Goal: Information Seeking & Learning: Learn about a topic

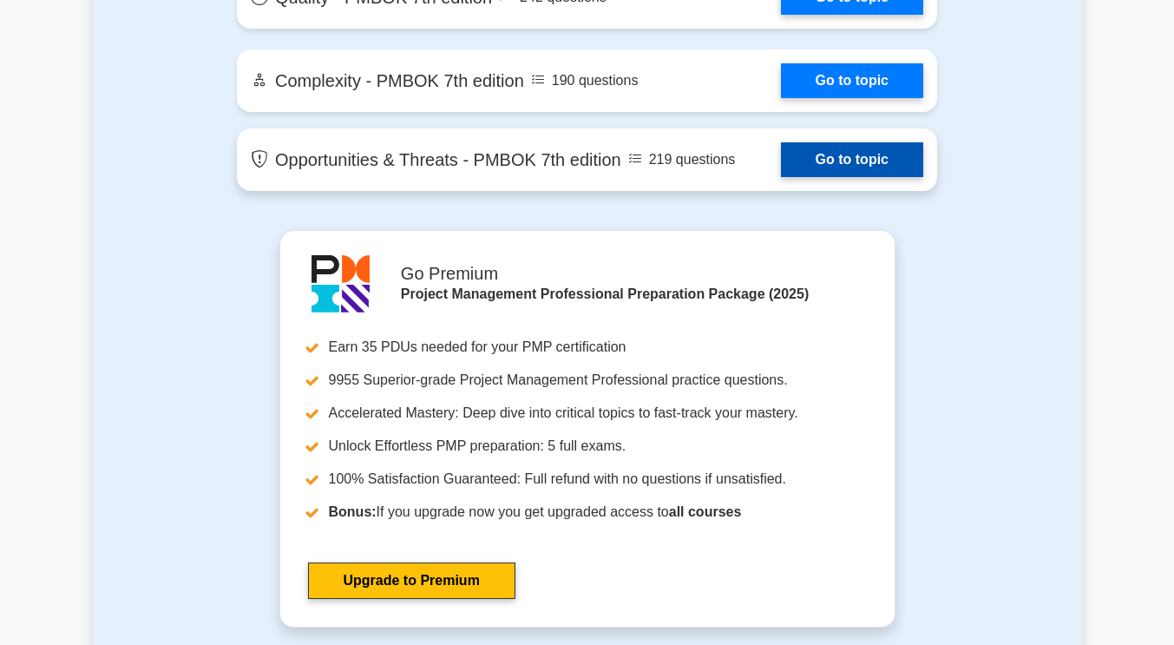
scroll to position [4512, 0]
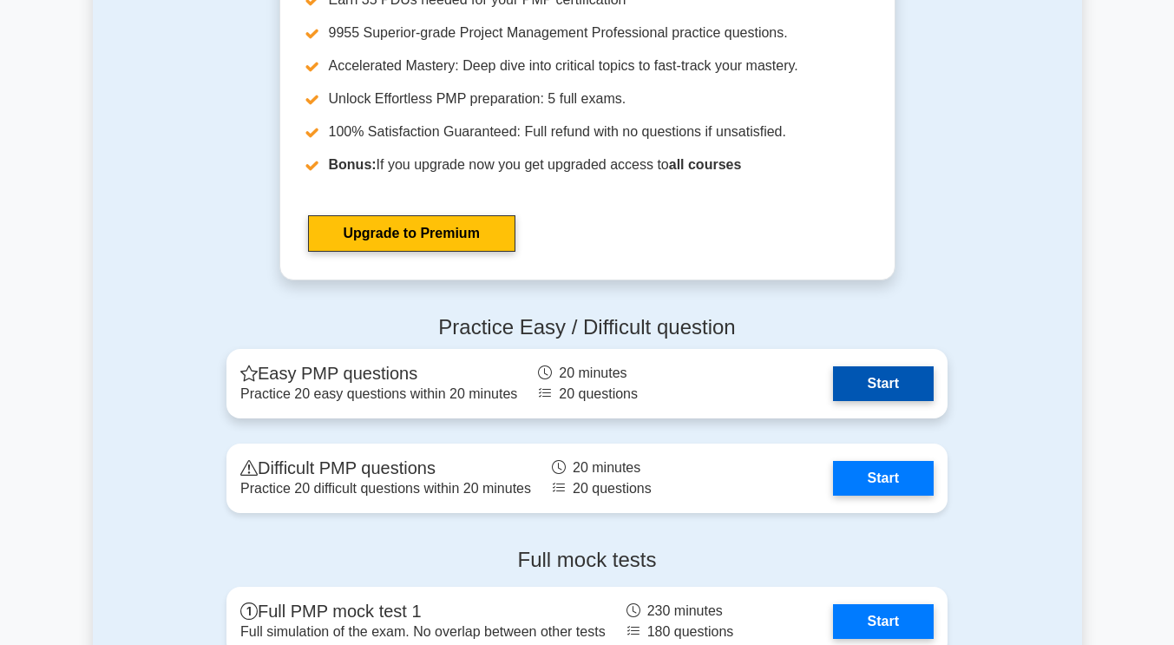
click at [913, 390] on link "Start" at bounding box center [883, 383] width 101 height 35
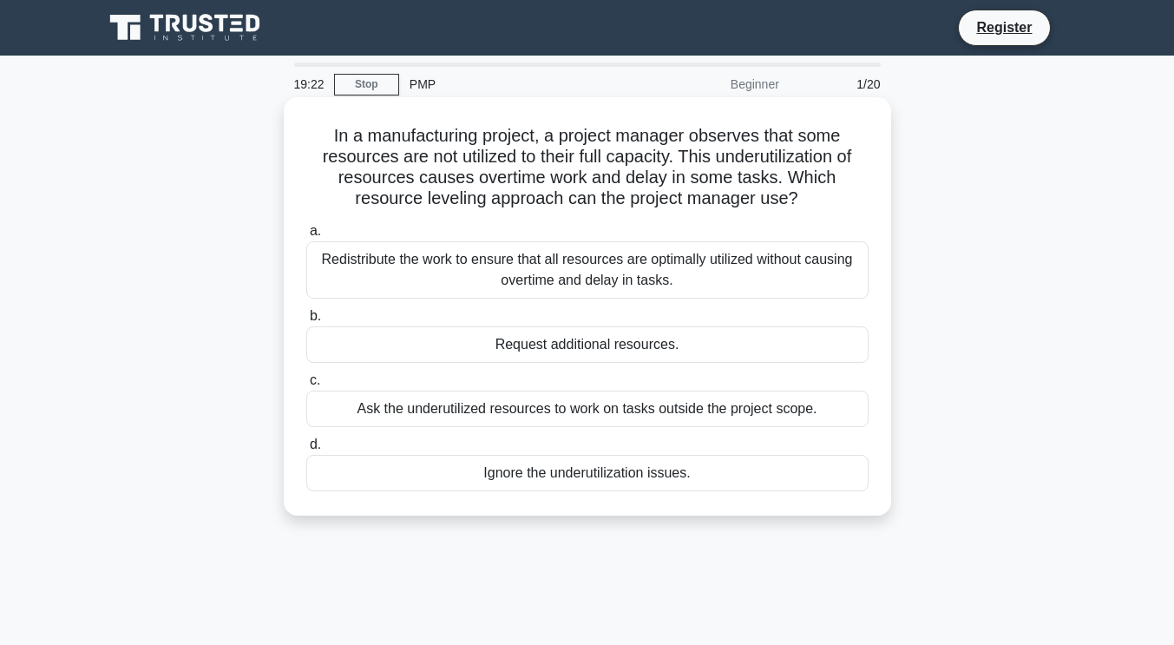
click at [540, 277] on div "Redistribute the work to ensure that all resources are optimally utilized witho…" at bounding box center [587, 269] width 562 height 57
click at [306, 237] on input "a. Redistribute the work to ensure that all resources are optimally utilized wi…" at bounding box center [306, 231] width 0 height 11
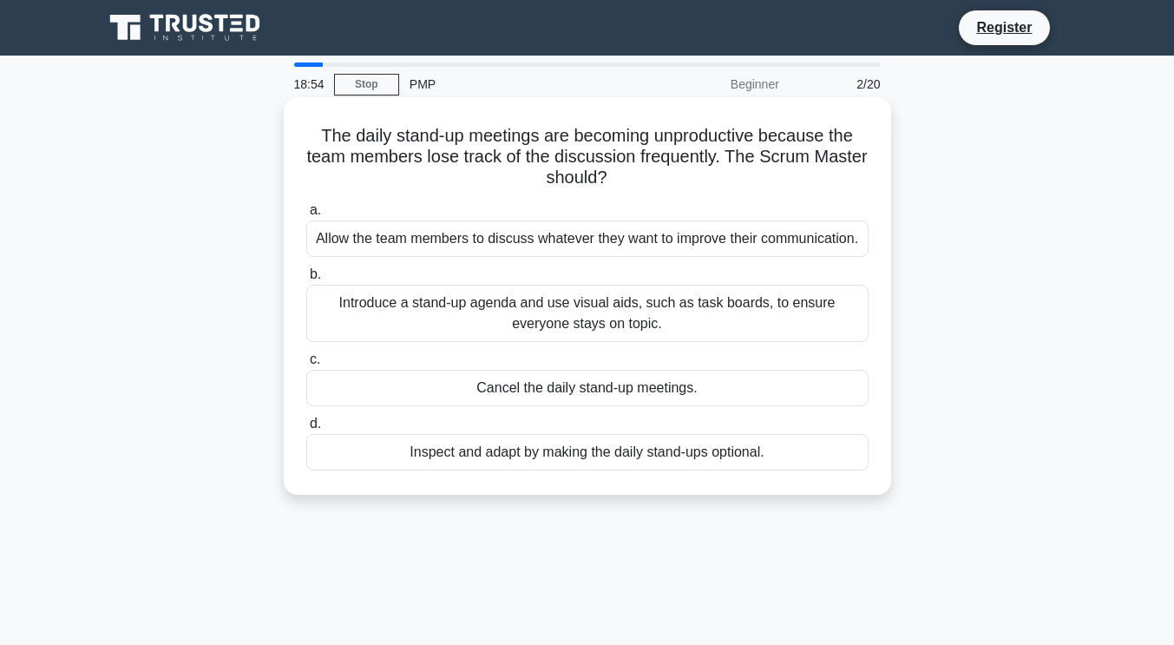
click at [764, 450] on div "Inspect and adapt by making the daily stand-ups optional." at bounding box center [587, 452] width 562 height 36
click at [306, 430] on input "d. Inspect and adapt by making the daily stand-ups optional." at bounding box center [306, 423] width 0 height 11
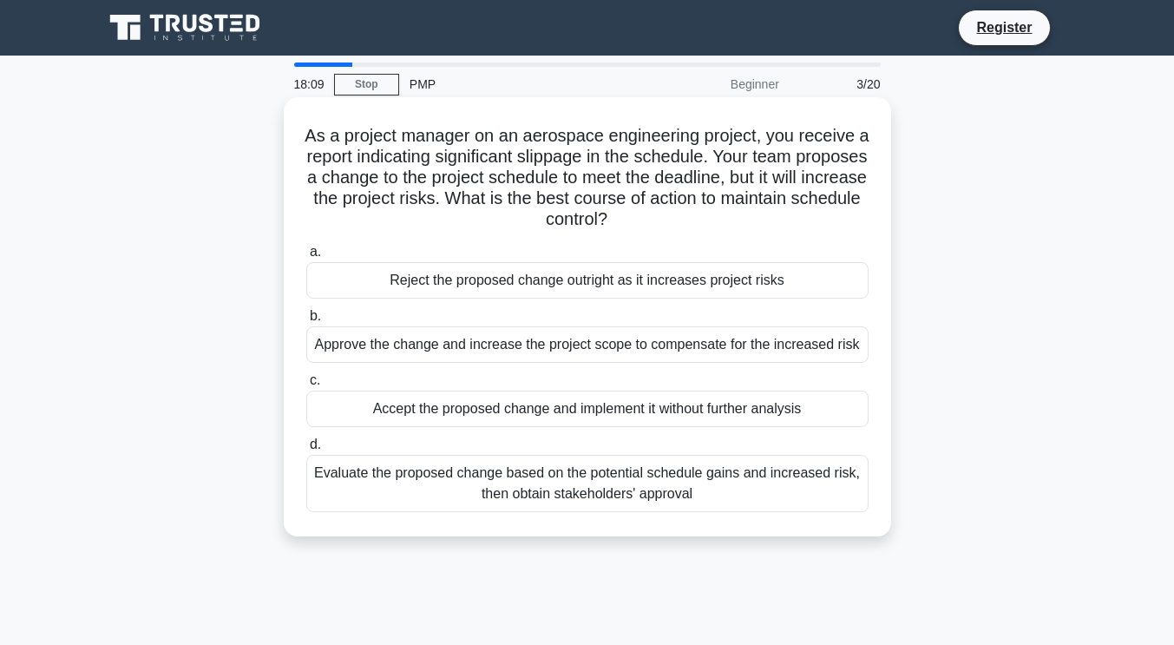
click at [656, 494] on div "Evaluate the proposed change based on the potential schedule gains and increase…" at bounding box center [587, 483] width 562 height 57
click at [306, 450] on input "d. Evaluate the proposed change based on the potential schedule gains and incre…" at bounding box center [306, 444] width 0 height 11
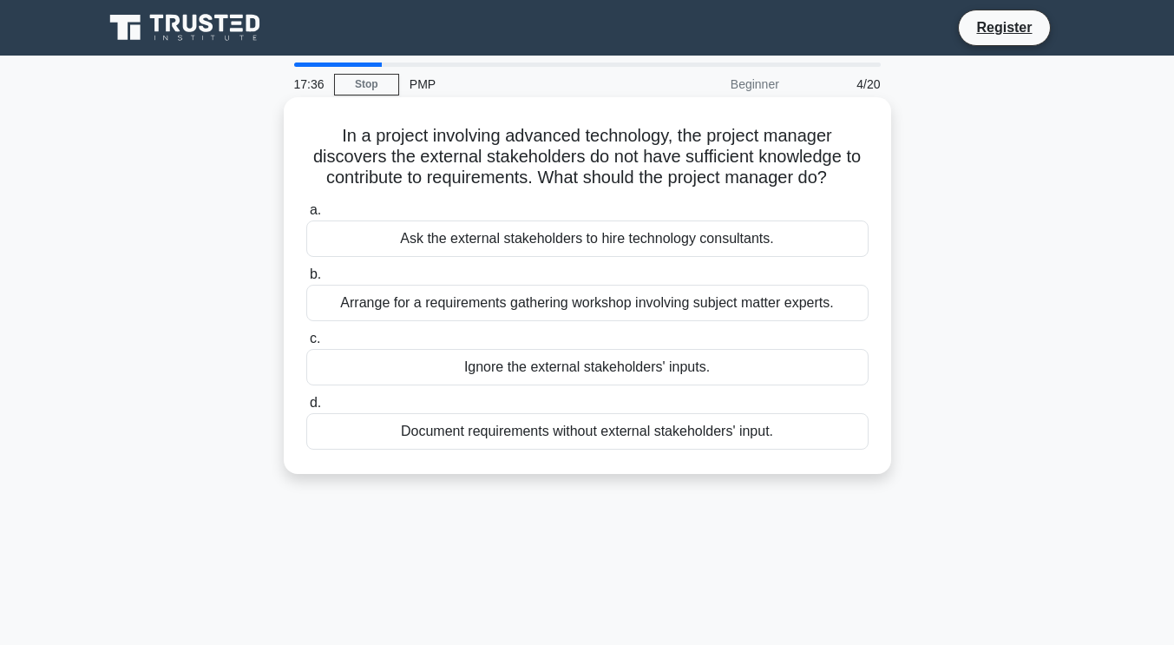
click at [663, 298] on div "Arrange for a requirements gathering workshop involving subject matter experts." at bounding box center [587, 303] width 562 height 36
click at [306, 280] on input "b. Arrange for a requirements gathering workshop involving subject matter exper…" at bounding box center [306, 274] width 0 height 11
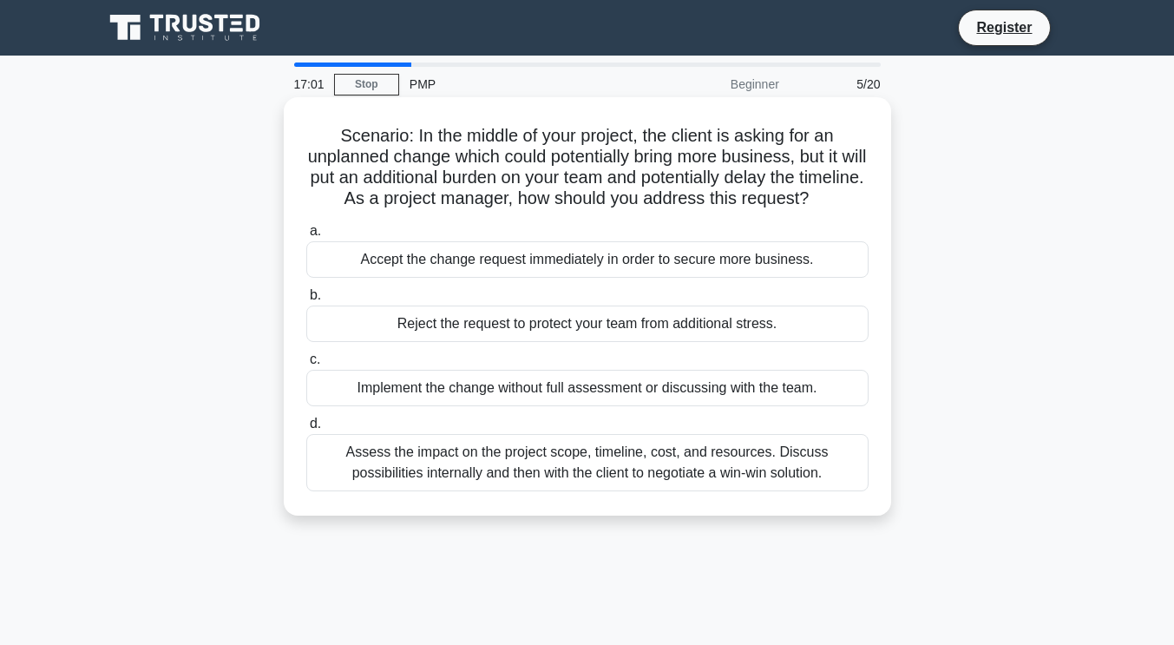
click at [705, 491] on div "Assess the impact on the project scope, timeline, cost, and resources. Discuss …" at bounding box center [587, 462] width 562 height 57
click at [306, 430] on input "d. Assess the impact on the project scope, timeline, cost, and resources. Discu…" at bounding box center [306, 423] width 0 height 11
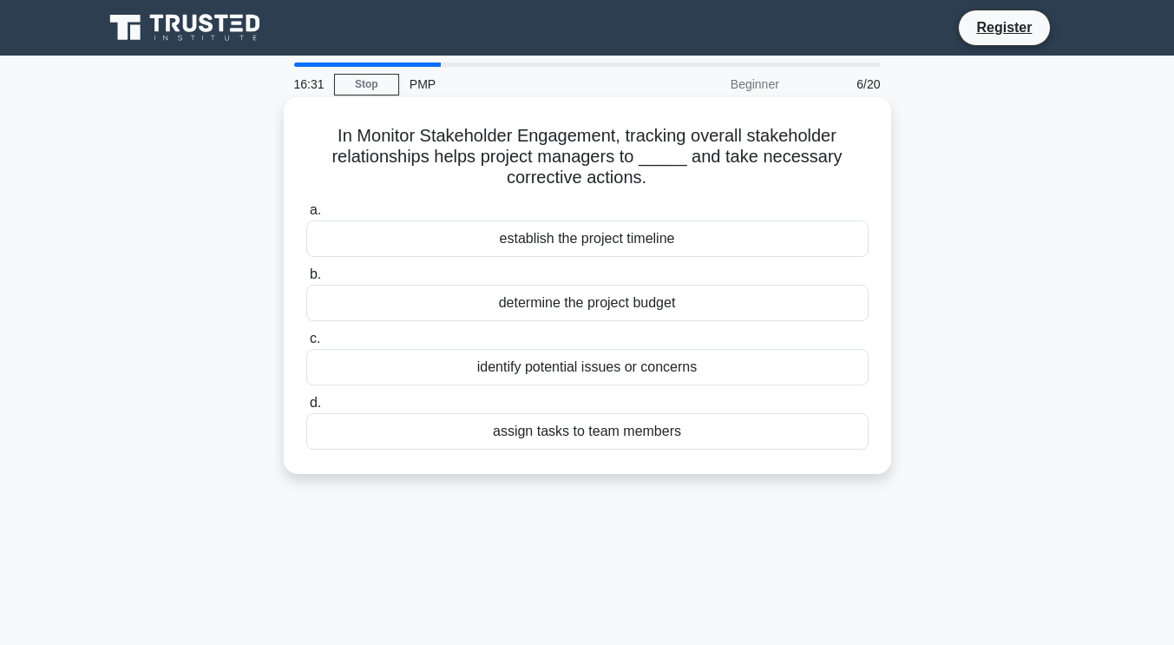
click at [653, 374] on div "identify potential issues or concerns" at bounding box center [587, 367] width 562 height 36
click at [306, 344] on input "c. identify potential issues or concerns" at bounding box center [306, 338] width 0 height 11
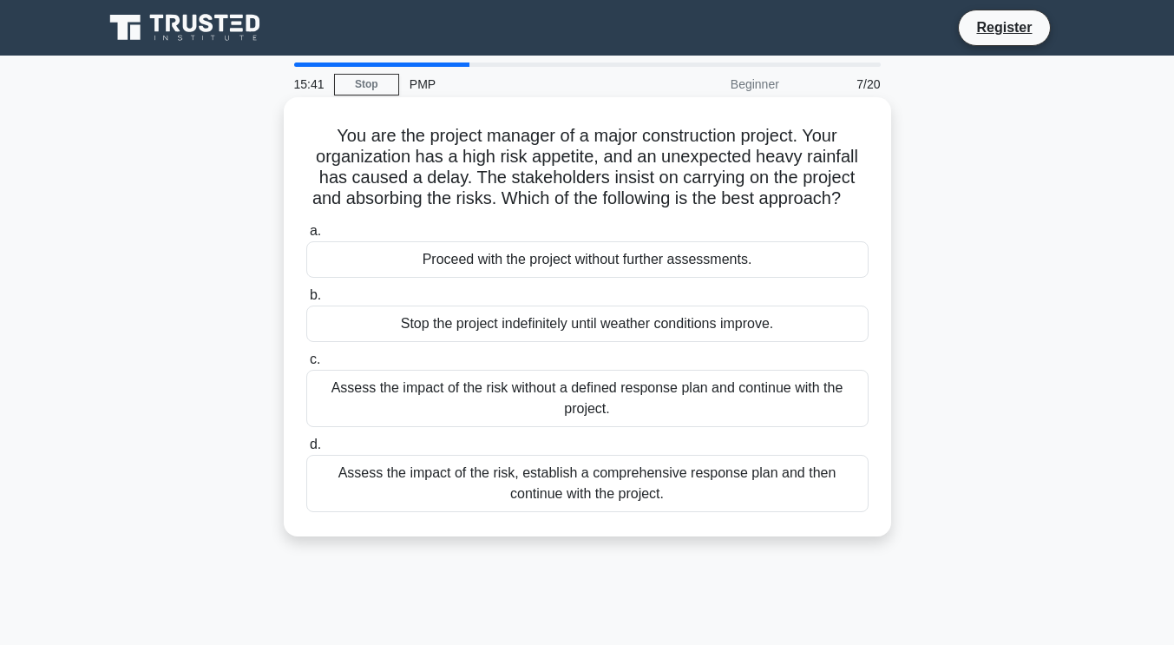
click at [694, 509] on div "Assess the impact of the risk, establish a comprehensive response plan and then…" at bounding box center [587, 483] width 562 height 57
click at [306, 450] on input "d. Assess the impact of the risk, establish a comprehensive response plan and t…" at bounding box center [306, 444] width 0 height 11
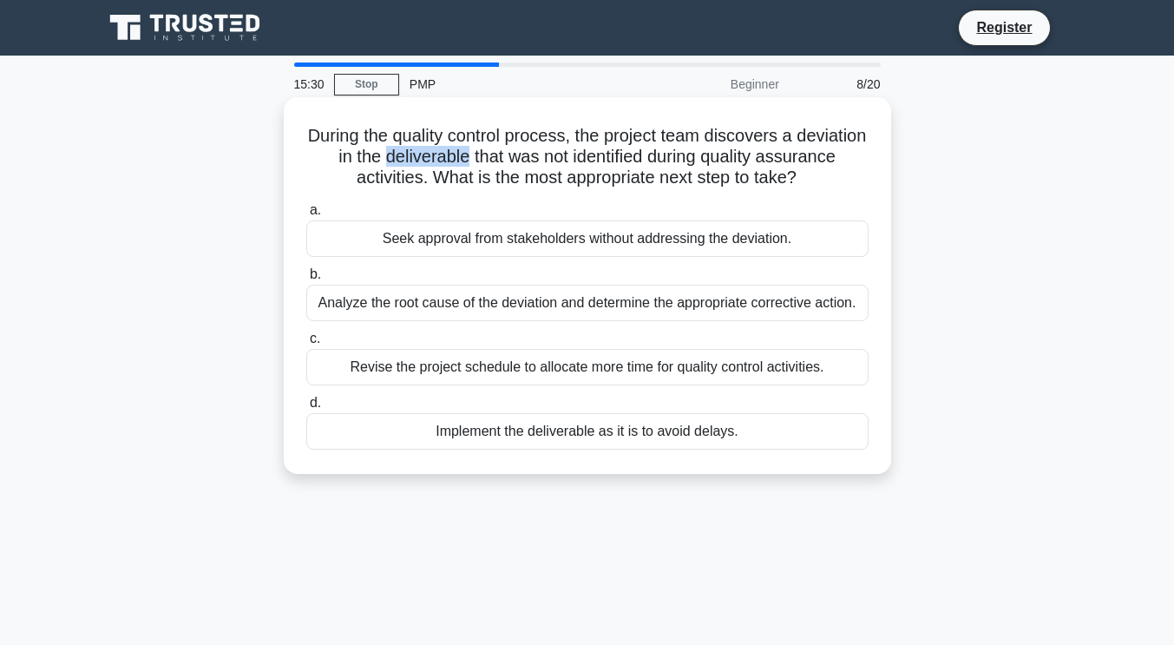
drag, startPoint x: 458, startPoint y: 157, endPoint x: 541, endPoint y: 157, distance: 82.4
click at [541, 157] on h5 "During the quality control process, the project team discovers a deviation in t…" at bounding box center [588, 157] width 566 height 64
click at [572, 309] on div "Analyze the root cause of the deviation and determine the appropriate correctiv…" at bounding box center [587, 303] width 562 height 36
click at [318, 281] on span "b." at bounding box center [315, 273] width 11 height 15
click at [306, 280] on input "b. Analyze the root cause of the deviation and determine the appropriate correc…" at bounding box center [306, 274] width 0 height 11
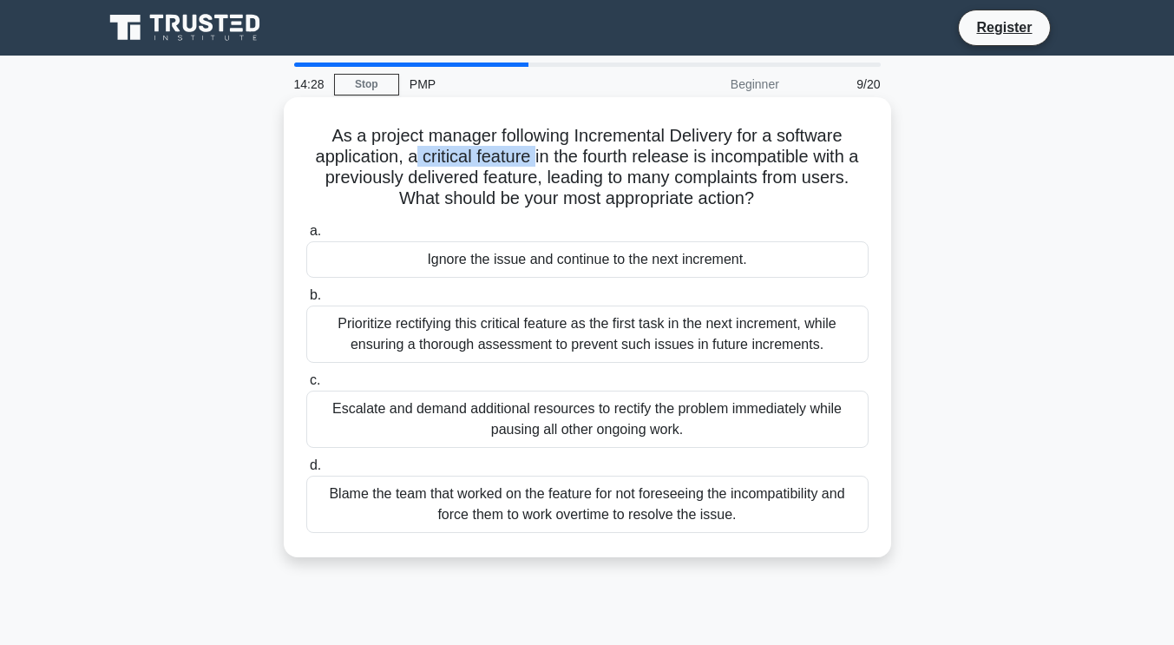
drag, startPoint x: 412, startPoint y: 155, endPoint x: 530, endPoint y: 155, distance: 118.0
click at [530, 155] on h5 "As a project manager following Incremental Delivery for a software application,…" at bounding box center [588, 167] width 566 height 85
click at [434, 340] on div "Prioritize rectifying this critical feature as the first task in the next incre…" at bounding box center [587, 333] width 562 height 57
click at [306, 301] on input "b. Prioritize rectifying this critical feature as the first task in the next in…" at bounding box center [306, 295] width 0 height 11
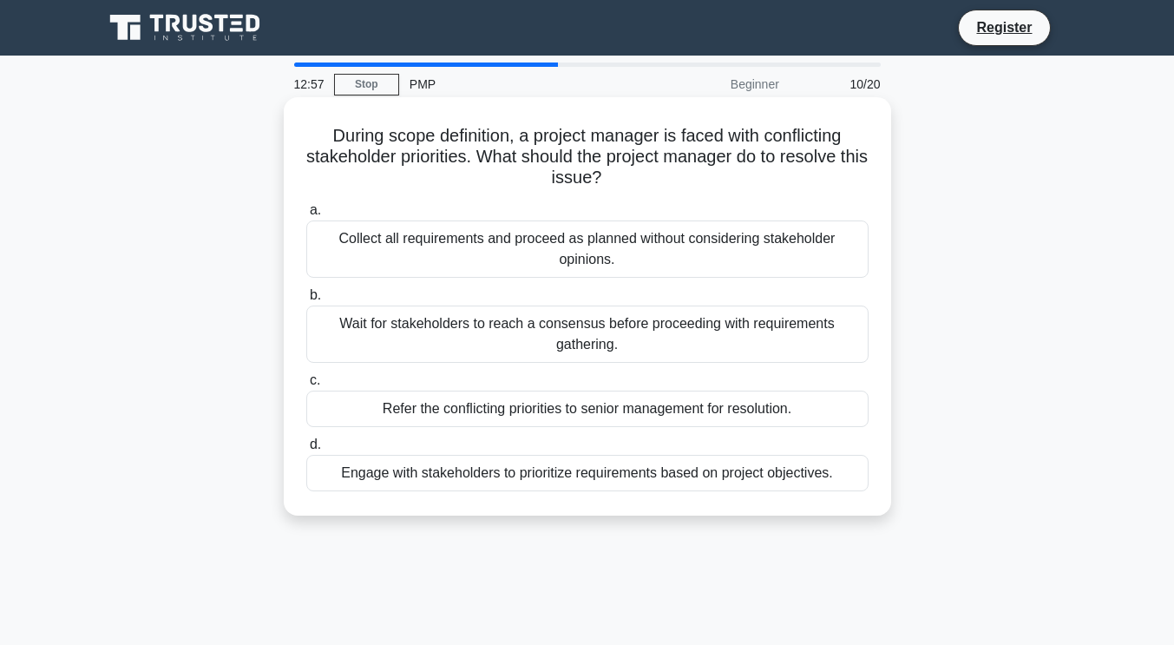
click at [469, 474] on div "Engage with stakeholders to prioritize requirements based on project objectives." at bounding box center [587, 473] width 562 height 36
click at [306, 450] on input "d. Engage with stakeholders to prioritize requirements based on project objecti…" at bounding box center [306, 444] width 0 height 11
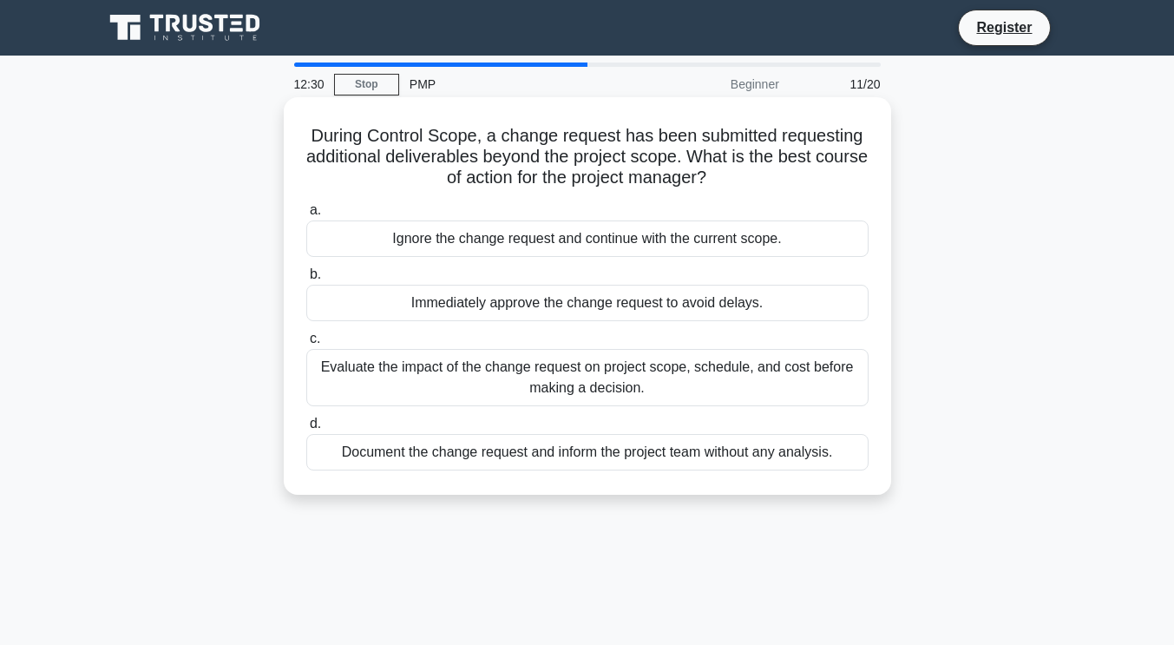
click at [666, 381] on div "Evaluate the impact of the change request on project scope, schedule, and cost …" at bounding box center [587, 377] width 562 height 57
click at [306, 344] on input "c. Evaluate the impact of the change request on project scope, schedule, and co…" at bounding box center [306, 338] width 0 height 11
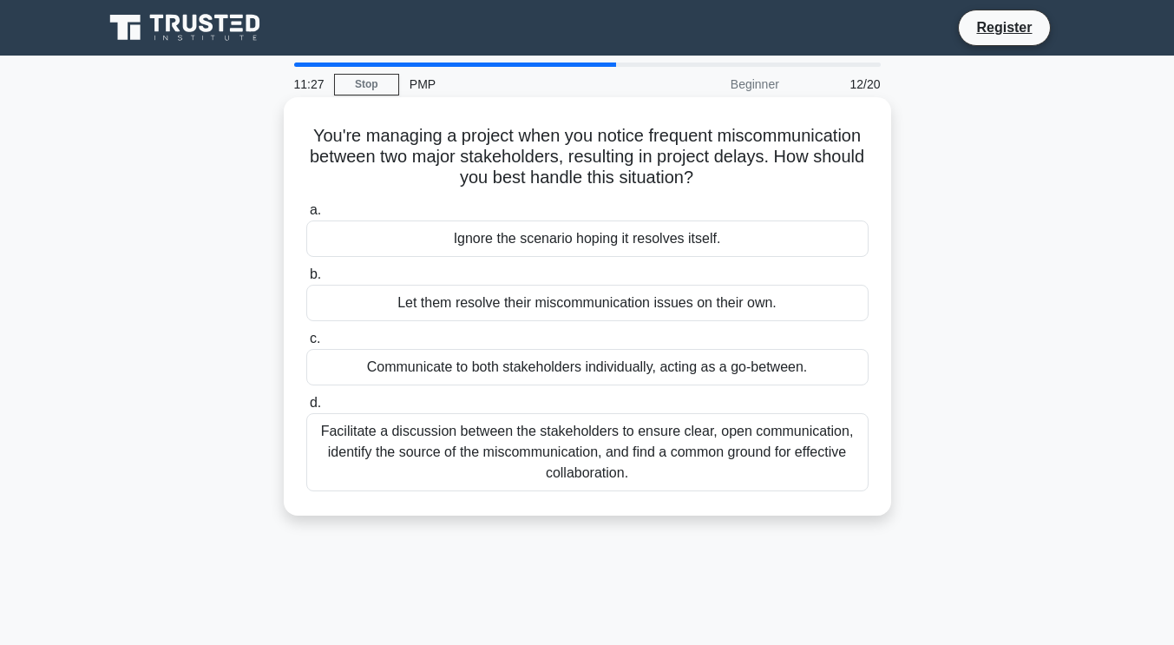
click at [707, 454] on div "Facilitate a discussion between the stakeholders to ensure clear, open communic…" at bounding box center [587, 452] width 562 height 78
click at [306, 409] on input "d. Facilitate a discussion between the stakeholders to ensure clear, open commu…" at bounding box center [306, 402] width 0 height 11
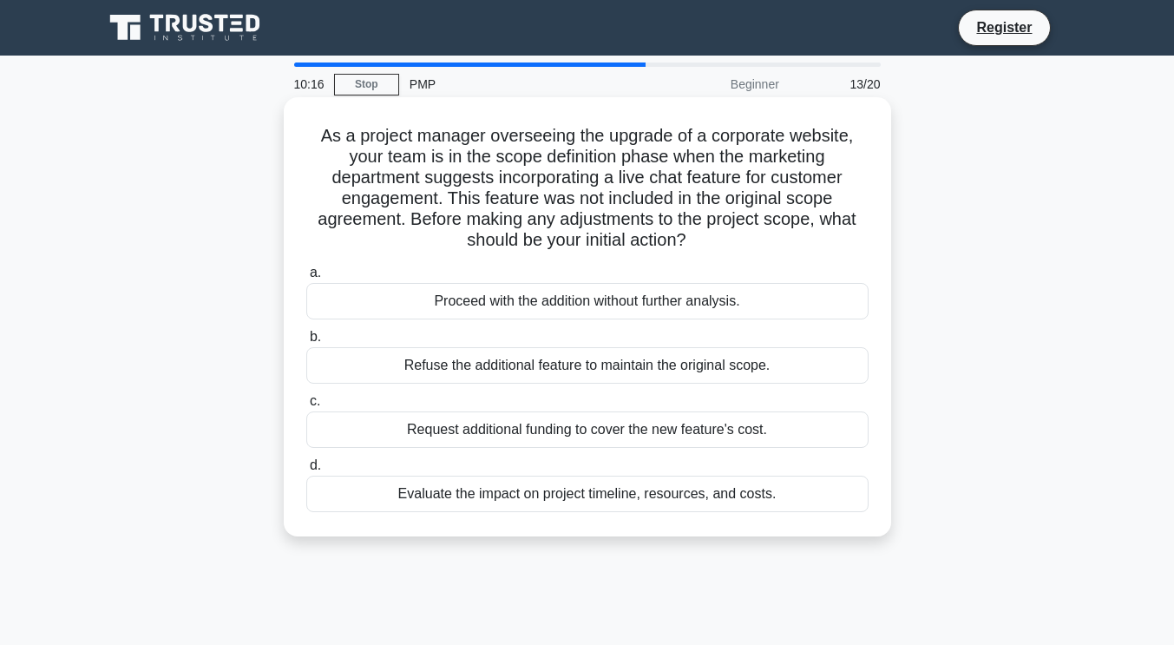
click at [556, 497] on div "Evaluate the impact on project timeline, resources, and costs." at bounding box center [587, 493] width 562 height 36
click at [306, 471] on input "d. Evaluate the impact on project timeline, resources, and costs." at bounding box center [306, 465] width 0 height 11
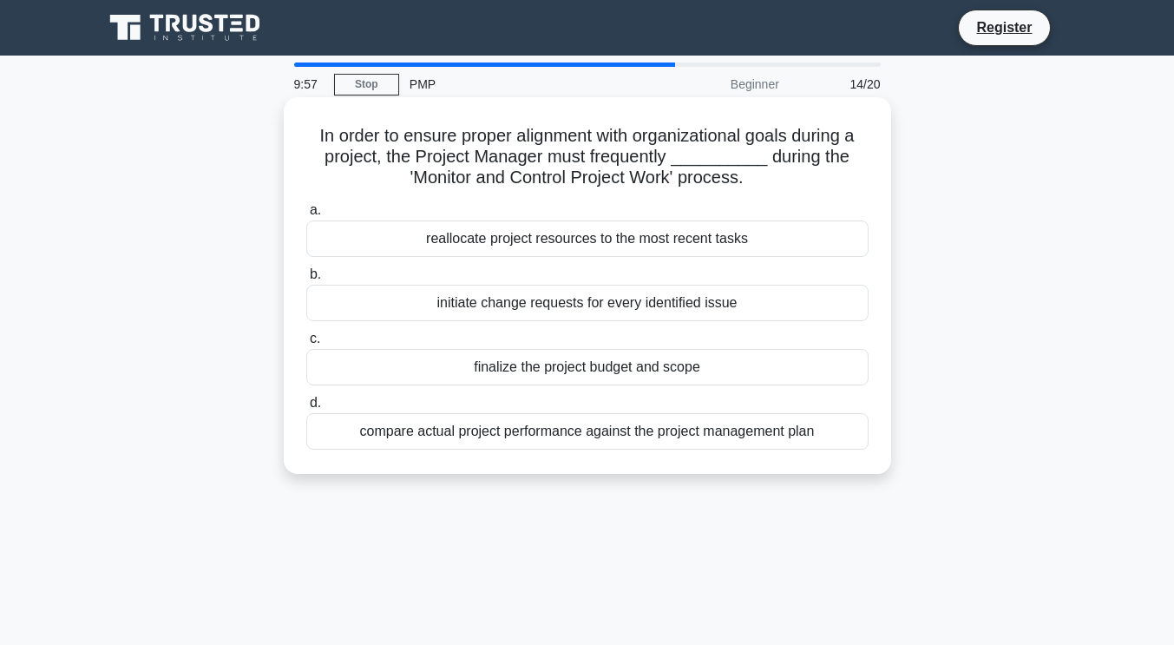
click at [716, 437] on div "compare actual project performance against the project management plan" at bounding box center [587, 431] width 562 height 36
click at [306, 409] on input "d. compare actual project performance against the project management plan" at bounding box center [306, 402] width 0 height 11
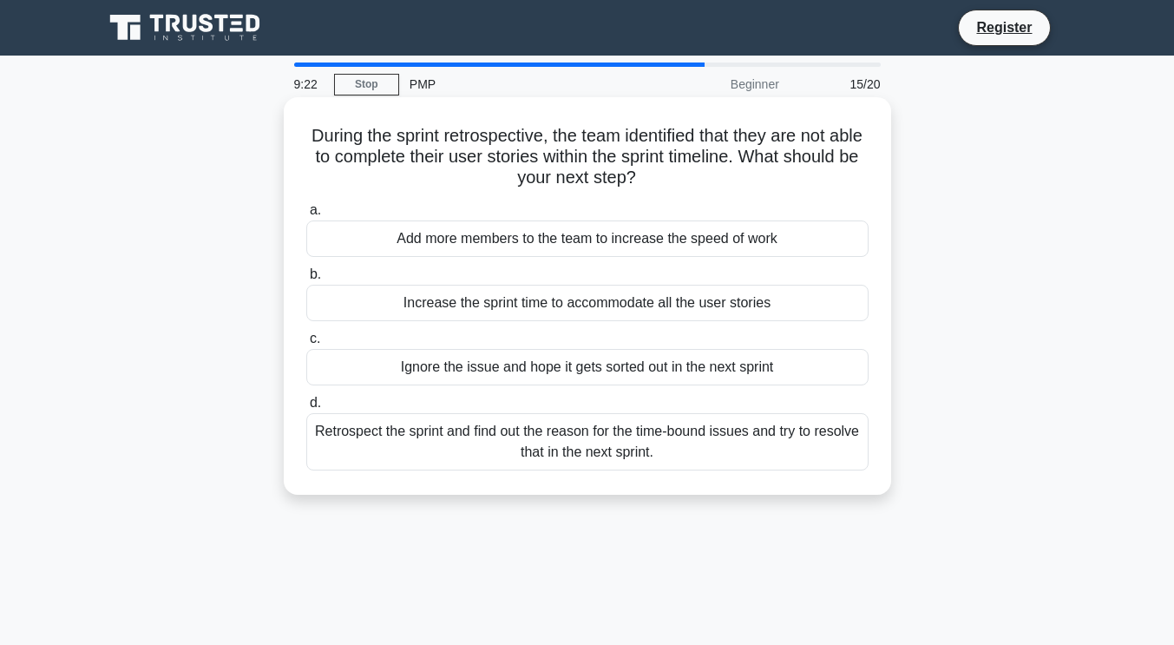
click at [638, 451] on div "Retrospect the sprint and find out the reason for the time-bound issues and try…" at bounding box center [587, 441] width 562 height 57
click at [306, 409] on input "d. Retrospect the sprint and find out the reason for the time-bound issues and …" at bounding box center [306, 402] width 0 height 11
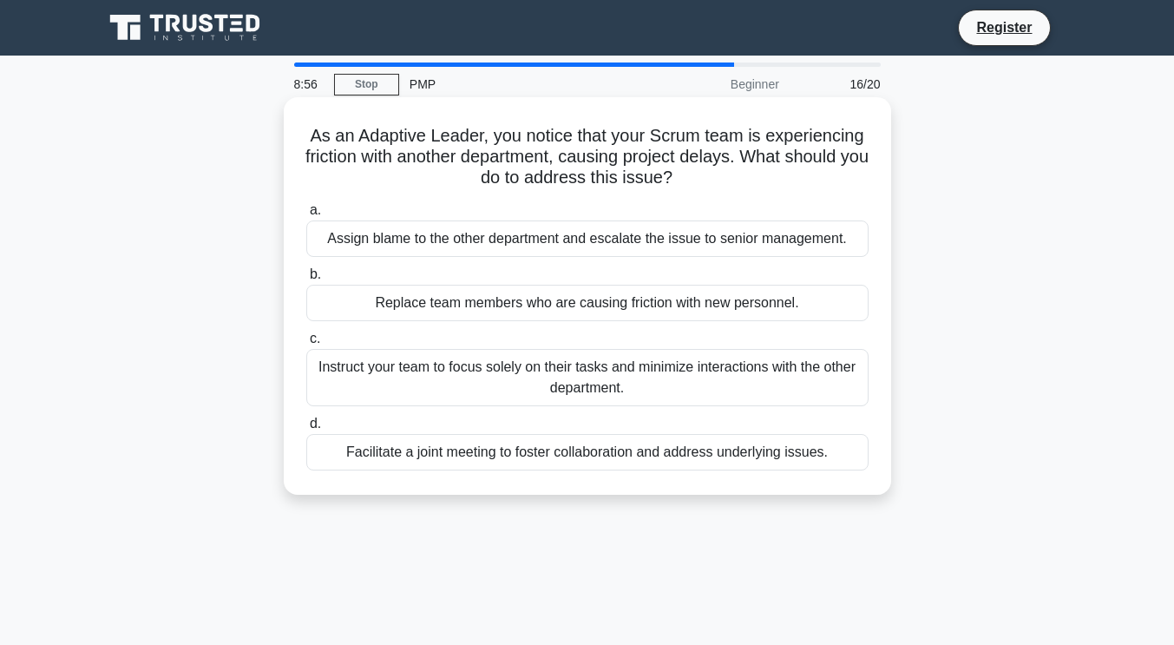
click at [746, 457] on div "Facilitate a joint meeting to foster collaboration and address underlying issue…" at bounding box center [587, 452] width 562 height 36
click at [306, 430] on input "d. Facilitate a joint meeting to foster collaboration and address underlying is…" at bounding box center [306, 423] width 0 height 11
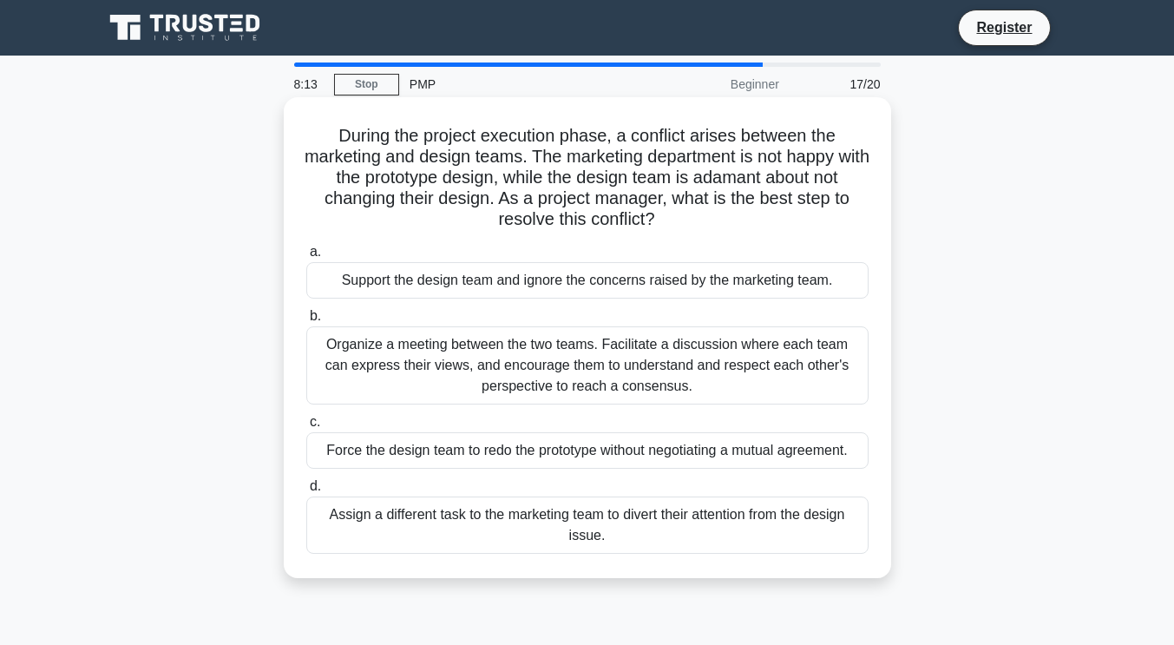
click at [615, 359] on div "Organize a meeting between the two teams. Facilitate a discussion where each te…" at bounding box center [587, 365] width 562 height 78
click at [306, 322] on input "b. Organize a meeting between the two teams. Facilitate a discussion where each…" at bounding box center [306, 316] width 0 height 11
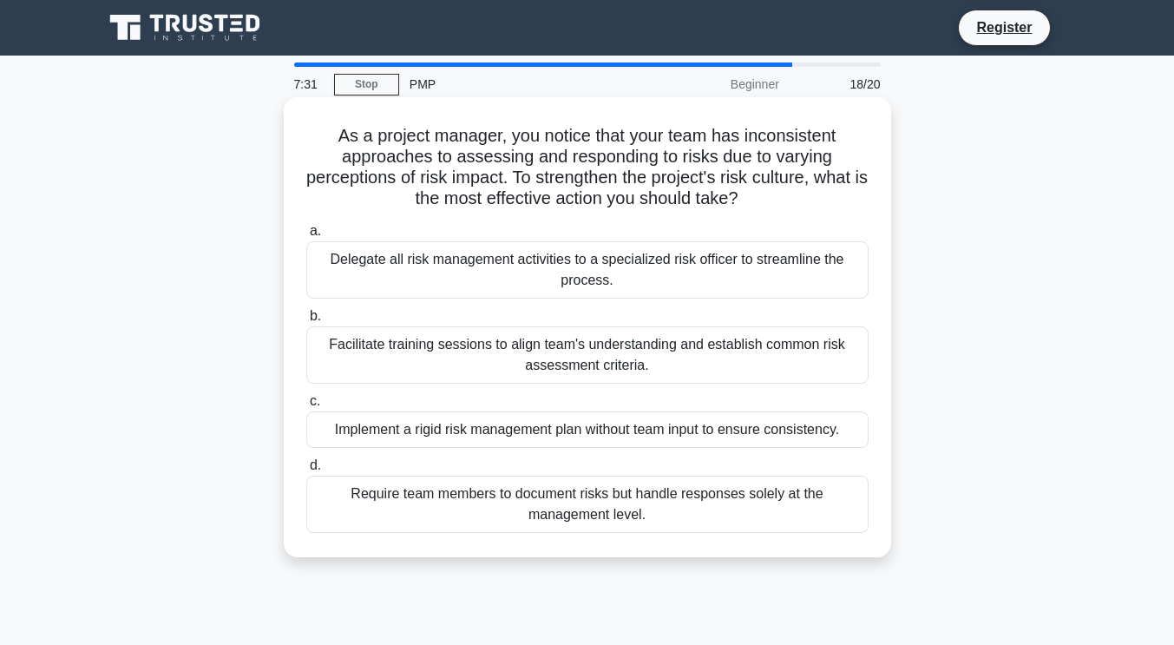
click at [560, 360] on div "Facilitate training sessions to align team's understanding and establish common…" at bounding box center [587, 354] width 562 height 57
click at [306, 322] on input "b. Facilitate training sessions to align team's understanding and establish com…" at bounding box center [306, 316] width 0 height 11
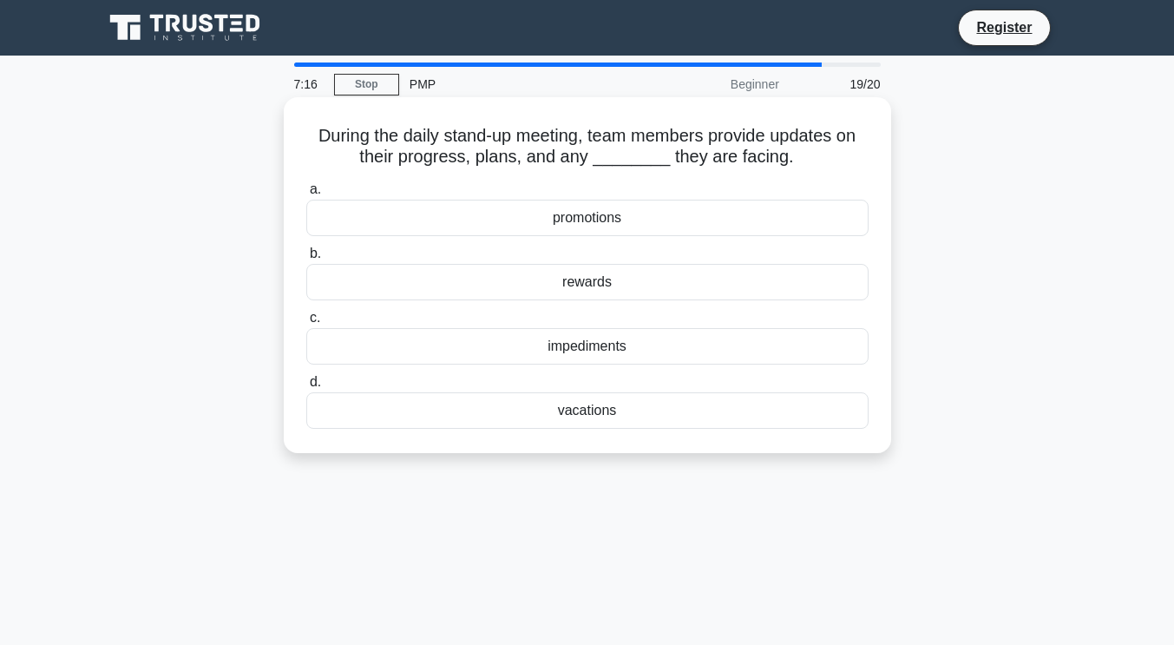
click at [589, 353] on div "impediments" at bounding box center [587, 346] width 562 height 36
click at [306, 324] on input "c. impediments" at bounding box center [306, 317] width 0 height 11
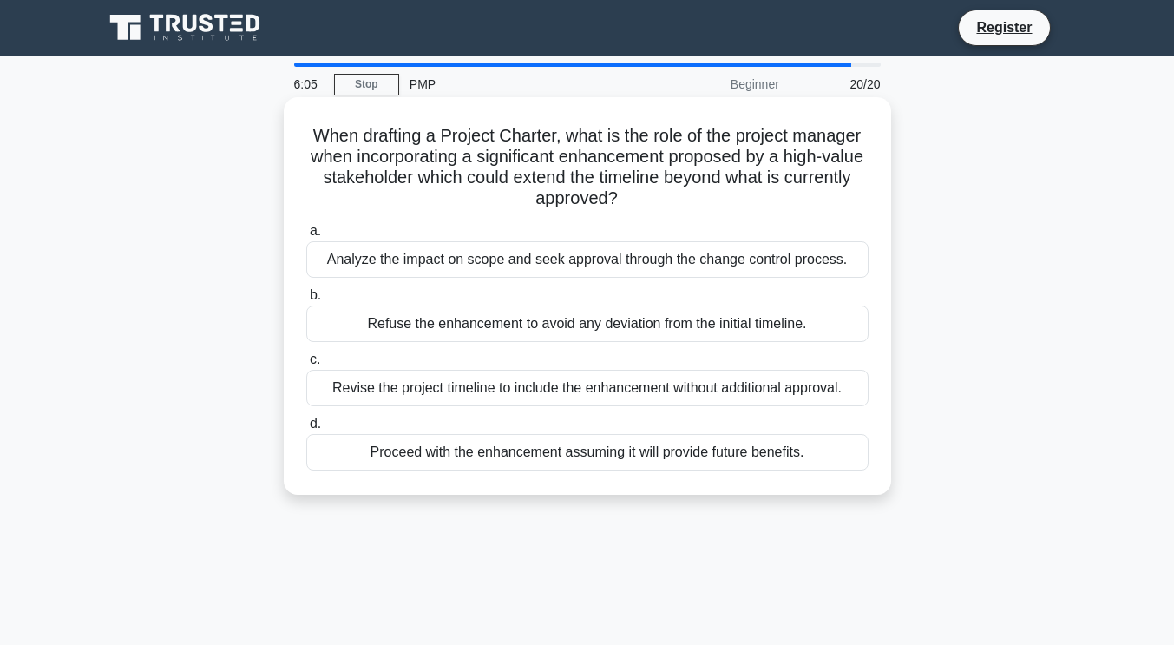
click at [798, 255] on div "Analyze the impact on scope and seek approval through the change control proces…" at bounding box center [587, 259] width 562 height 36
click at [306, 237] on input "a. Analyze the impact on scope and seek approval through the change control pro…" at bounding box center [306, 231] width 0 height 11
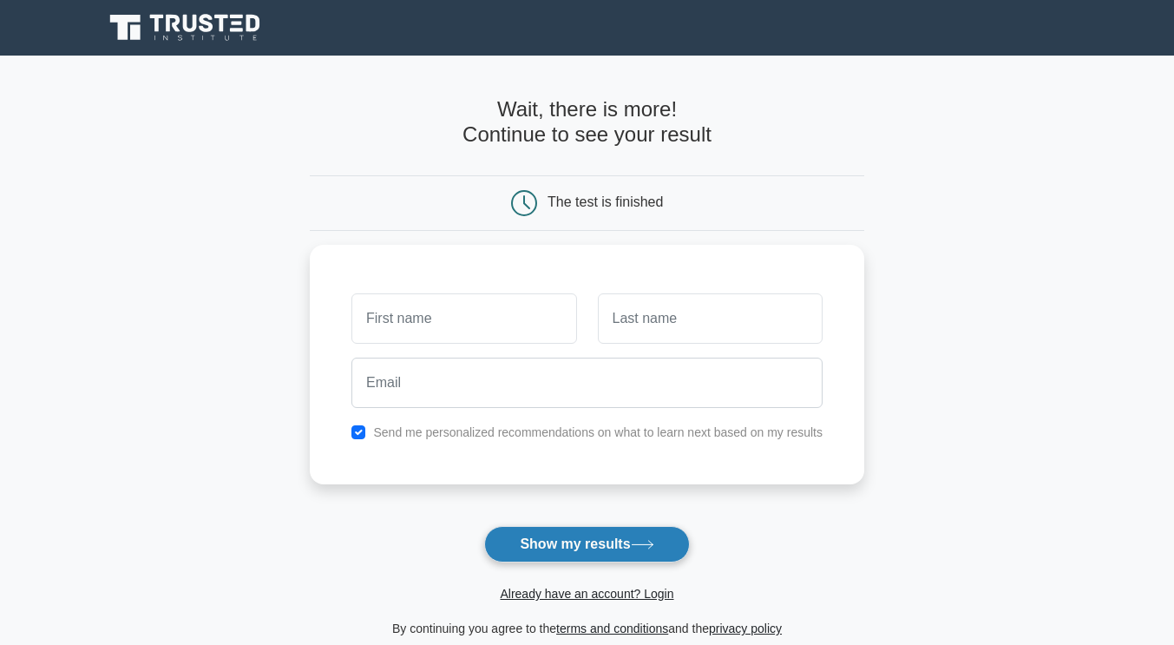
click at [628, 555] on button "Show my results" at bounding box center [586, 544] width 205 height 36
type input "somo"
click at [640, 542] on icon at bounding box center [642, 545] width 23 height 10
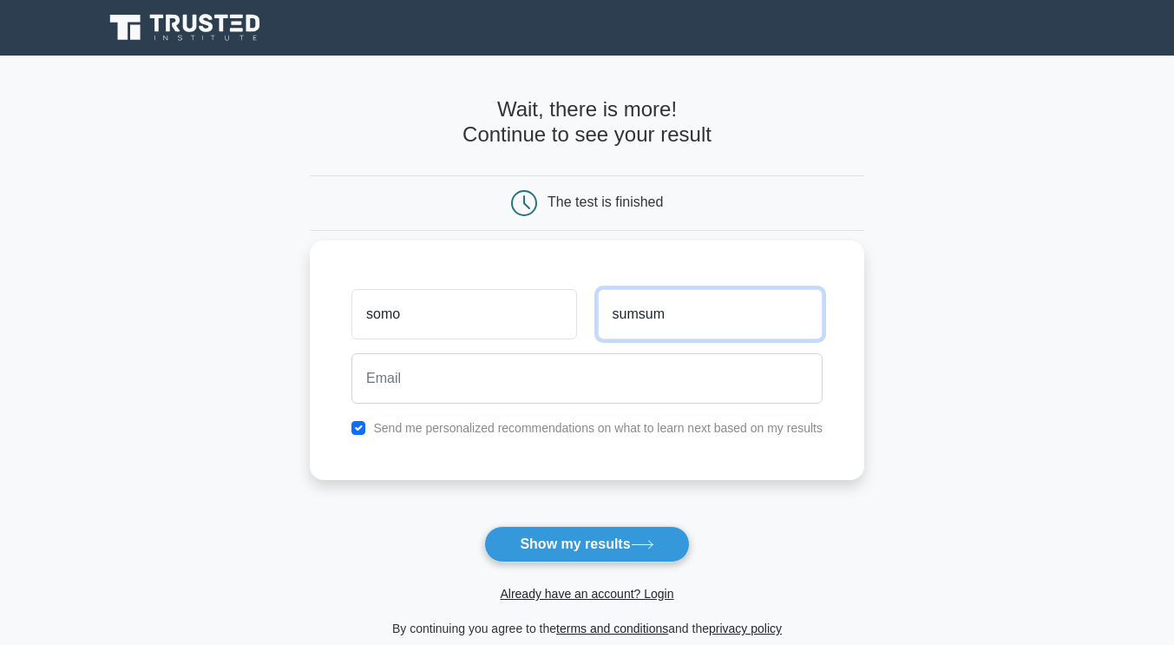
type input "sumsum"
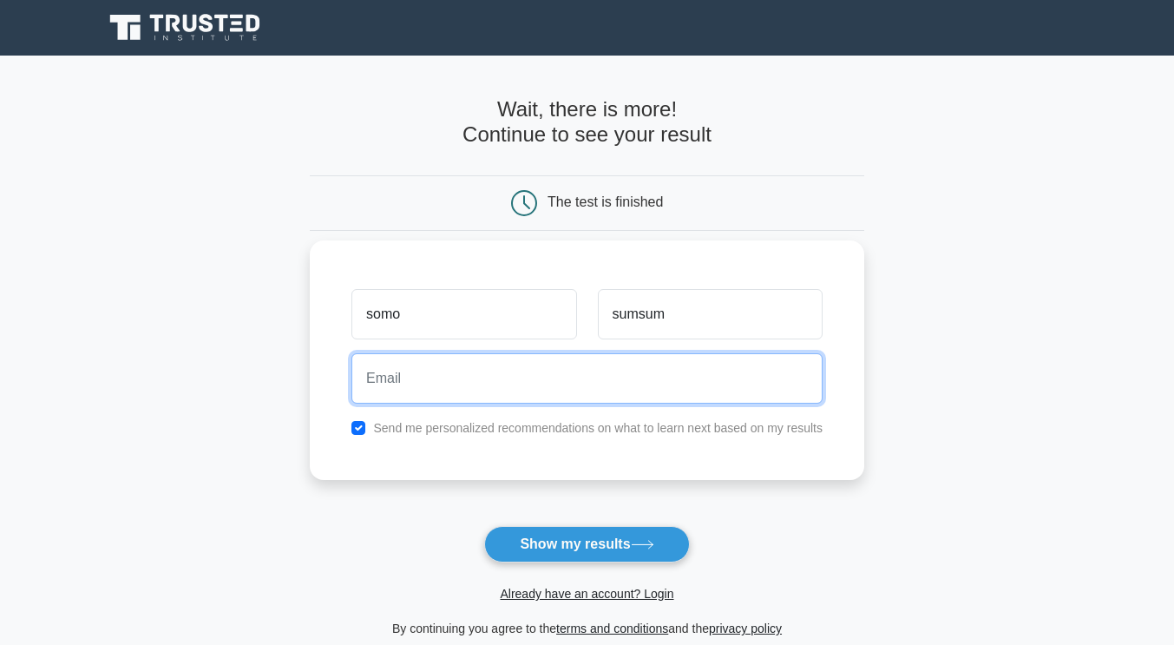
click at [574, 386] on input "email" at bounding box center [586, 378] width 471 height 50
type input "sumayyah.jad@gmail.com"
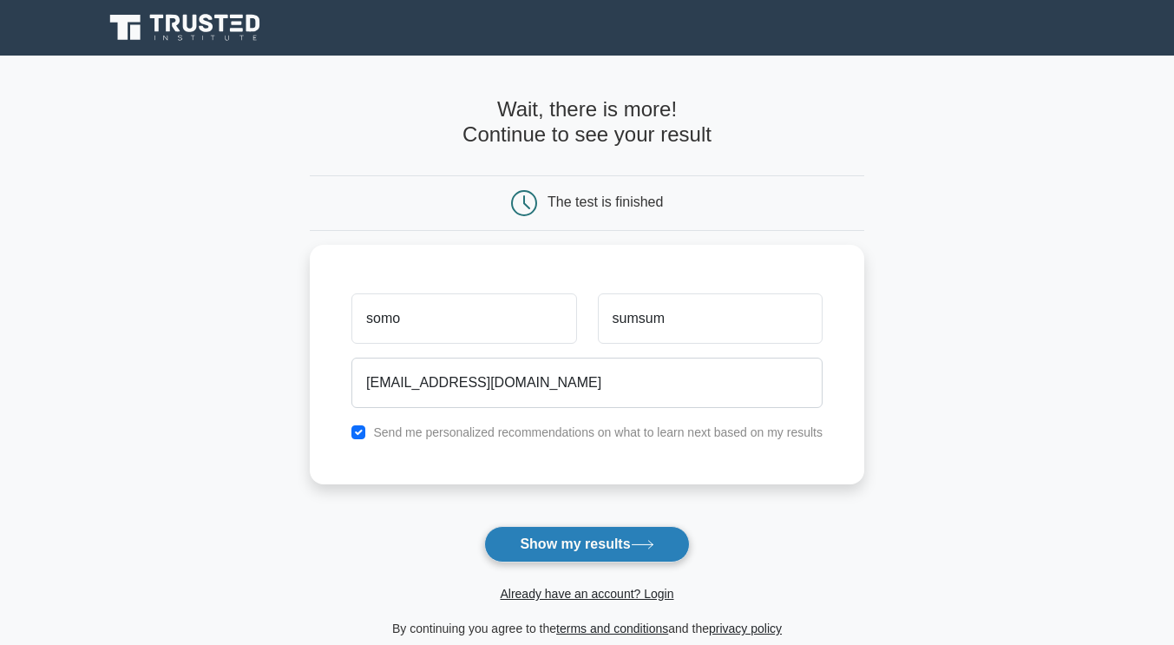
click at [596, 539] on button "Show my results" at bounding box center [586, 544] width 205 height 36
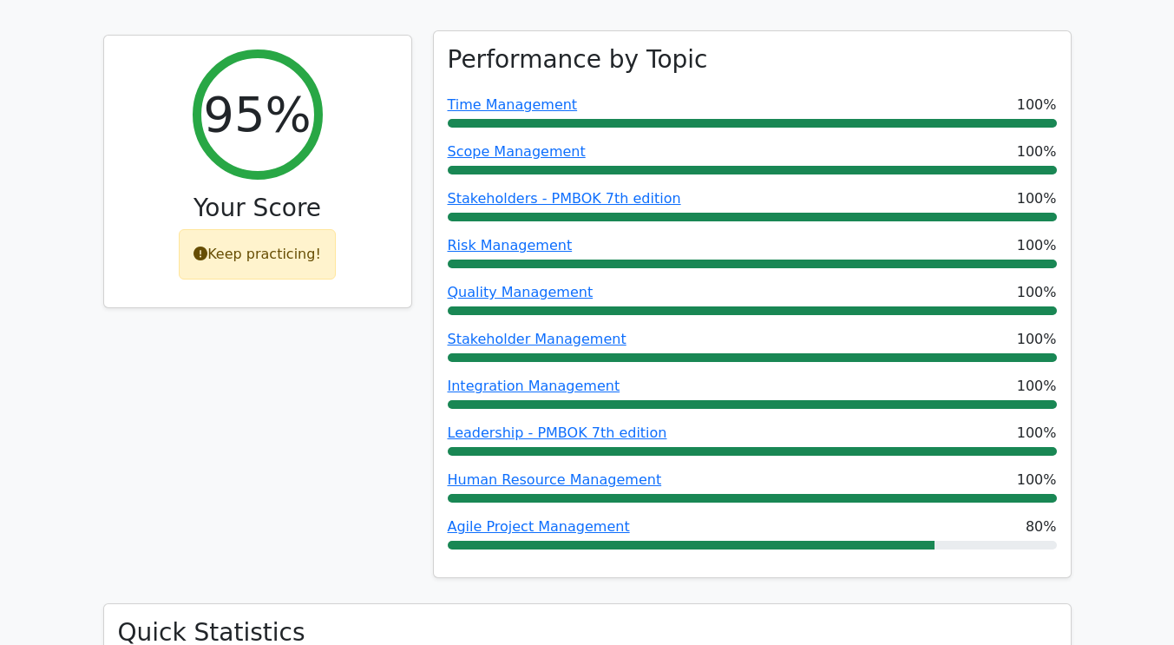
scroll to position [868, 0]
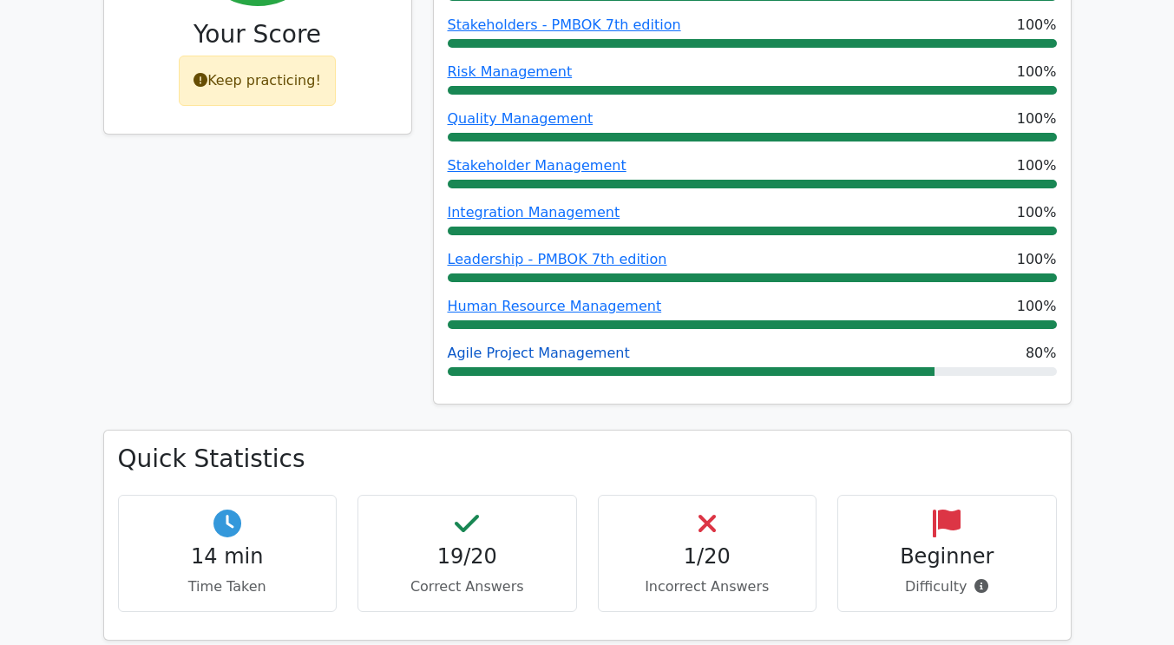
click at [518, 344] on link "Agile Project Management" at bounding box center [539, 352] width 182 height 16
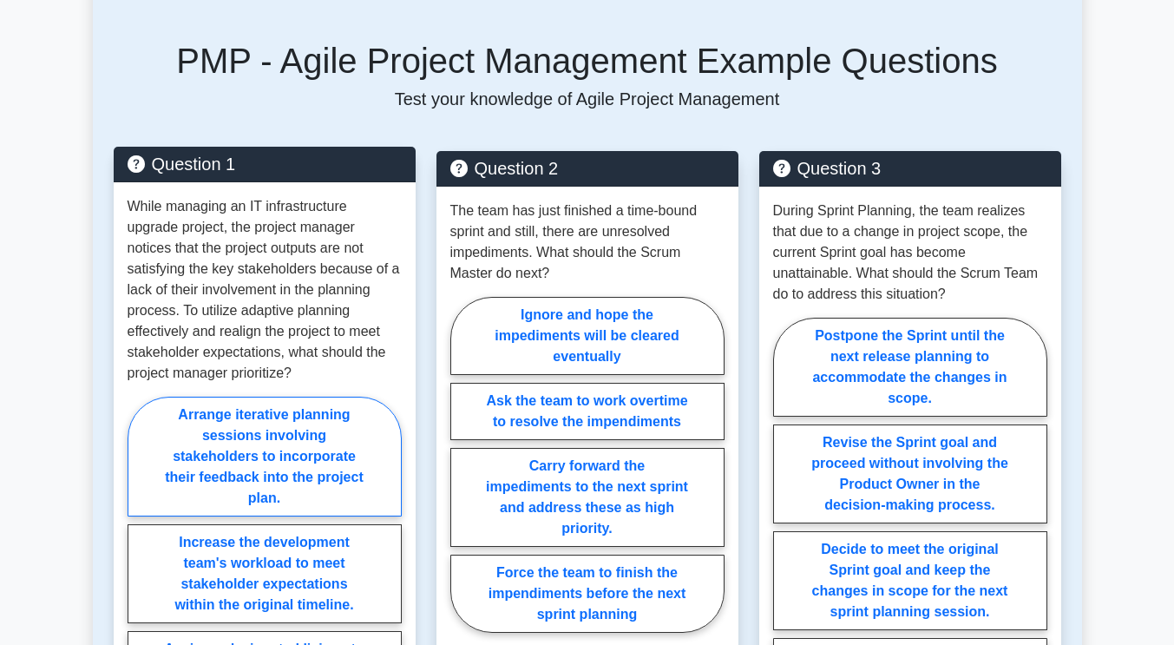
scroll to position [868, 0]
drag, startPoint x: 208, startPoint y: 245, endPoint x: 327, endPoint y: 248, distance: 118.9
click at [327, 248] on p "While managing an IT infrastructure upgrade project, the project manager notice…" at bounding box center [265, 289] width 274 height 187
click at [137, 154] on icon at bounding box center [136, 163] width 17 height 19
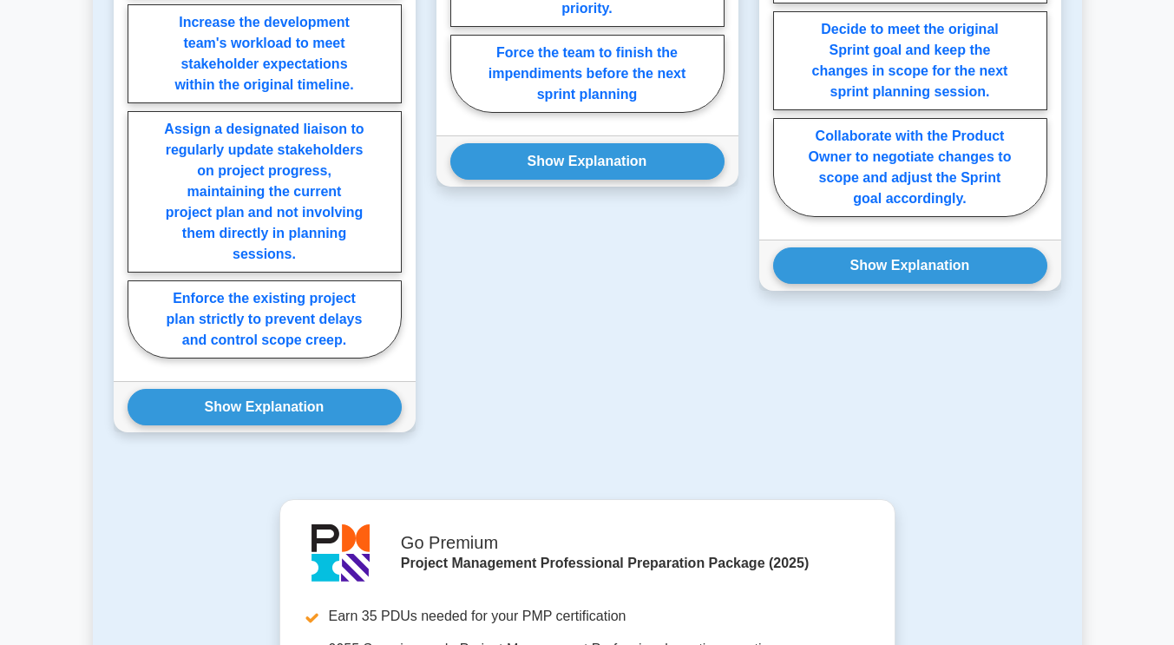
scroll to position [1388, 0]
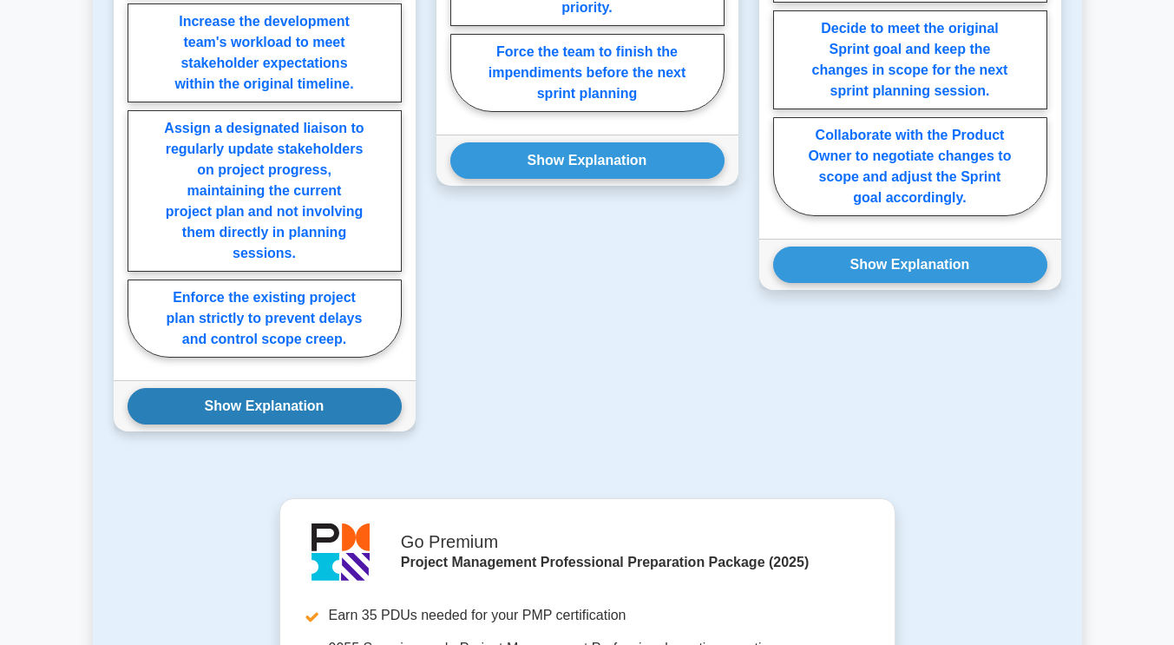
click at [287, 395] on button "Show Explanation" at bounding box center [265, 406] width 274 height 36
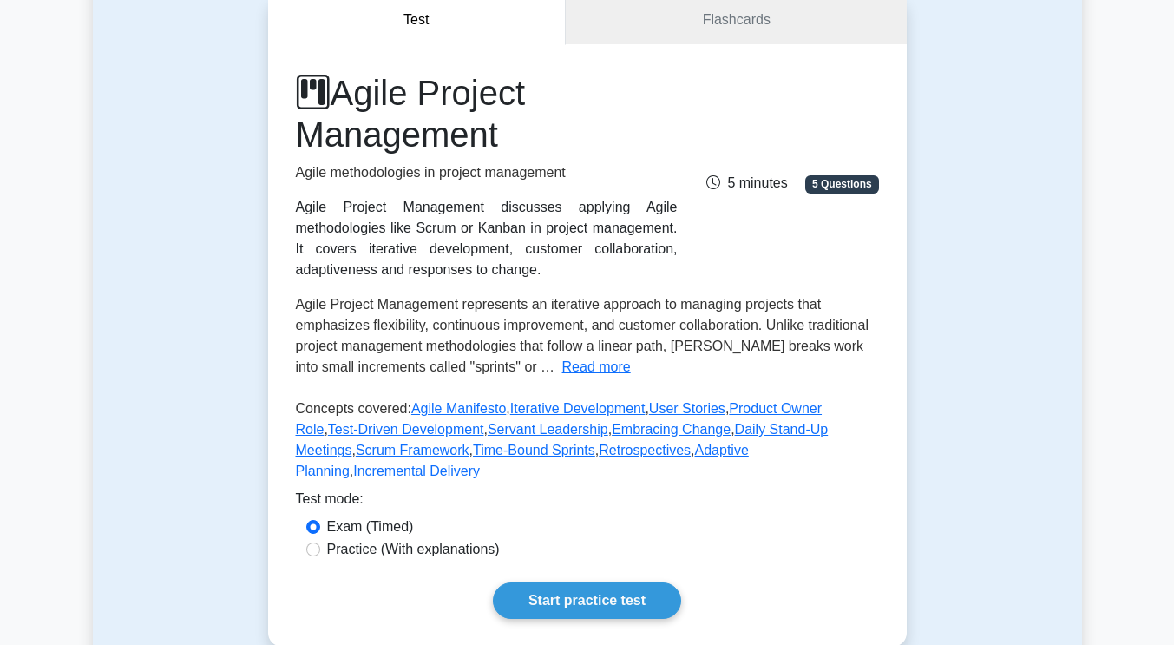
scroll to position [0, 0]
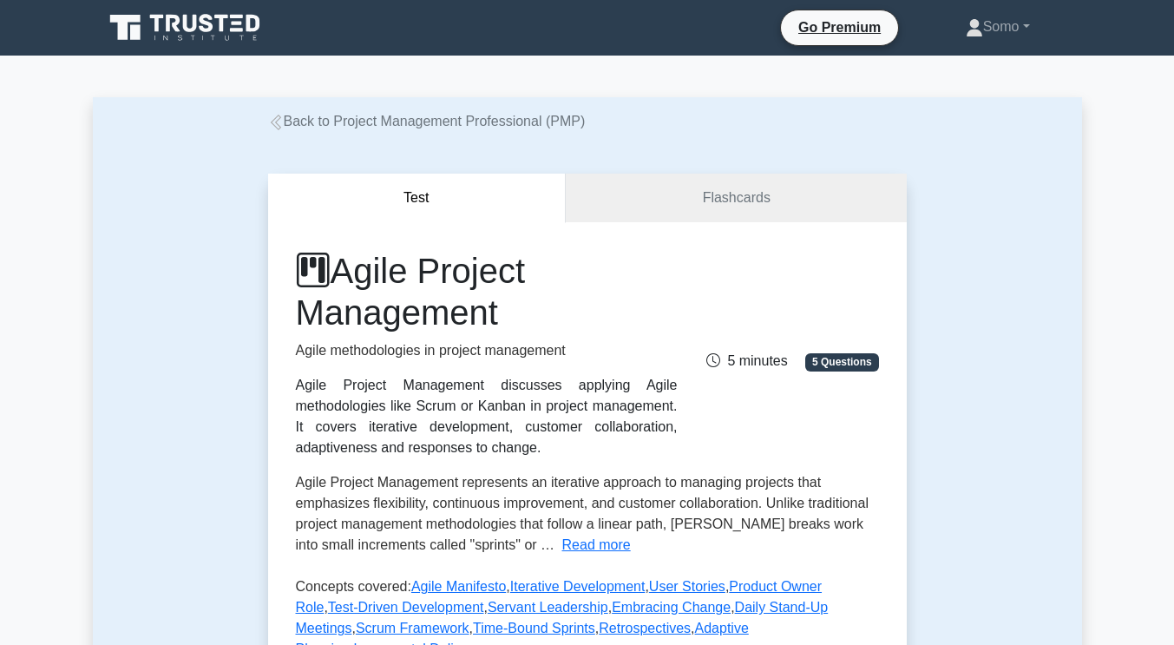
click at [284, 117] on link "Back to Project Management Professional (PMP)" at bounding box center [427, 121] width 318 height 15
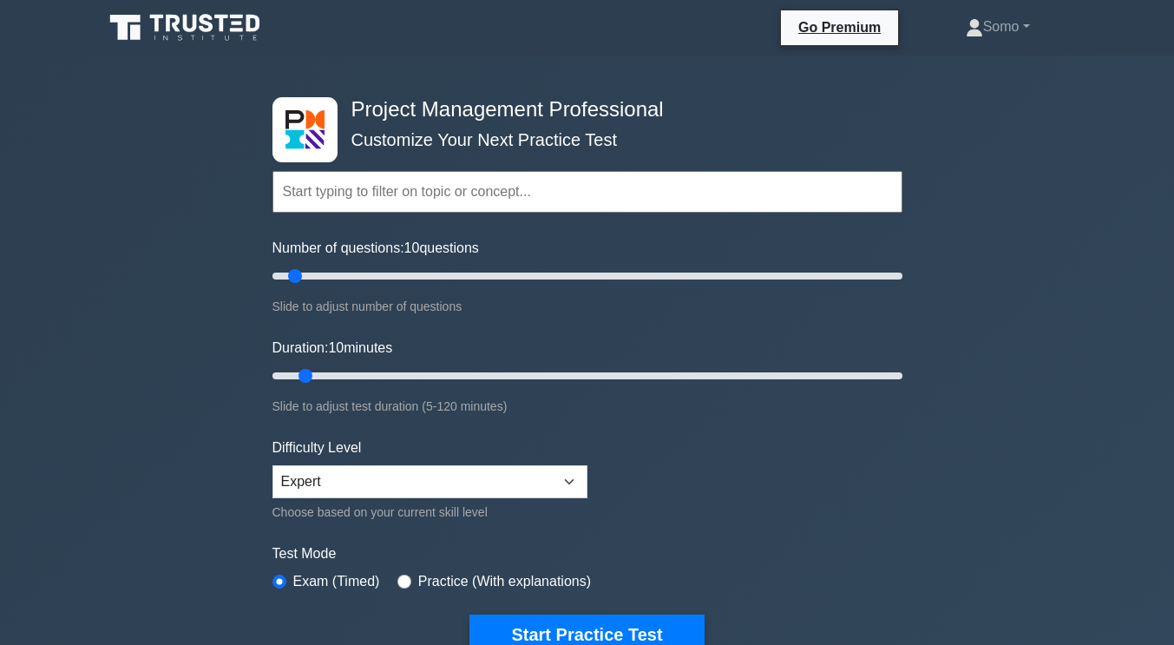
scroll to position [347, 0]
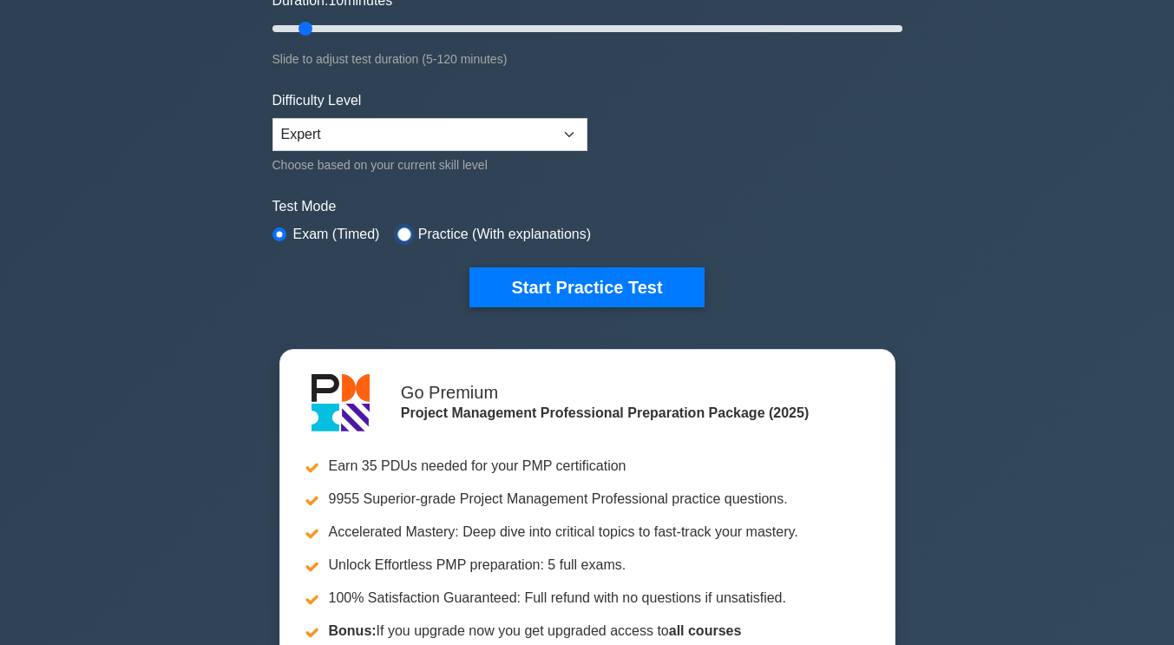
click at [400, 231] on input "radio" at bounding box center [404, 234] width 14 height 14
radio input "true"
click at [433, 149] on div "Difficulty Level Beginner Intermediate Expert Choose based on your current skil…" at bounding box center [429, 132] width 315 height 85
click at [435, 141] on select "Beginner Intermediate Expert" at bounding box center [429, 134] width 315 height 33
select select "intermediate"
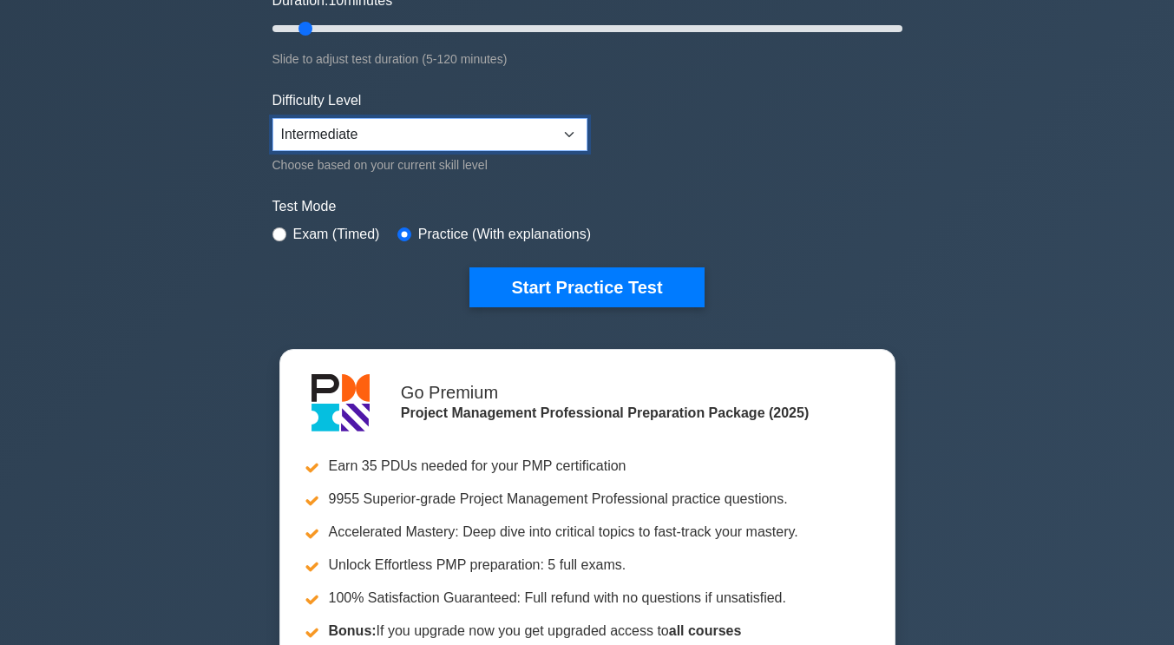
click at [272, 118] on select "Beginner Intermediate Expert" at bounding box center [429, 134] width 315 height 33
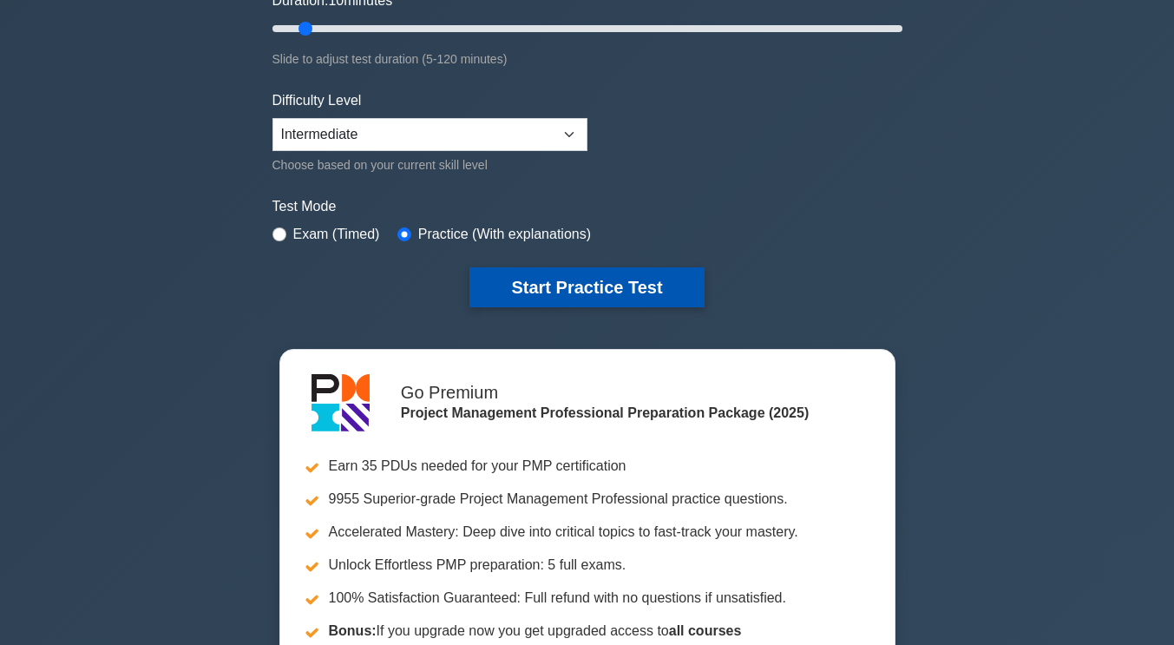
click at [596, 292] on button "Start Practice Test" at bounding box center [586, 287] width 234 height 40
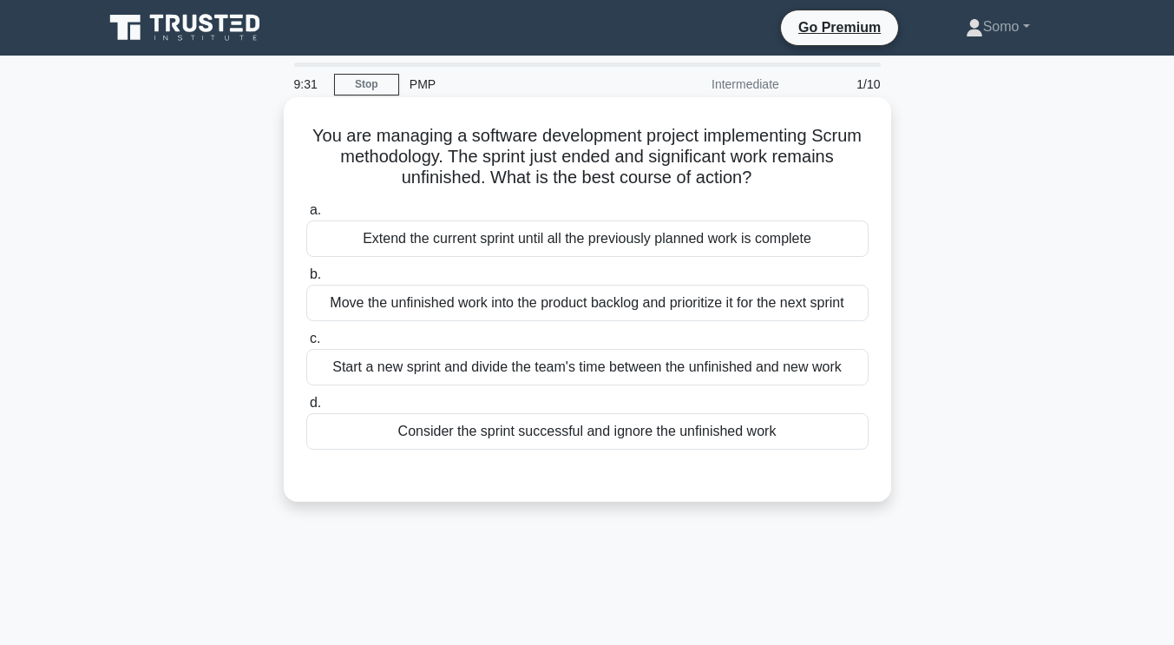
click at [714, 309] on div "Move the unfinished work into the product backlog and prioritize it for the nex…" at bounding box center [587, 303] width 562 height 36
click at [306, 280] on input "b. Move the unfinished work into the product backlog and prioritize it for the …" at bounding box center [306, 274] width 0 height 11
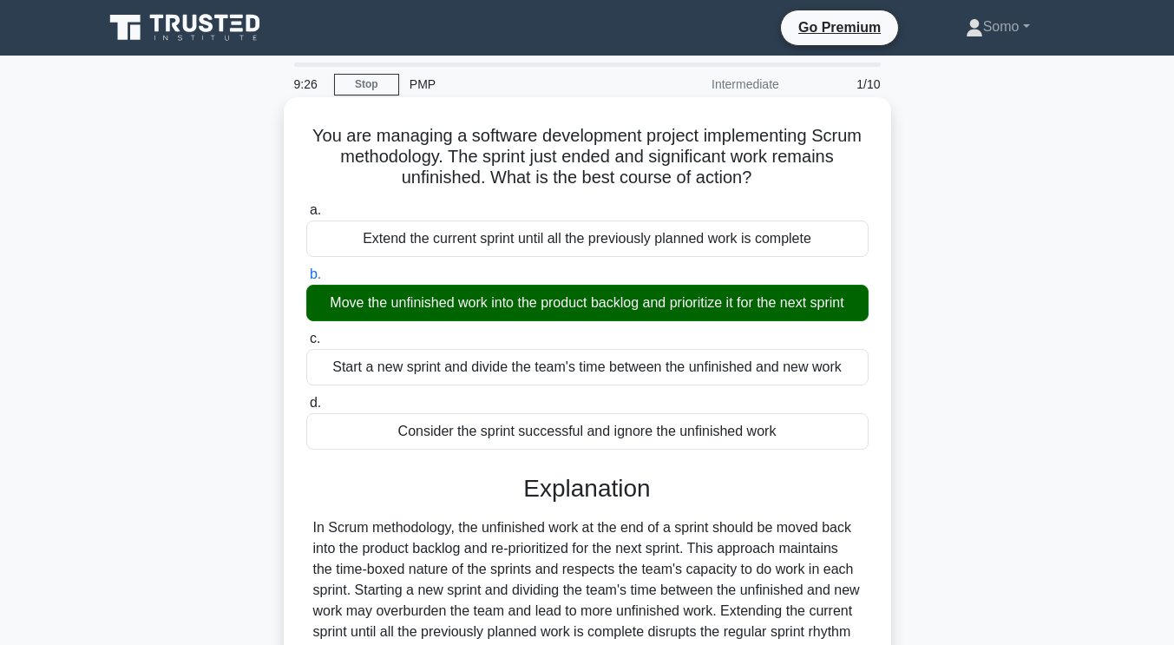
scroll to position [292, 0]
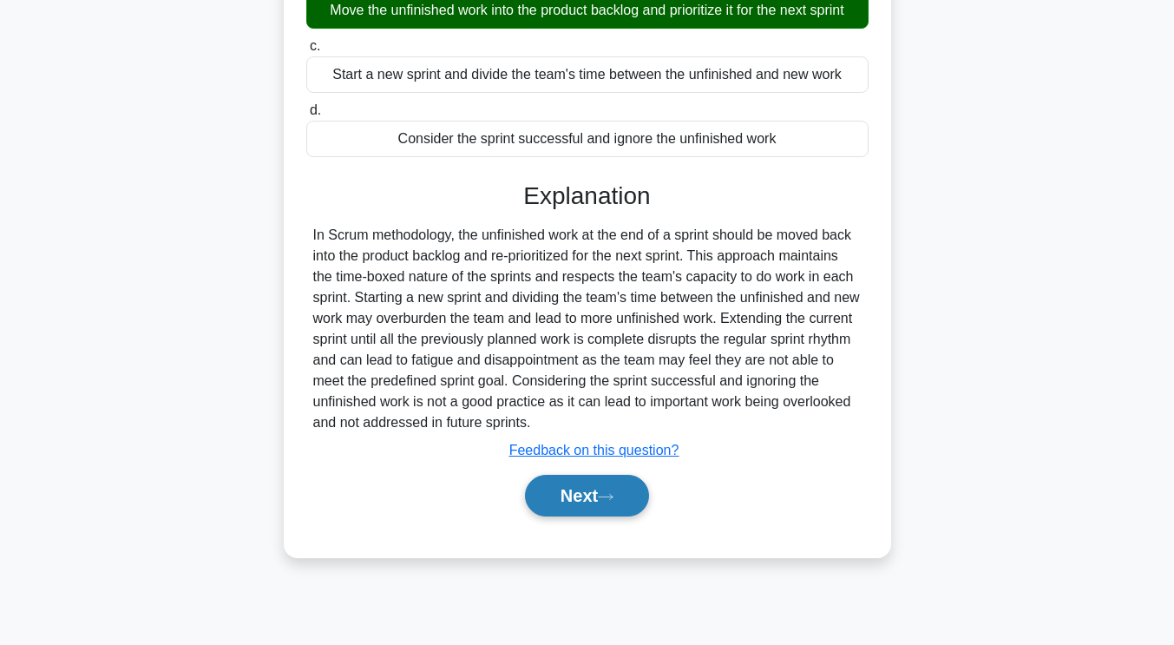
click at [574, 500] on button "Next" at bounding box center [587, 496] width 124 height 42
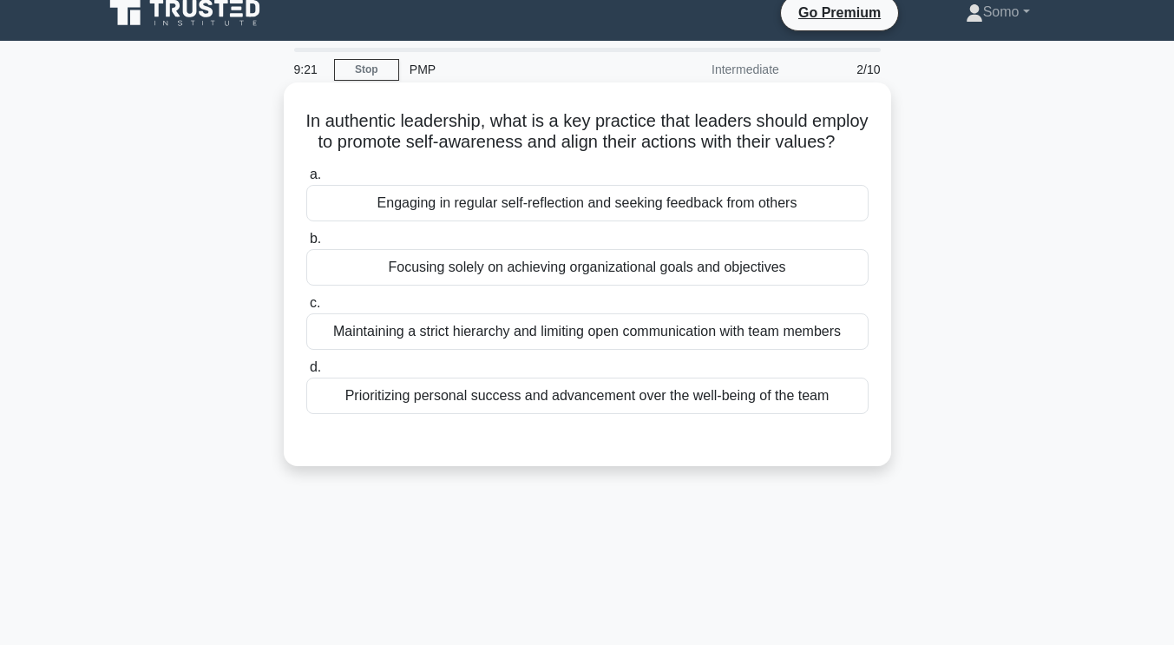
scroll to position [0, 0]
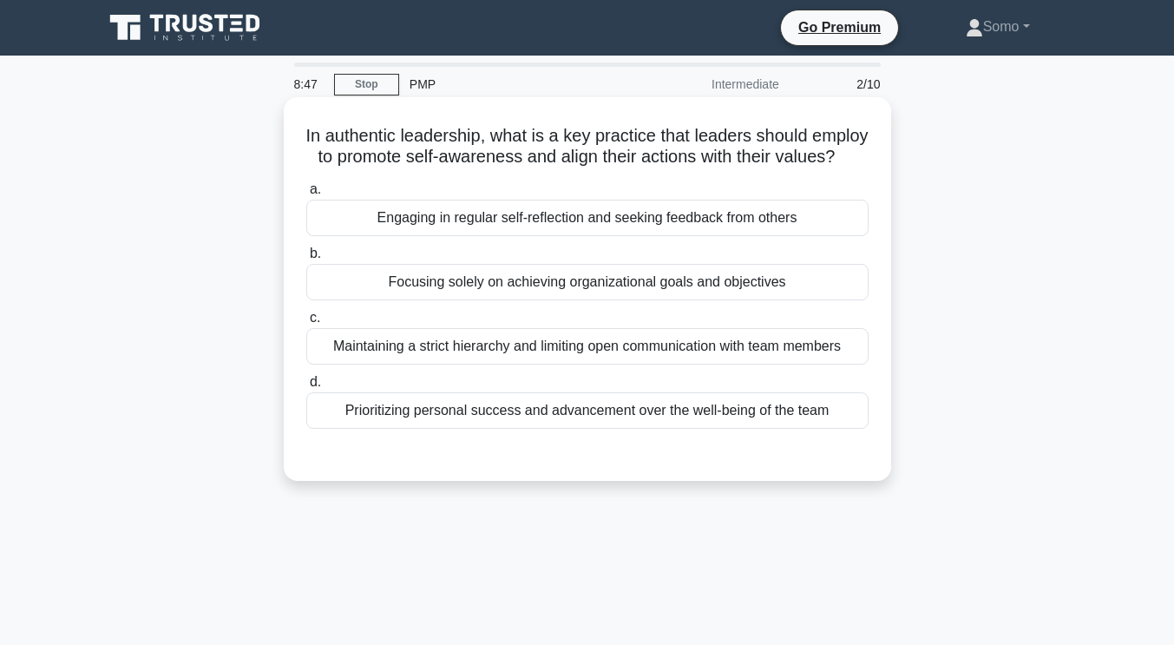
click at [696, 236] on div "Engaging in regular self-reflection and seeking feedback from others" at bounding box center [587, 218] width 562 height 36
click at [306, 195] on input "a. Engaging in regular self-reflection and seeking feedback from others" at bounding box center [306, 189] width 0 height 11
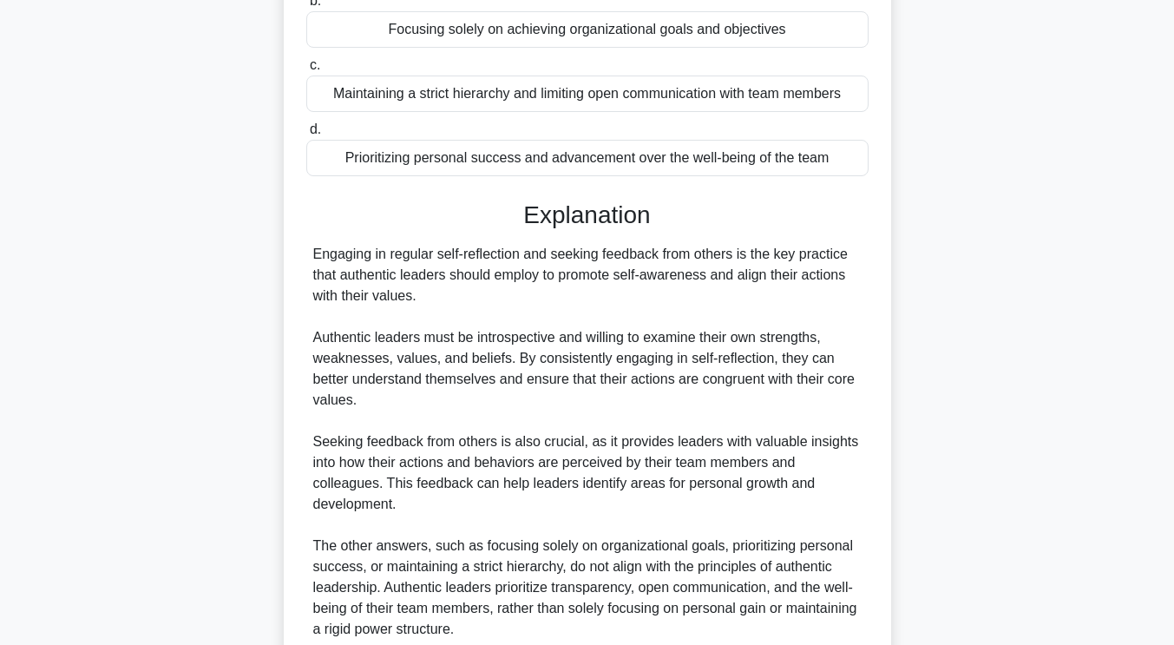
click at [630, 547] on div "Engaging in regular self-reflection and seeking feedback from others is the key…" at bounding box center [587, 442] width 548 height 396
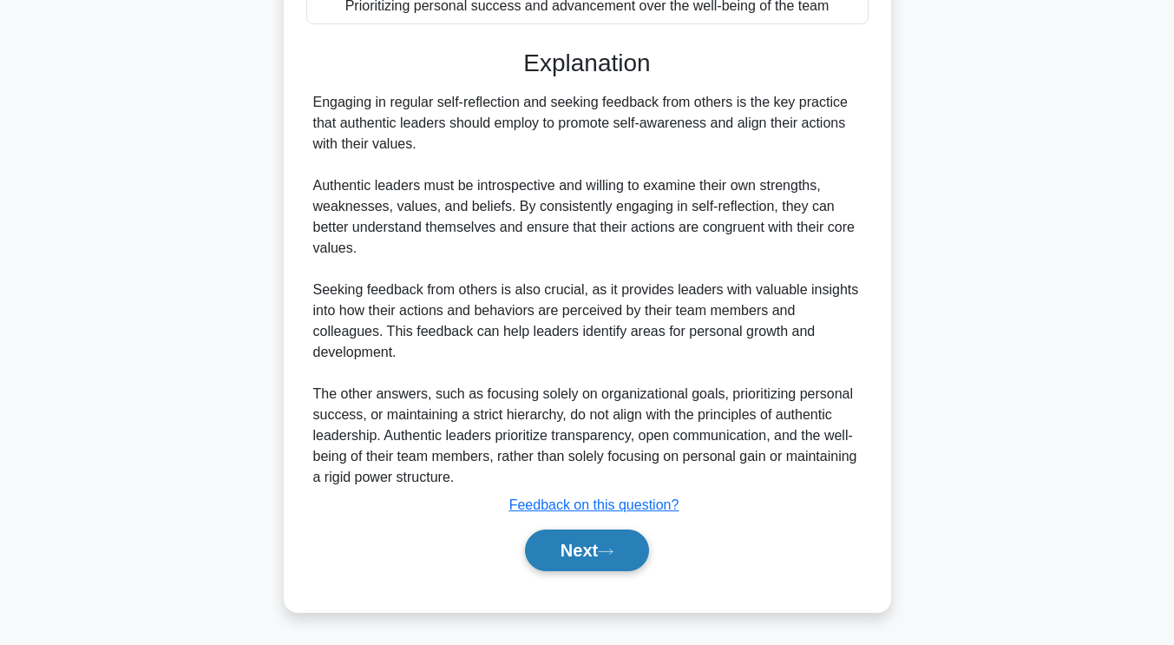
click at [613, 550] on icon at bounding box center [606, 552] width 16 height 10
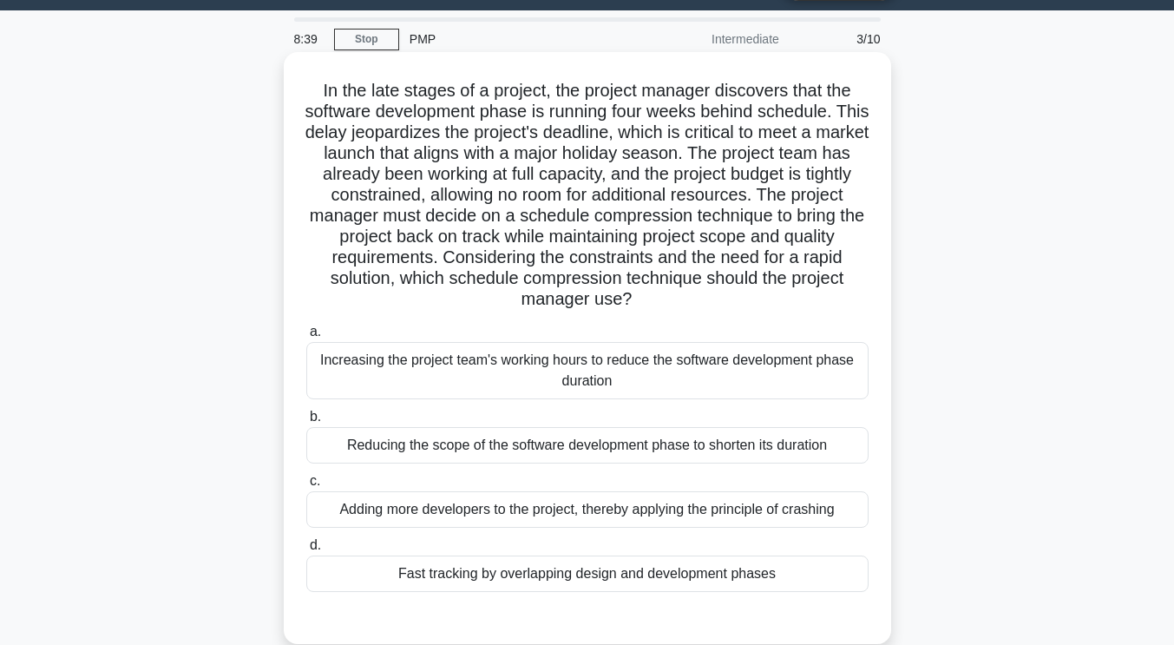
scroll to position [0, 0]
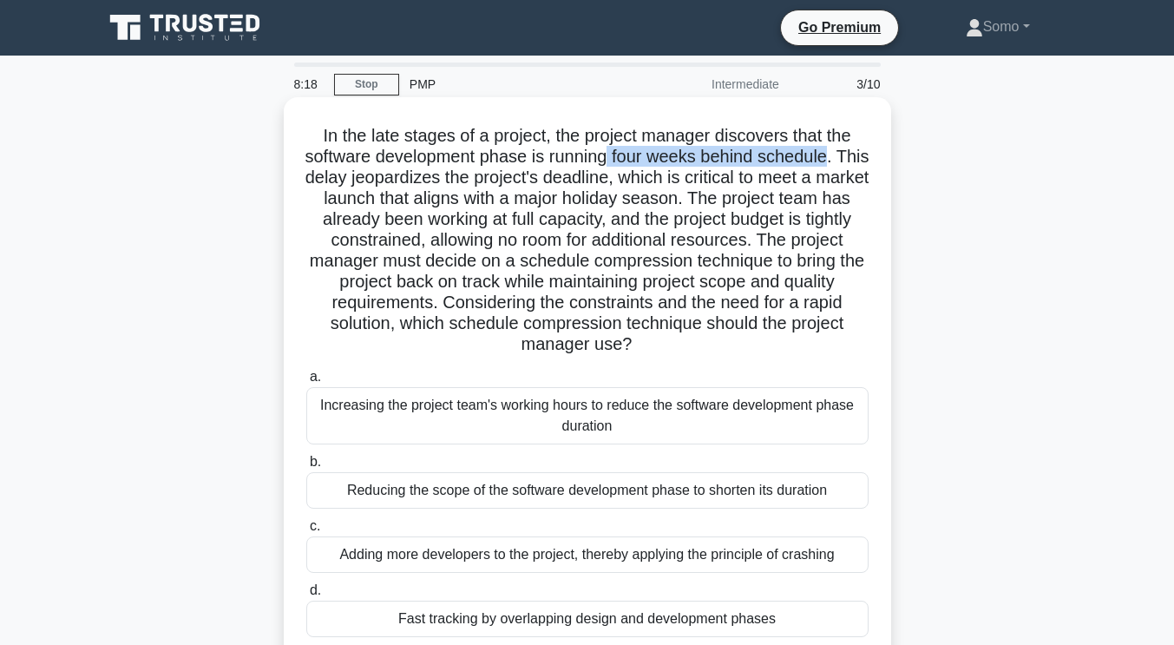
drag, startPoint x: 849, startPoint y: 160, endPoint x: 626, endPoint y: 165, distance: 223.9
click at [626, 165] on h5 "In the late stages of a project, the project manager discovers that the softwar…" at bounding box center [588, 240] width 566 height 231
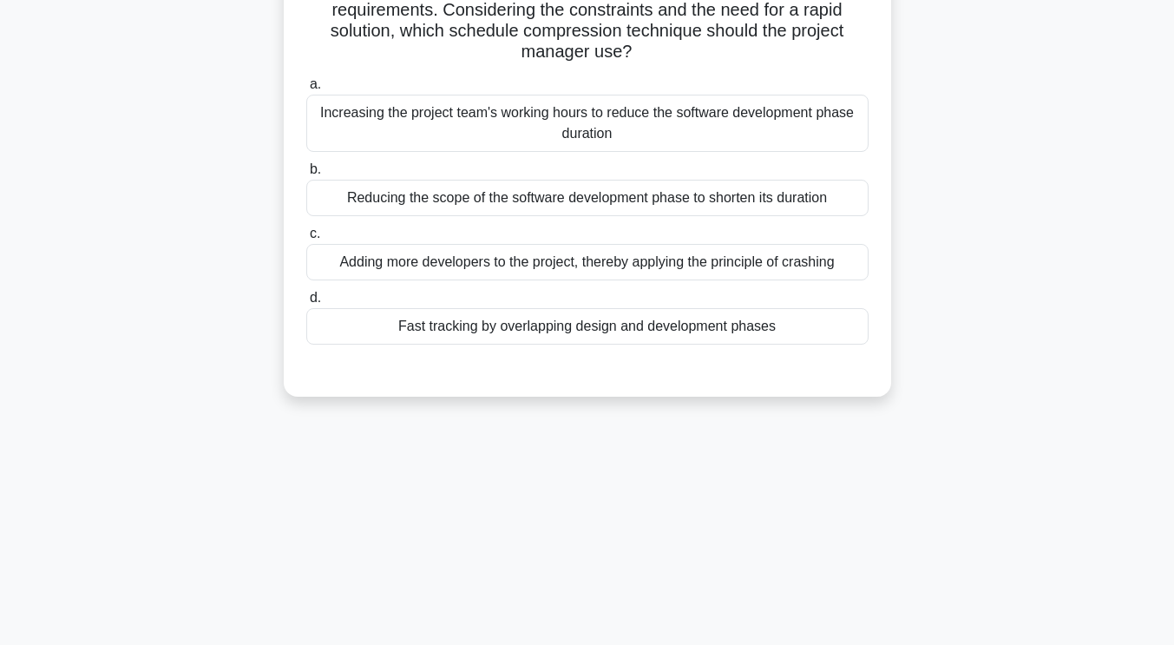
click at [536, 336] on div "Fast tracking by overlapping design and development phases" at bounding box center [587, 326] width 562 height 36
click at [306, 304] on input "d. Fast tracking by overlapping design and development phases" at bounding box center [306, 297] width 0 height 11
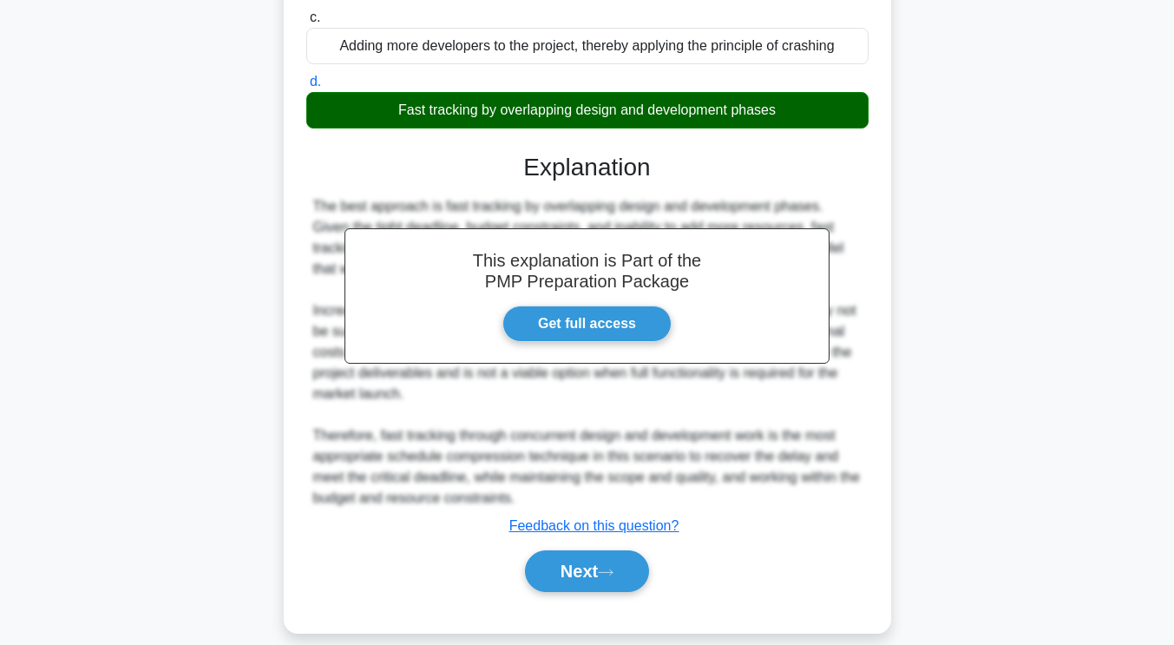
scroll to position [530, 0]
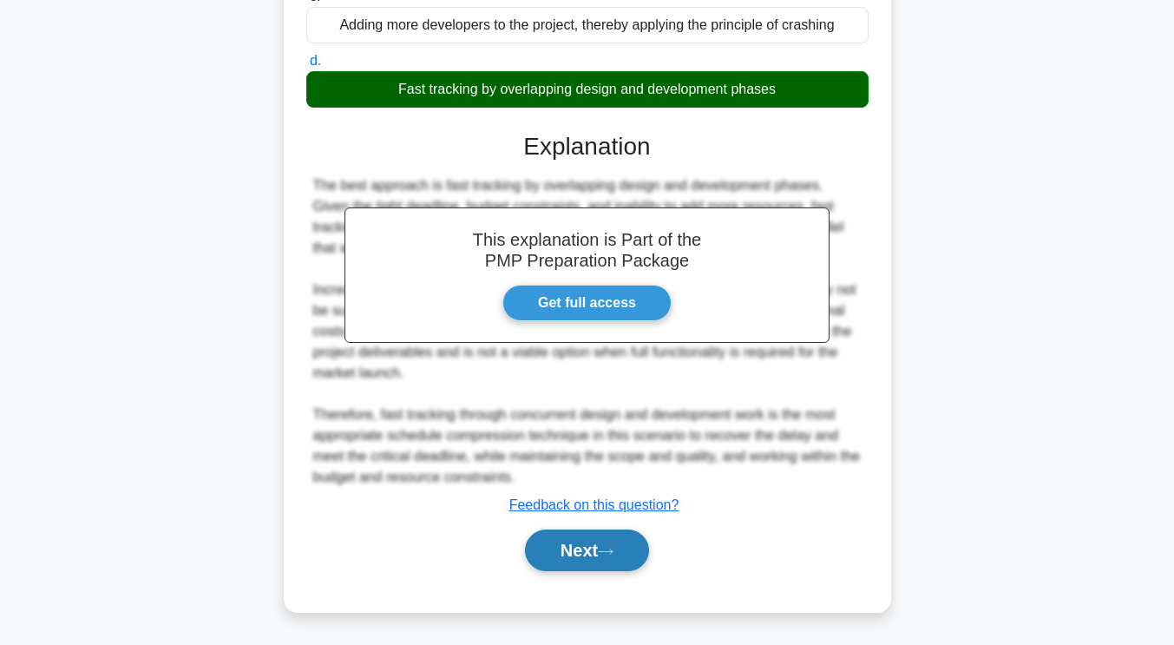
click at [608, 554] on icon at bounding box center [606, 552] width 16 height 10
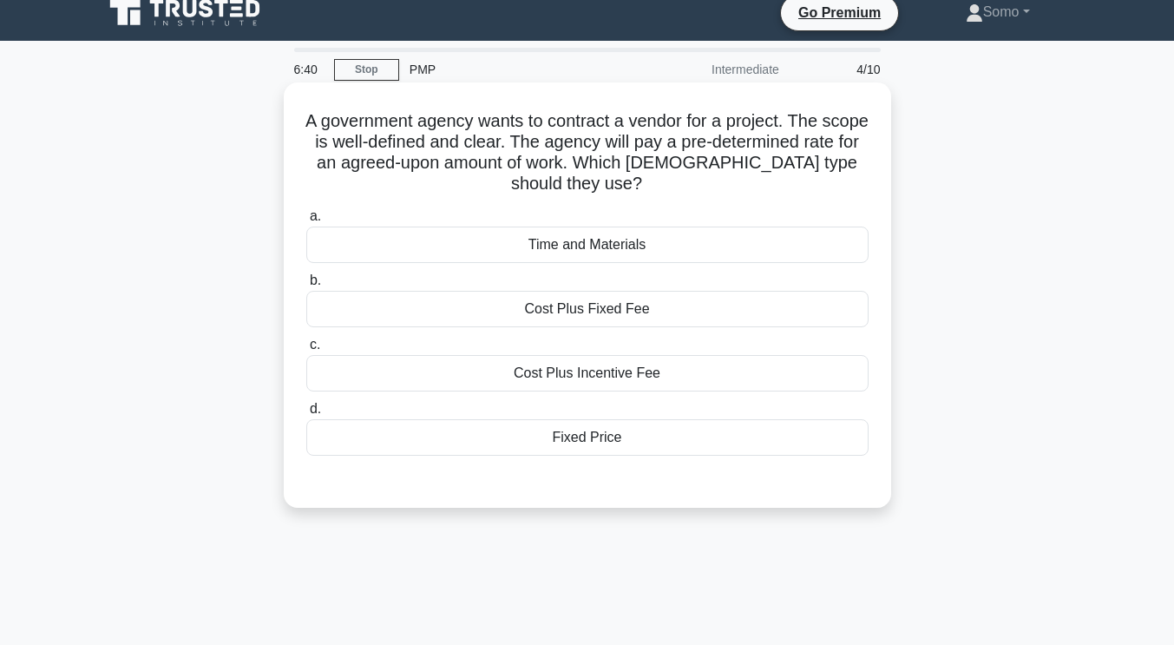
scroll to position [0, 0]
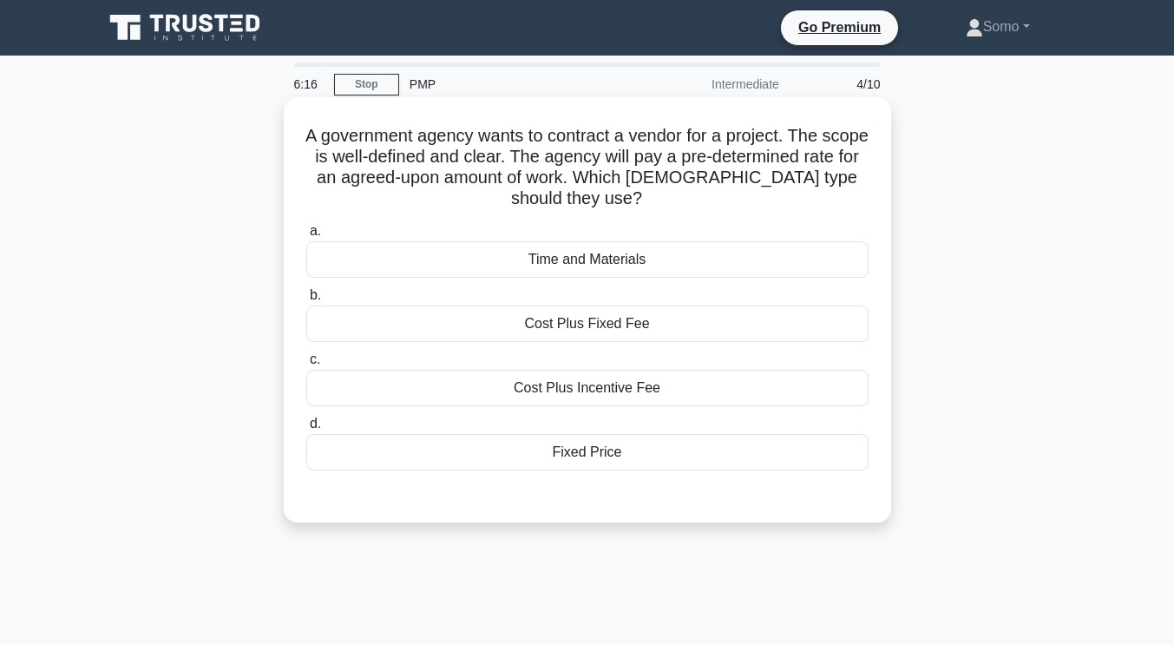
click at [587, 456] on div "Fixed Price" at bounding box center [587, 452] width 562 height 36
click at [306, 430] on input "d. Fixed Price" at bounding box center [306, 423] width 0 height 11
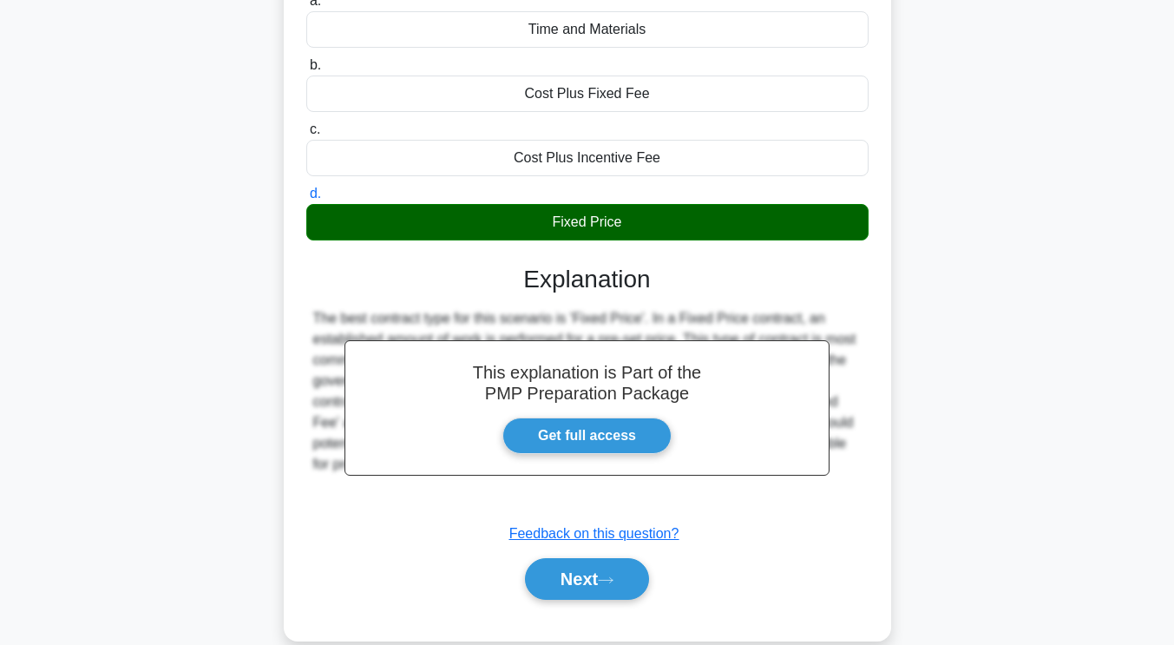
scroll to position [292, 0]
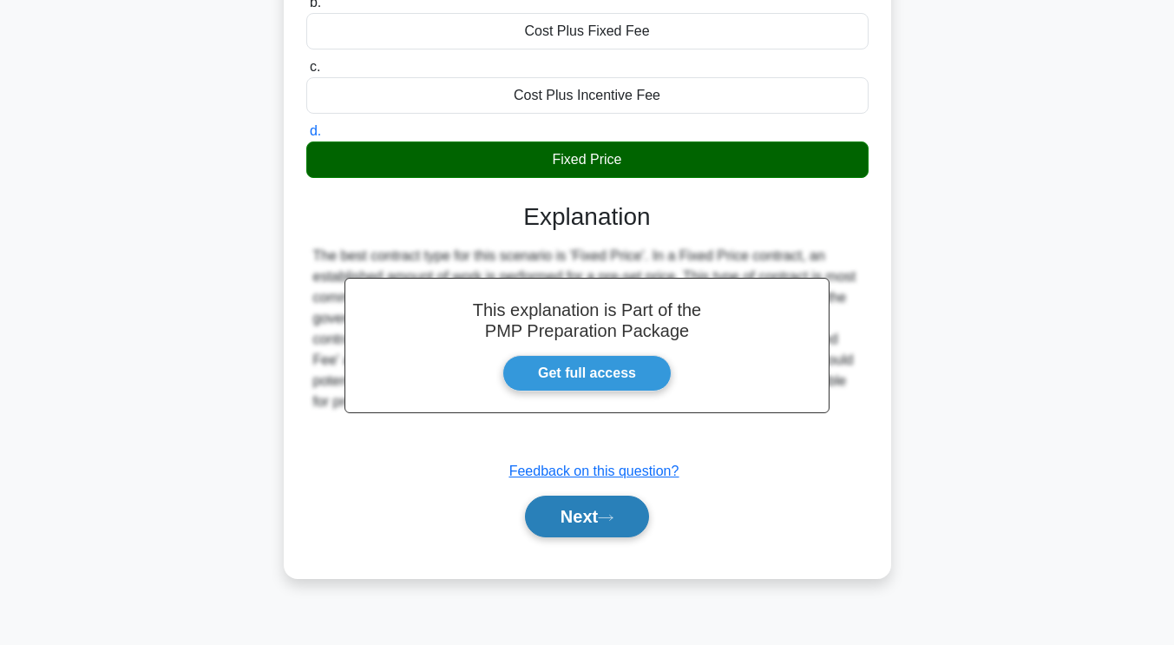
click at [622, 503] on button "Next" at bounding box center [587, 516] width 124 height 42
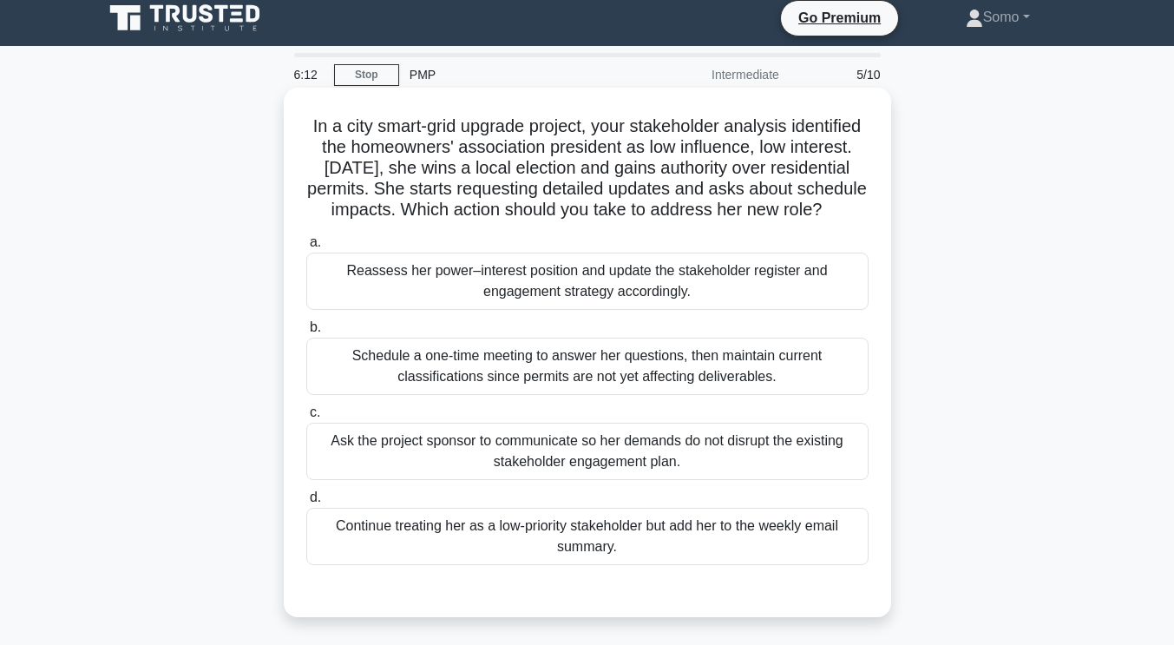
scroll to position [0, 0]
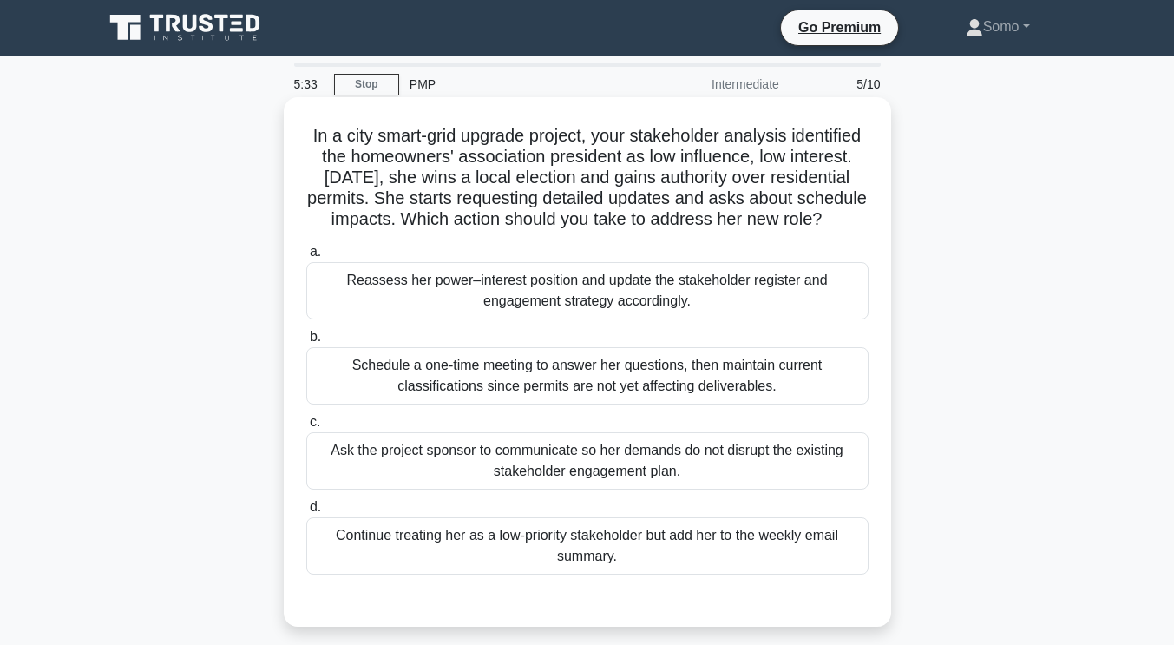
click at [640, 293] on div "Reassess her power–interest position and update the stakeholder register and en…" at bounding box center [587, 290] width 562 height 57
click at [306, 258] on input "a. Reassess her power–interest position and update the stakeholder register and…" at bounding box center [306, 251] width 0 height 11
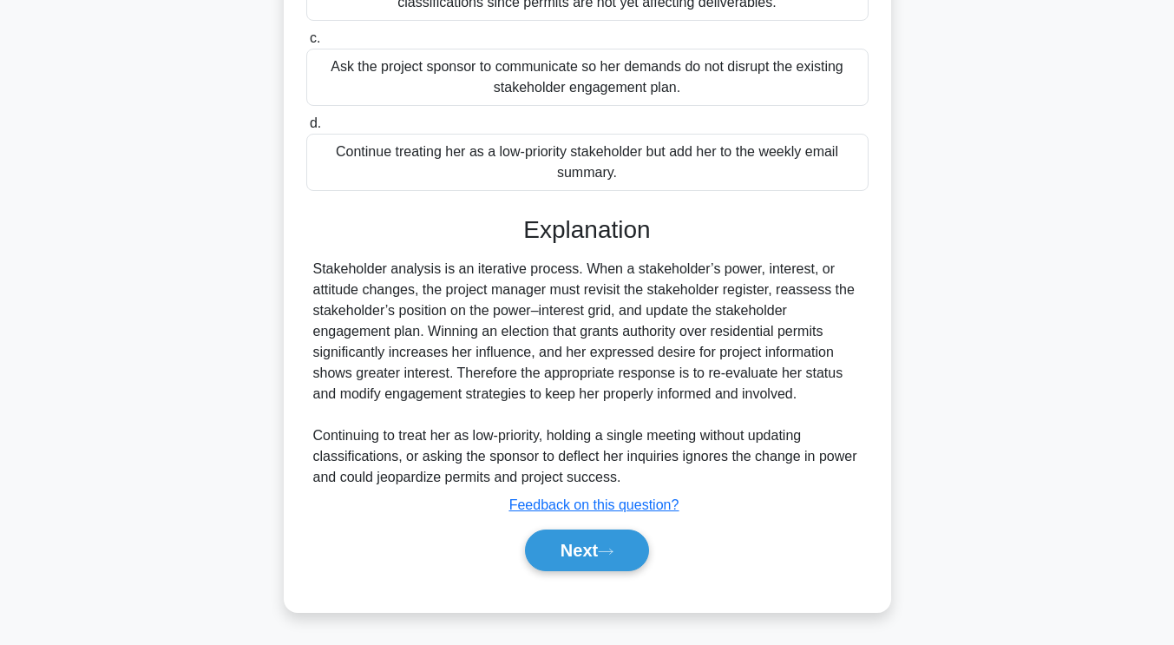
scroll to position [405, 0]
click at [567, 542] on button "Next" at bounding box center [587, 550] width 124 height 42
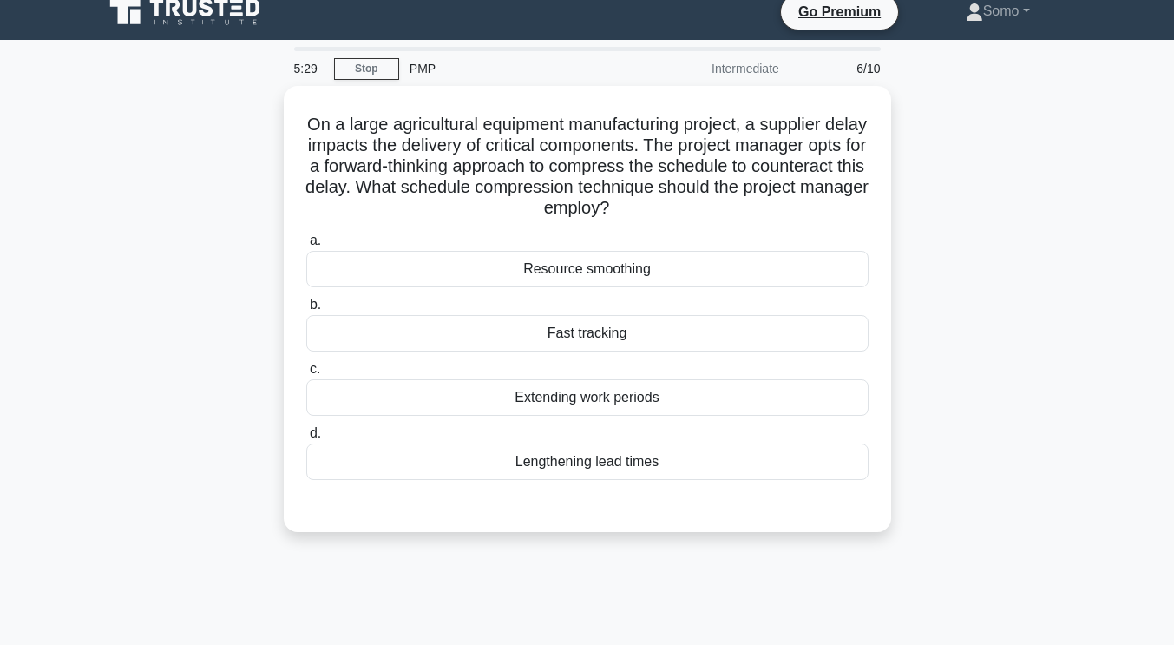
scroll to position [0, 0]
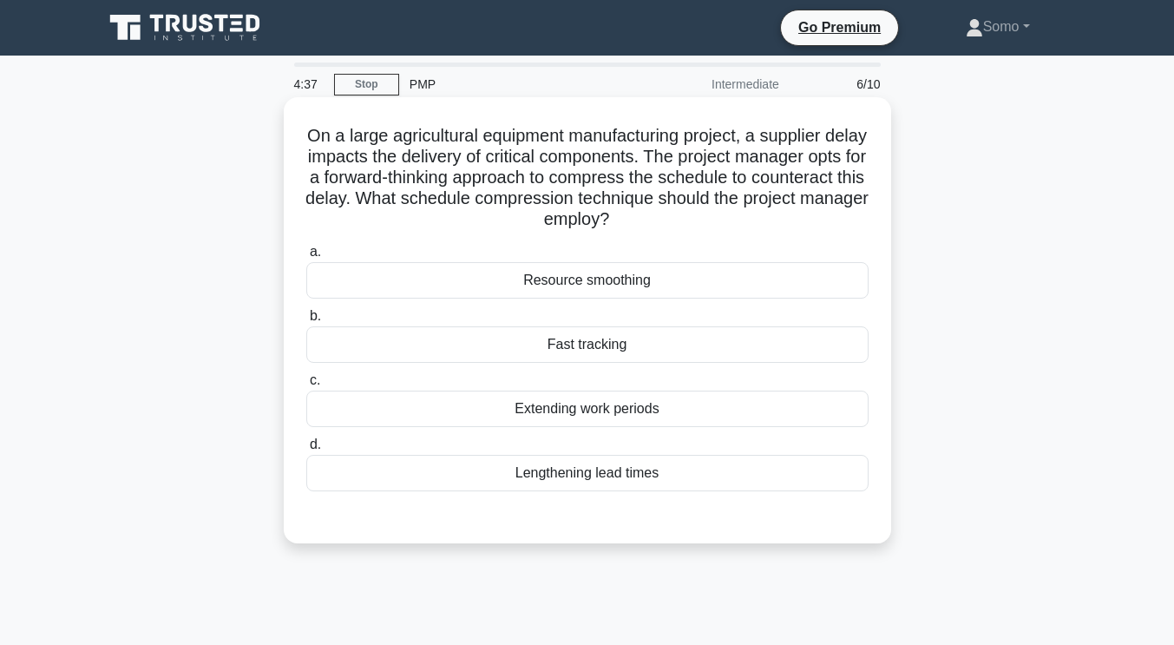
click at [663, 279] on div "Resource smoothing" at bounding box center [587, 280] width 562 height 36
click at [306, 258] on input "a. Resource smoothing" at bounding box center [306, 251] width 0 height 11
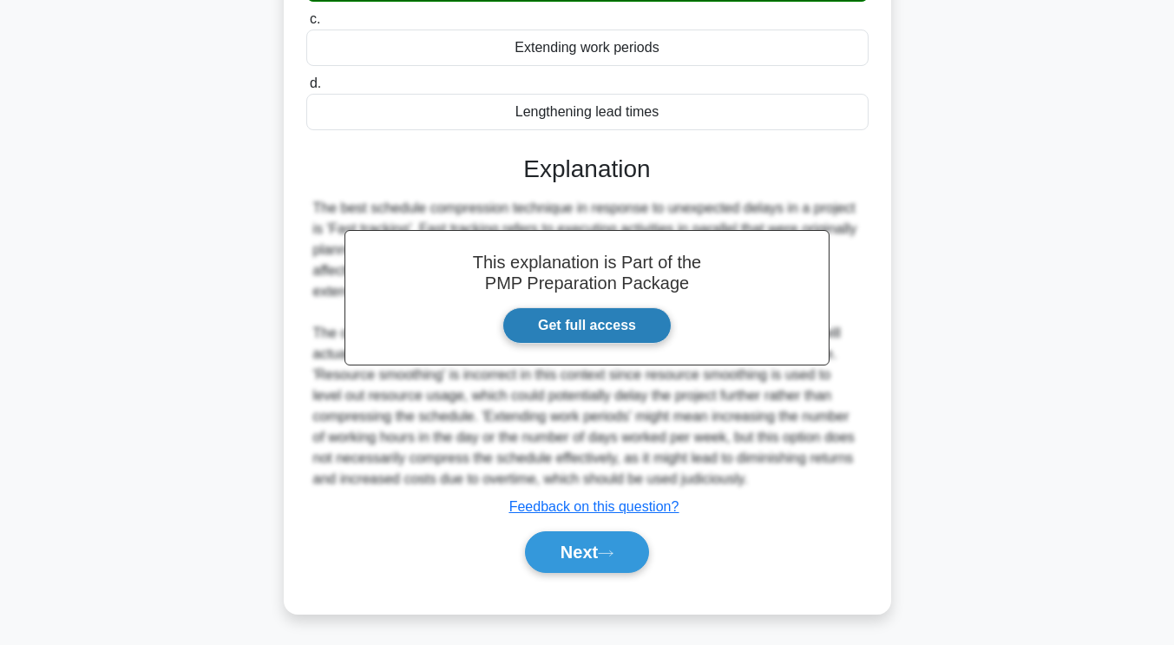
scroll to position [365, 0]
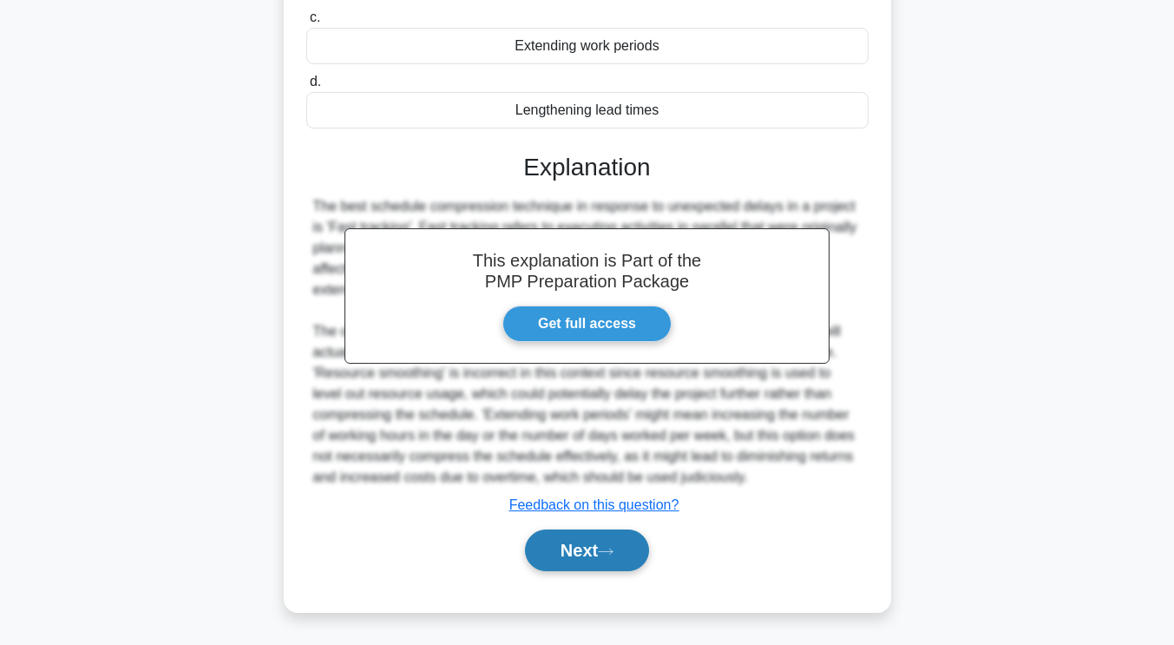
click at [589, 565] on button "Next" at bounding box center [587, 550] width 124 height 42
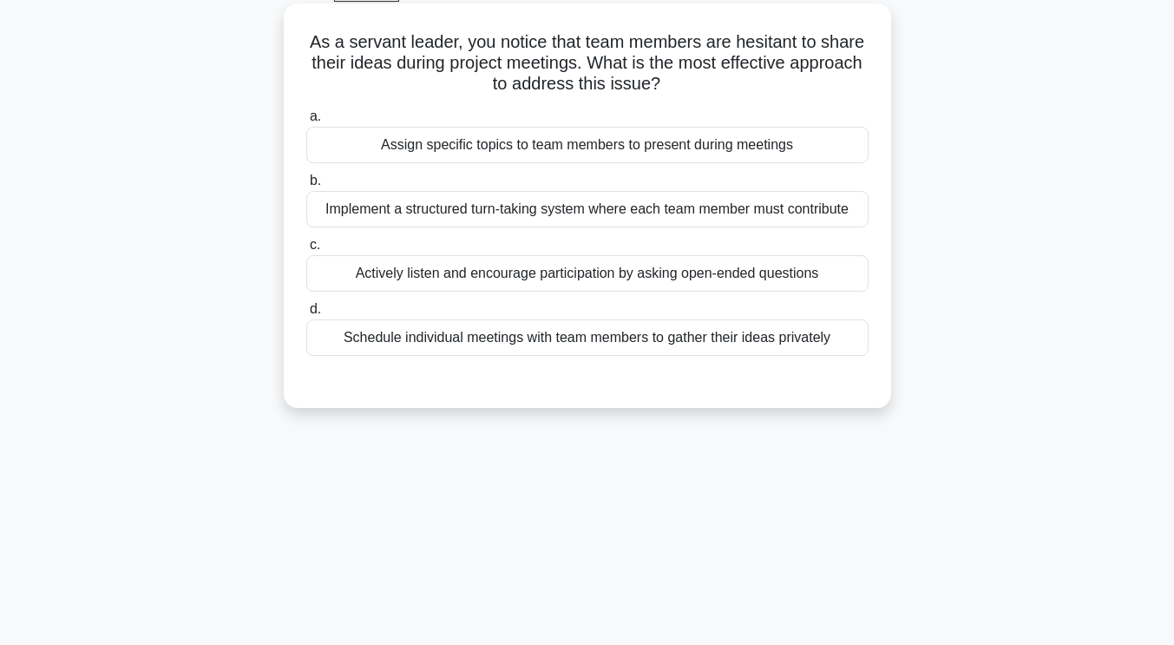
scroll to position [0, 0]
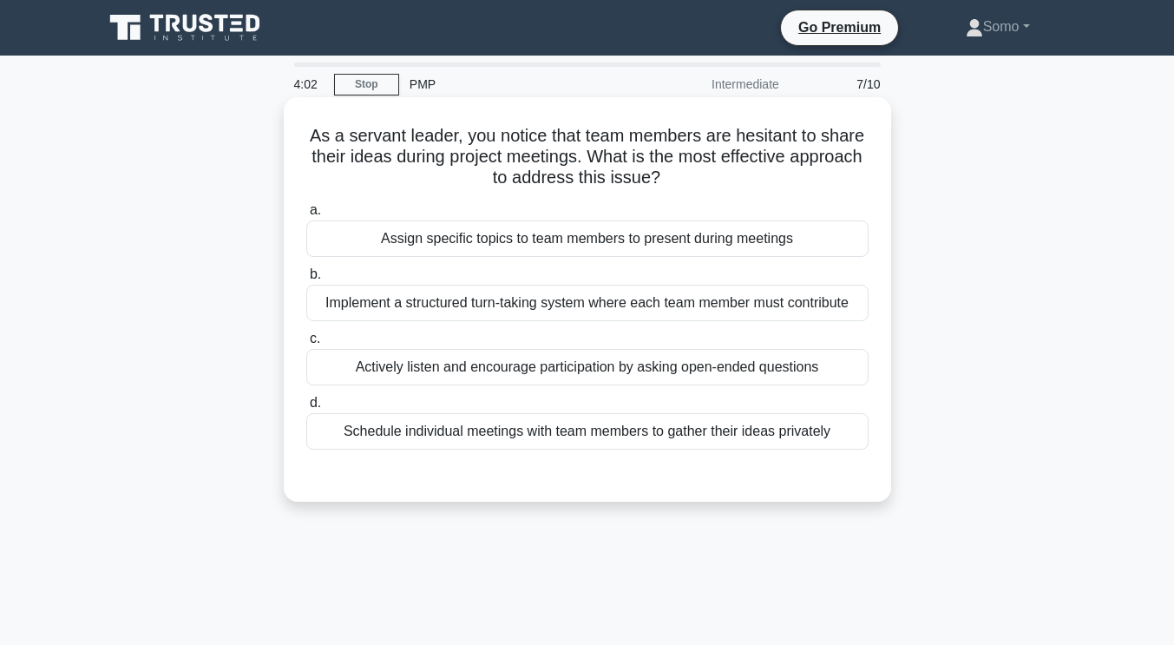
click at [657, 367] on div "Actively listen and encourage participation by asking open-ended questions" at bounding box center [587, 367] width 562 height 36
click at [306, 344] on input "c. Actively listen and encourage participation by asking open-ended questions" at bounding box center [306, 338] width 0 height 11
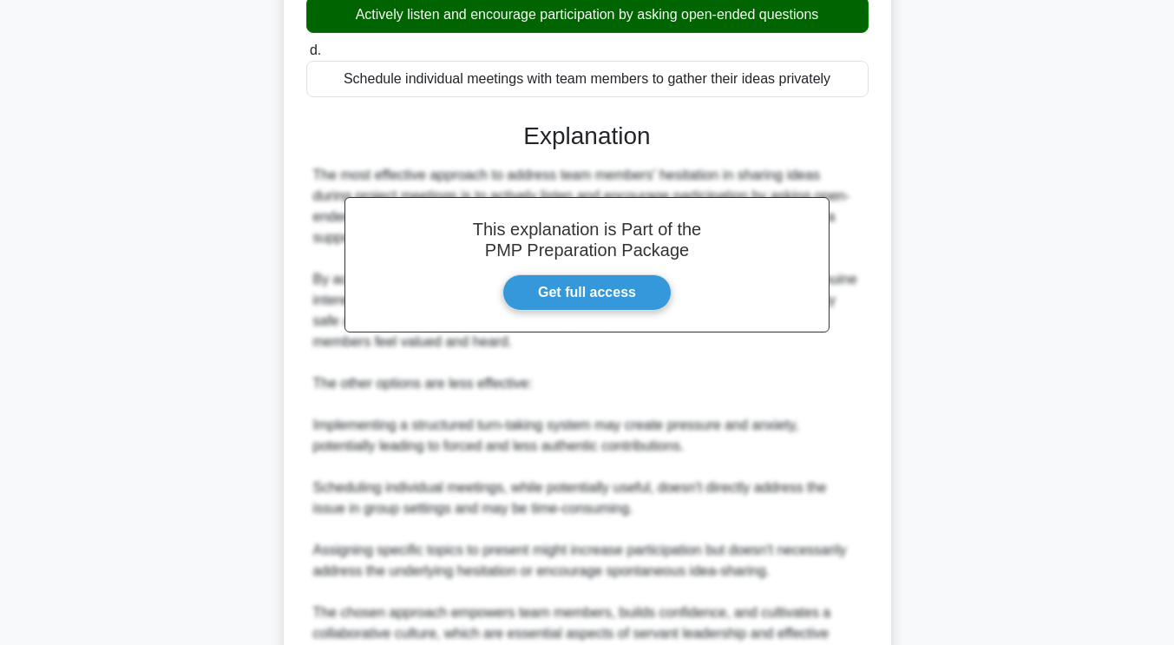
scroll to position [521, 0]
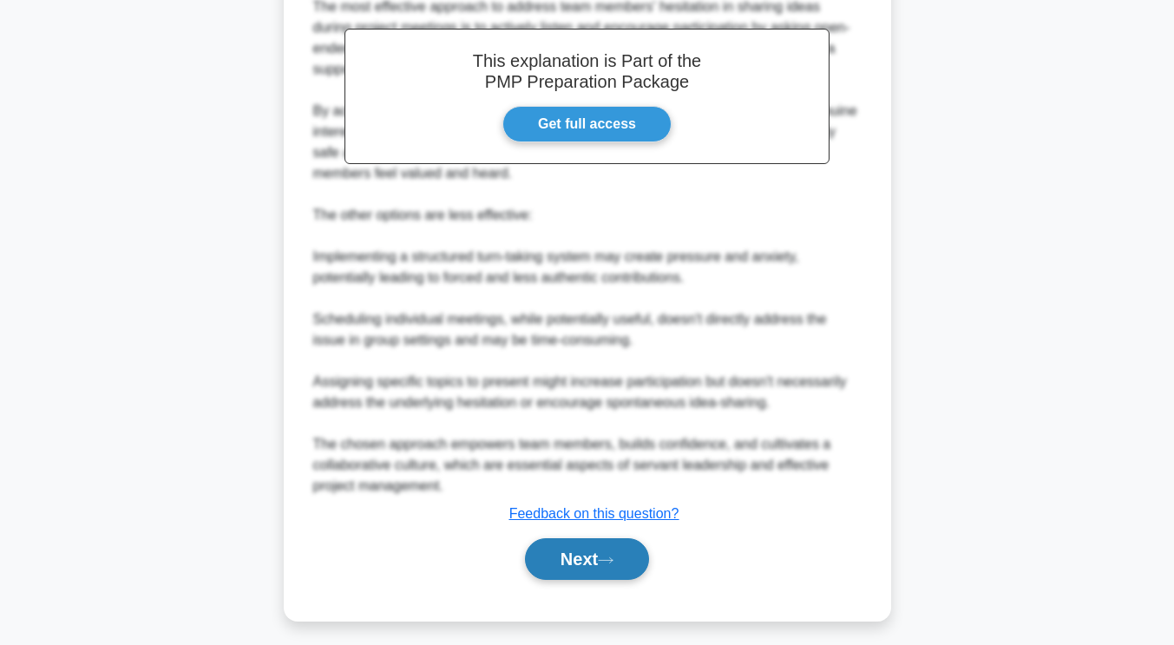
click at [638, 549] on button "Next" at bounding box center [587, 559] width 124 height 42
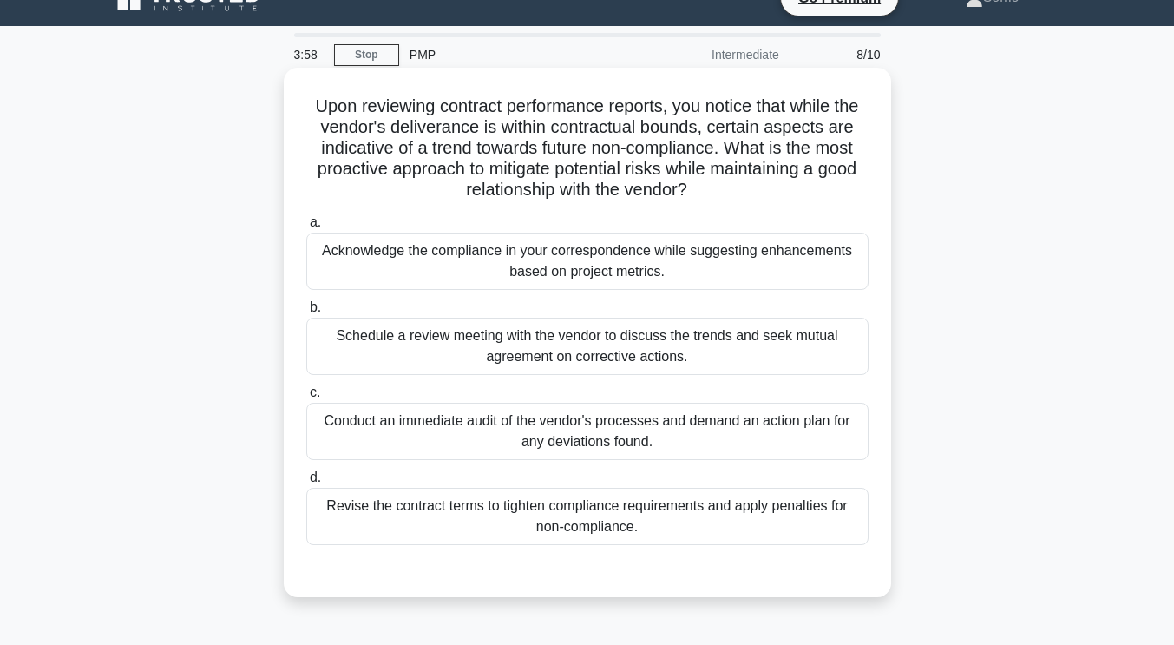
scroll to position [0, 0]
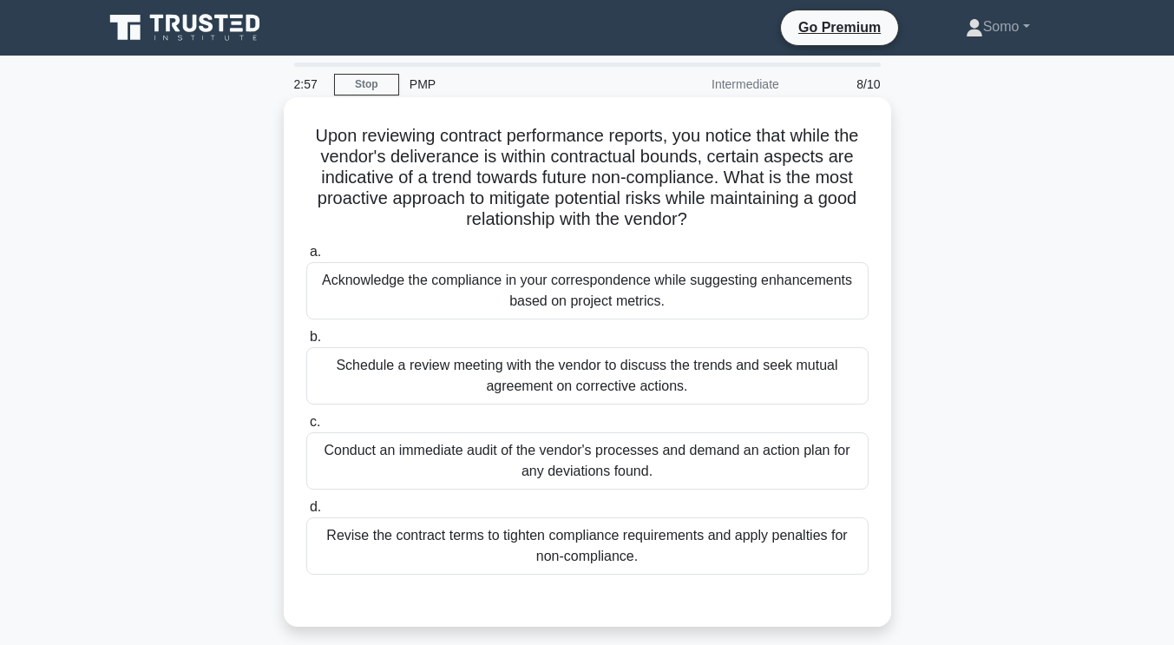
click at [570, 383] on div "Schedule a review meeting with the vendor to discuss the trends and seek mutual…" at bounding box center [587, 375] width 562 height 57
click at [306, 343] on input "b. Schedule a review meeting with the vendor to discuss the trends and seek mut…" at bounding box center [306, 336] width 0 height 11
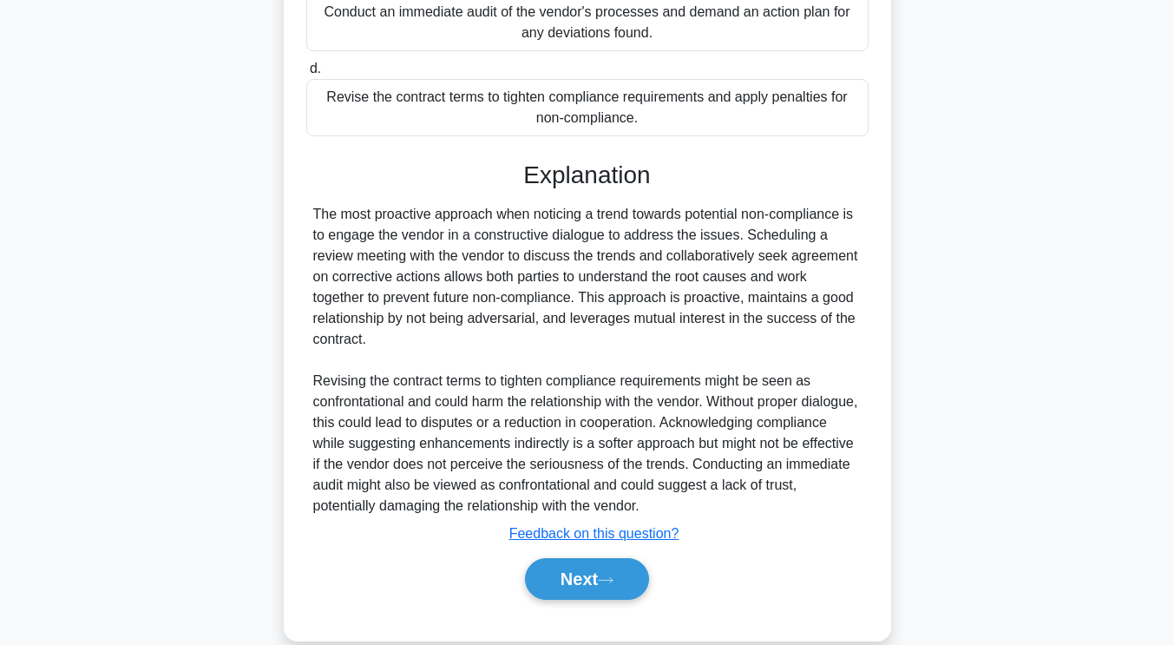
scroll to position [468, 0]
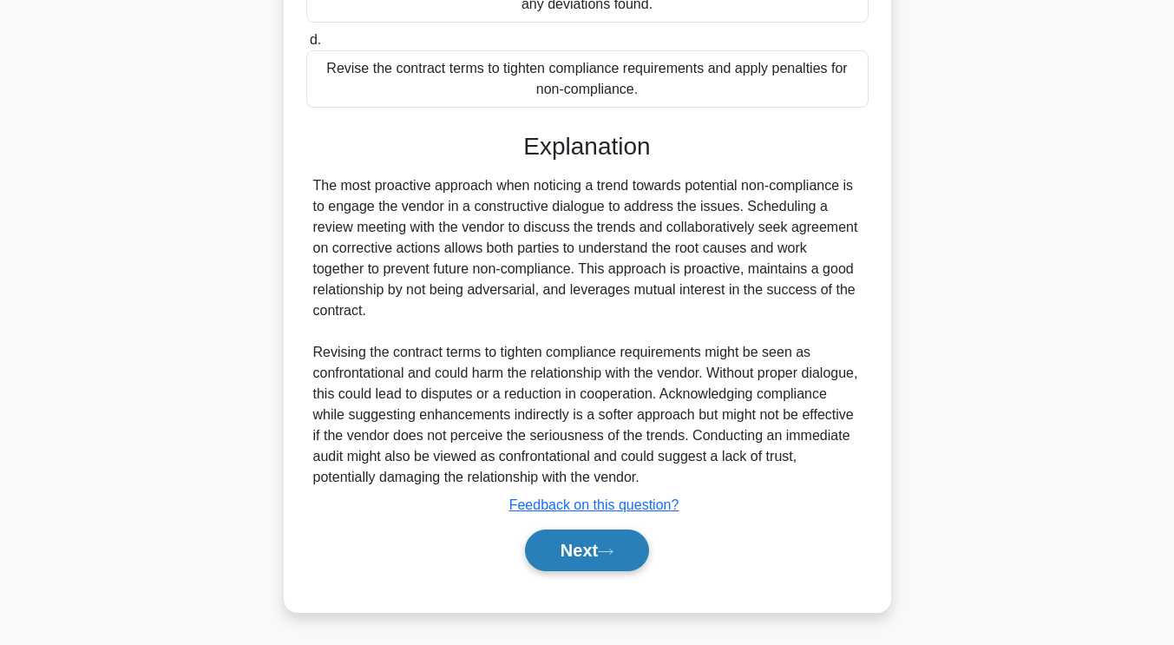
click at [617, 557] on button "Next" at bounding box center [587, 550] width 124 height 42
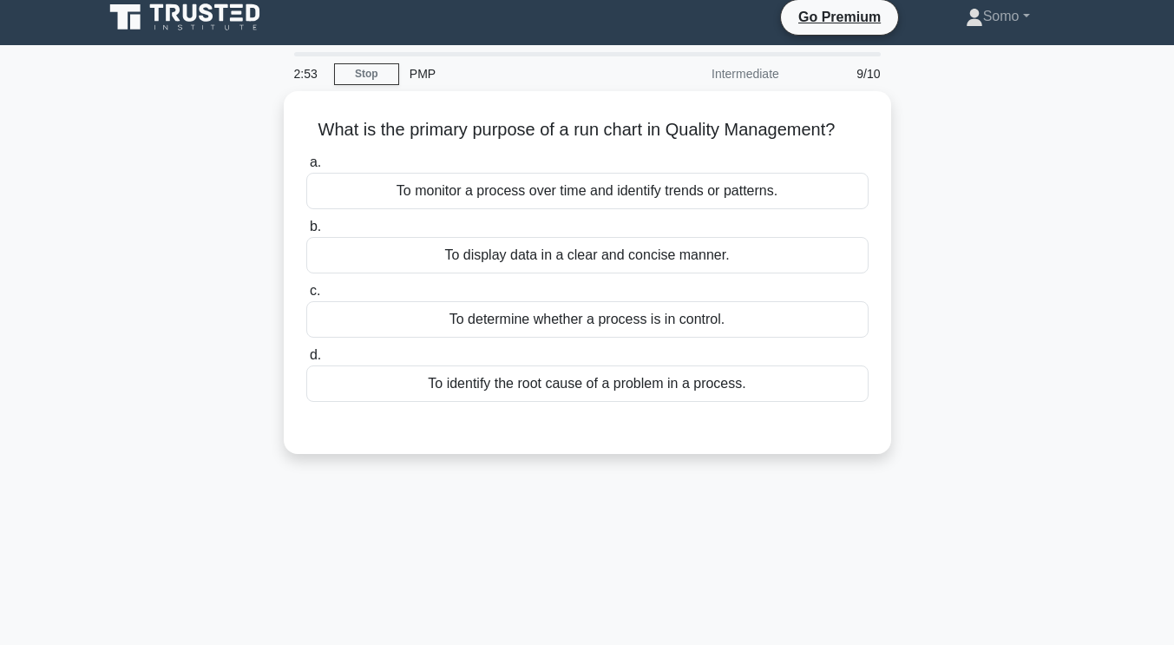
scroll to position [0, 0]
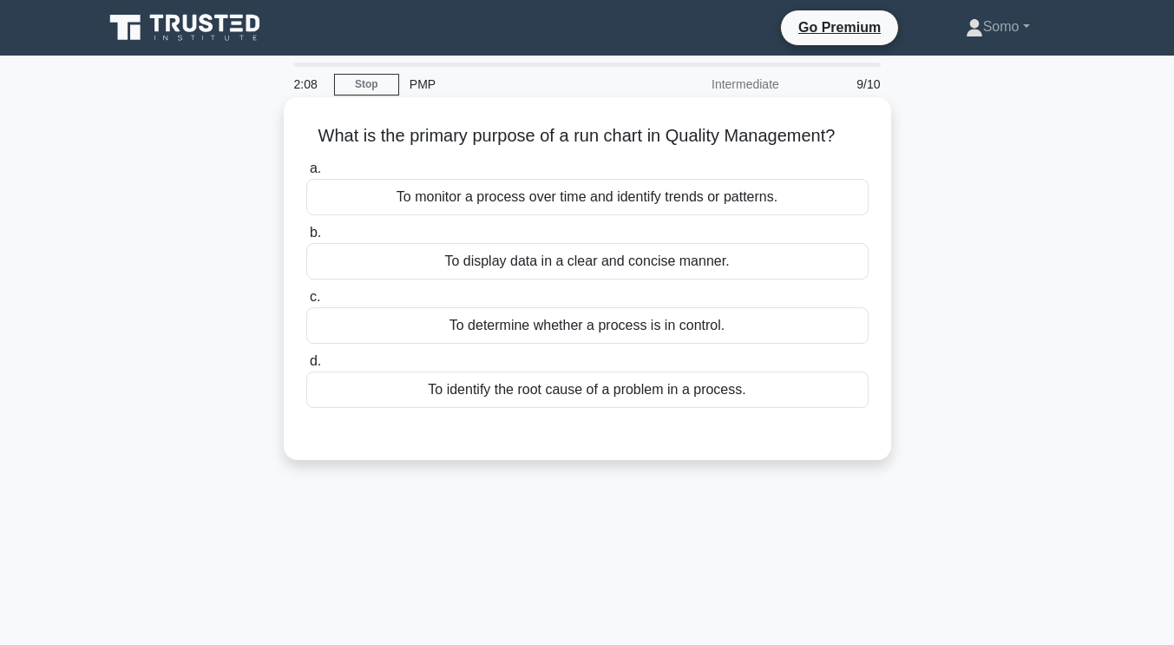
click at [632, 195] on div "To monitor a process over time and identify trends or patterns." at bounding box center [587, 197] width 562 height 36
click at [306, 174] on input "a. To monitor a process over time and identify trends or patterns." at bounding box center [306, 168] width 0 height 11
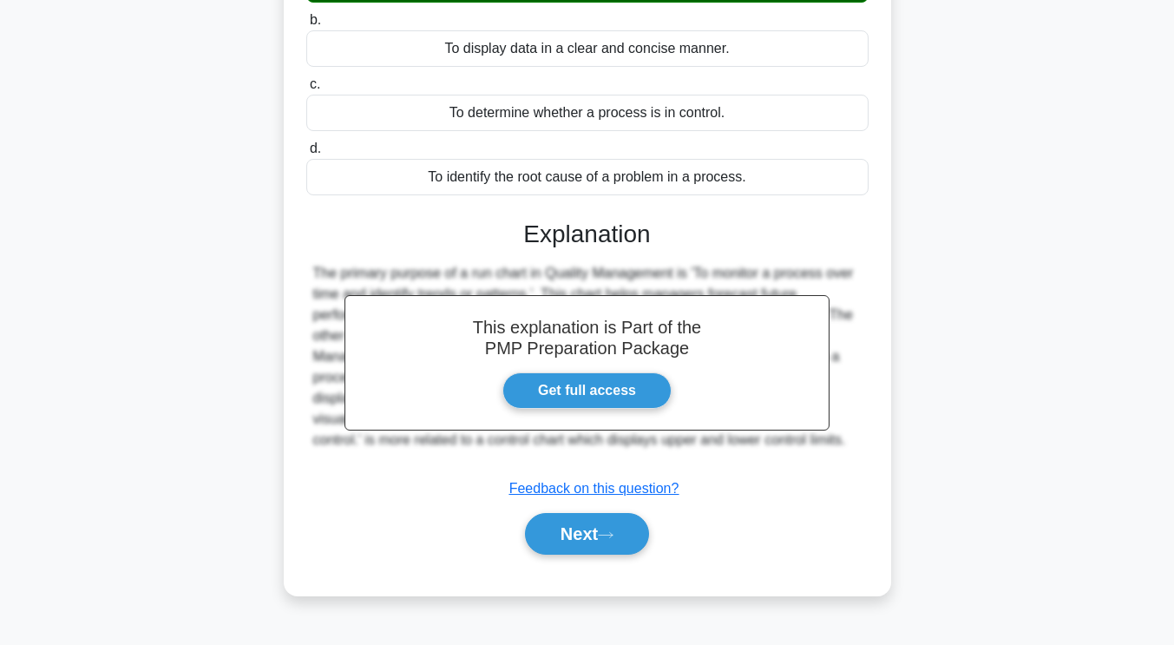
scroll to position [292, 0]
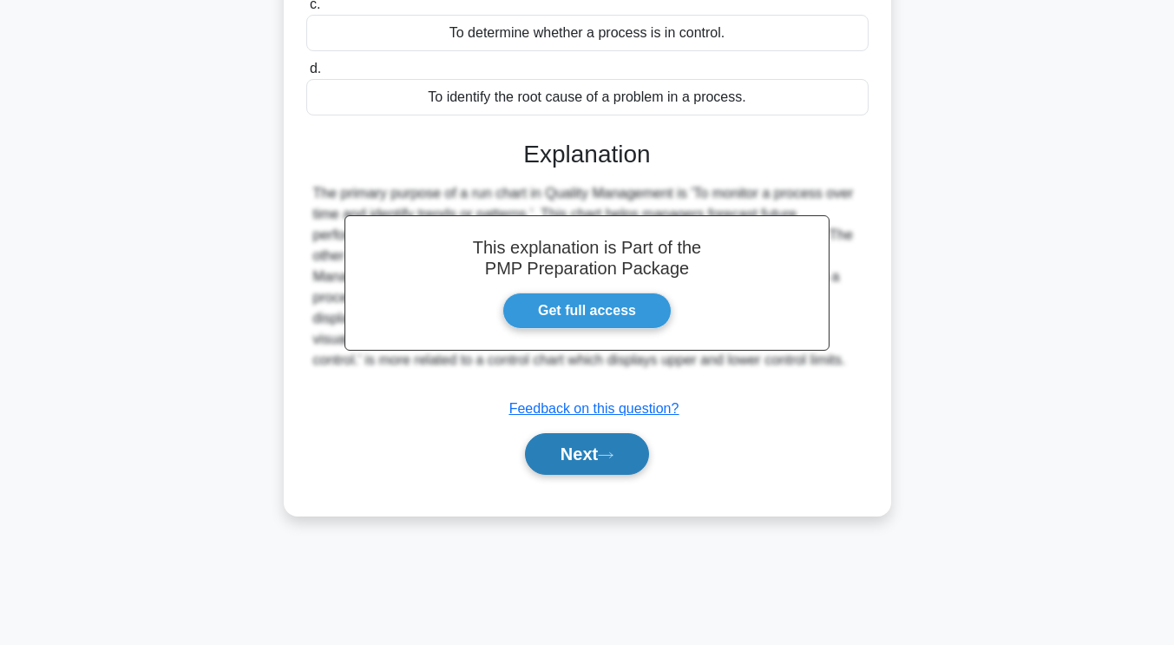
click at [590, 450] on button "Next" at bounding box center [587, 454] width 124 height 42
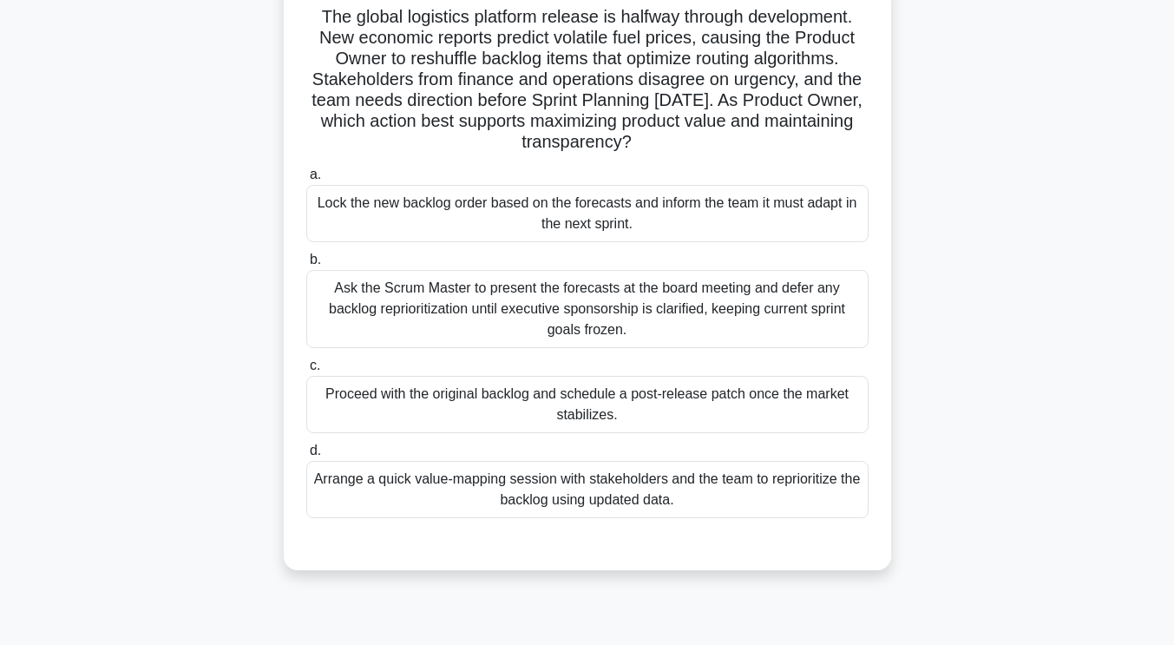
scroll to position [0, 0]
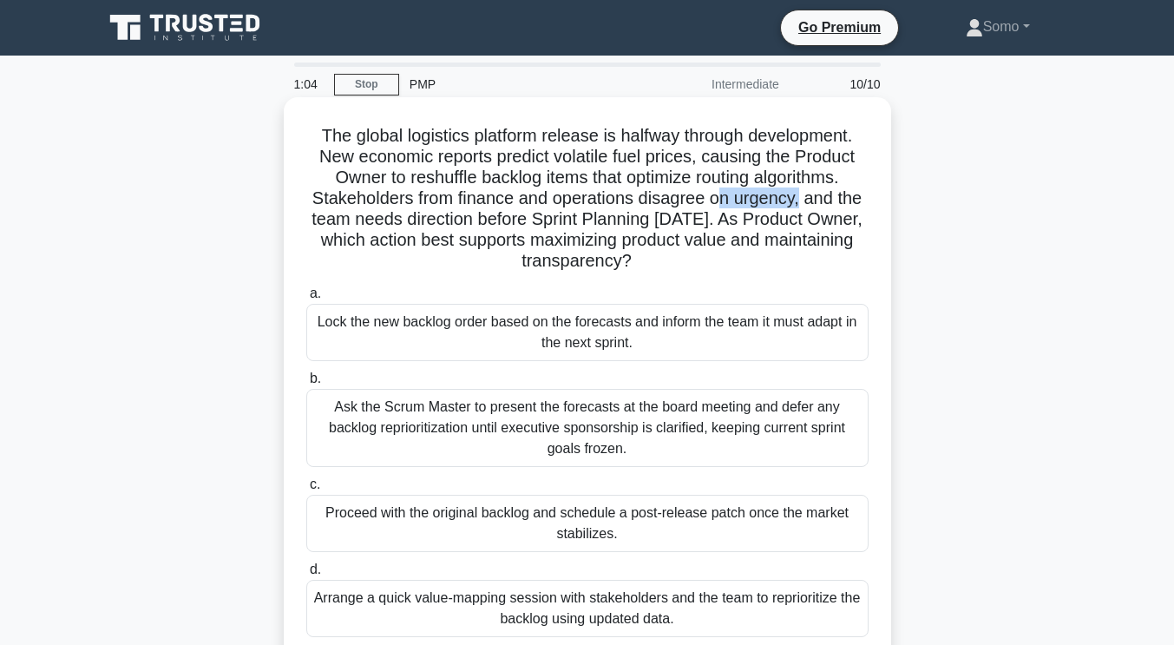
drag, startPoint x: 717, startPoint y: 202, endPoint x: 802, endPoint y: 197, distance: 85.2
click at [802, 197] on h5 "The global logistics platform release is halfway through development. New econo…" at bounding box center [588, 199] width 566 height 148
drag, startPoint x: 646, startPoint y: 155, endPoint x: 707, endPoint y: 157, distance: 60.8
click at [707, 157] on h5 "The global logistics platform release is halfway through development. New econo…" at bounding box center [588, 199] width 566 height 148
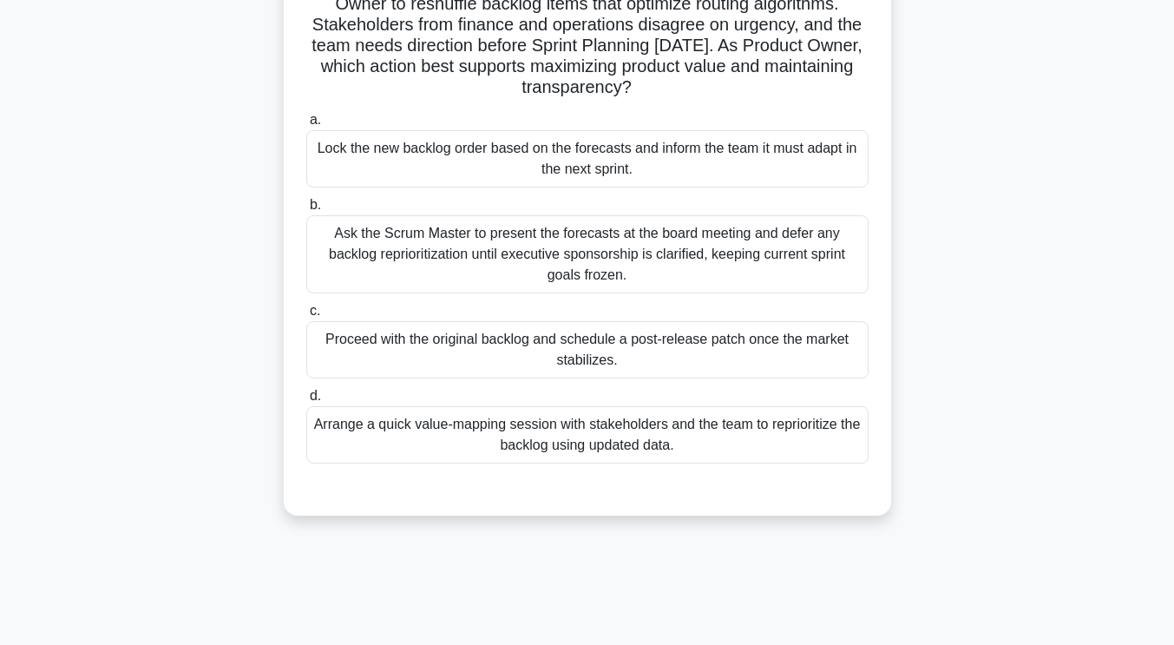
drag, startPoint x: 603, startPoint y: 67, endPoint x: 669, endPoint y: 93, distance: 70.9
click at [669, 93] on h5 "The global logistics platform release is halfway through development. New econo…" at bounding box center [588, 25] width 566 height 148
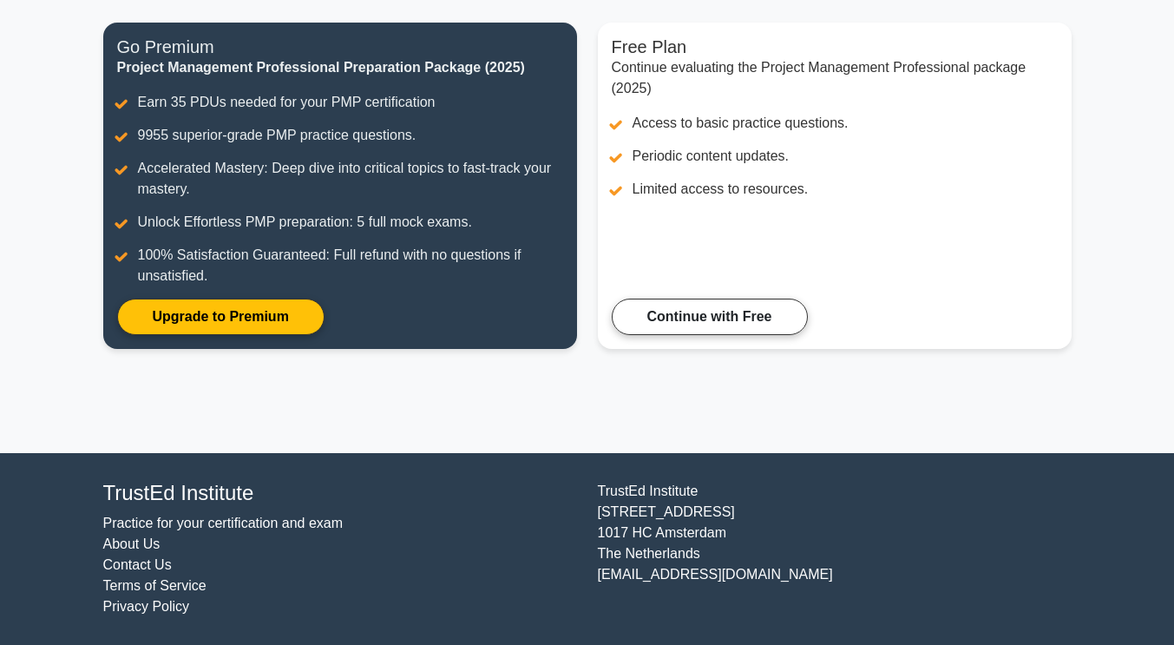
scroll to position [42, 0]
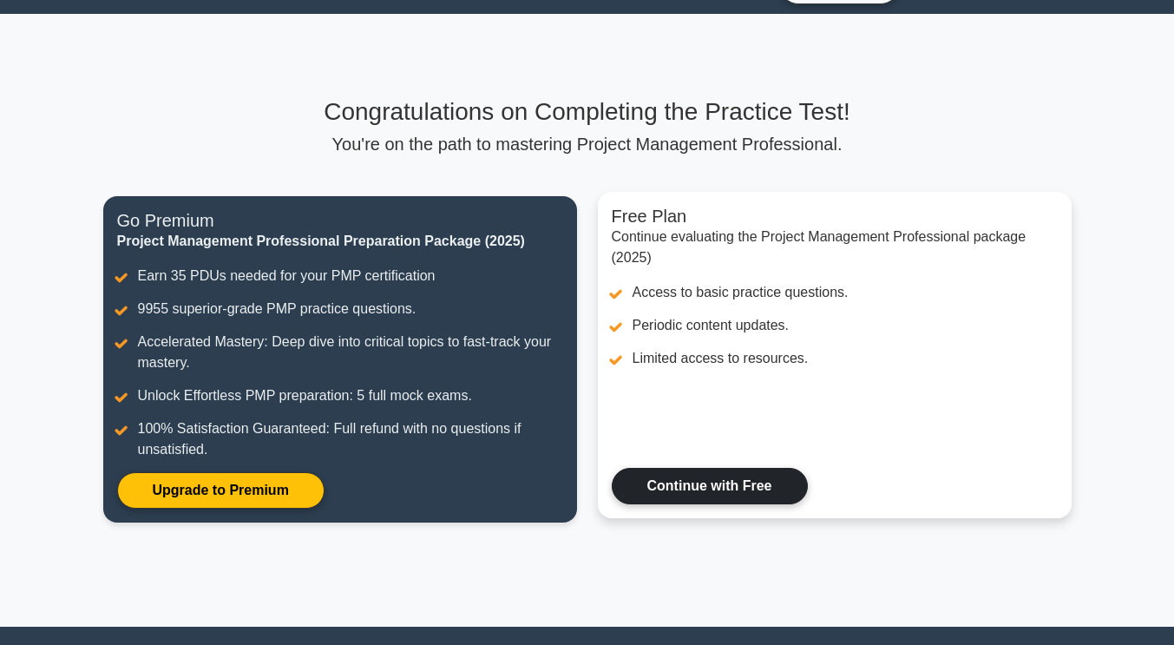
click at [673, 485] on link "Continue with Free" at bounding box center [710, 486] width 196 height 36
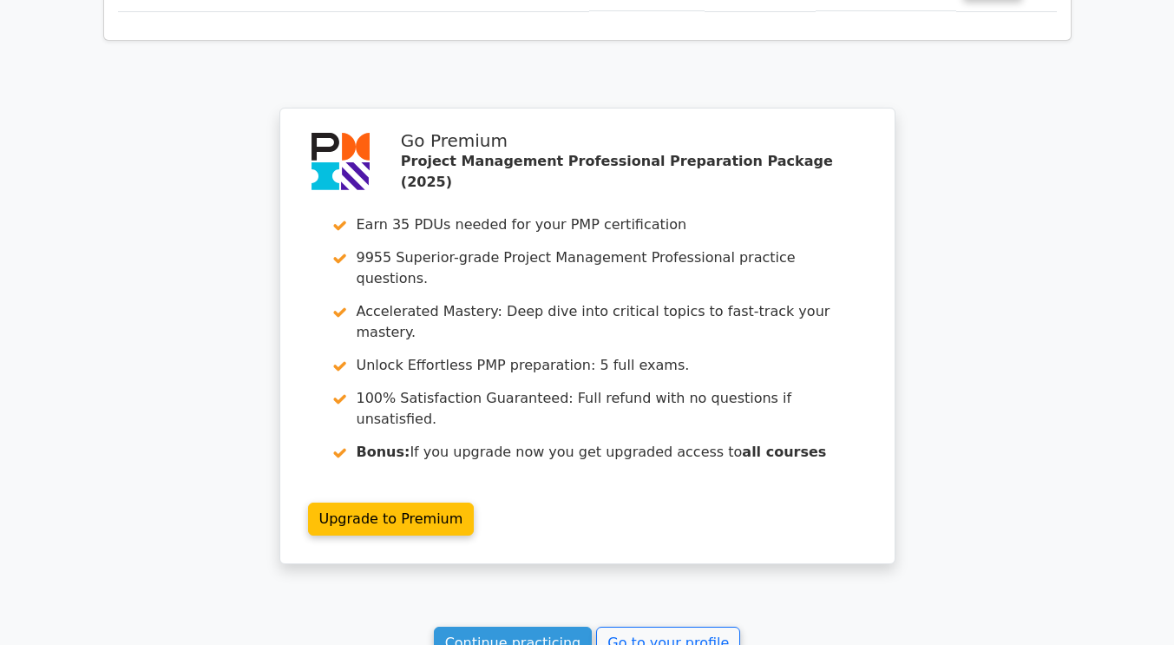
scroll to position [3557, 0]
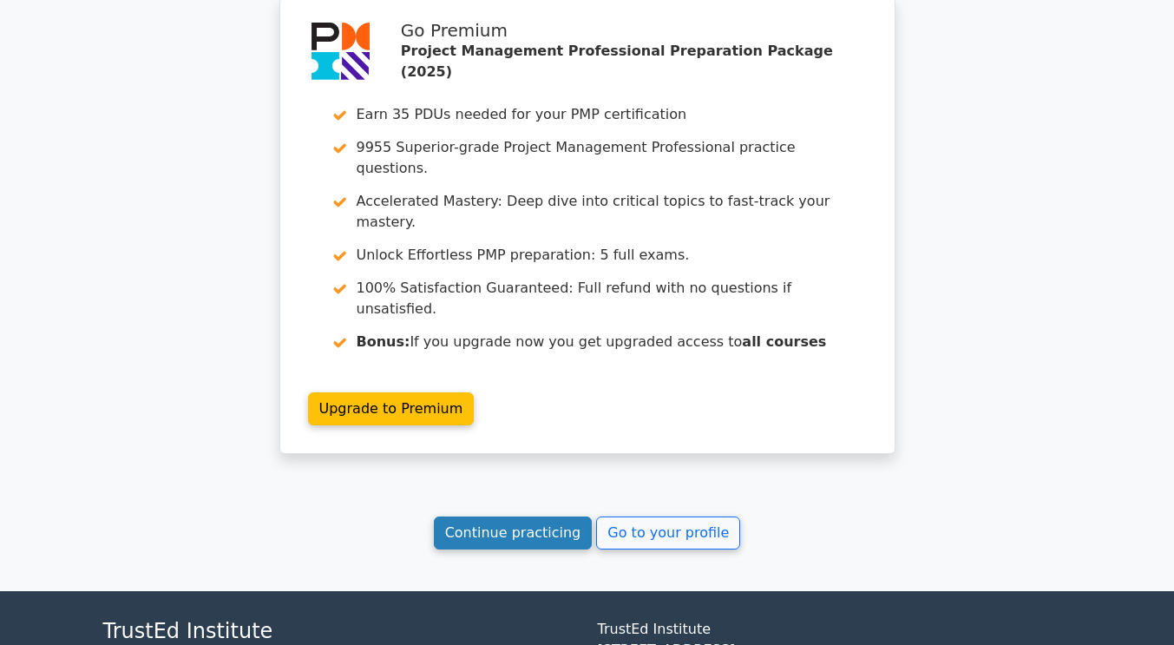
click at [521, 516] on link "Continue practicing" at bounding box center [513, 532] width 159 height 33
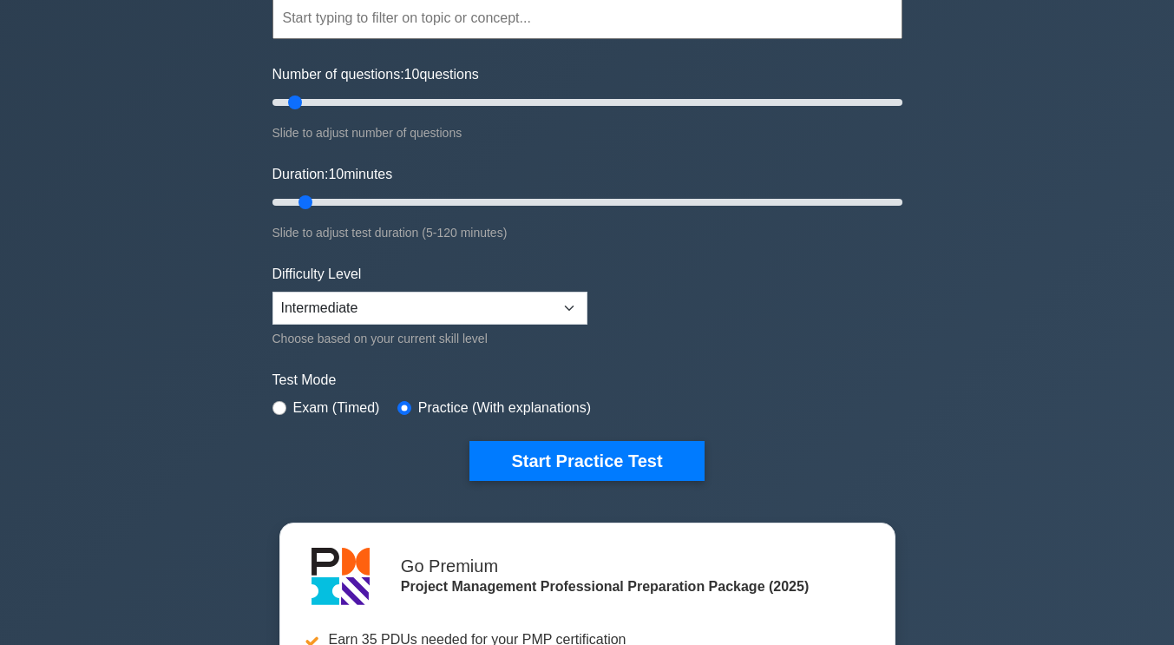
scroll to position [347, 0]
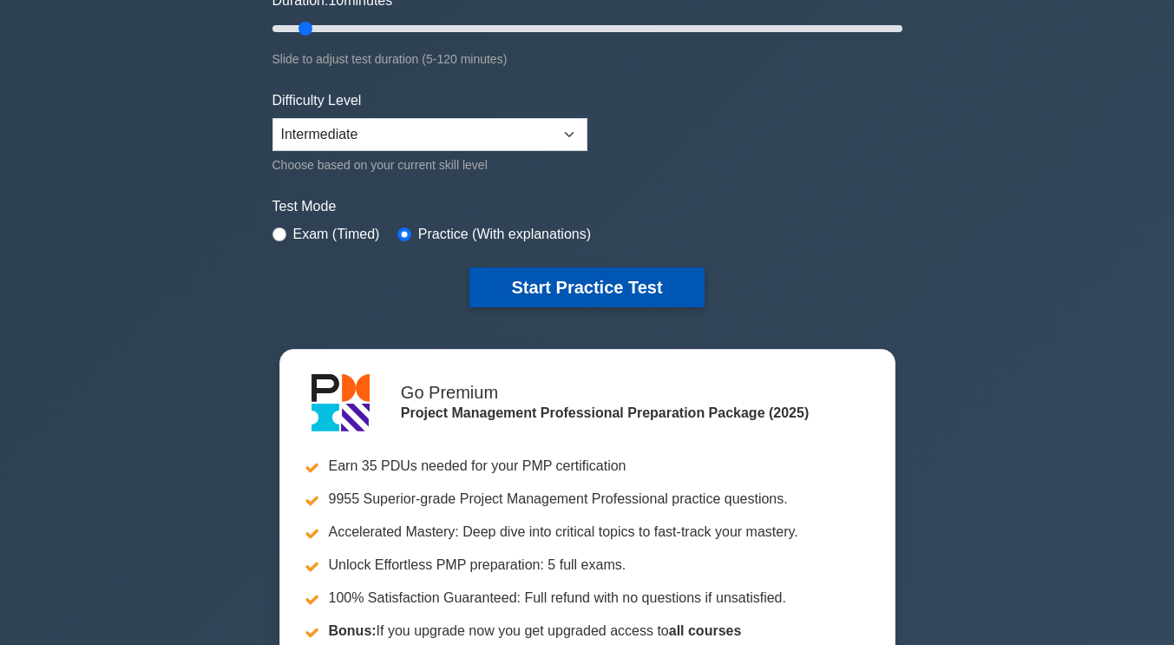
click at [633, 291] on button "Start Practice Test" at bounding box center [586, 287] width 234 height 40
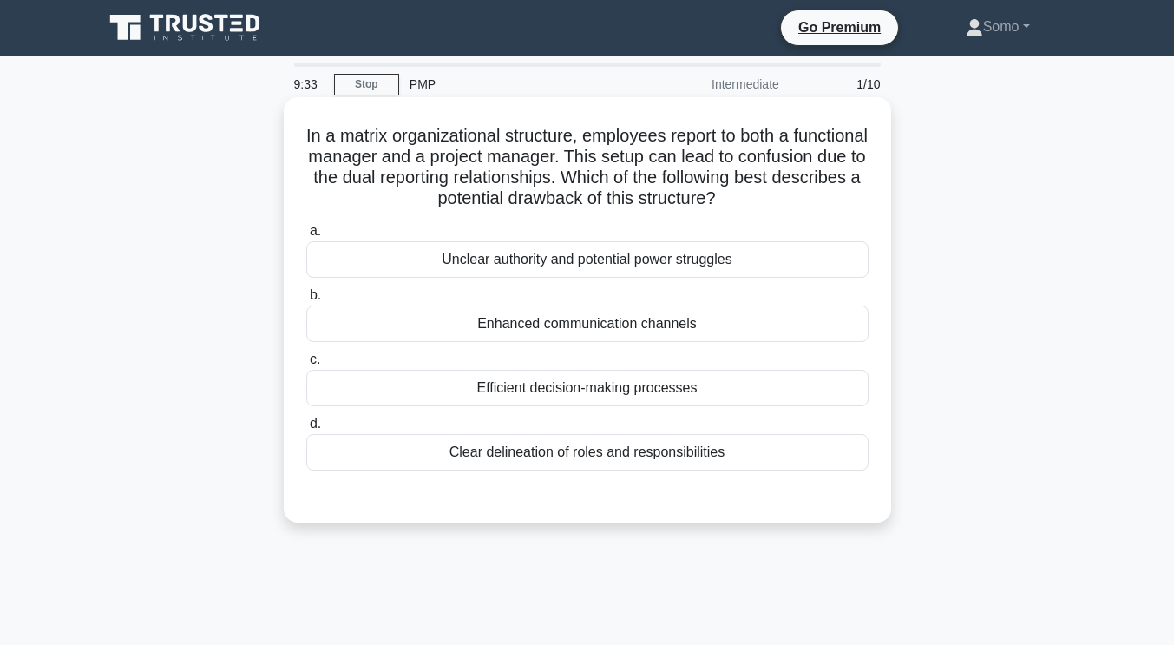
click at [676, 257] on div "Unclear authority and potential power struggles" at bounding box center [587, 259] width 562 height 36
click at [306, 237] on input "a. Unclear authority and potential power struggles" at bounding box center [306, 231] width 0 height 11
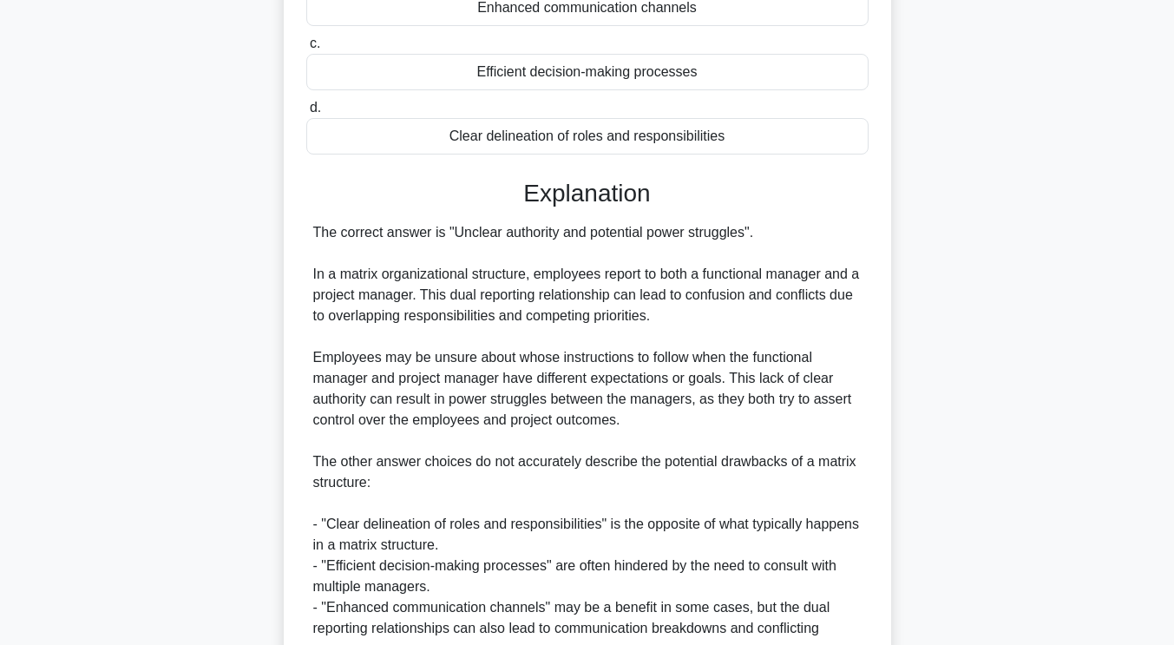
scroll to position [489, 0]
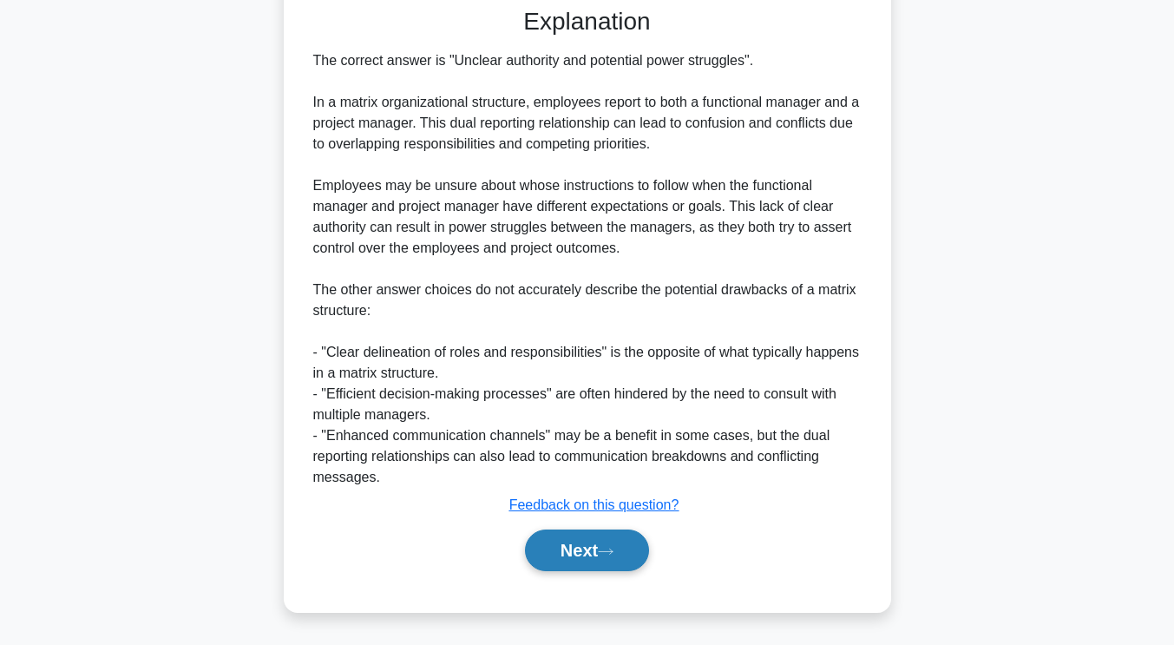
click at [597, 545] on button "Next" at bounding box center [587, 550] width 124 height 42
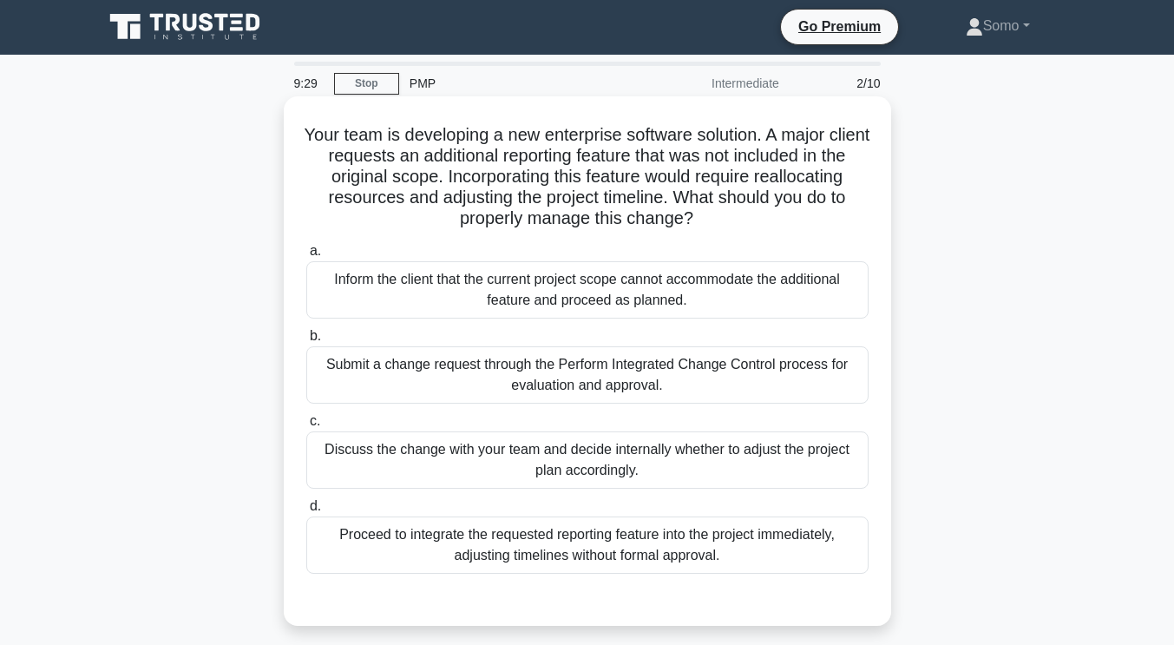
scroll to position [0, 0]
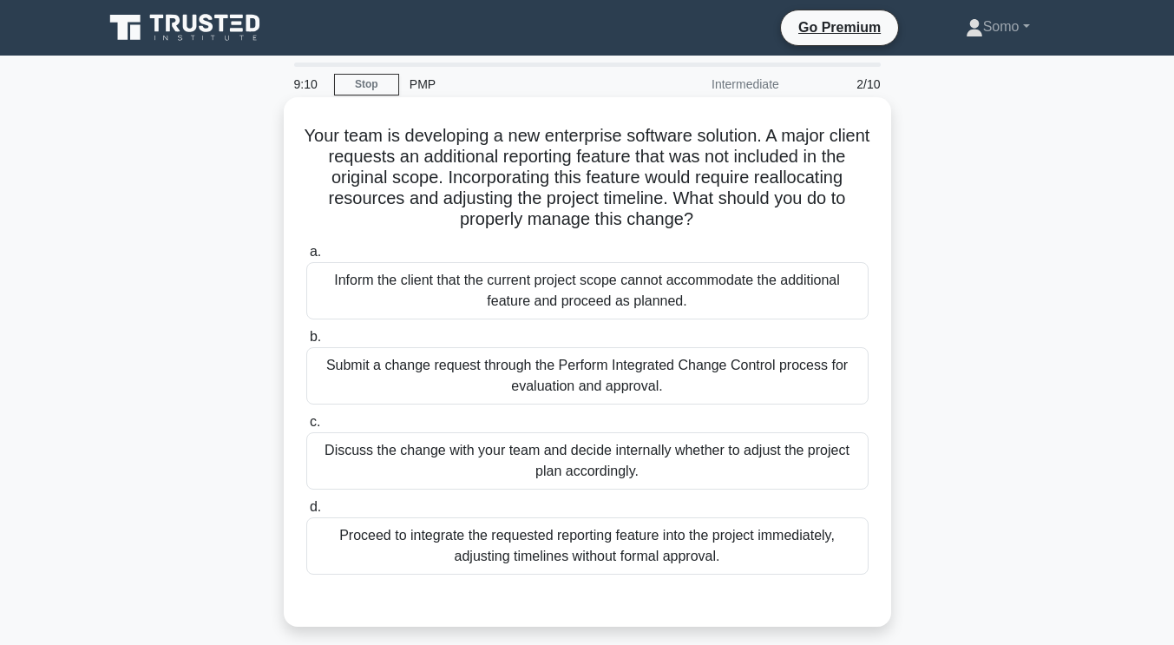
click at [675, 366] on div "Submit a change request through the Perform Integrated Change Control process f…" at bounding box center [587, 375] width 562 height 57
click at [306, 343] on input "b. Submit a change request through the Perform Integrated Change Control proces…" at bounding box center [306, 336] width 0 height 11
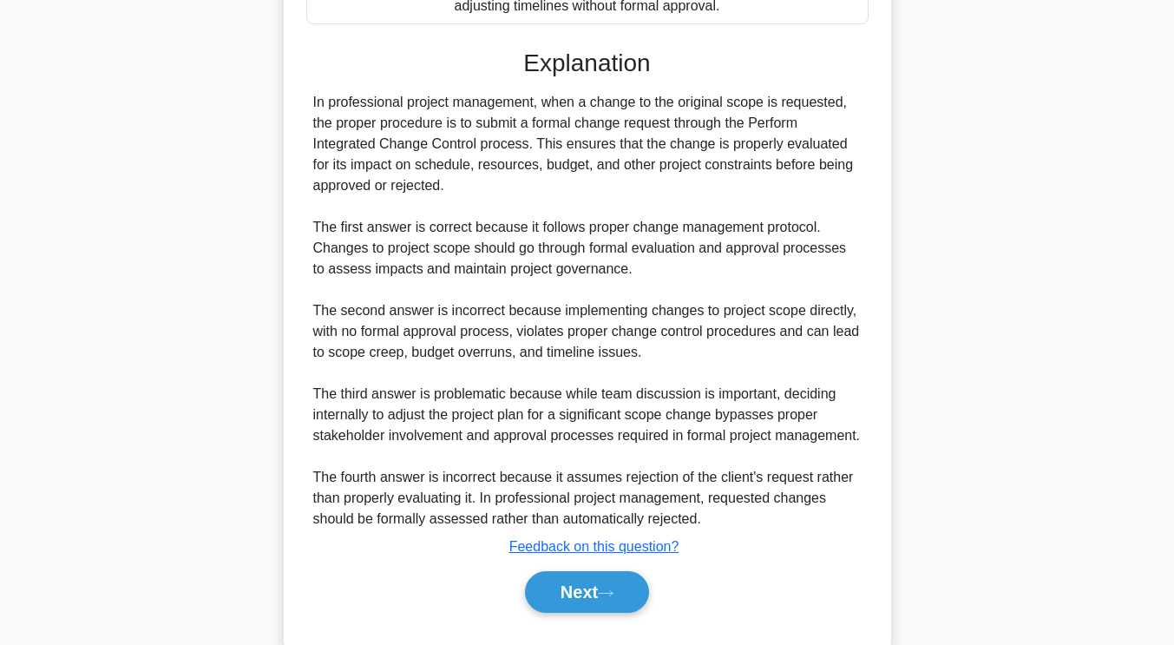
scroll to position [593, 0]
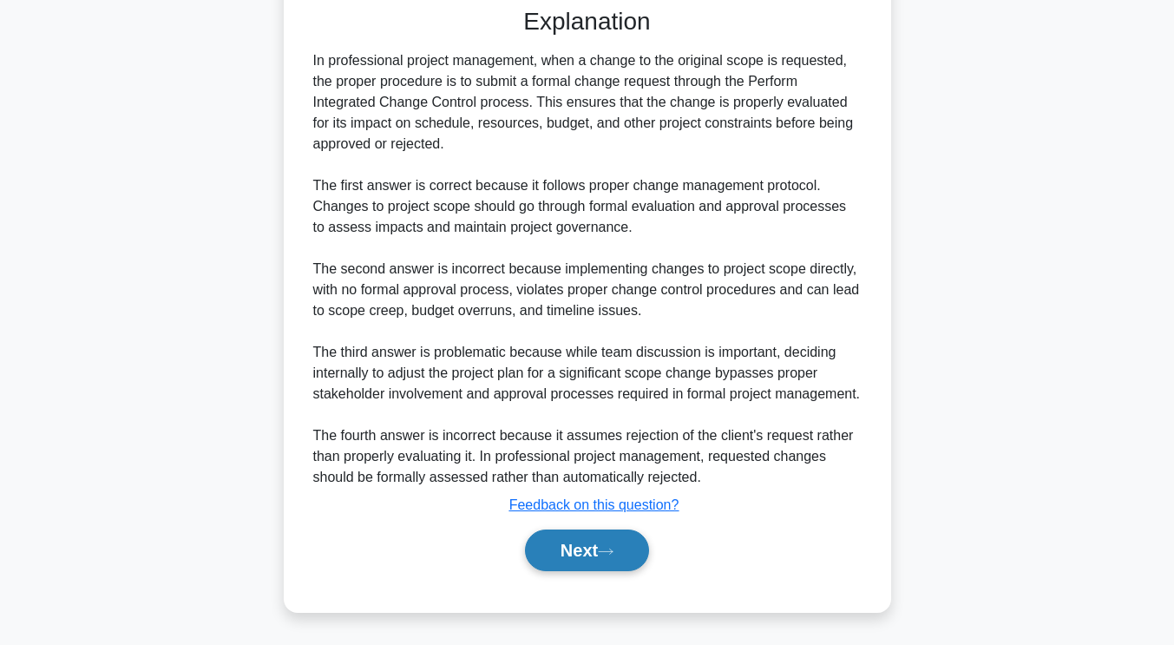
click at [621, 547] on button "Next" at bounding box center [587, 550] width 124 height 42
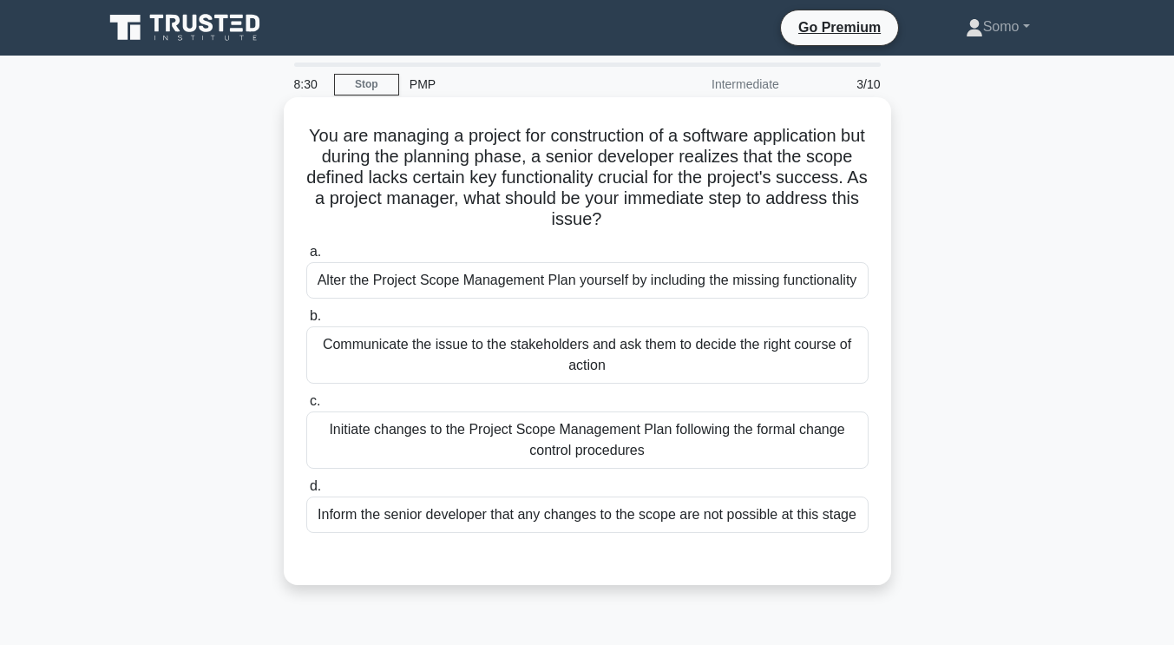
scroll to position [174, 0]
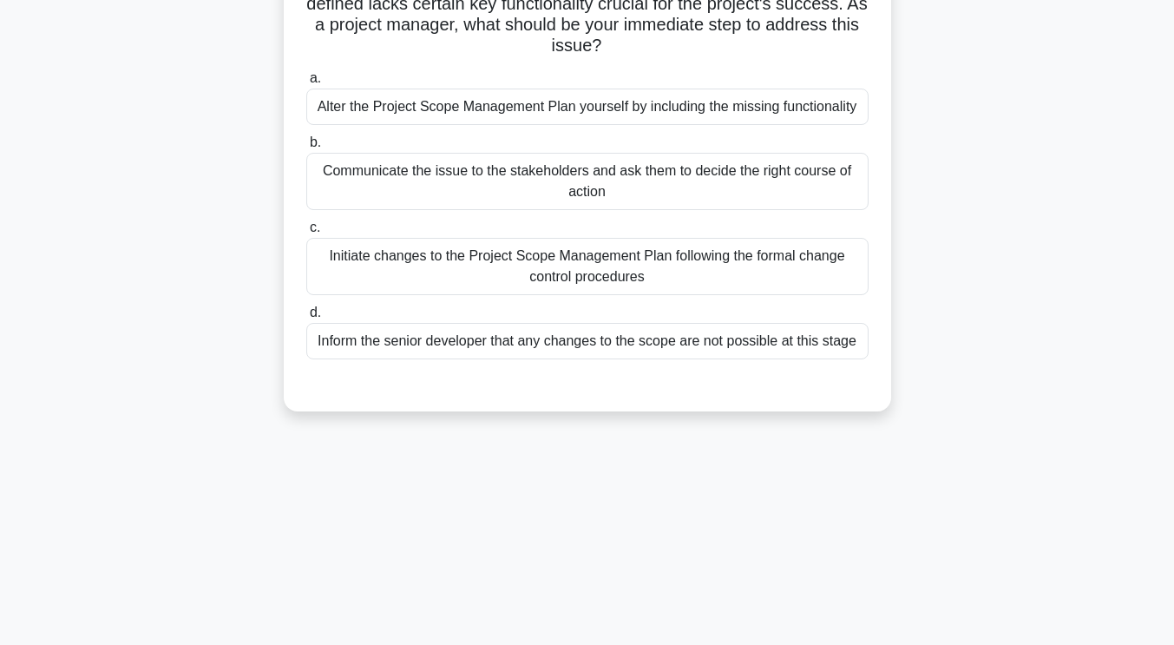
click at [743, 259] on div "Initiate changes to the Project Scope Management Plan following the formal chan…" at bounding box center [587, 266] width 562 height 57
click at [306, 233] on input "c. Initiate changes to the Project Scope Management Plan following the formal c…" at bounding box center [306, 227] width 0 height 11
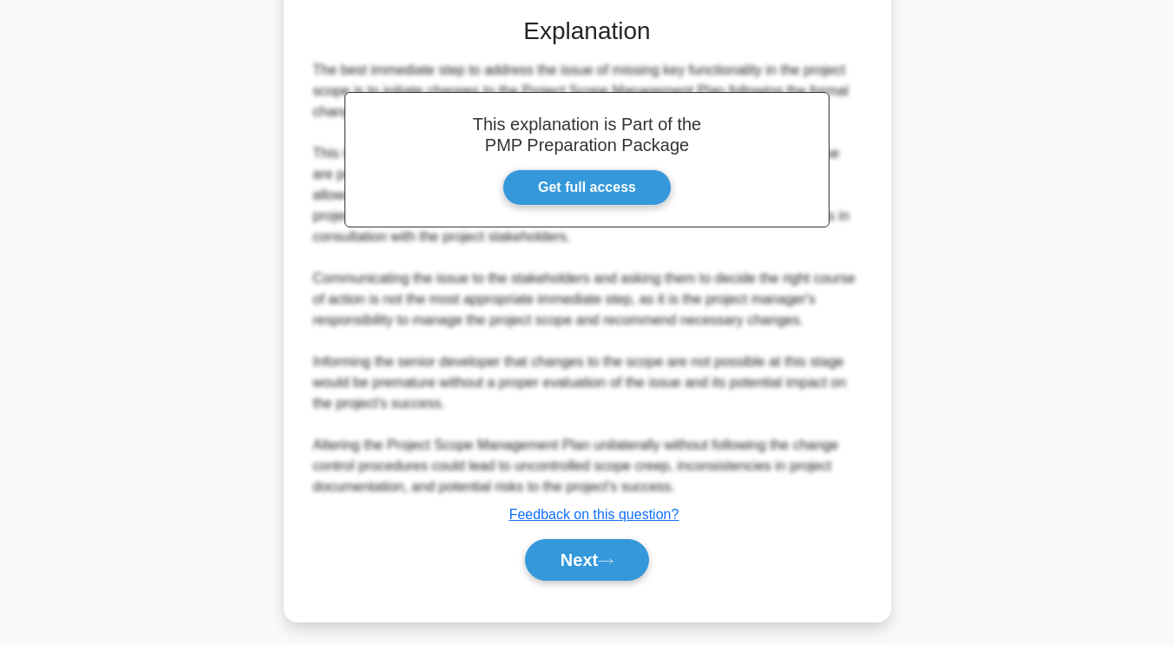
scroll to position [551, 0]
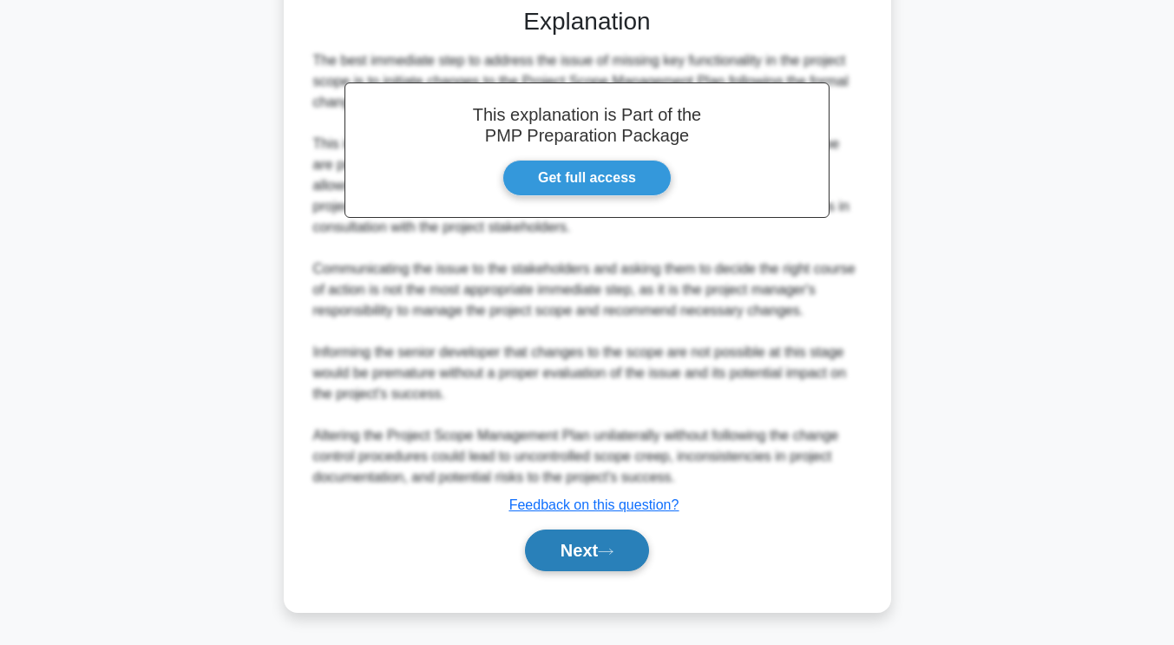
click at [596, 541] on button "Next" at bounding box center [587, 550] width 124 height 42
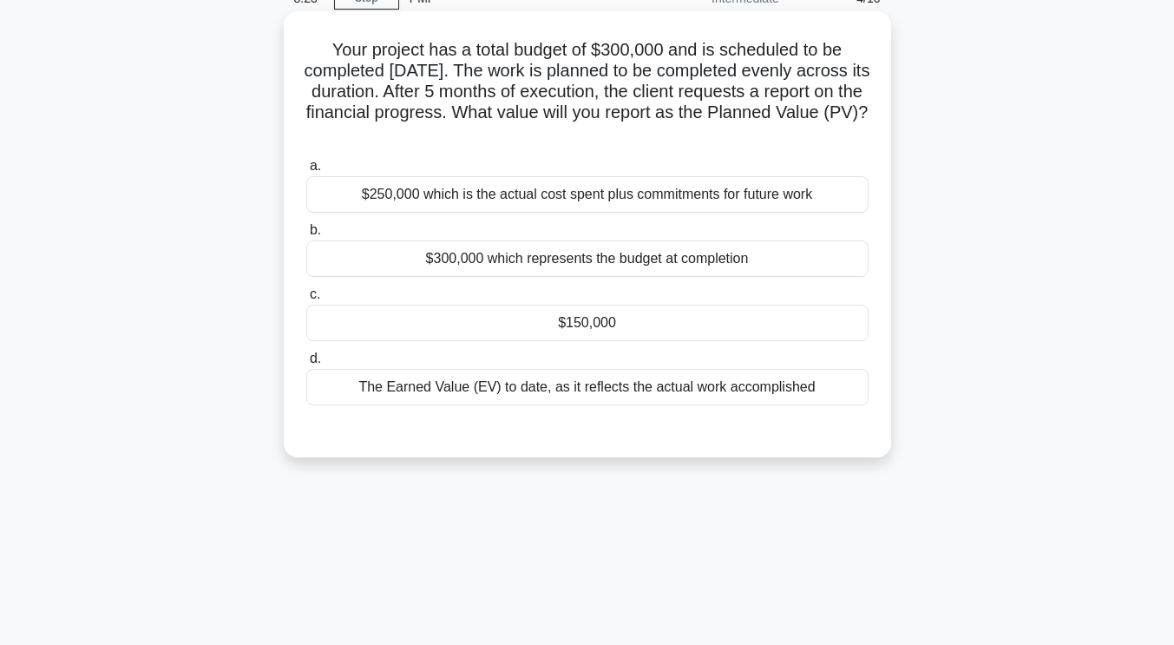
scroll to position [0, 0]
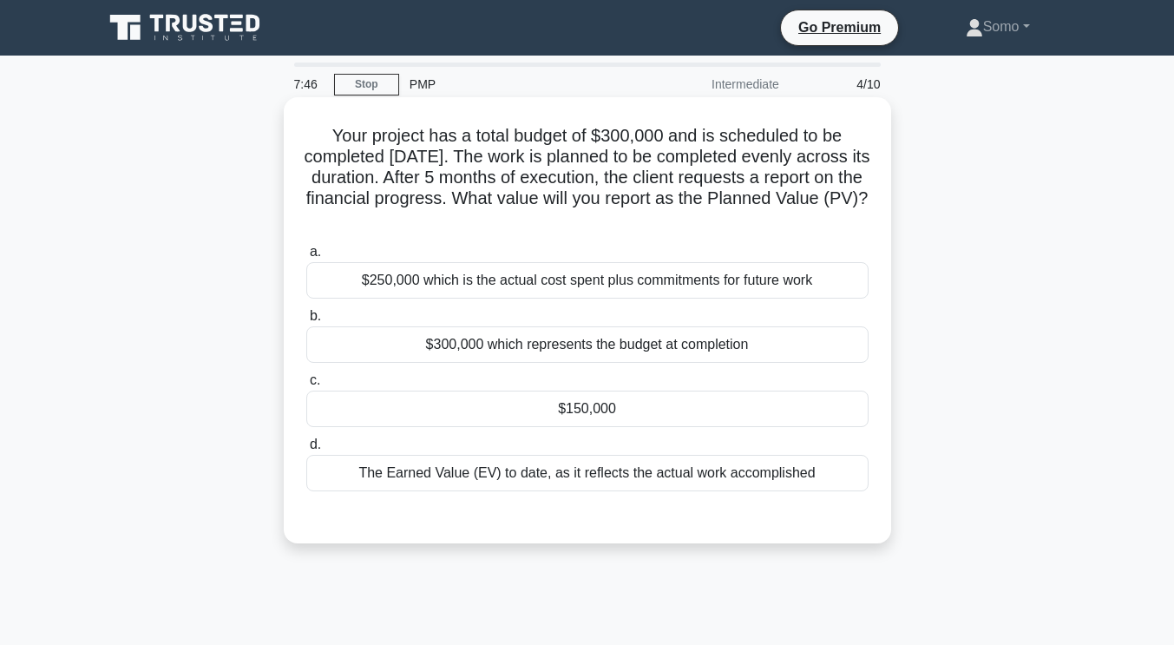
click at [582, 403] on div "$150,000" at bounding box center [587, 408] width 562 height 36
click at [306, 386] on input "c. $150,000" at bounding box center [306, 380] width 0 height 11
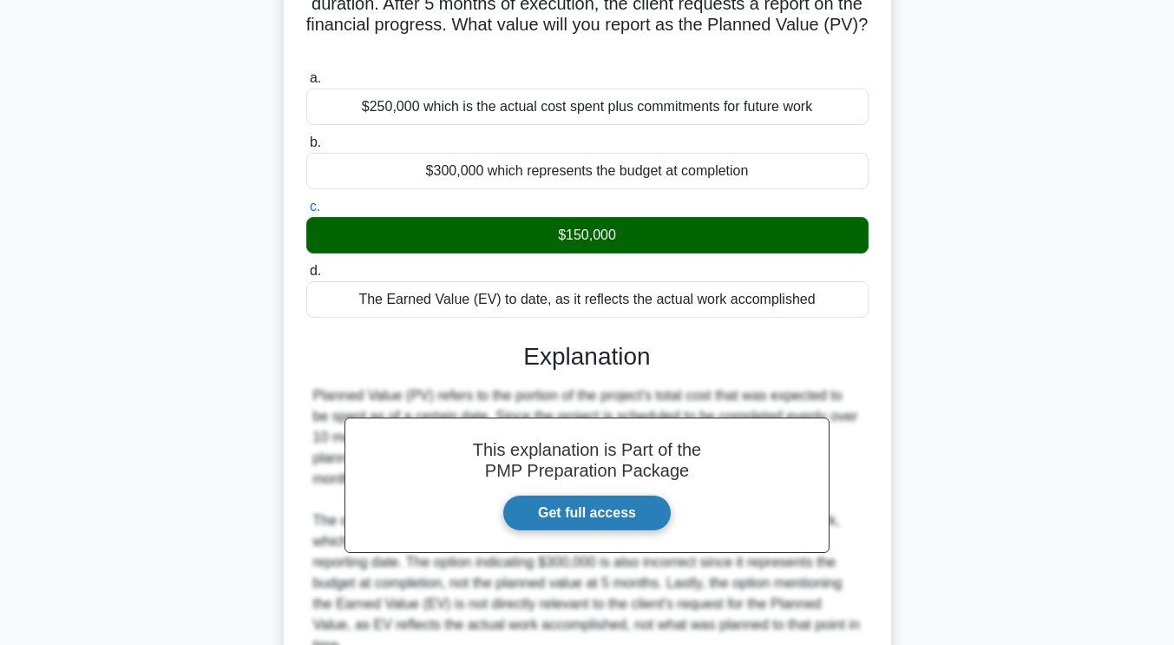
scroll to position [322, 0]
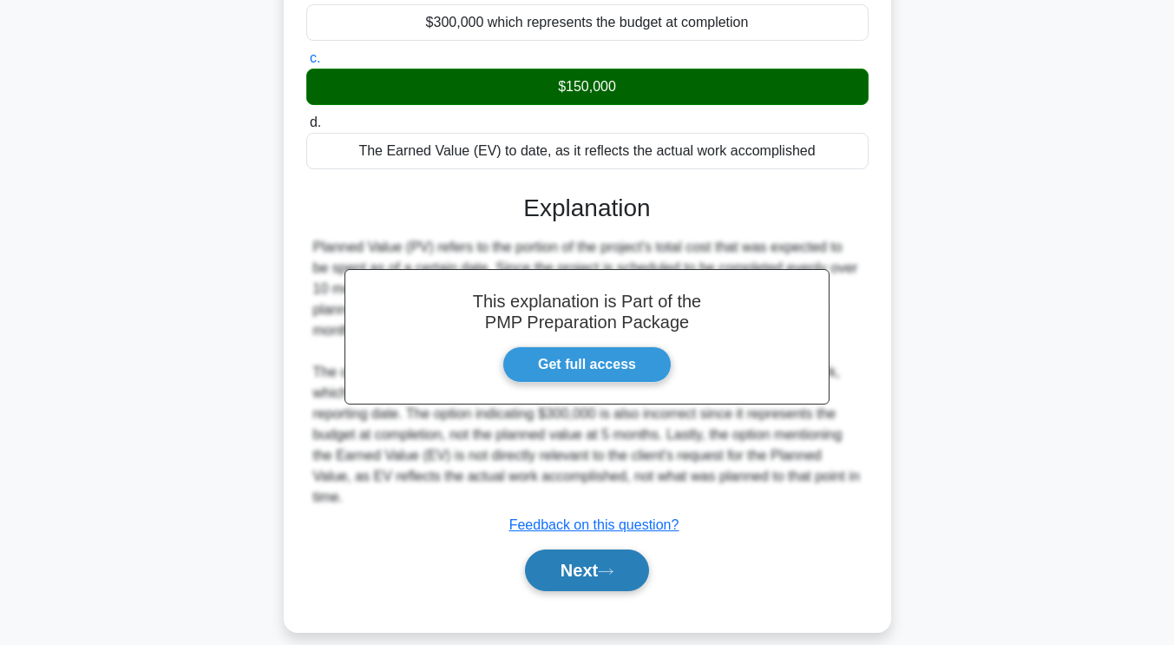
click at [622, 549] on button "Next" at bounding box center [587, 570] width 124 height 42
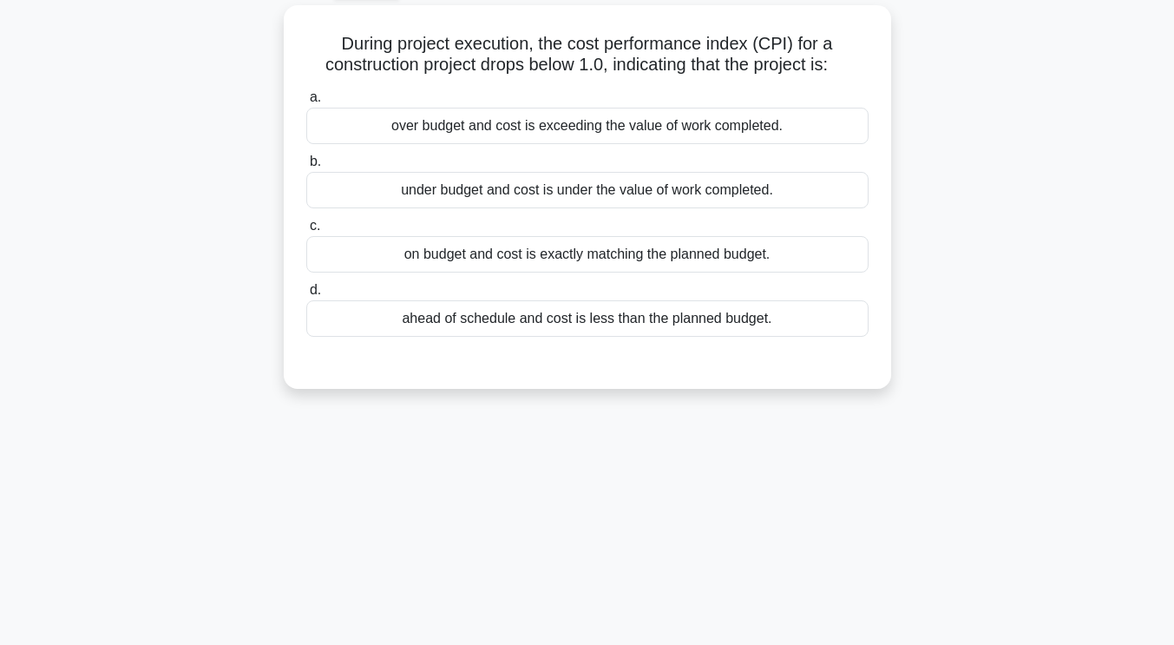
scroll to position [0, 0]
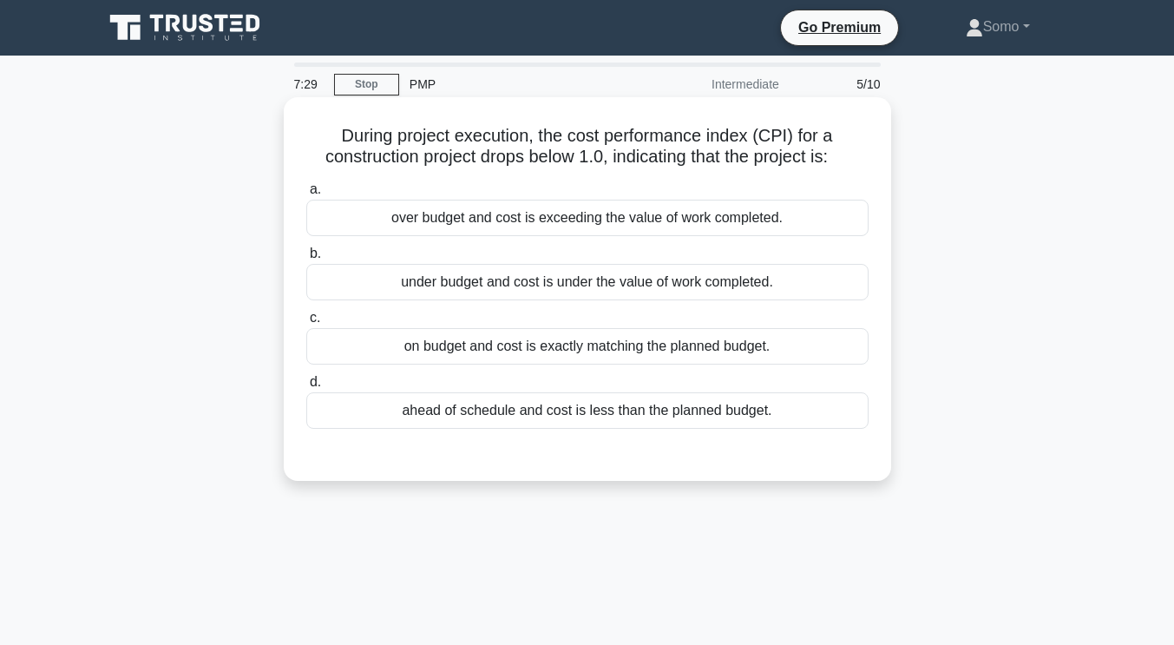
click at [677, 220] on div "over budget and cost is exceeding the value of work completed." at bounding box center [587, 218] width 562 height 36
click at [306, 195] on input "a. over budget and cost is exceeding the value of work completed." at bounding box center [306, 189] width 0 height 11
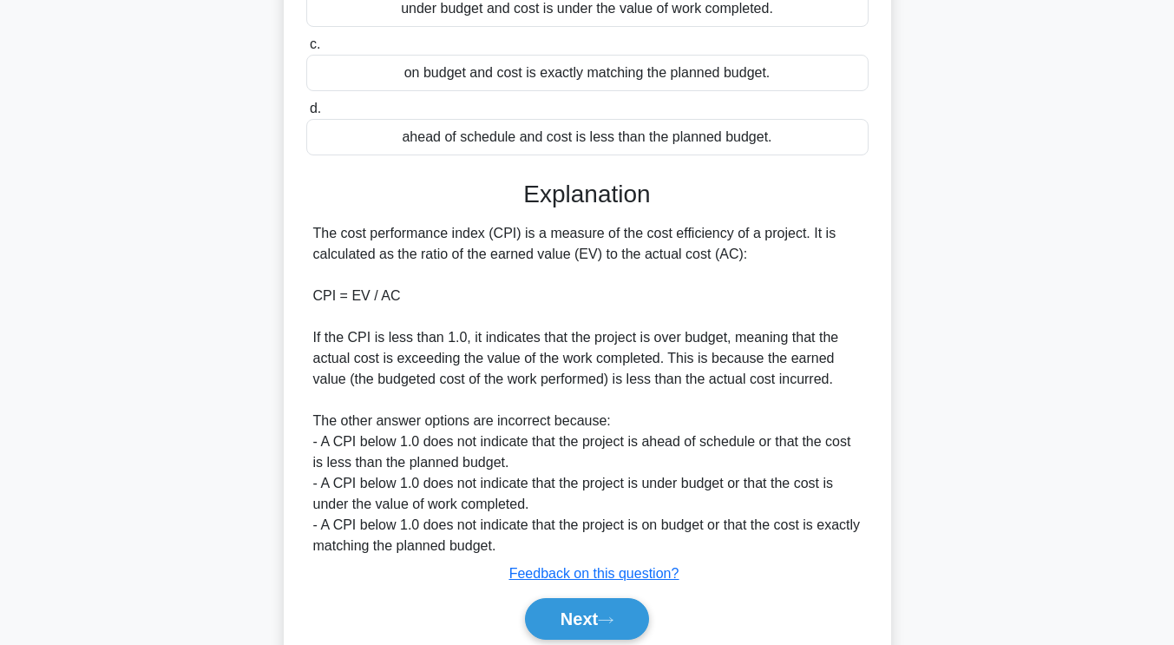
scroll to position [343, 0]
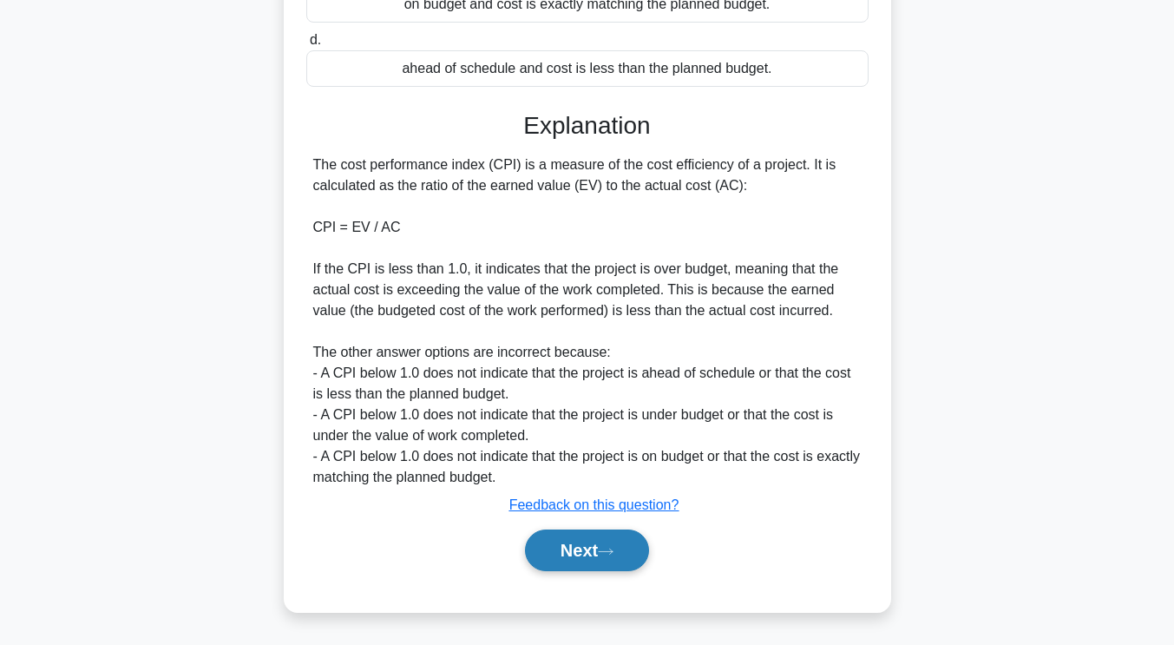
click at [581, 547] on button "Next" at bounding box center [587, 550] width 124 height 42
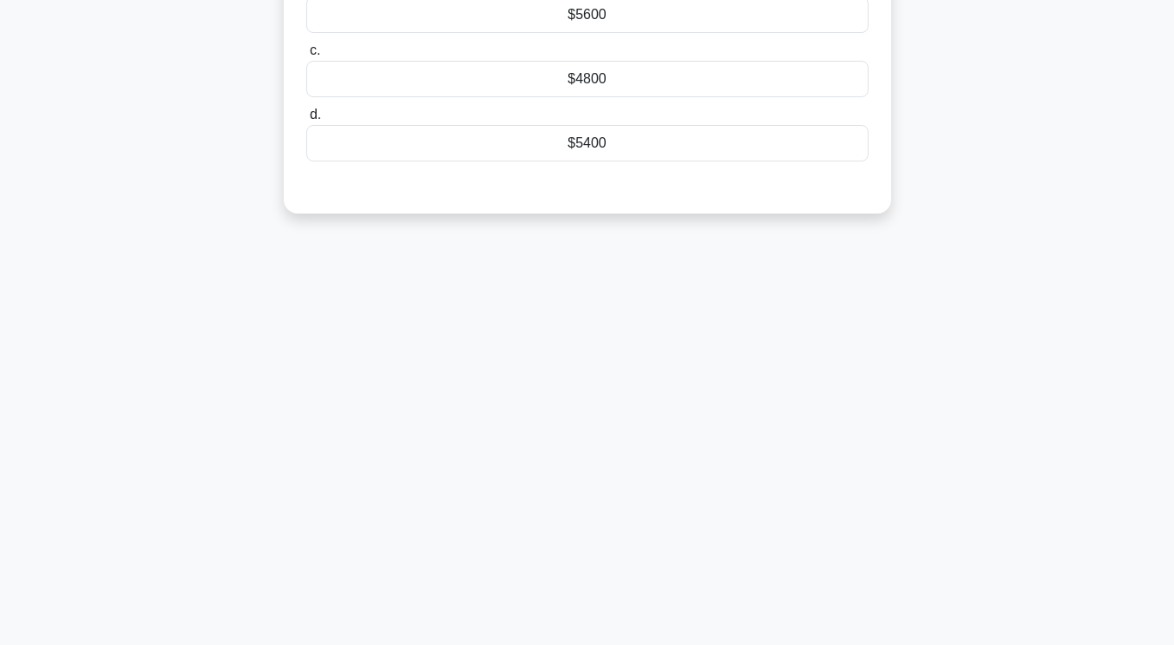
scroll to position [0, 0]
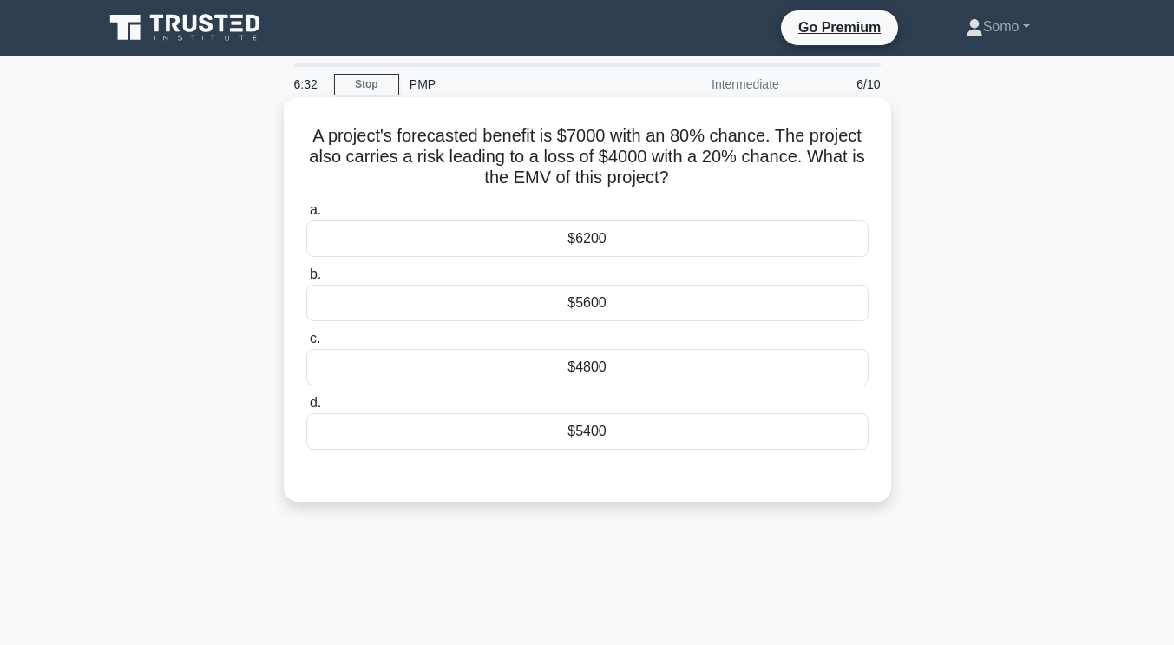
click at [607, 316] on div "$5600" at bounding box center [587, 303] width 562 height 36
click at [306, 280] on input "b. $5600" at bounding box center [306, 274] width 0 height 11
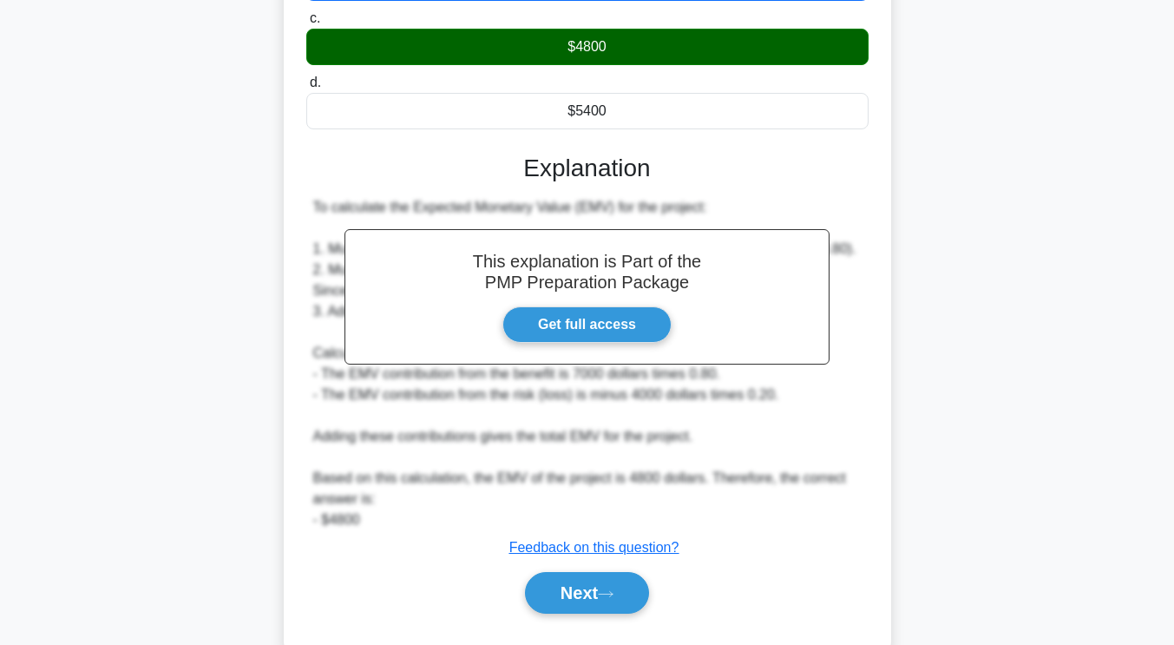
scroll to position [365, 0]
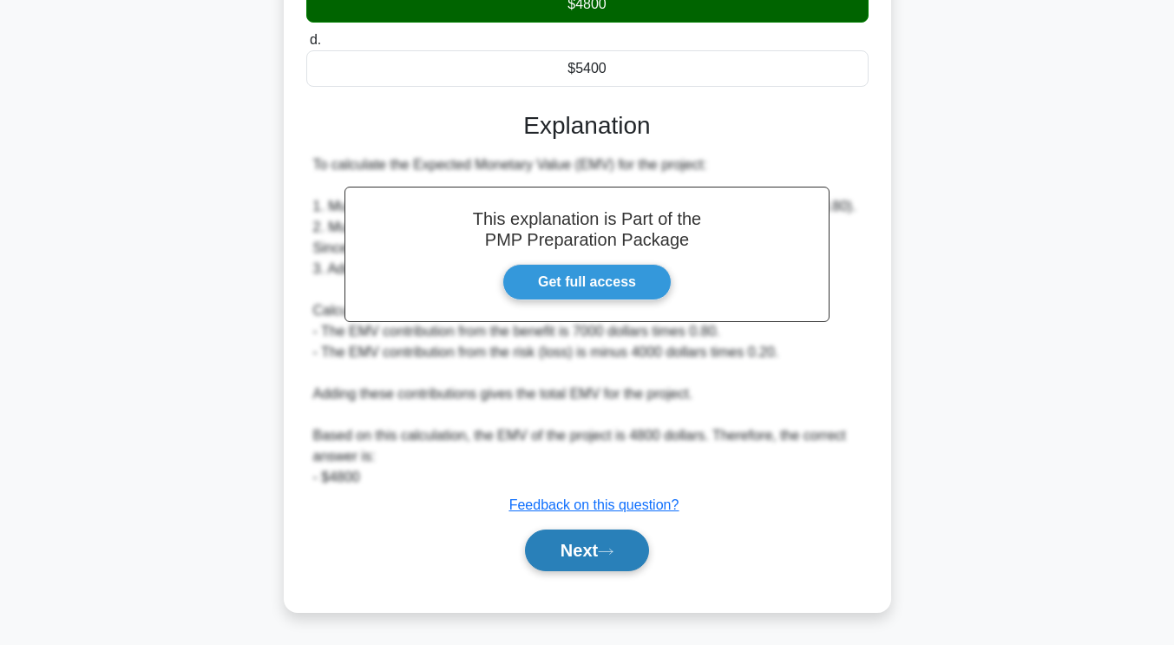
click at [603, 552] on button "Next" at bounding box center [587, 550] width 124 height 42
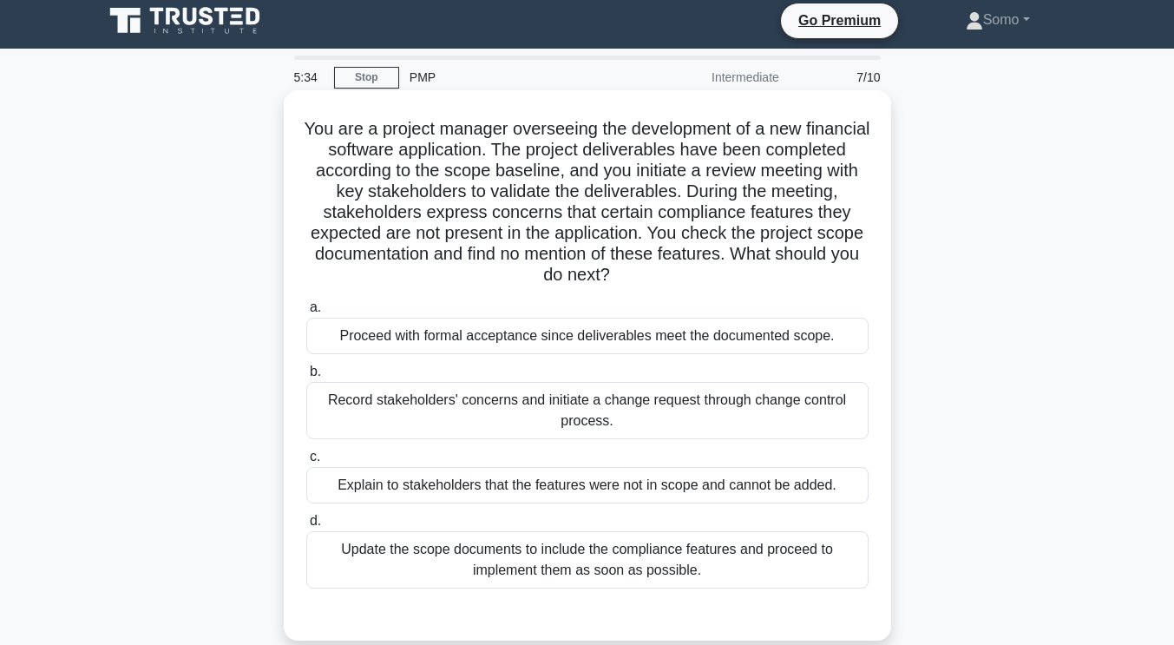
scroll to position [174, 0]
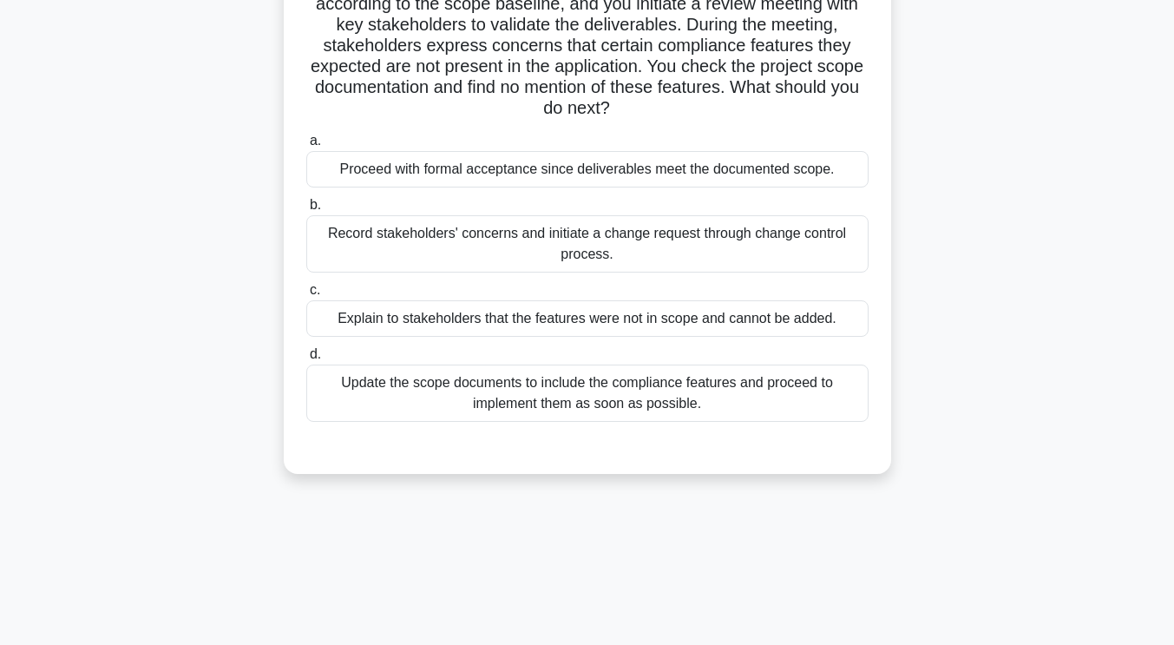
click at [665, 250] on div "Record stakeholders' concerns and initiate a change request through change cont…" at bounding box center [587, 243] width 562 height 57
click at [306, 211] on input "b. Record stakeholders' concerns and initiate a change request through change c…" at bounding box center [306, 205] width 0 height 11
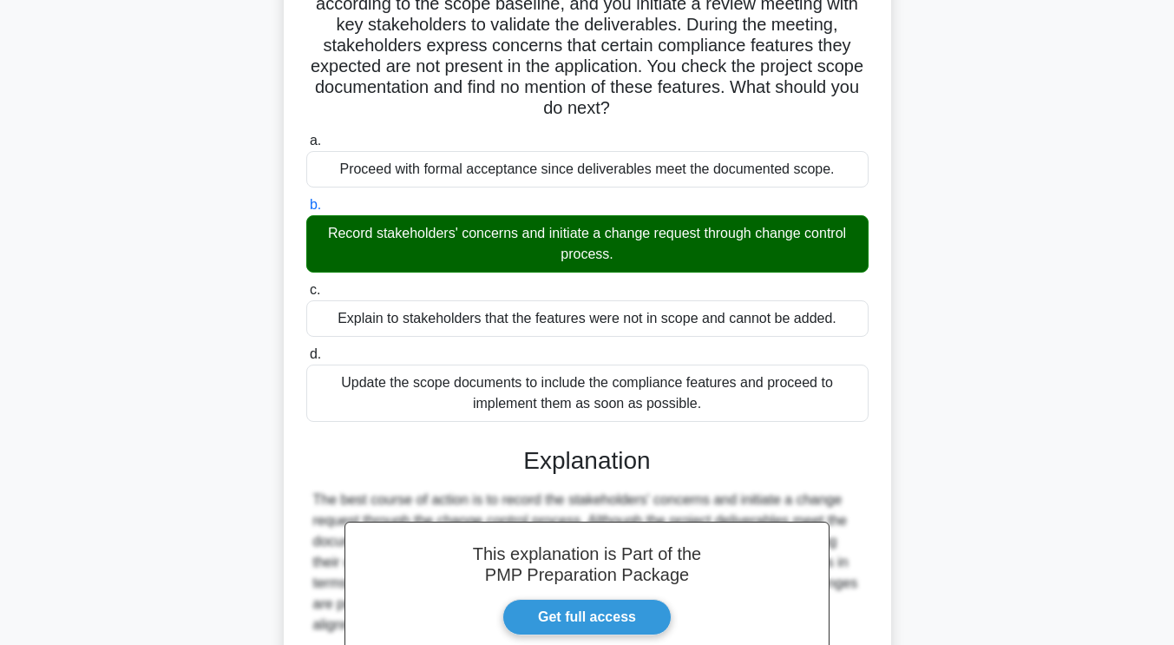
scroll to position [489, 0]
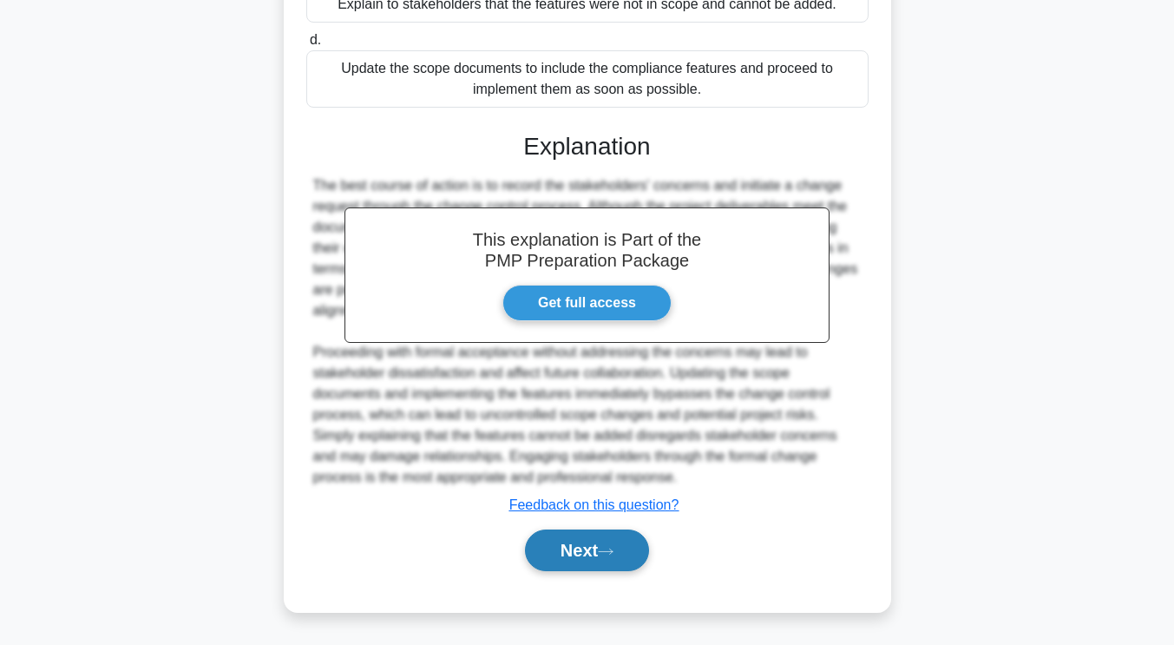
click at [621, 536] on button "Next" at bounding box center [587, 550] width 124 height 42
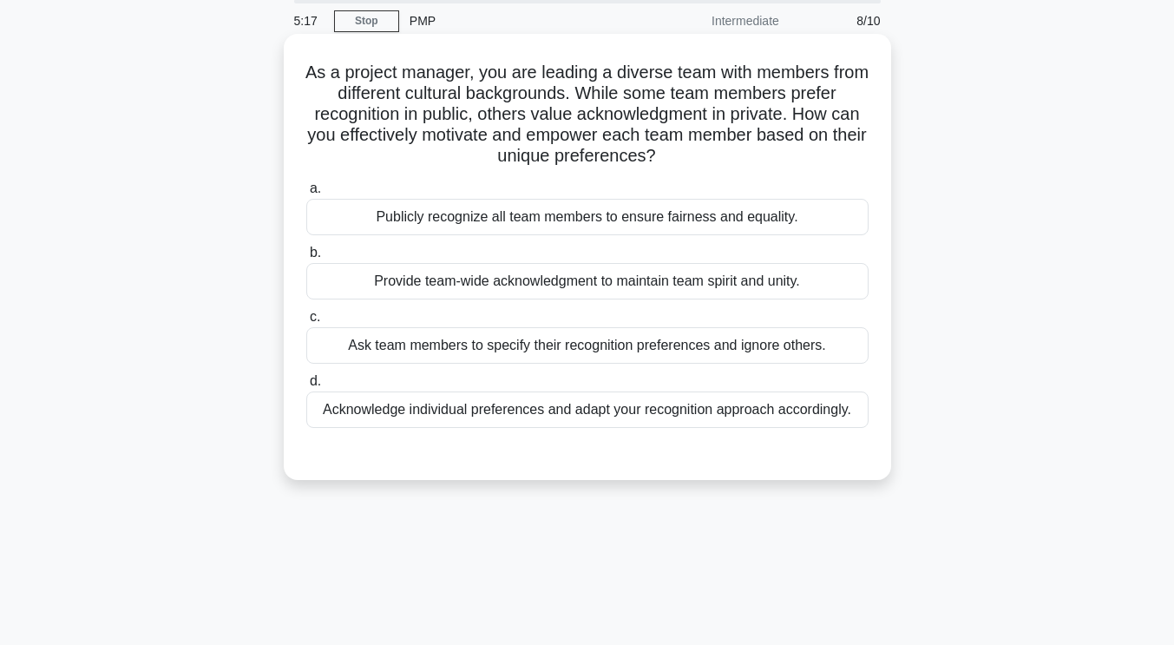
scroll to position [0, 0]
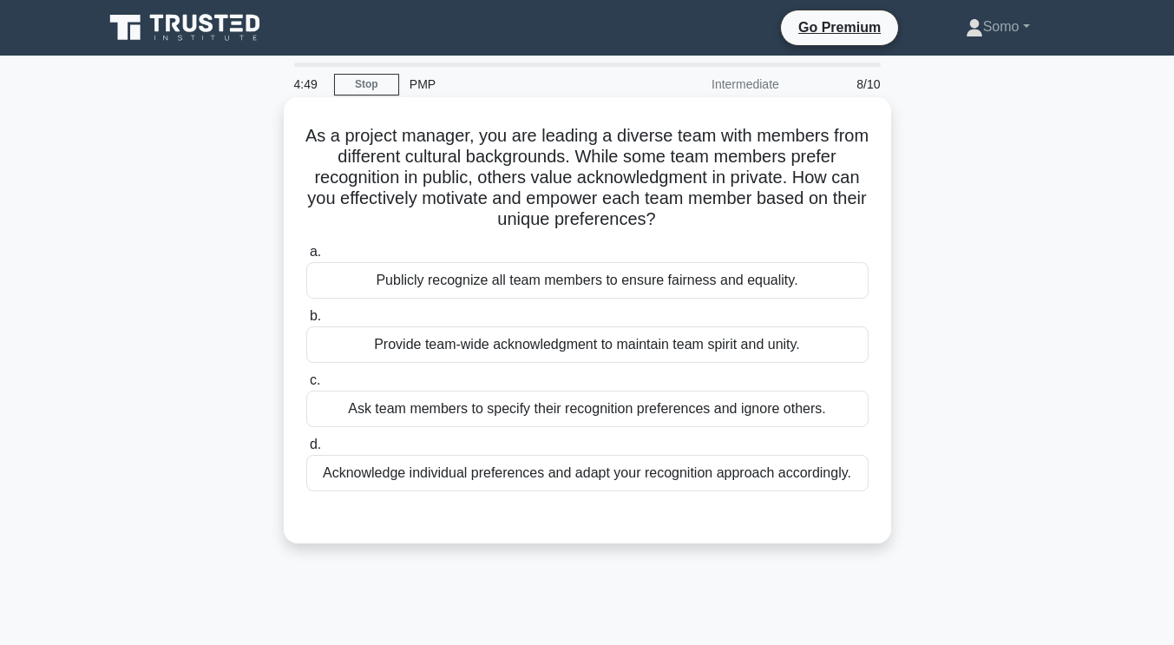
drag, startPoint x: 769, startPoint y: 475, endPoint x: 778, endPoint y: 474, distance: 9.7
click at [777, 475] on div "Acknowledge individual preferences and adapt your recognition approach accordin…" at bounding box center [587, 473] width 562 height 36
click at [591, 475] on div "Acknowledge individual preferences and adapt your recognition approach accordin…" at bounding box center [587, 473] width 562 height 36
click at [306, 450] on input "d. Acknowledge individual preferences and adapt your recognition approach accor…" at bounding box center [306, 444] width 0 height 11
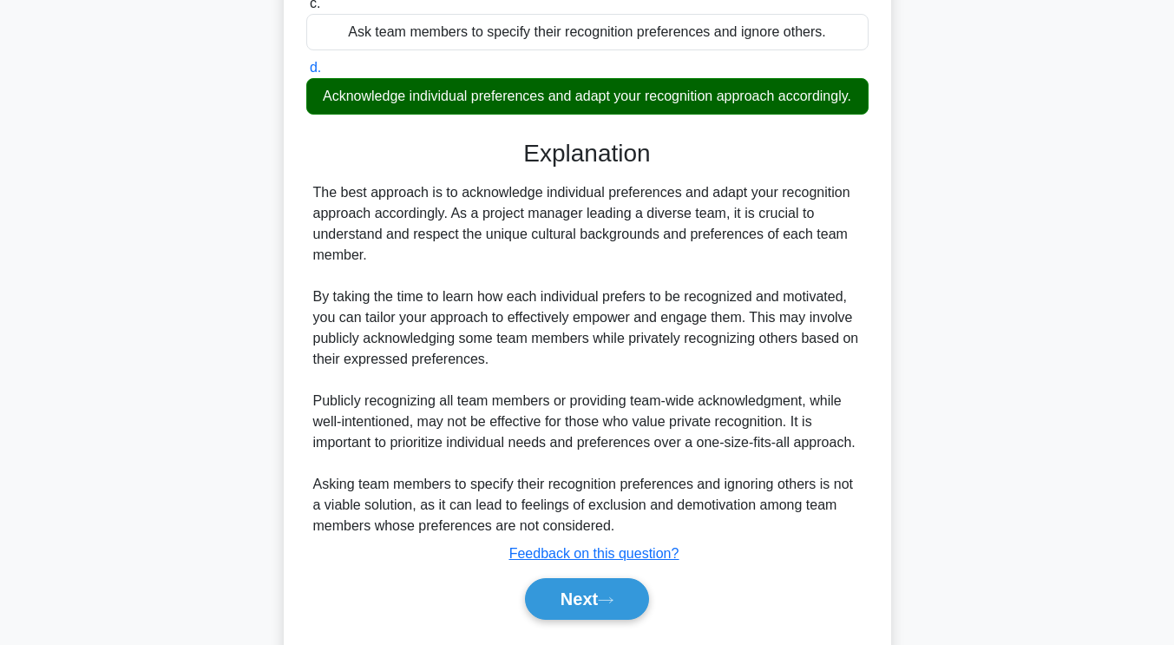
scroll to position [426, 0]
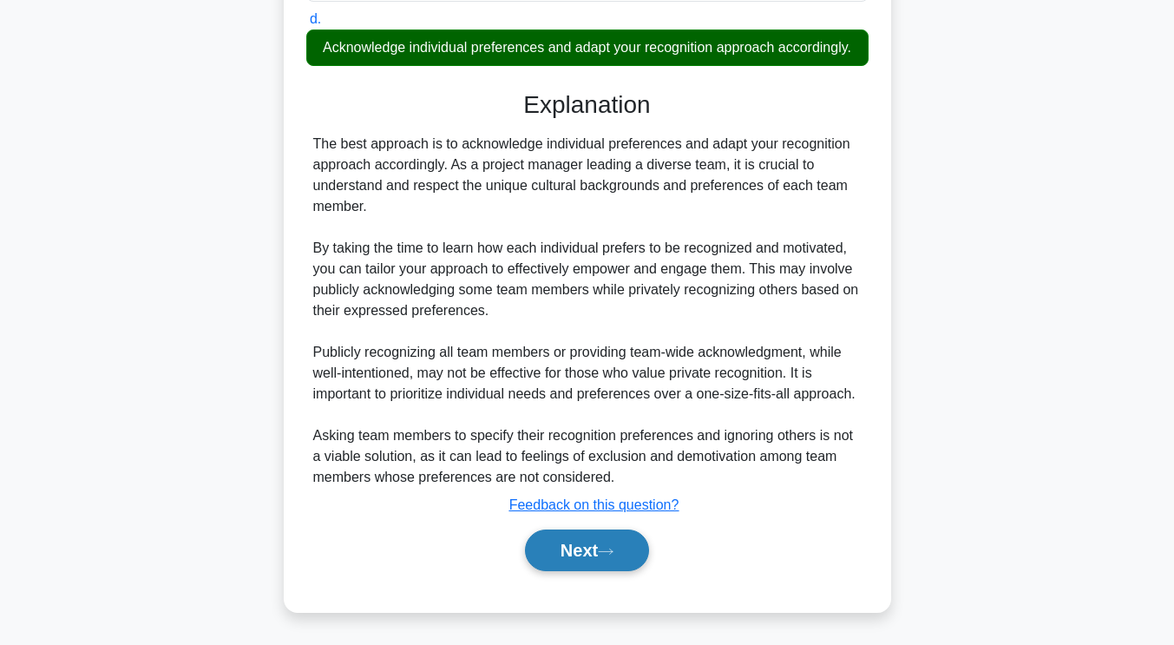
click at [580, 549] on button "Next" at bounding box center [587, 550] width 124 height 42
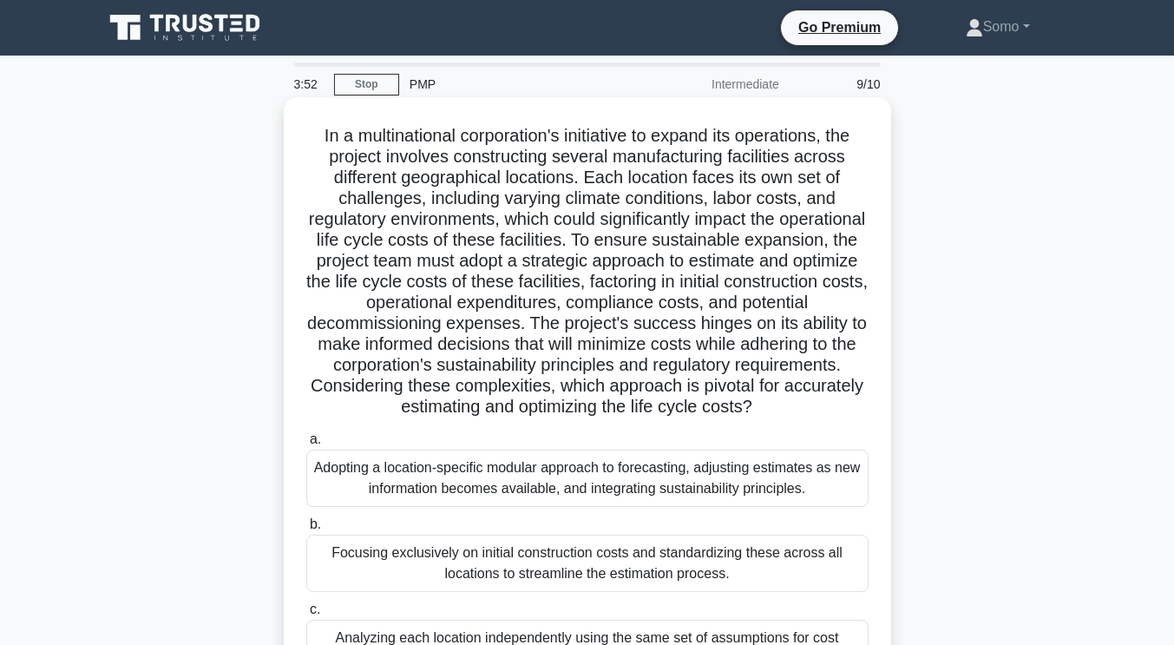
scroll to position [174, 0]
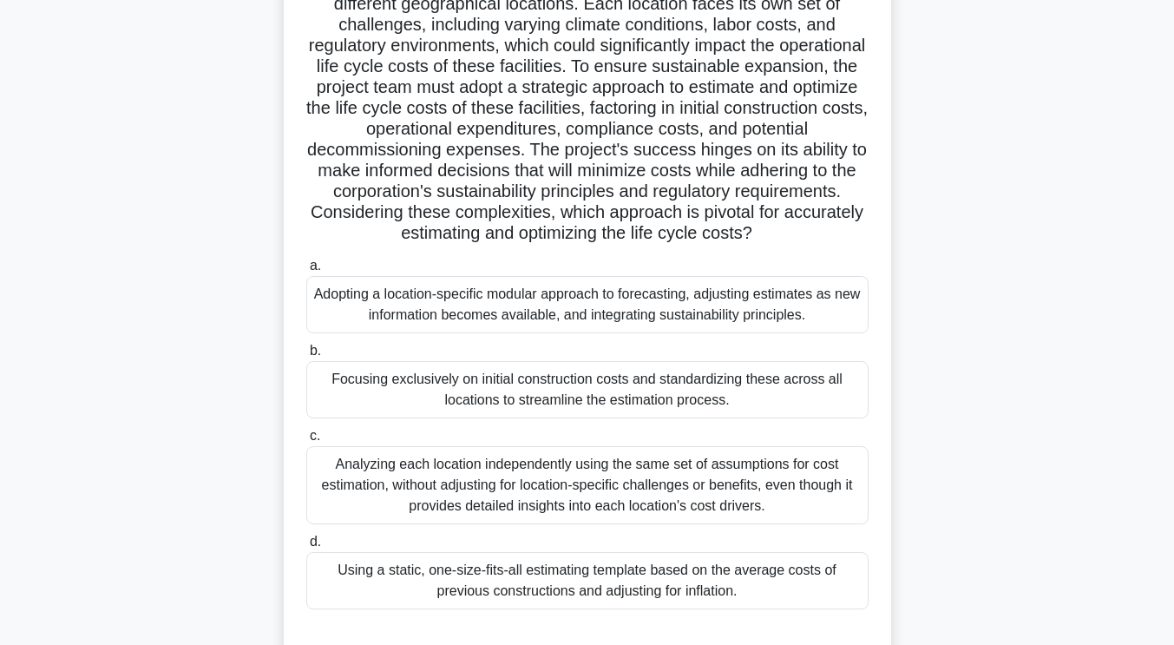
click at [607, 315] on div "Adopting a location-specific modular approach to forecasting, adjusting estimat…" at bounding box center [587, 304] width 562 height 57
click at [306, 272] on input "a. Adopting a location-specific modular approach to forecasting, adjusting esti…" at bounding box center [306, 265] width 0 height 11
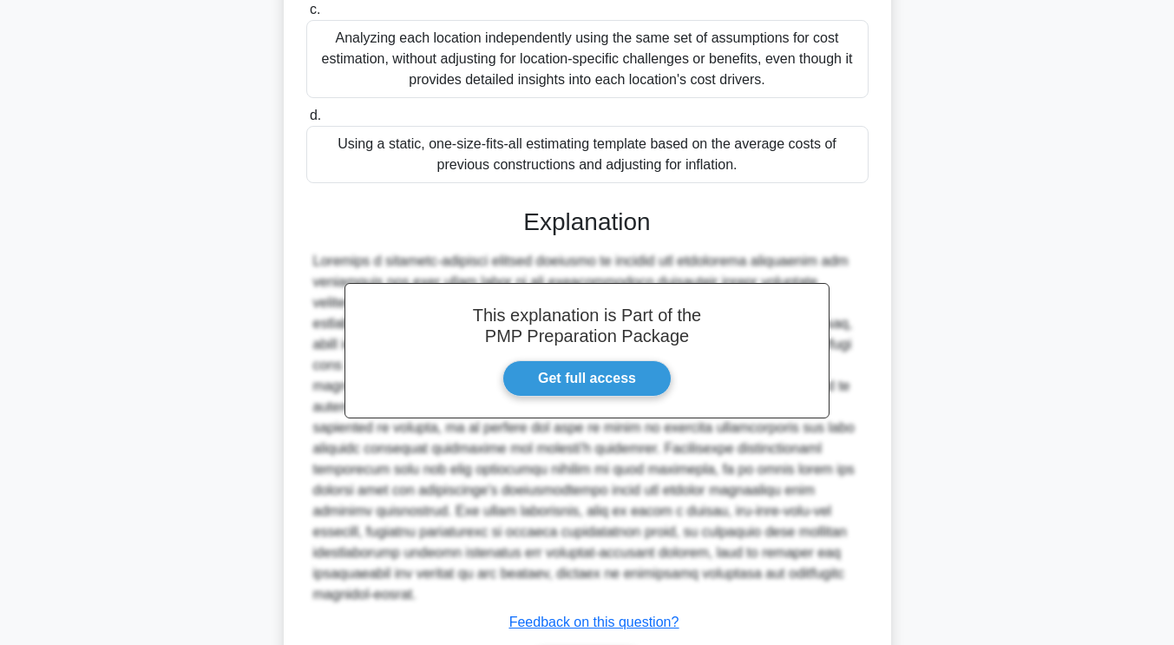
scroll to position [694, 0]
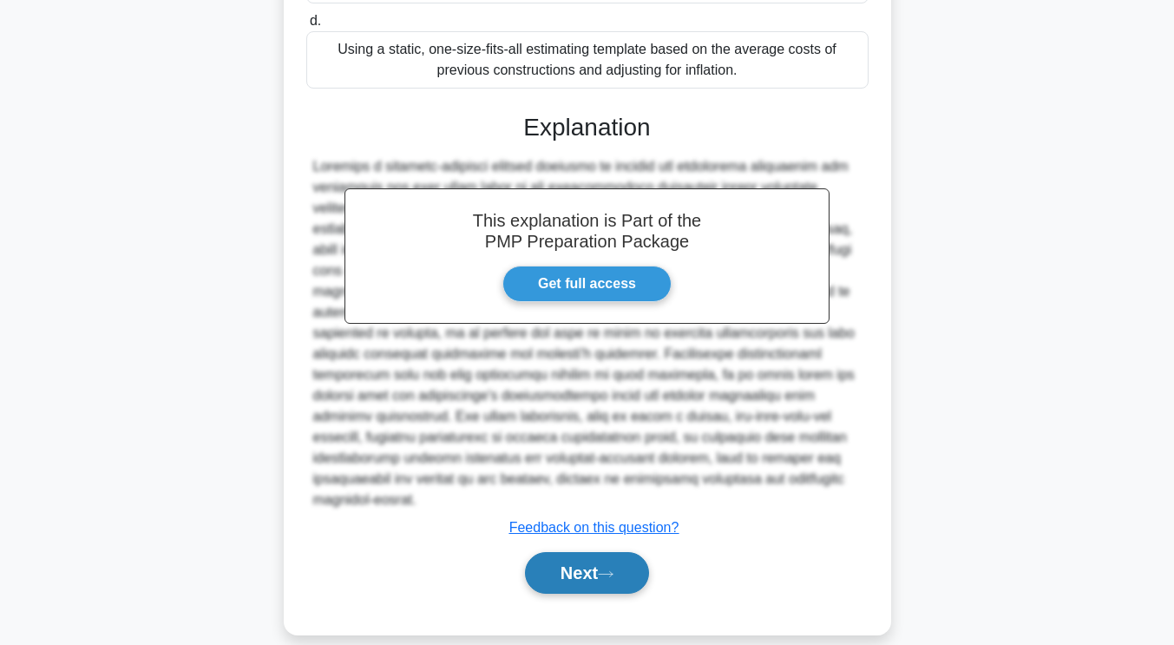
click at [627, 556] on button "Next" at bounding box center [587, 573] width 124 height 42
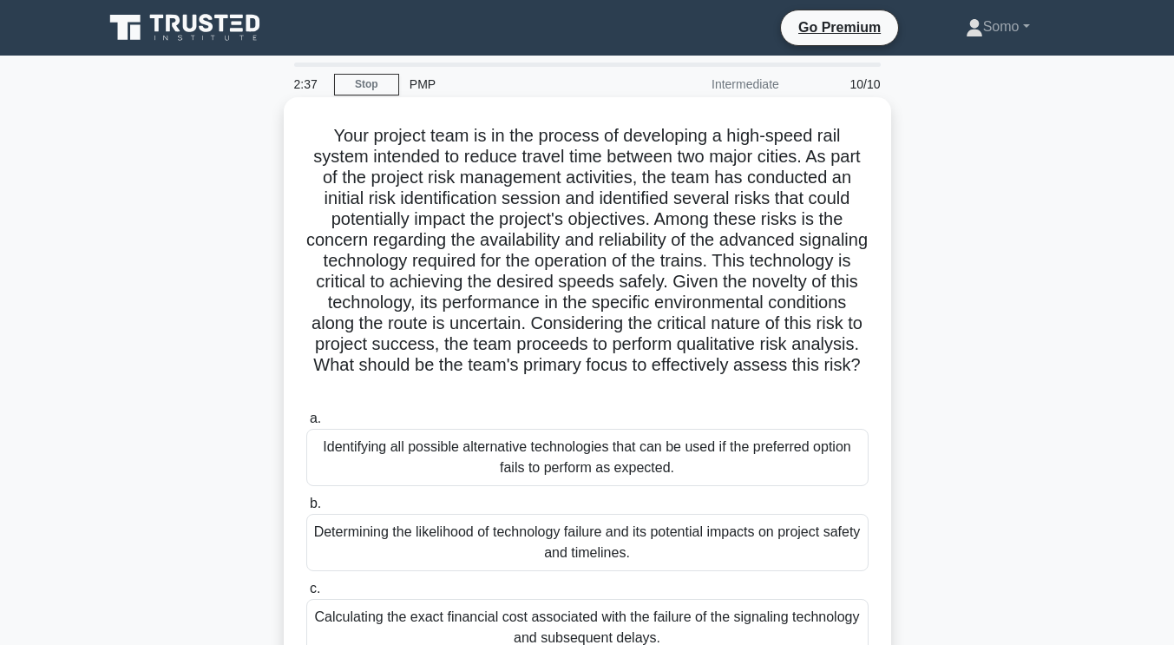
scroll to position [174, 0]
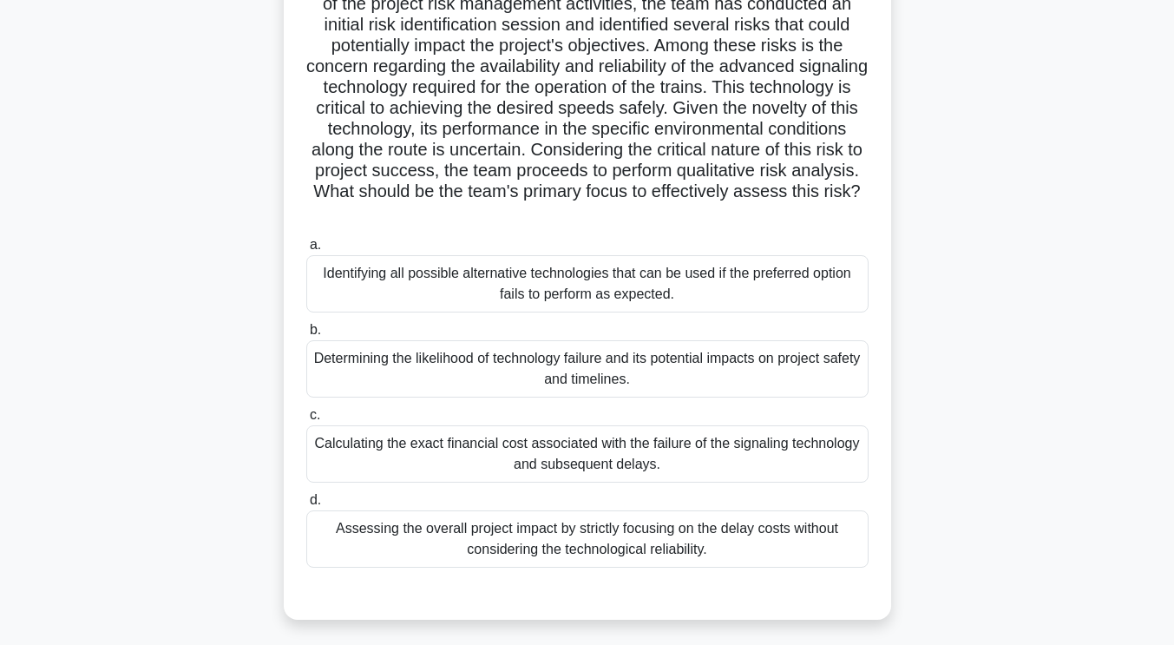
click at [521, 291] on div "Identifying all possible alternative technologies that can be used if the prefe…" at bounding box center [587, 283] width 562 height 57
click at [306, 251] on input "a. Identifying all possible alternative technologies that can be used if the pr…" at bounding box center [306, 244] width 0 height 11
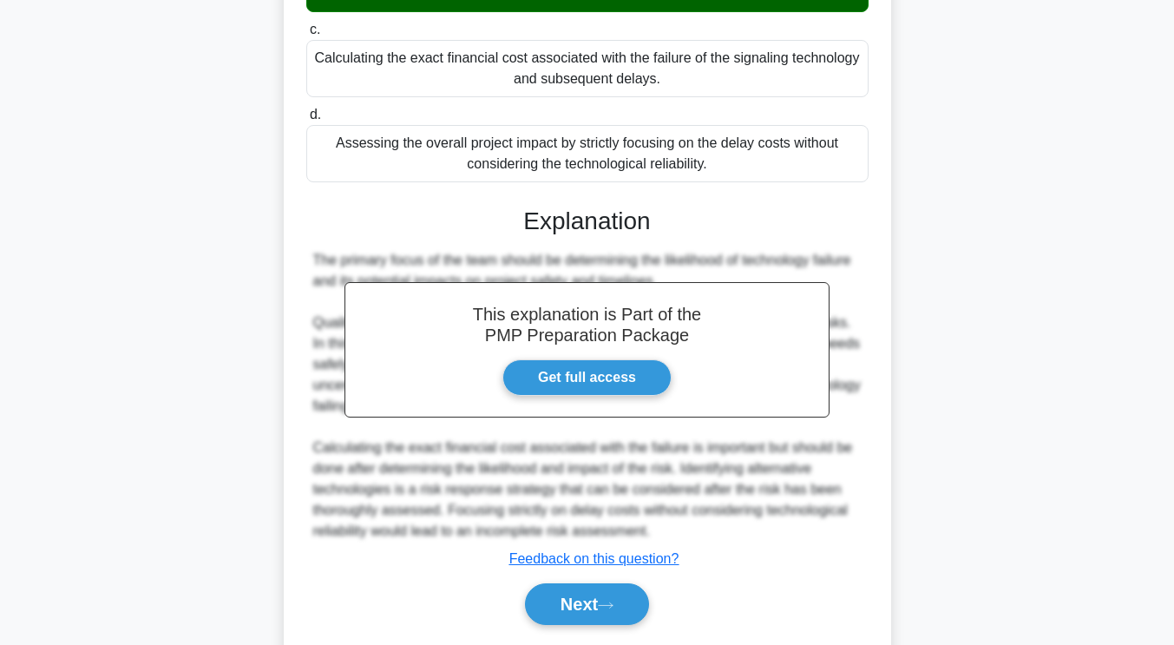
scroll to position [615, 0]
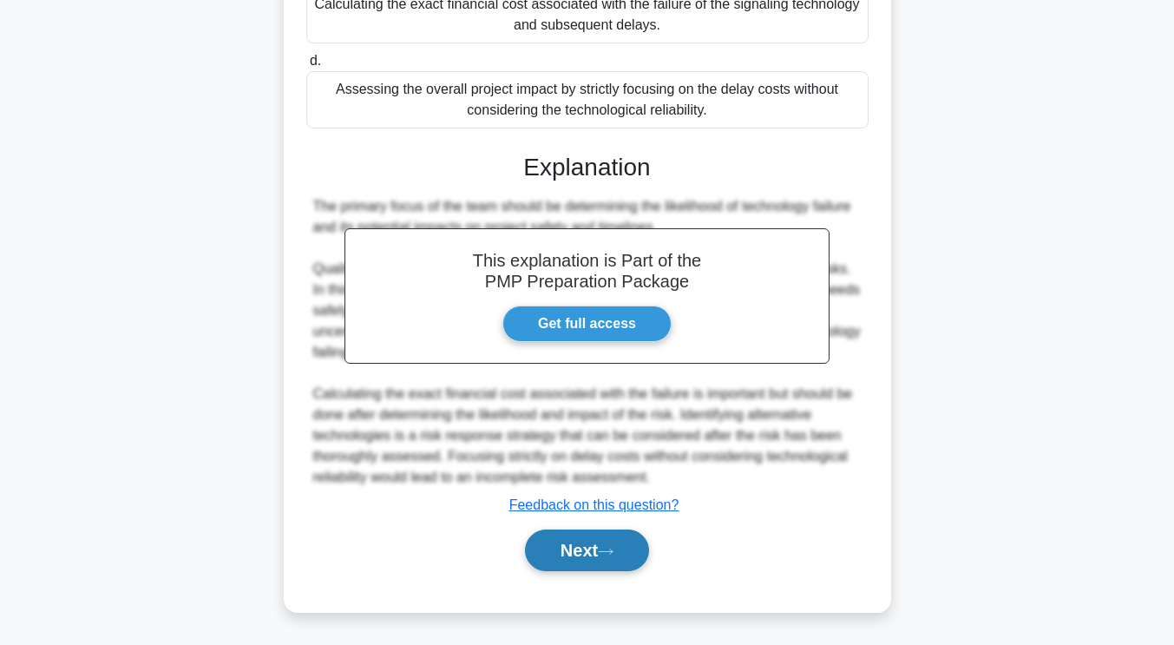
click at [628, 551] on button "Next" at bounding box center [587, 550] width 124 height 42
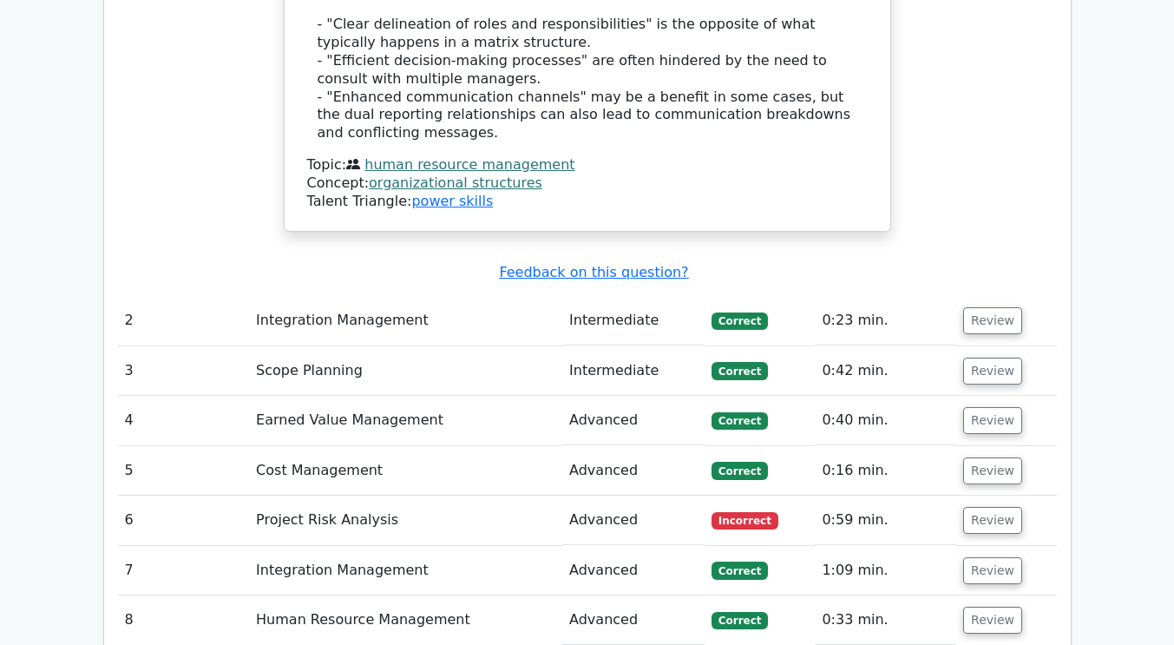
scroll to position [2256, 0]
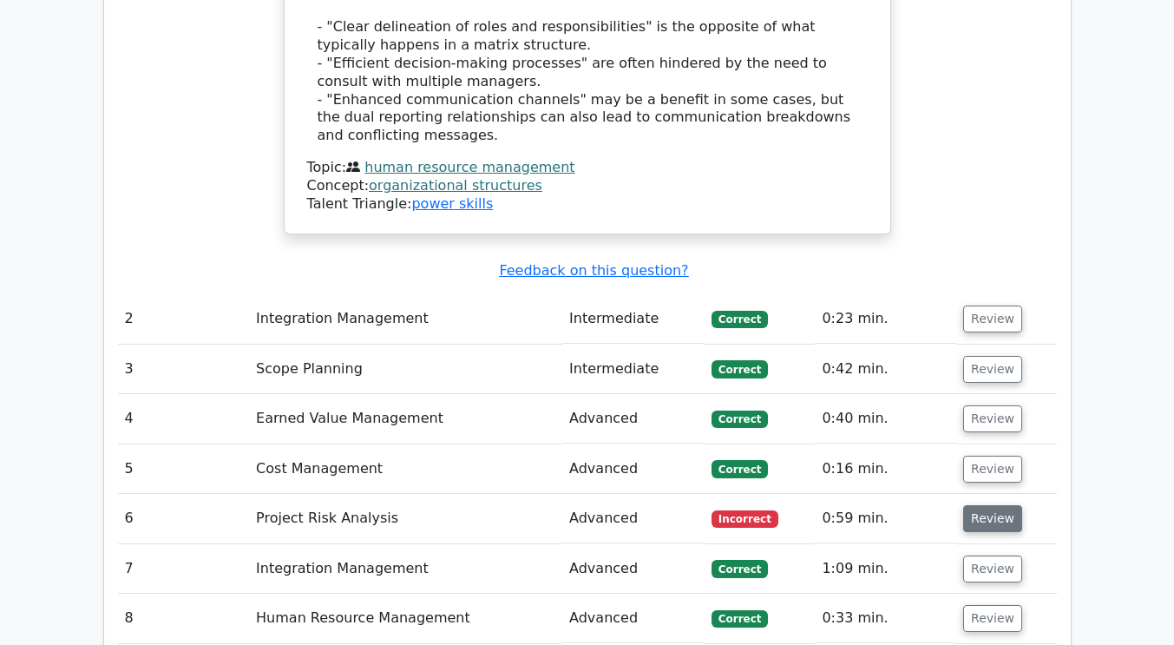
click at [984, 505] on button "Review" at bounding box center [992, 518] width 59 height 27
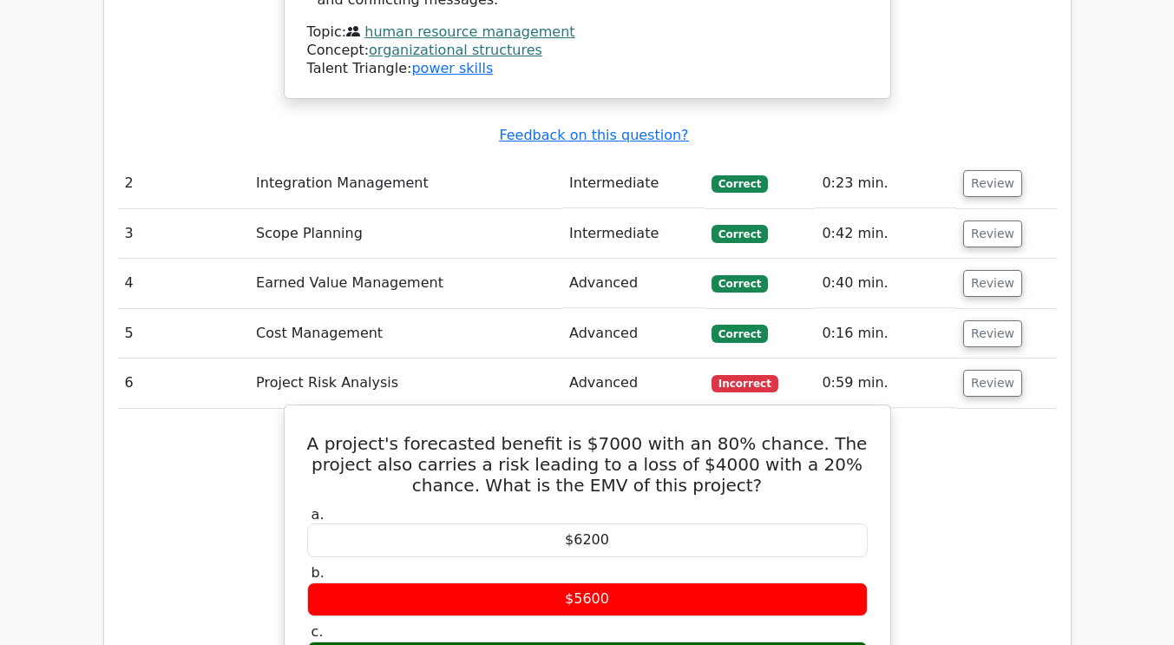
scroll to position [2430, 0]
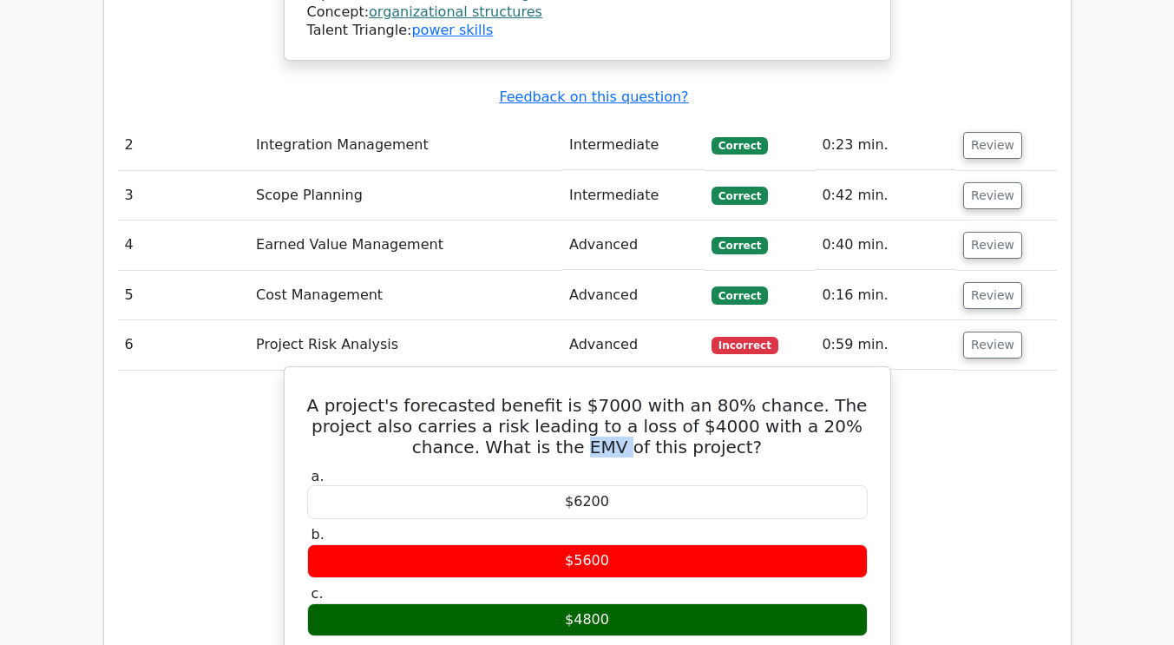
drag, startPoint x: 525, startPoint y: 326, endPoint x: 567, endPoint y: 328, distance: 42.6
click at [567, 395] on h5 "A project's forecasted benefit is $7000 with an 80% chance. The project also ca…" at bounding box center [587, 426] width 564 height 62
drag, startPoint x: 562, startPoint y: 282, endPoint x: 609, endPoint y: 289, distance: 47.4
click at [609, 395] on h5 "A project's forecasted benefit is $7000 with an 80% chance. The project also ca…" at bounding box center [587, 426] width 564 height 62
click at [633, 544] on div "$5600" at bounding box center [587, 561] width 561 height 34
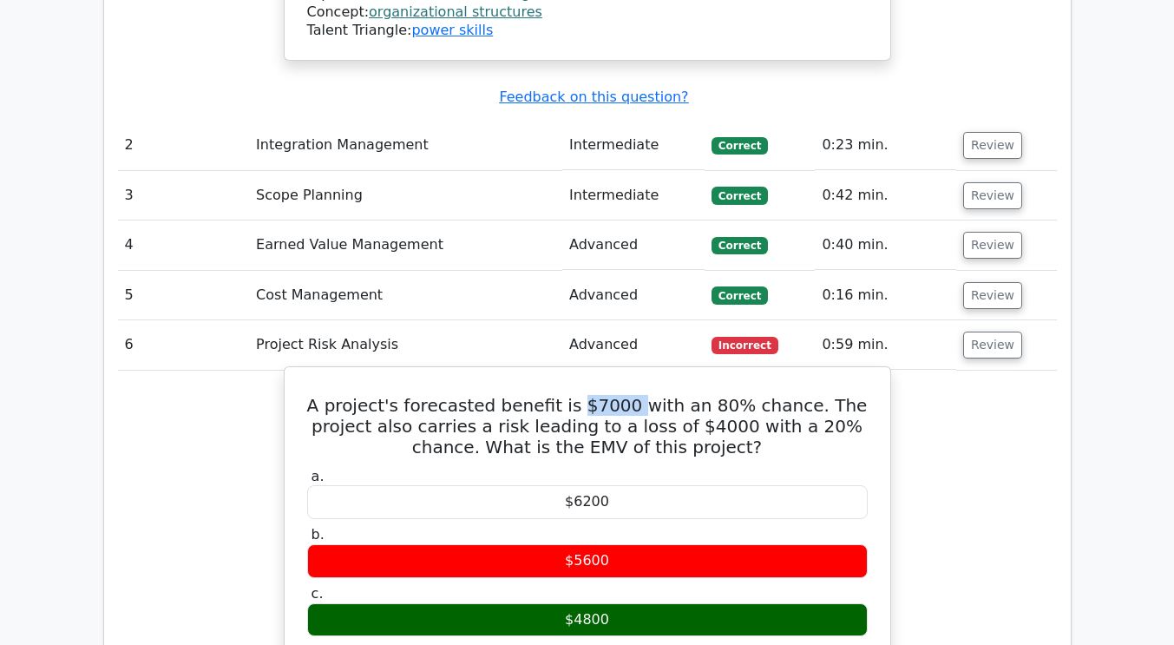
drag, startPoint x: 559, startPoint y: 281, endPoint x: 613, endPoint y: 284, distance: 53.9
click at [613, 395] on h5 "A project's forecasted benefit is $7000 with an 80% chance. The project also ca…" at bounding box center [587, 426] width 564 height 62
drag, startPoint x: 674, startPoint y: 284, endPoint x: 708, endPoint y: 284, distance: 33.8
click at [708, 395] on h5 "A project's forecasted benefit is $7000 with an 80% chance. The project also ca…" at bounding box center [587, 426] width 564 height 62
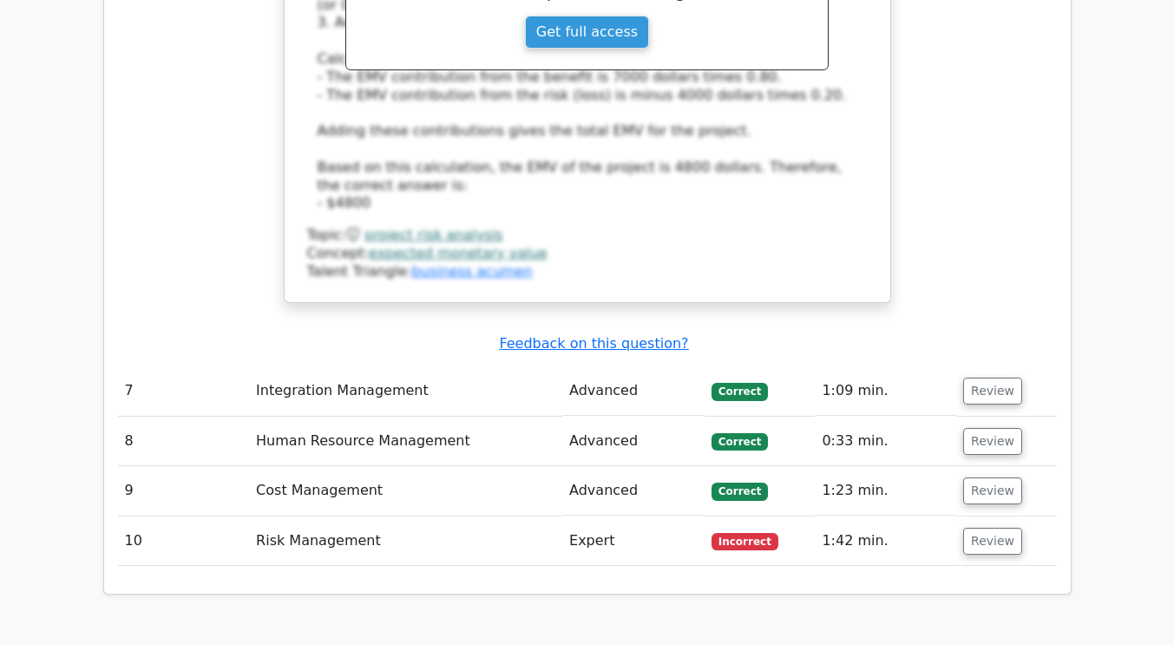
scroll to position [3471, 0]
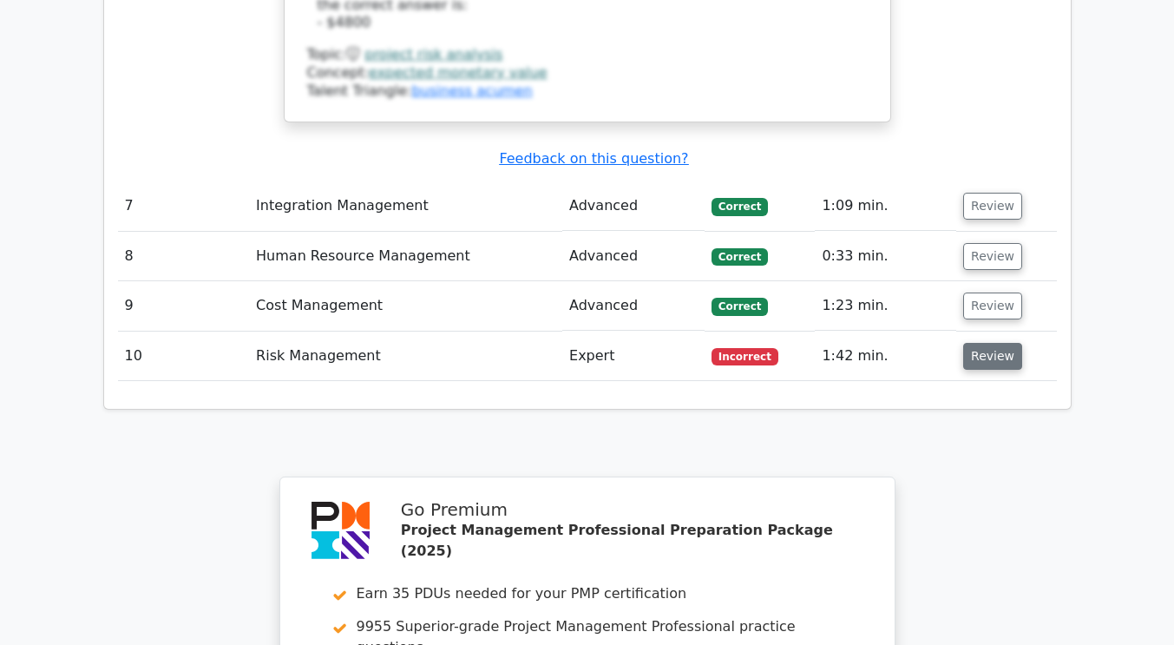
click at [980, 343] on button "Review" at bounding box center [992, 356] width 59 height 27
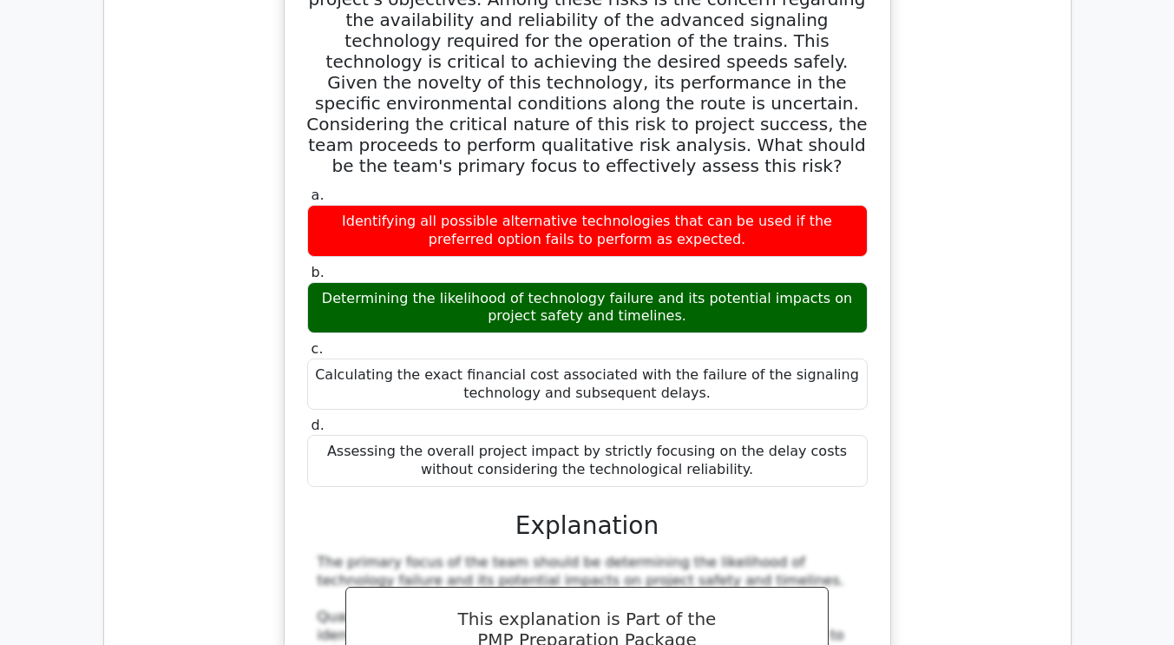
scroll to position [3644, 0]
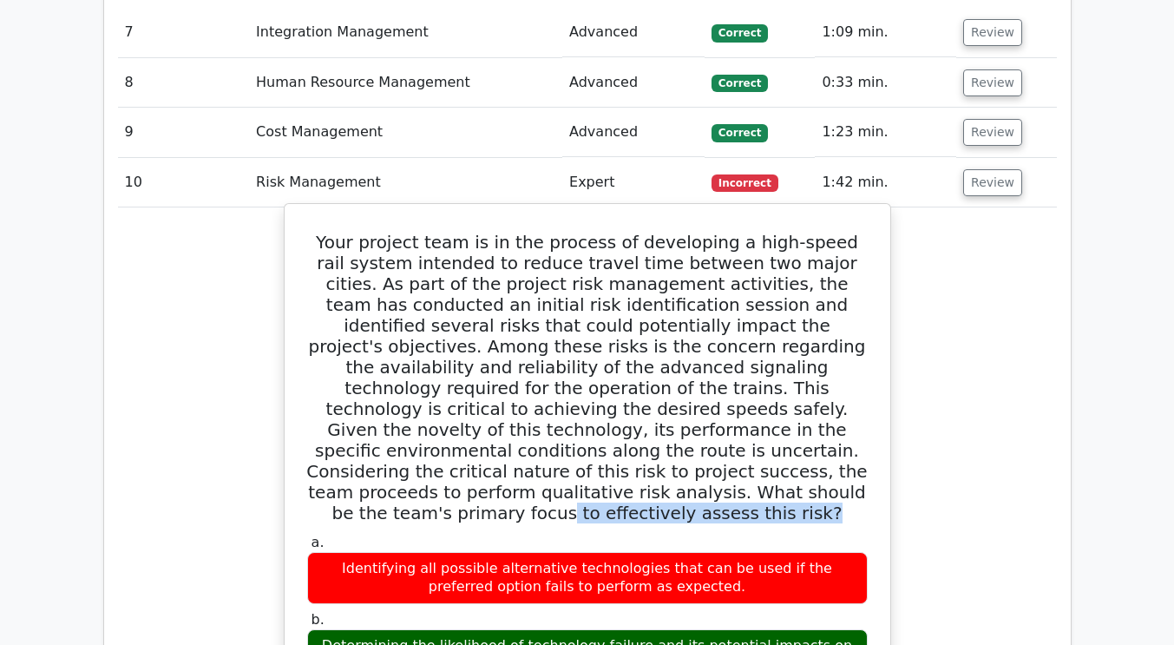
drag, startPoint x: 490, startPoint y: 376, endPoint x: 722, endPoint y: 379, distance: 231.7
click at [722, 379] on h5 "Your project team is in the process of developing a high-speed rail system inte…" at bounding box center [587, 378] width 564 height 292
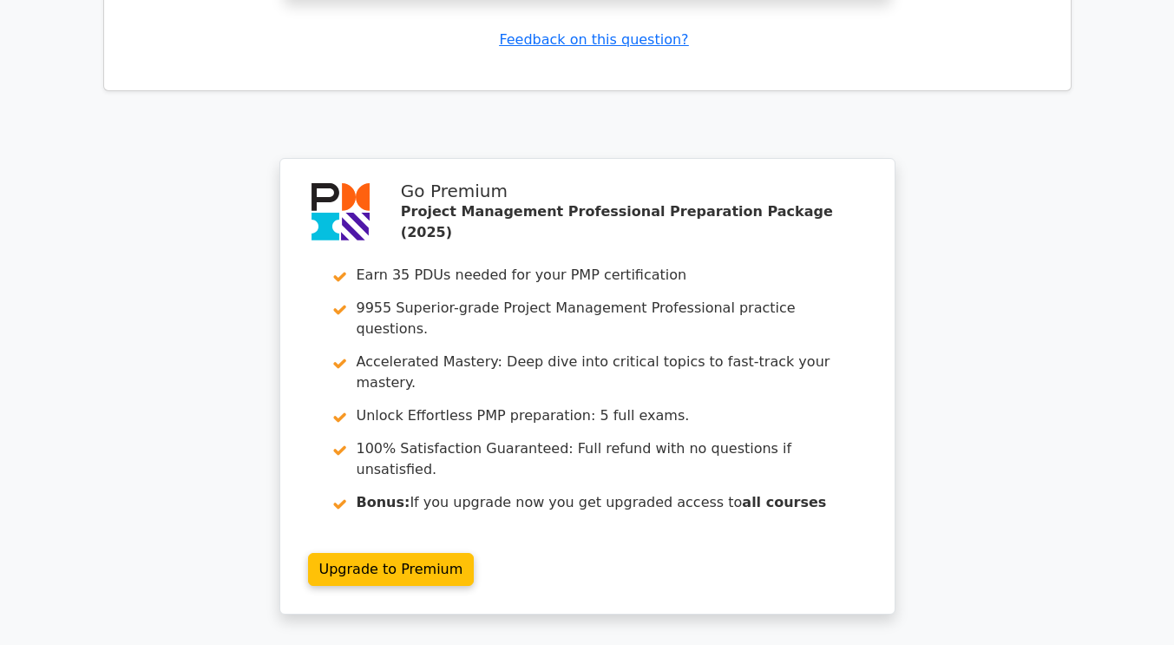
scroll to position [5012, 0]
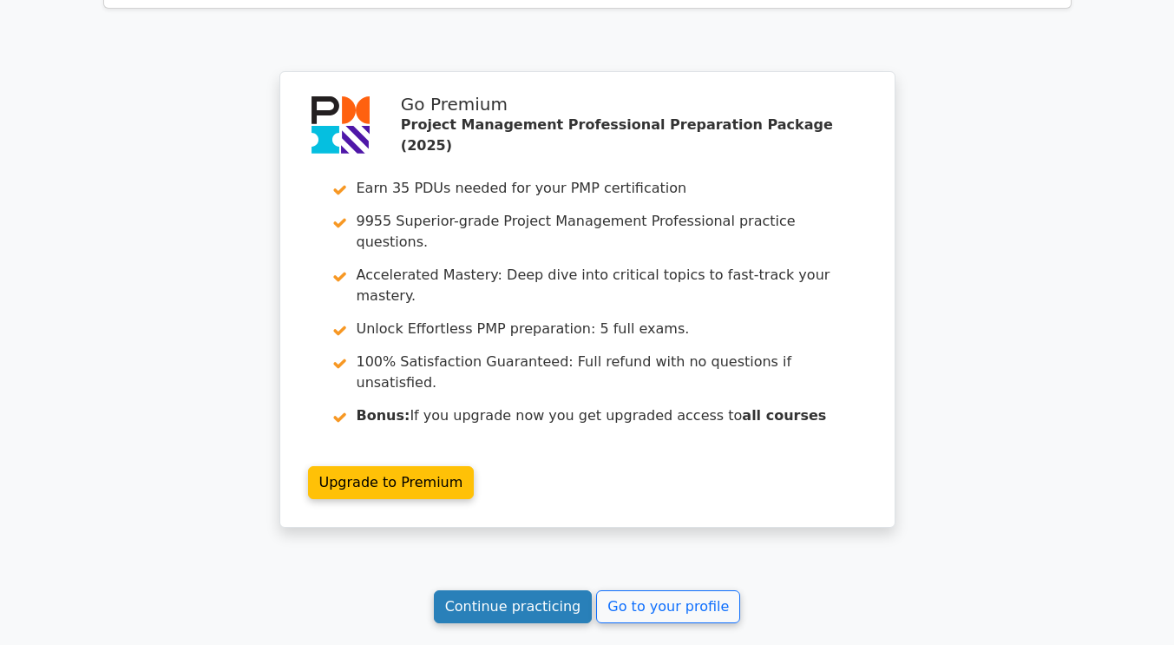
click at [554, 590] on link "Continue practicing" at bounding box center [513, 606] width 159 height 33
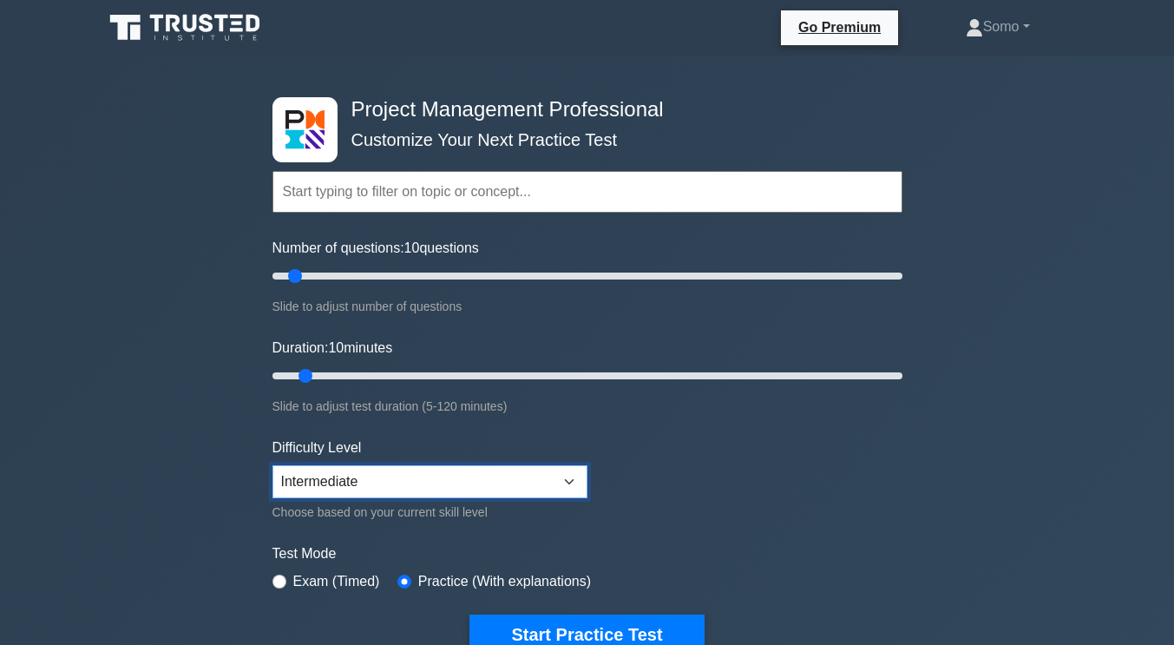
click at [463, 476] on select "Beginner Intermediate Expert" at bounding box center [429, 481] width 315 height 33
select select "expert"
click at [272, 465] on select "Beginner Intermediate Expert" at bounding box center [429, 481] width 315 height 33
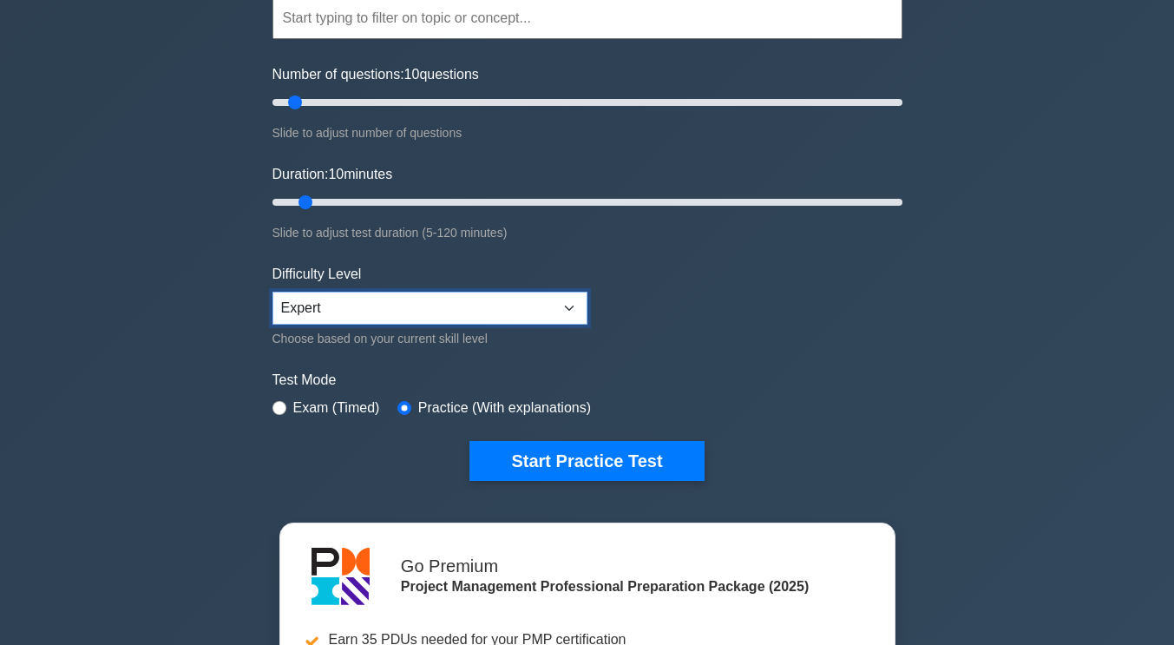
scroll to position [347, 0]
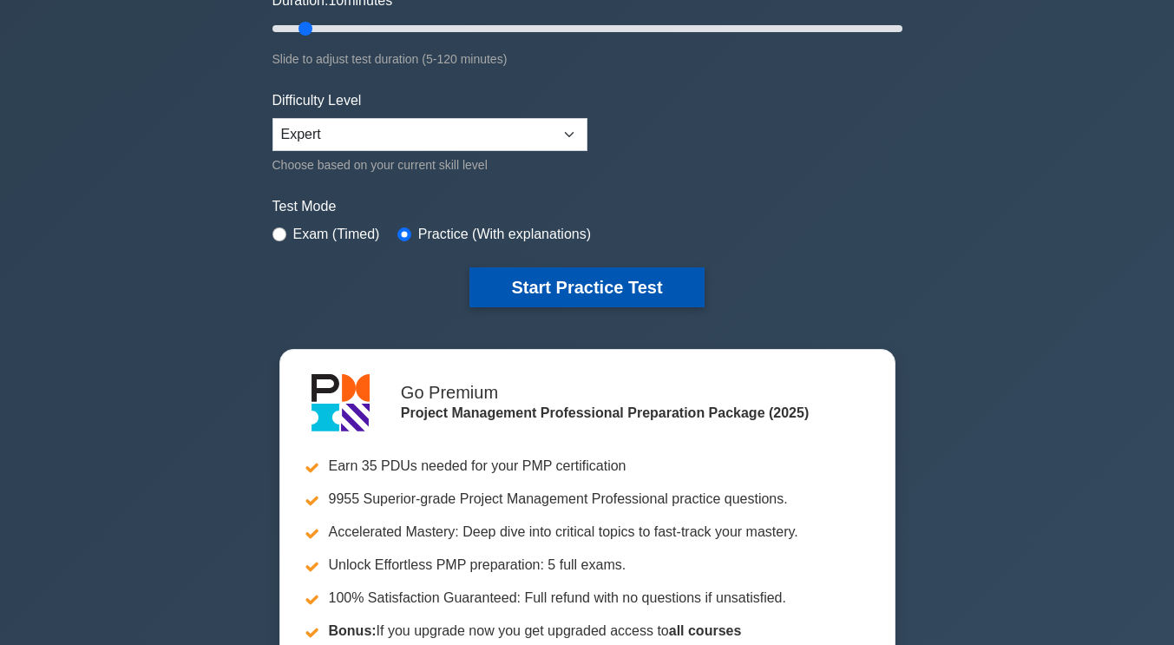
click at [611, 295] on button "Start Practice Test" at bounding box center [586, 287] width 234 height 40
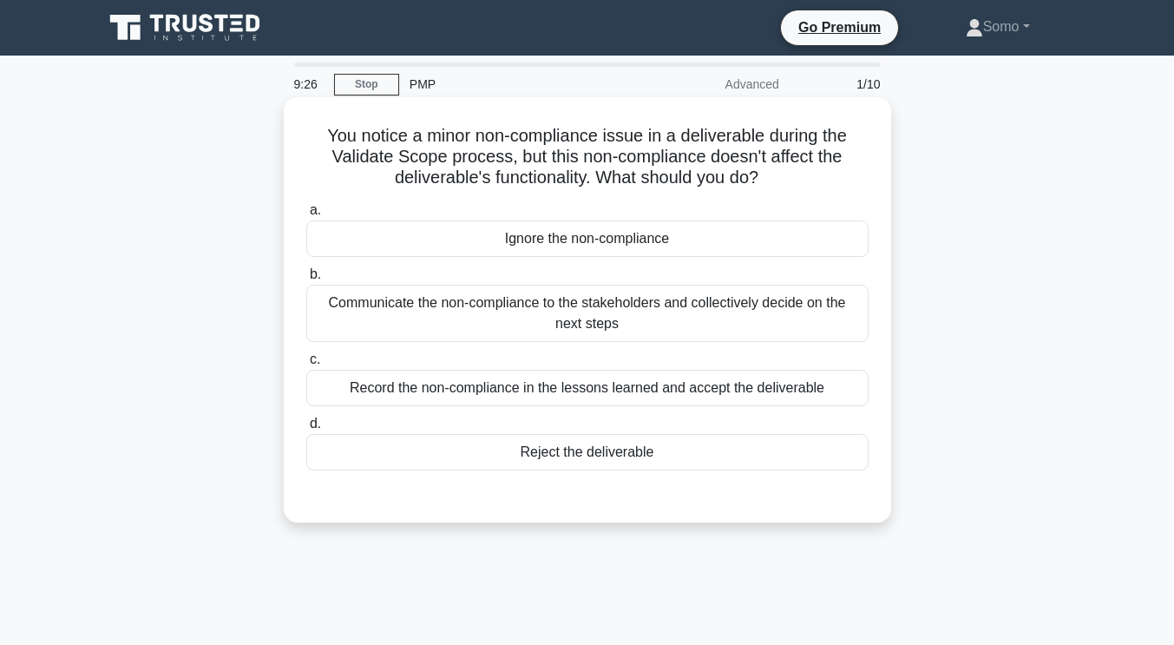
click at [580, 327] on div "Communicate the non-compliance to the stakeholders and collectively decide on t…" at bounding box center [587, 313] width 562 height 57
click at [306, 280] on input "b. Communicate the non-compliance to the stakeholders and collectively decide o…" at bounding box center [306, 274] width 0 height 11
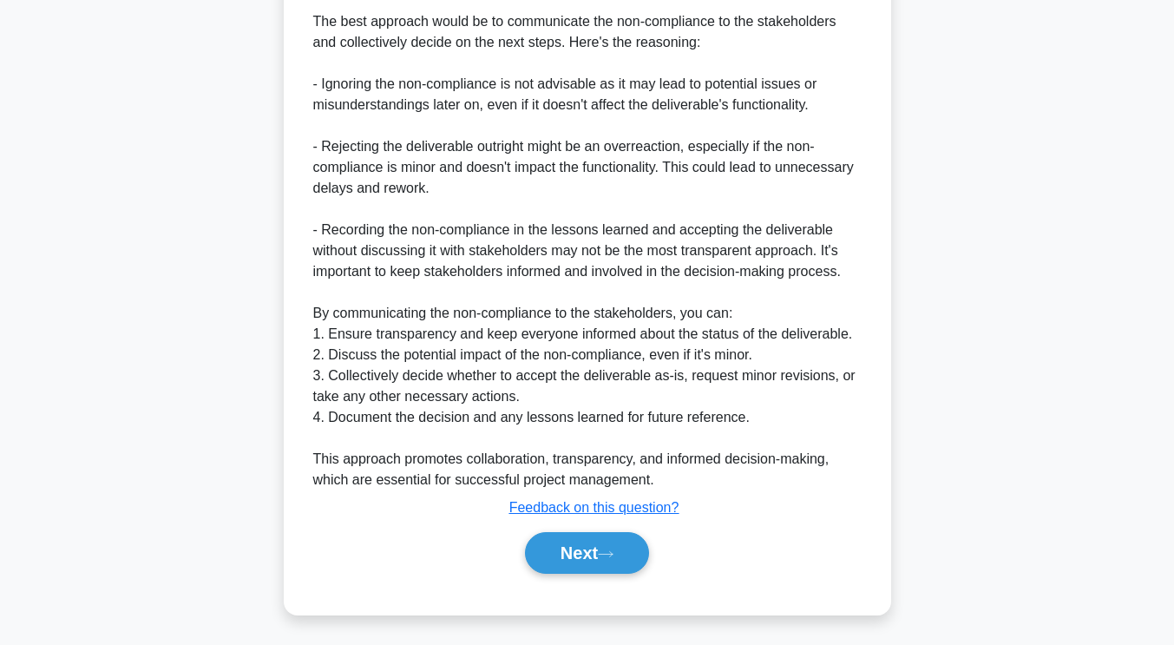
scroll to position [530, 0]
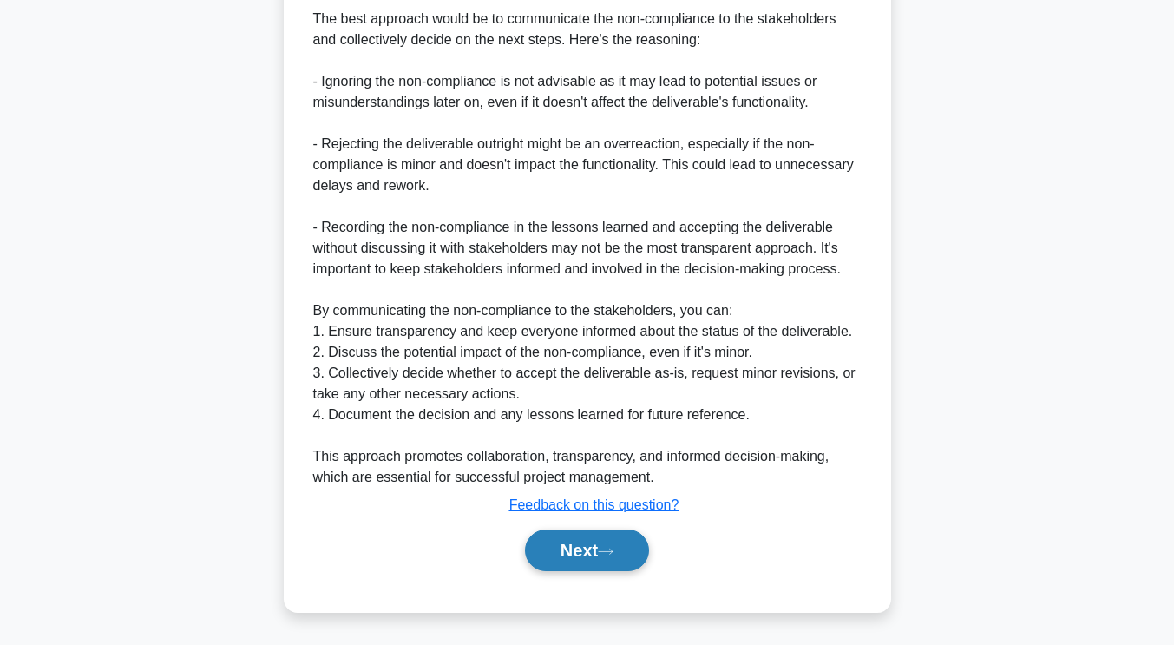
click at [639, 548] on button "Next" at bounding box center [587, 550] width 124 height 42
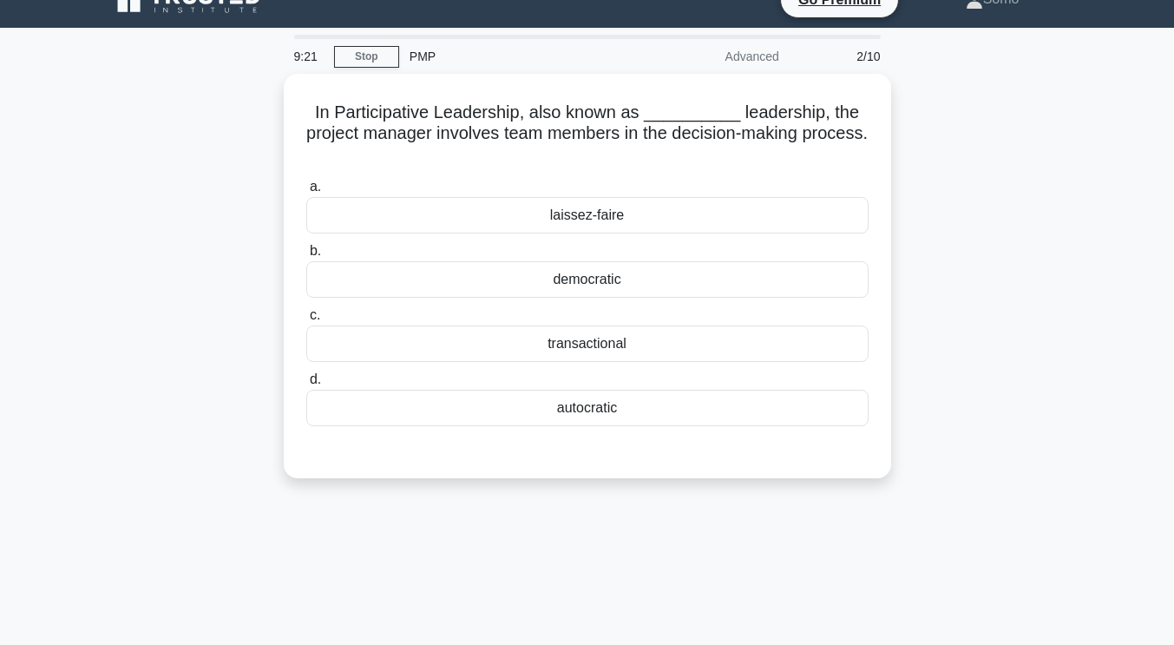
scroll to position [0, 0]
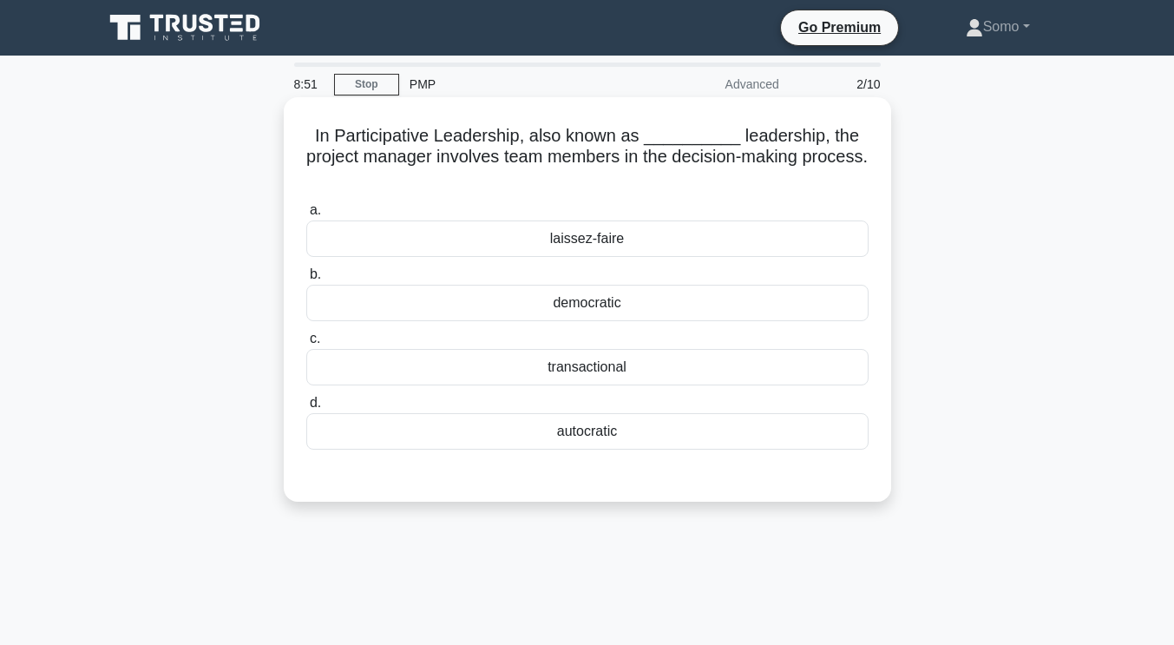
click at [597, 246] on div "laissez-faire" at bounding box center [587, 238] width 562 height 36
click at [306, 216] on input "a. laissez-faire" at bounding box center [306, 210] width 0 height 11
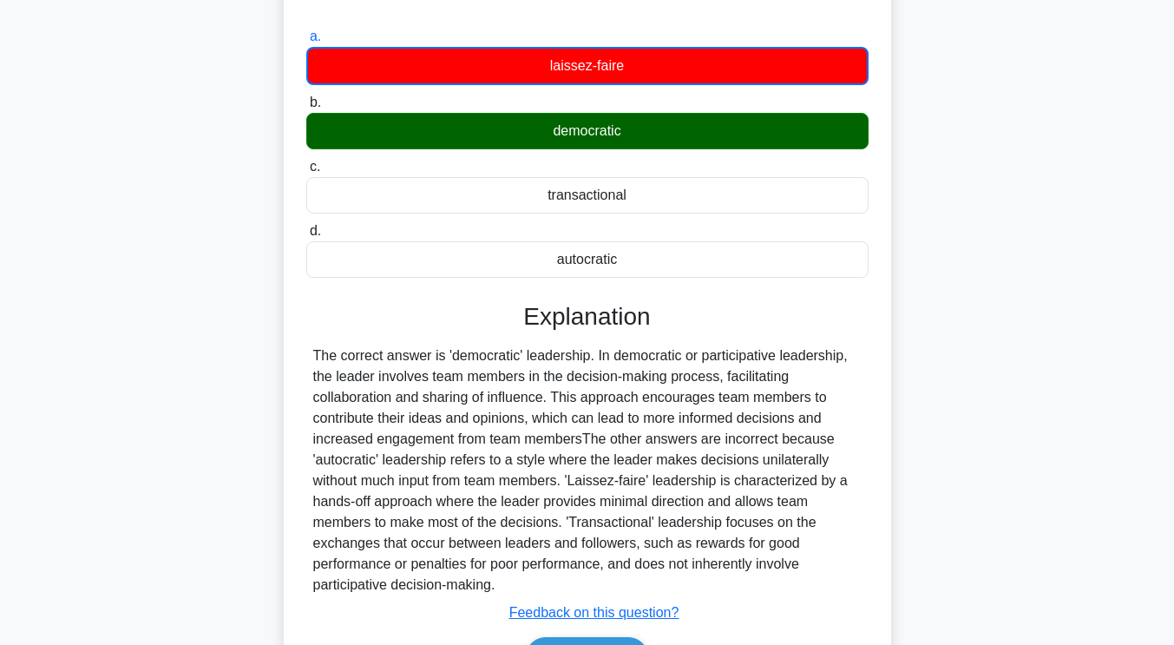
scroll to position [119, 0]
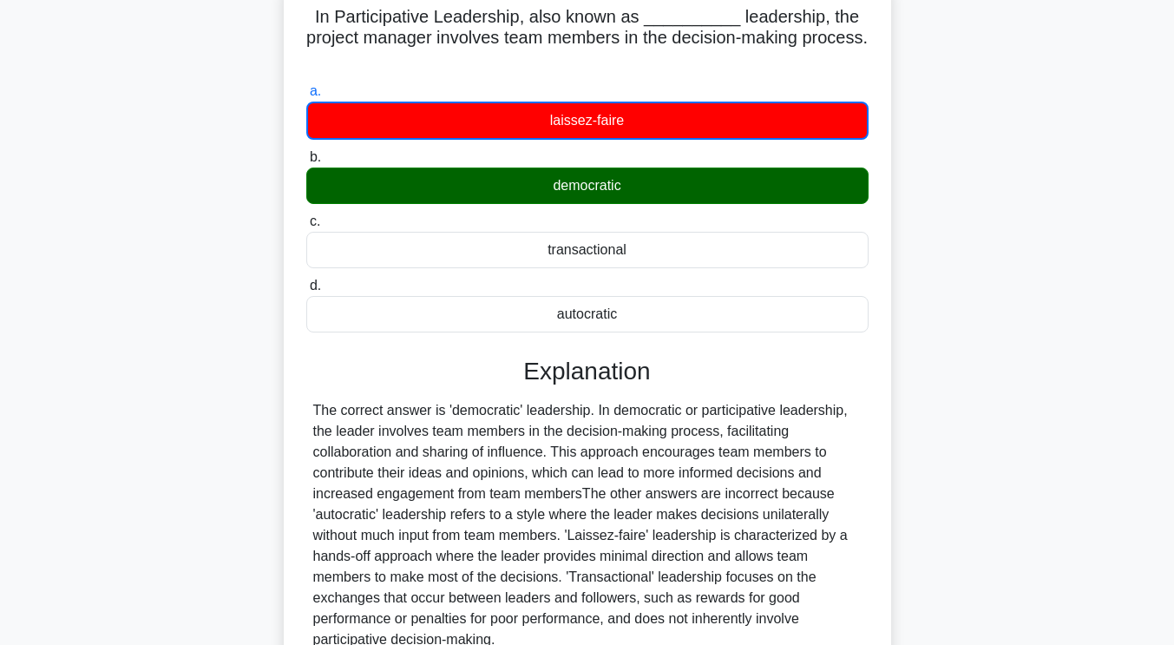
click at [580, 193] on div "democratic" at bounding box center [587, 185] width 562 height 36
click at [306, 163] on input "b. democratic" at bounding box center [306, 157] width 0 height 11
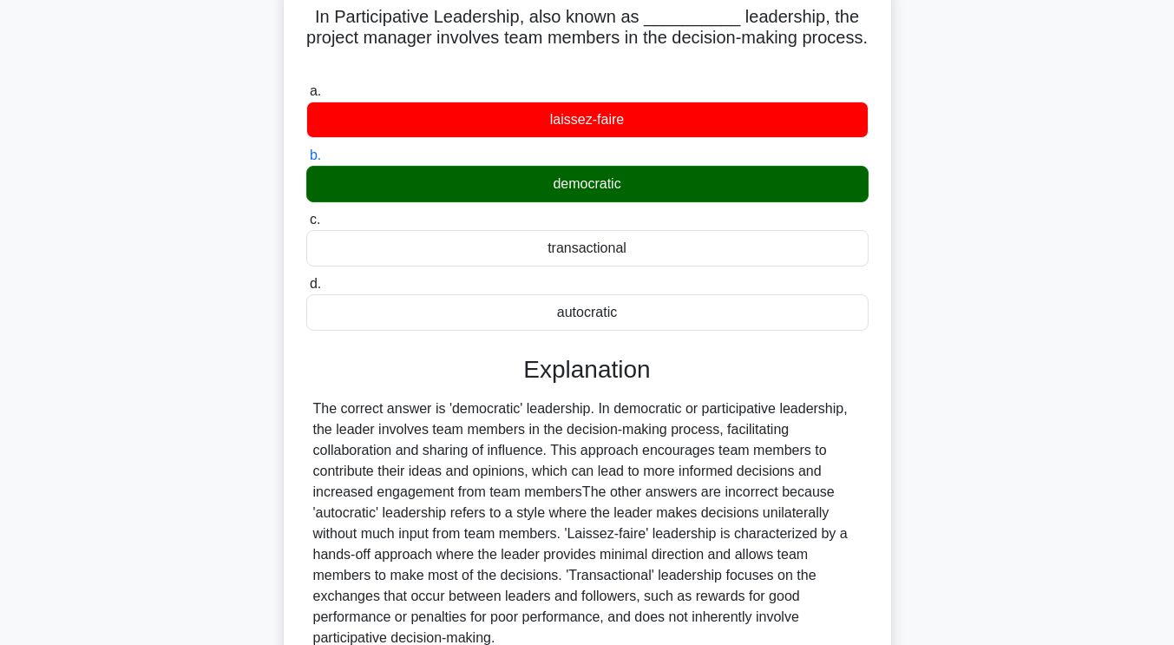
scroll to position [292, 0]
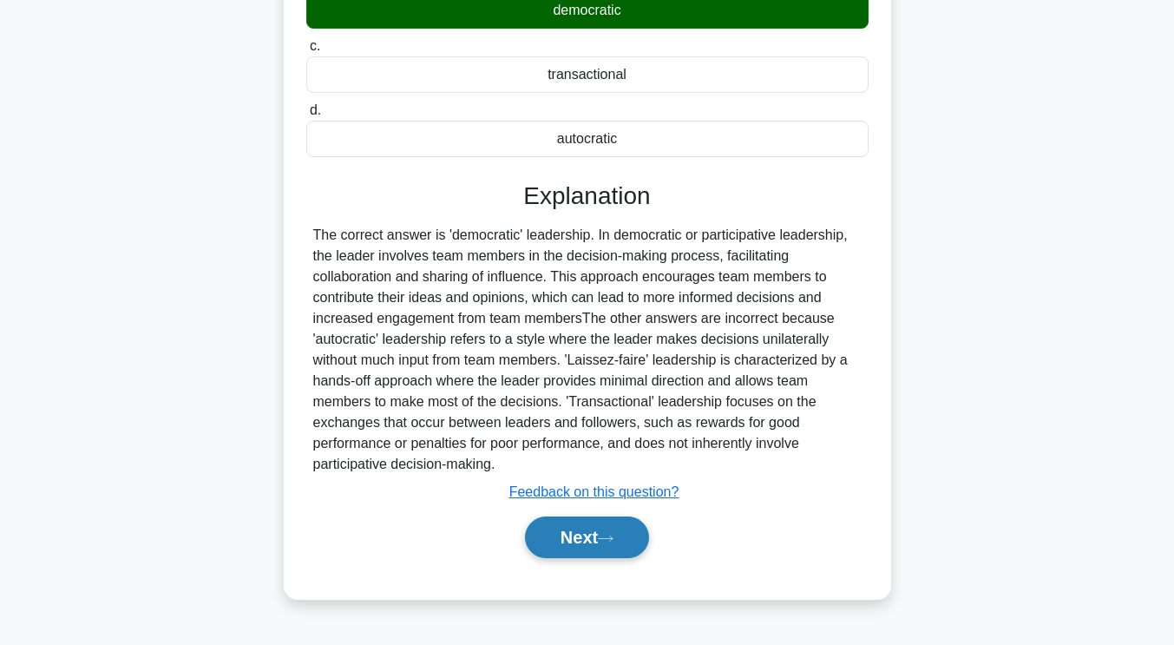
click at [595, 541] on button "Next" at bounding box center [587, 537] width 124 height 42
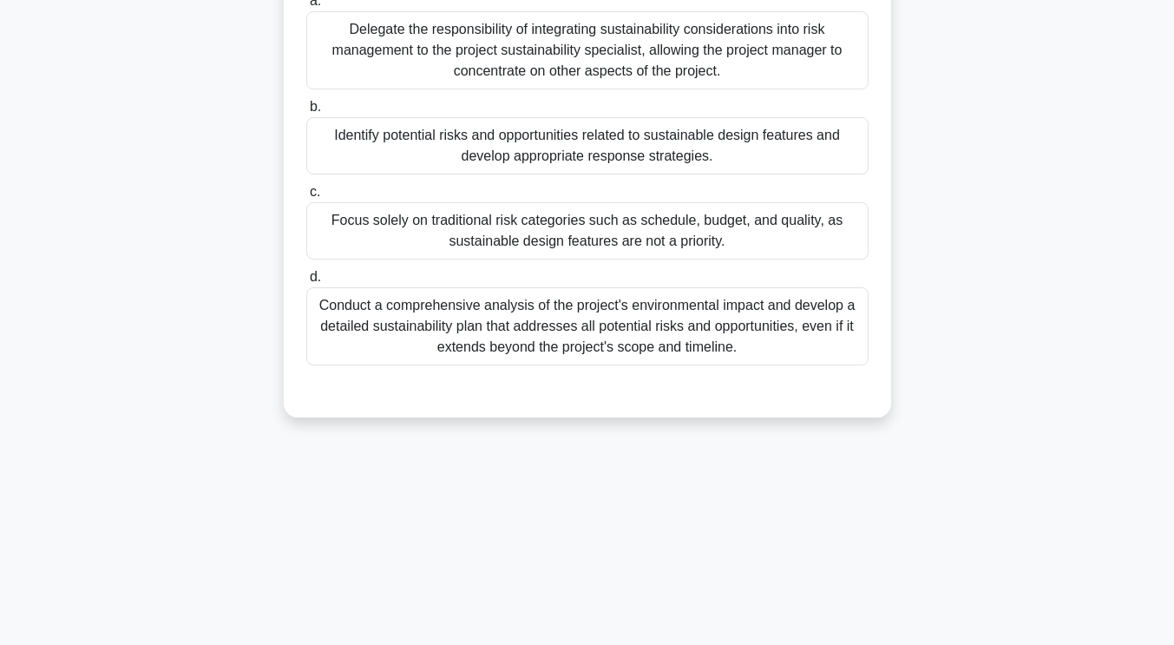
scroll to position [0, 0]
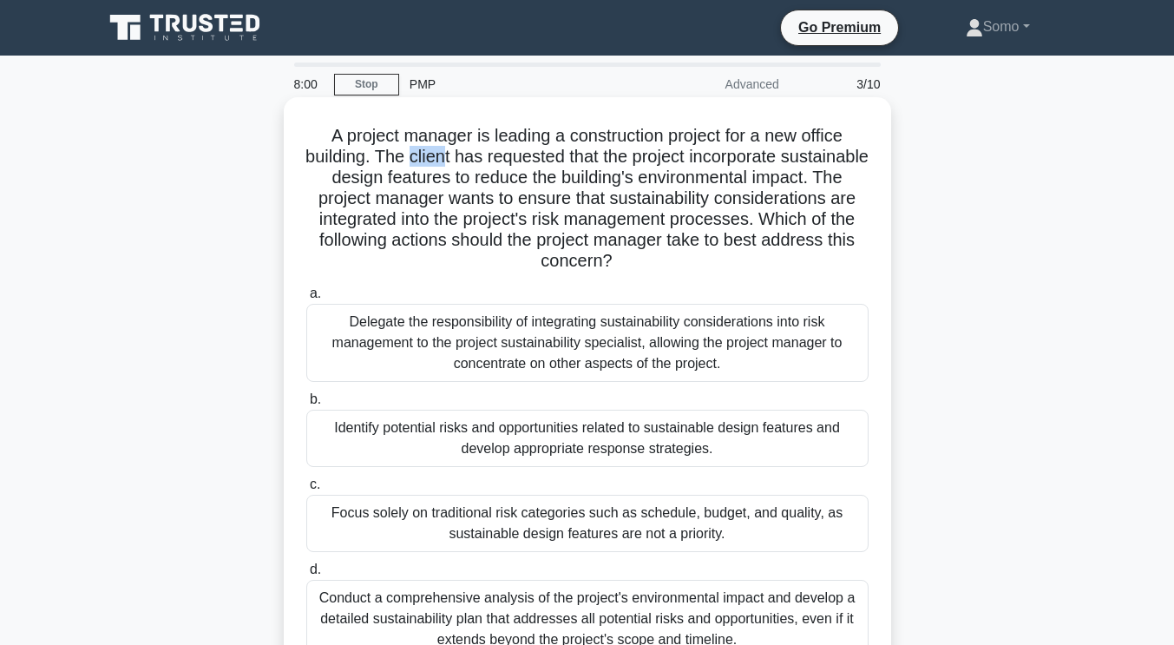
drag, startPoint x: 450, startPoint y: 157, endPoint x: 486, endPoint y: 161, distance: 35.8
click at [486, 161] on h5 "A project manager is leading a construction project for a new office building. …" at bounding box center [588, 199] width 566 height 148
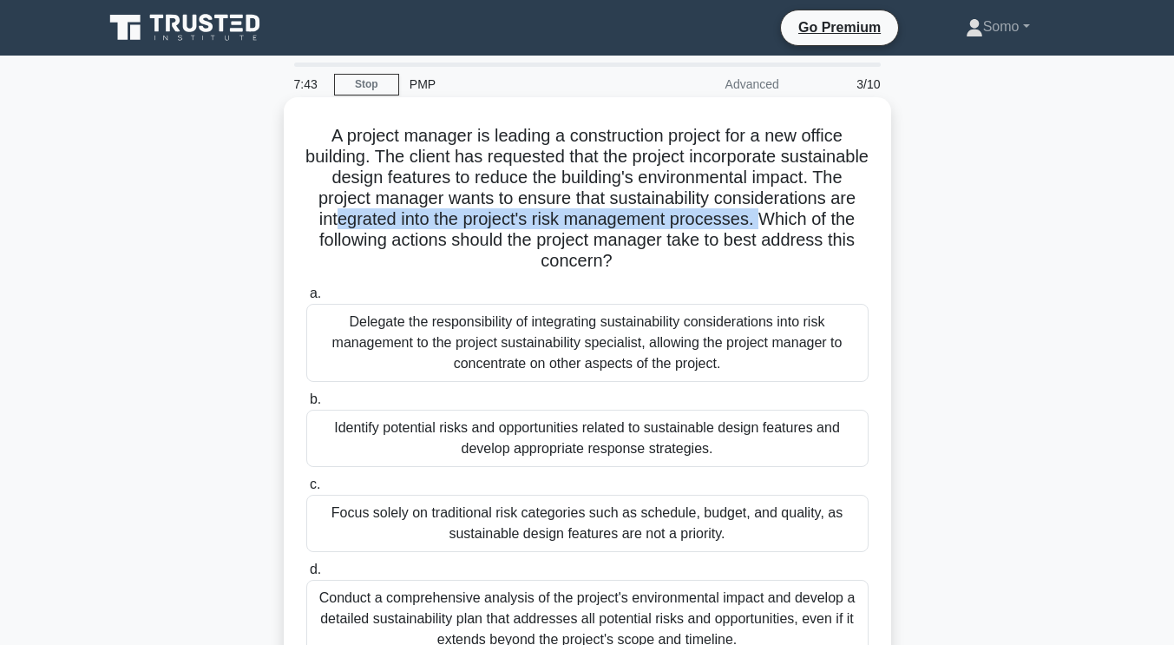
drag, startPoint x: 502, startPoint y: 222, endPoint x: 402, endPoint y: 246, distance: 102.5
click at [402, 246] on h5 "A project manager is leading a construction project for a new office building. …" at bounding box center [588, 199] width 566 height 148
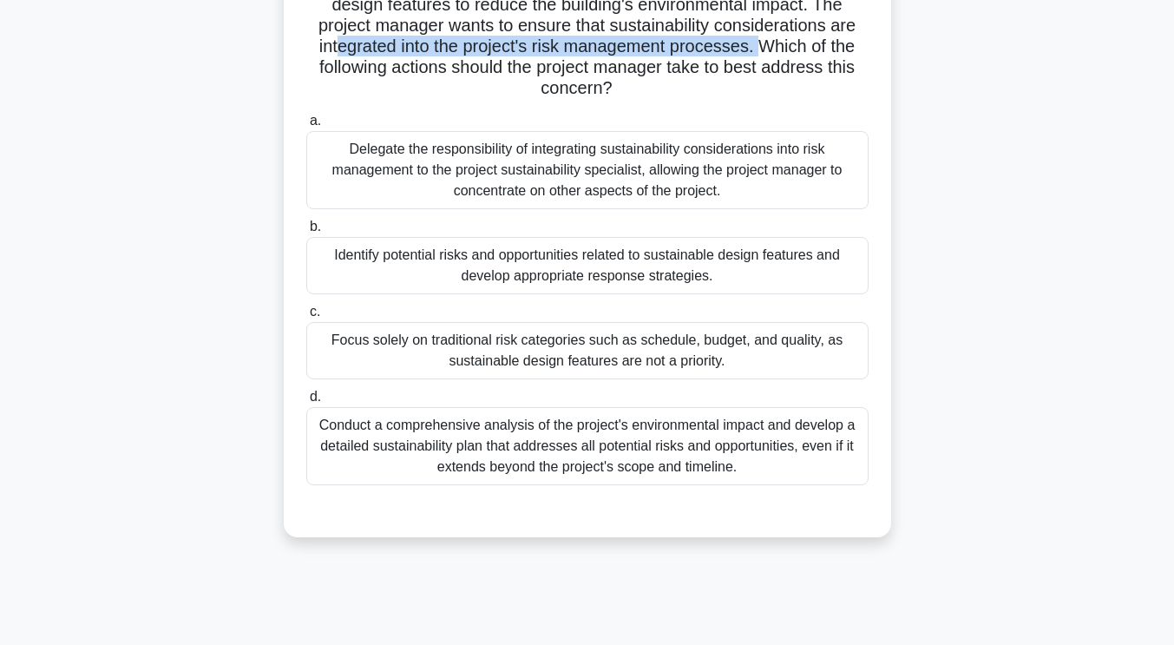
scroll to position [174, 0]
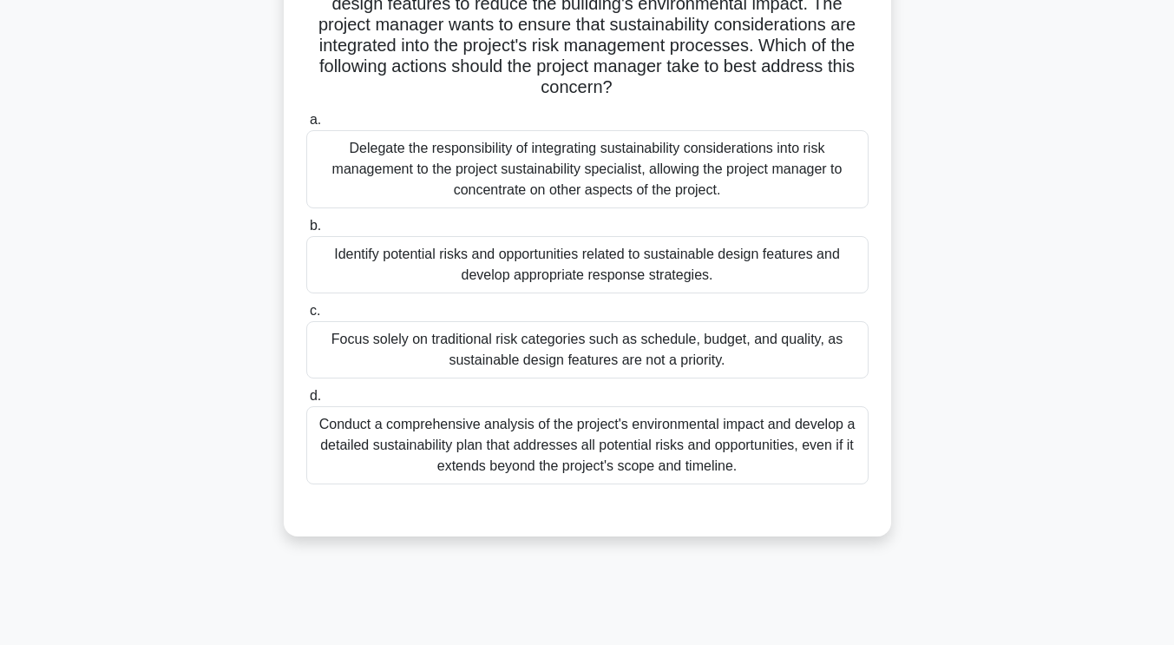
click at [649, 269] on div "Identify potential risks and opportunities related to sustainable design featur…" at bounding box center [587, 264] width 562 height 57
click at [306, 232] on input "b. Identify potential risks and opportunities related to sustainable design fea…" at bounding box center [306, 225] width 0 height 11
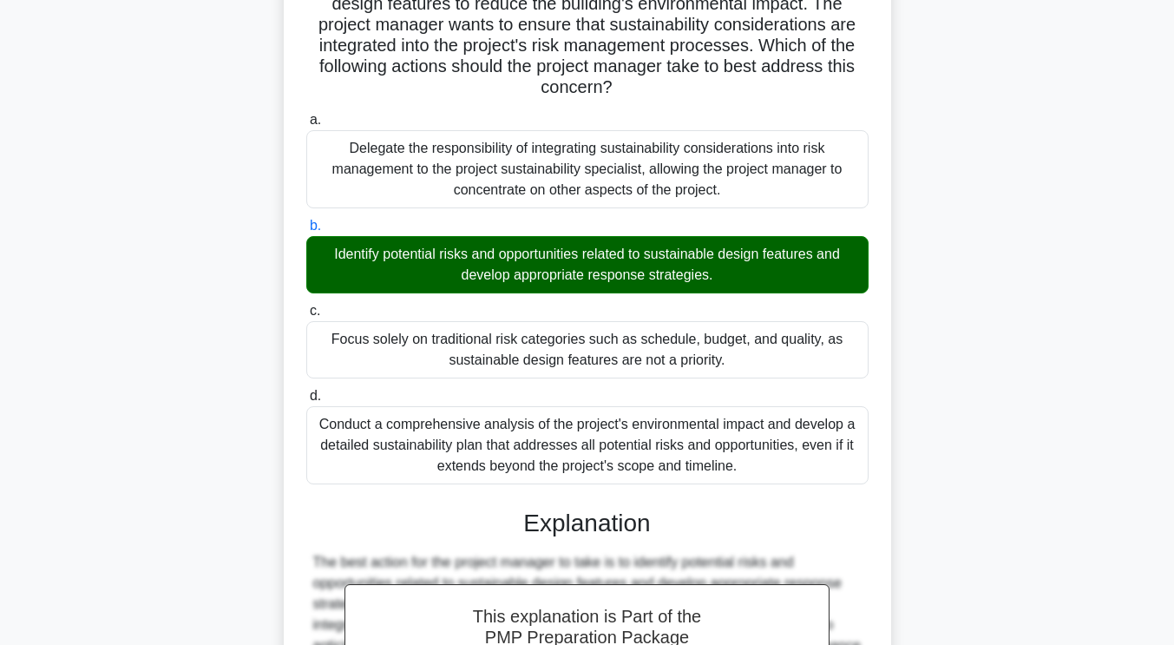
scroll to position [468, 0]
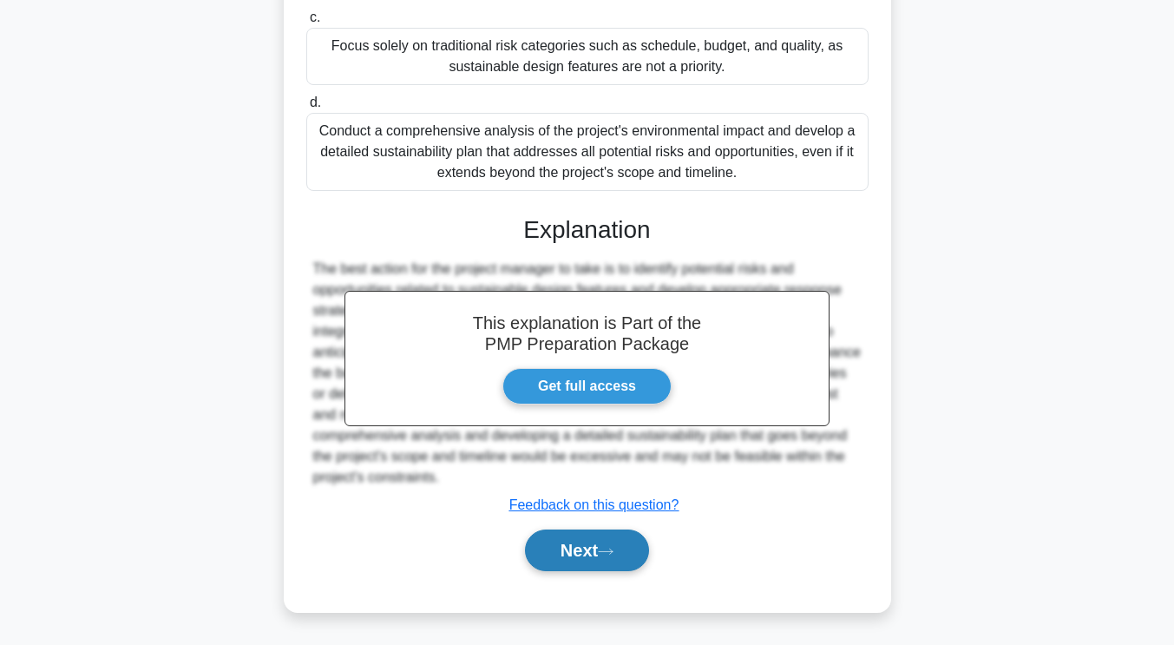
click at [606, 538] on button "Next" at bounding box center [587, 550] width 124 height 42
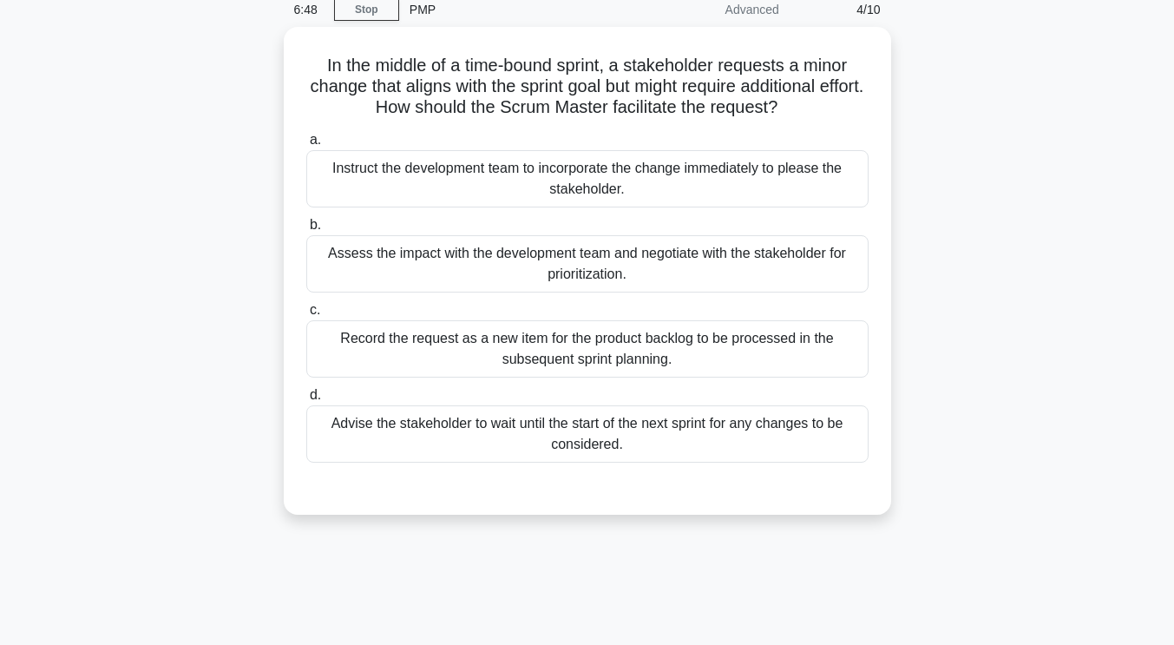
scroll to position [0, 0]
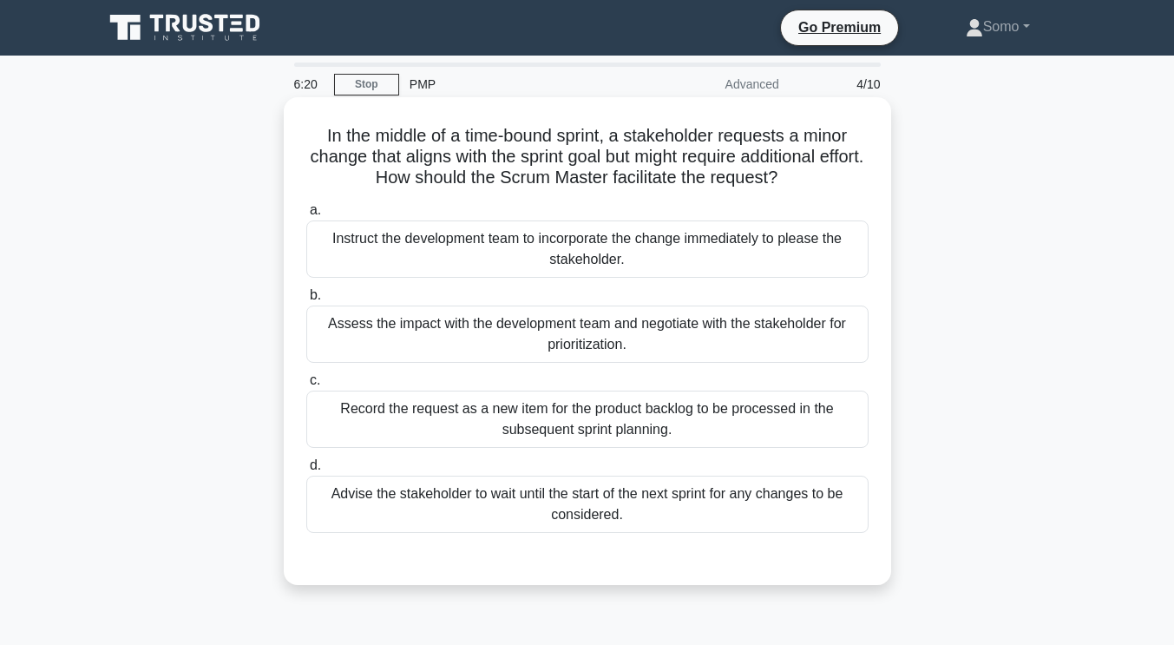
click at [679, 417] on div "Record the request as a new item for the product backlog to be processed in the…" at bounding box center [587, 418] width 562 height 57
click at [306, 386] on input "c. Record the request as a new item for the product backlog to be processed in …" at bounding box center [306, 380] width 0 height 11
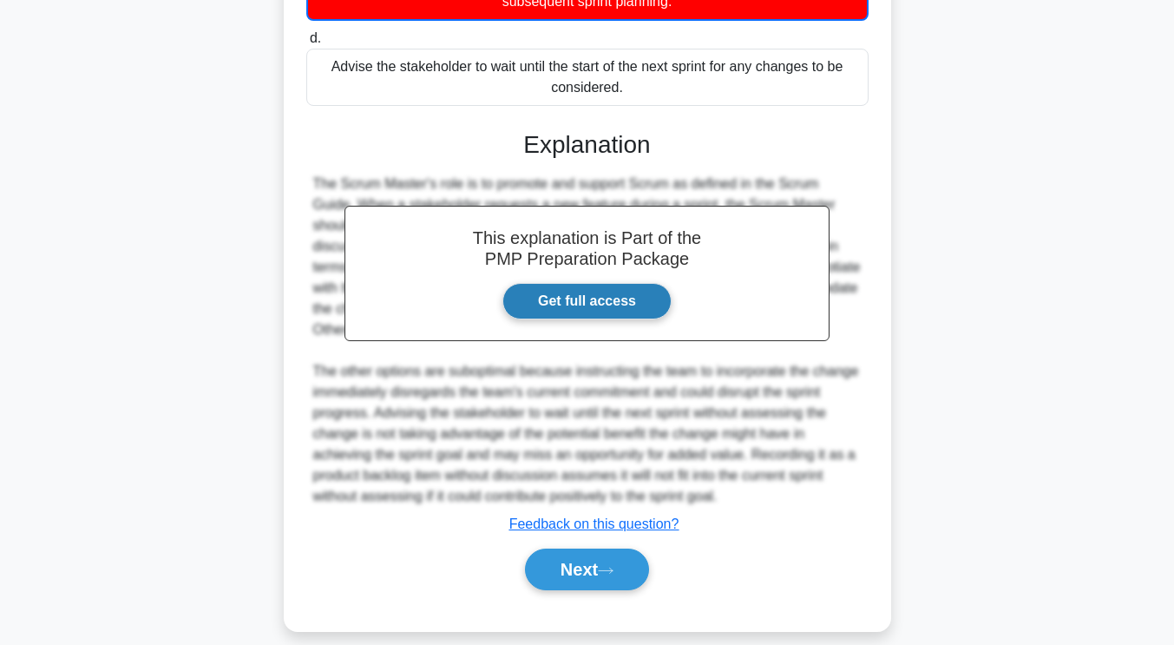
scroll to position [449, 0]
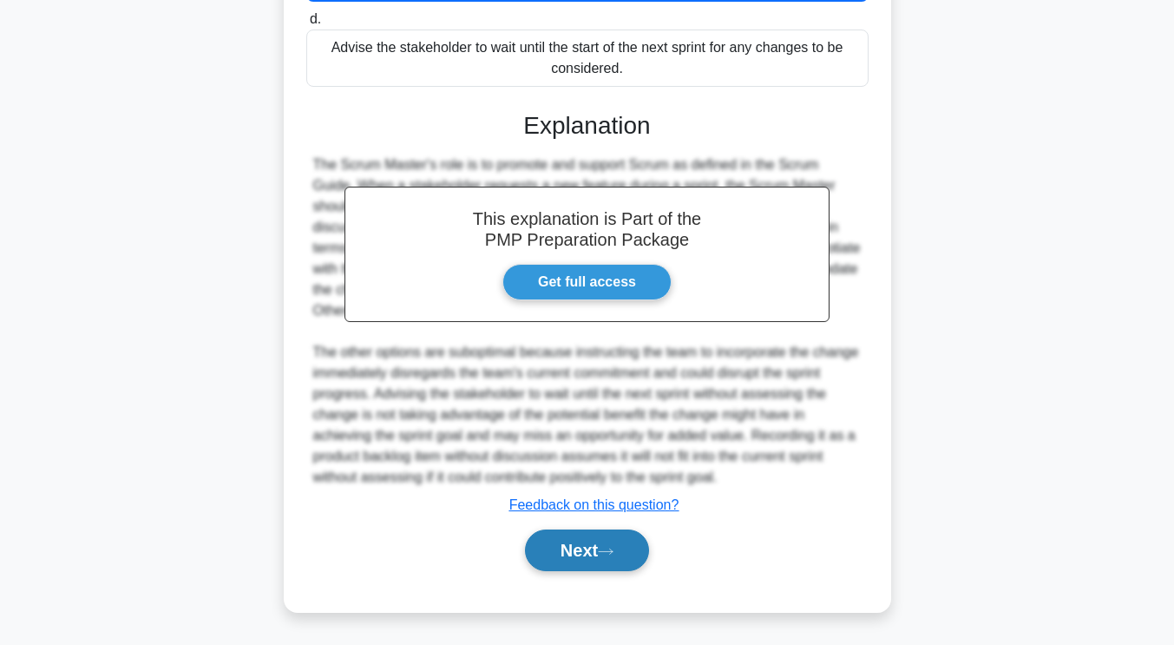
click at [570, 565] on button "Next" at bounding box center [587, 550] width 124 height 42
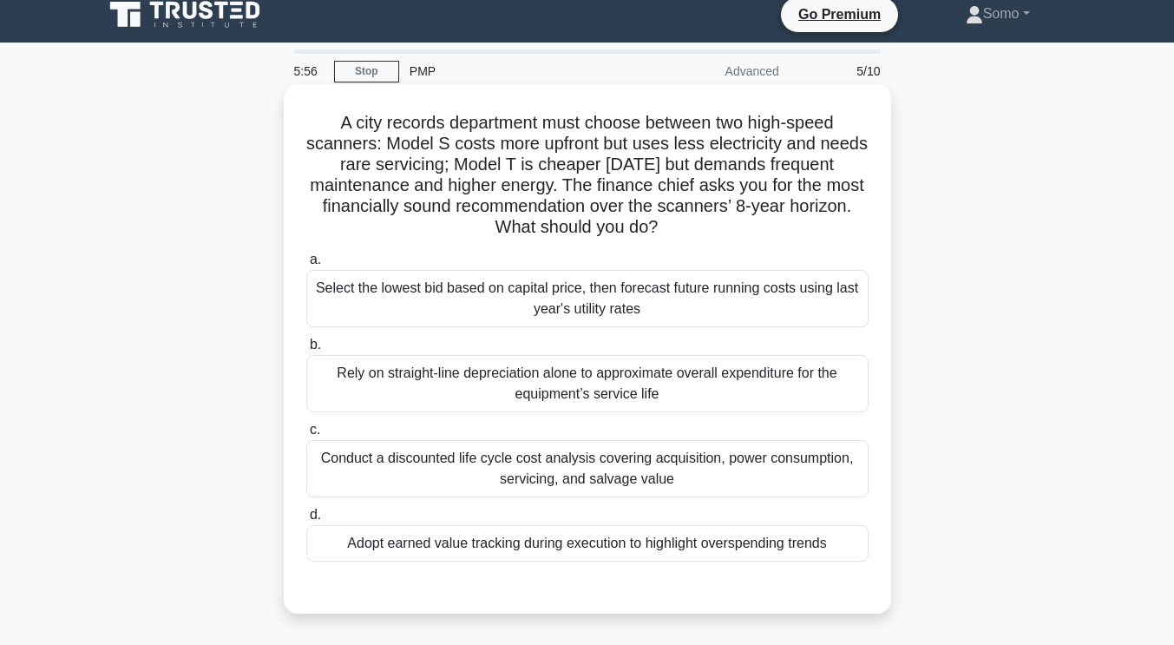
scroll to position [0, 0]
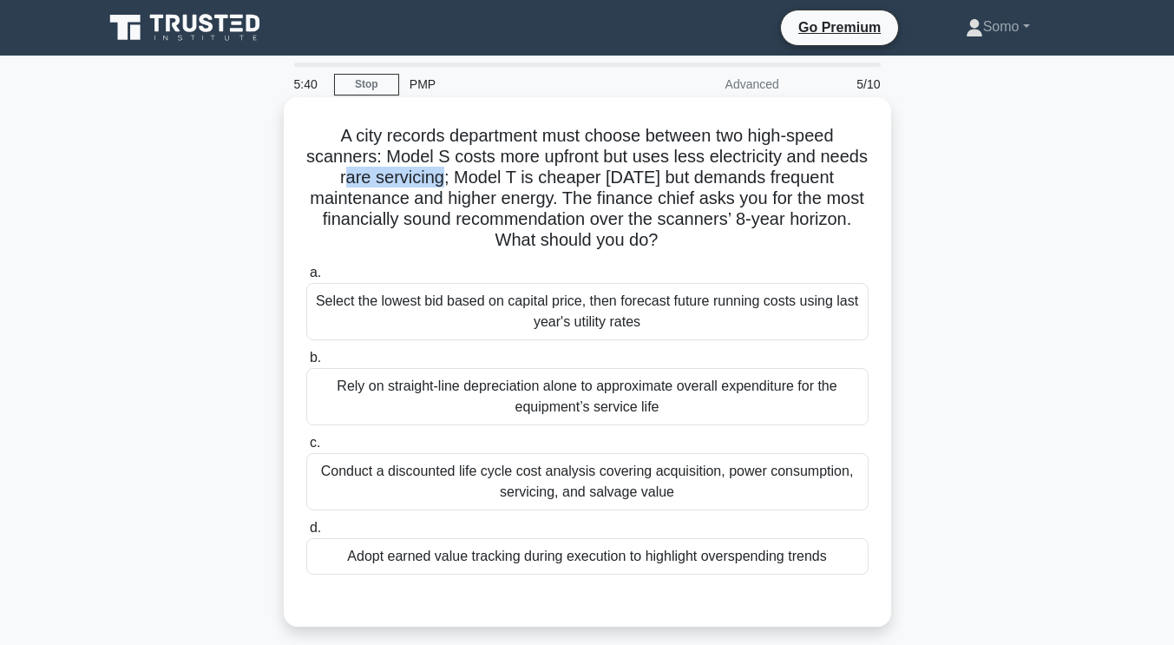
drag, startPoint x: 374, startPoint y: 176, endPoint x: 466, endPoint y: 182, distance: 92.2
click at [466, 182] on h5 "A city records department must choose between two high-speed scanners: Model S …" at bounding box center [588, 188] width 566 height 127
drag, startPoint x: 744, startPoint y: 220, endPoint x: 843, endPoint y: 226, distance: 99.1
click at [843, 226] on h5 "A city records department must choose between two high-speed scanners: Model S …" at bounding box center [588, 188] width 566 height 127
click at [790, 566] on div "Adopt earned value tracking during execution to highlight overspending trends" at bounding box center [587, 556] width 562 height 36
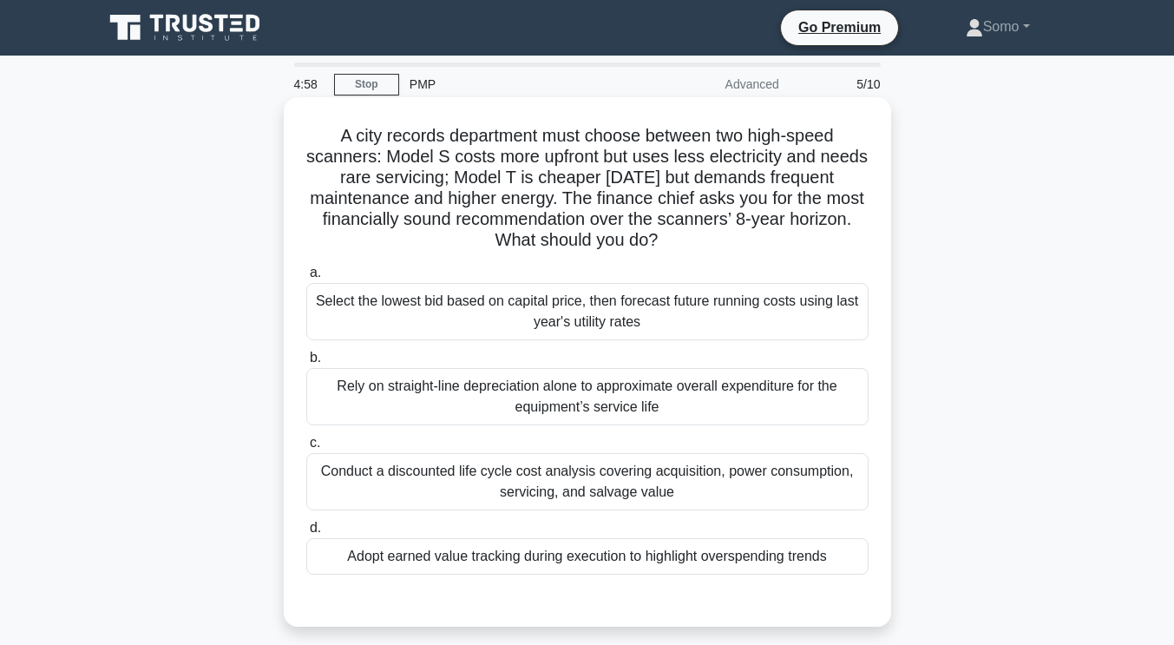
click at [306, 534] on input "d. Adopt earned value tracking during execution to highlight overspending trends" at bounding box center [306, 527] width 0 height 11
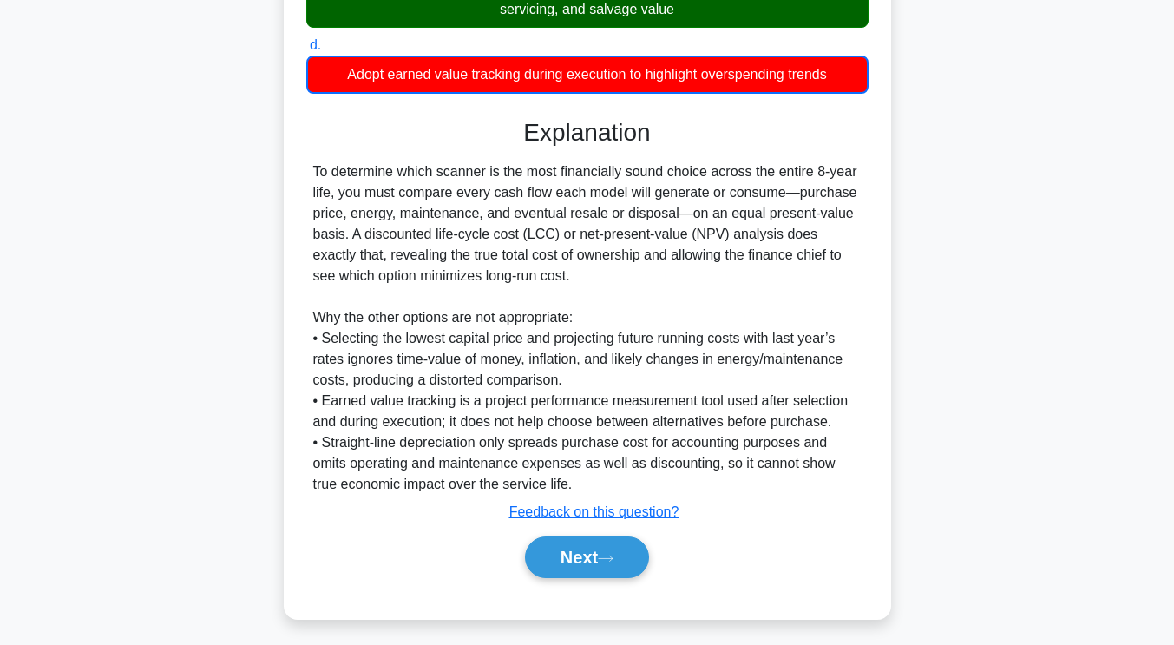
scroll to position [490, 0]
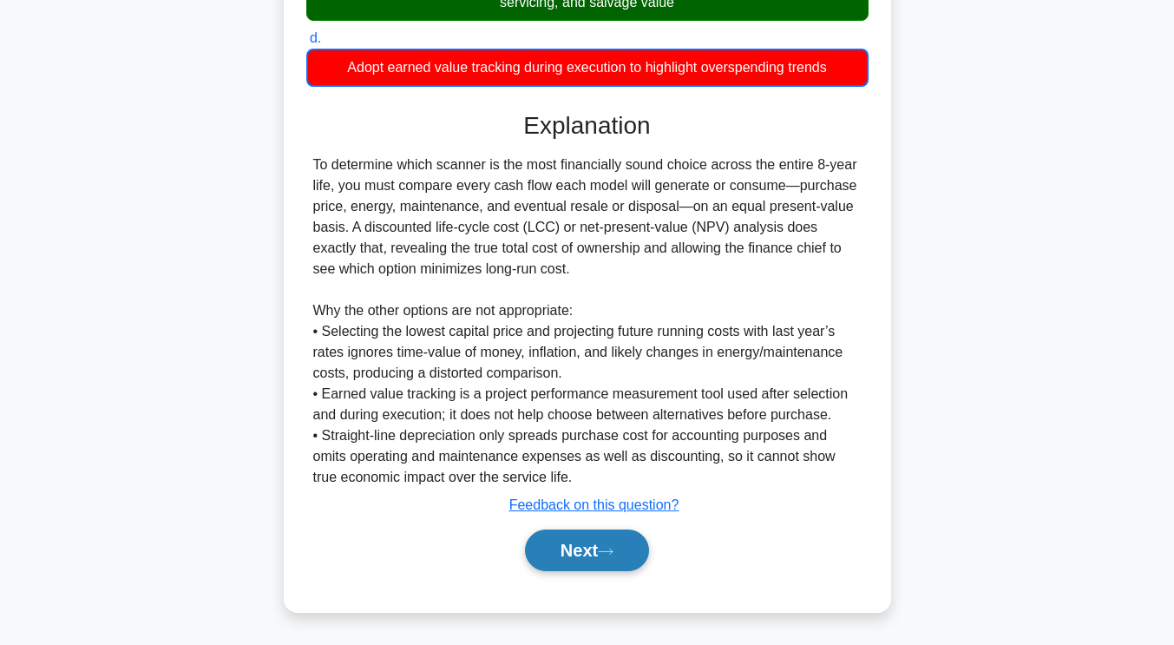
click at [613, 555] on icon at bounding box center [606, 552] width 16 height 10
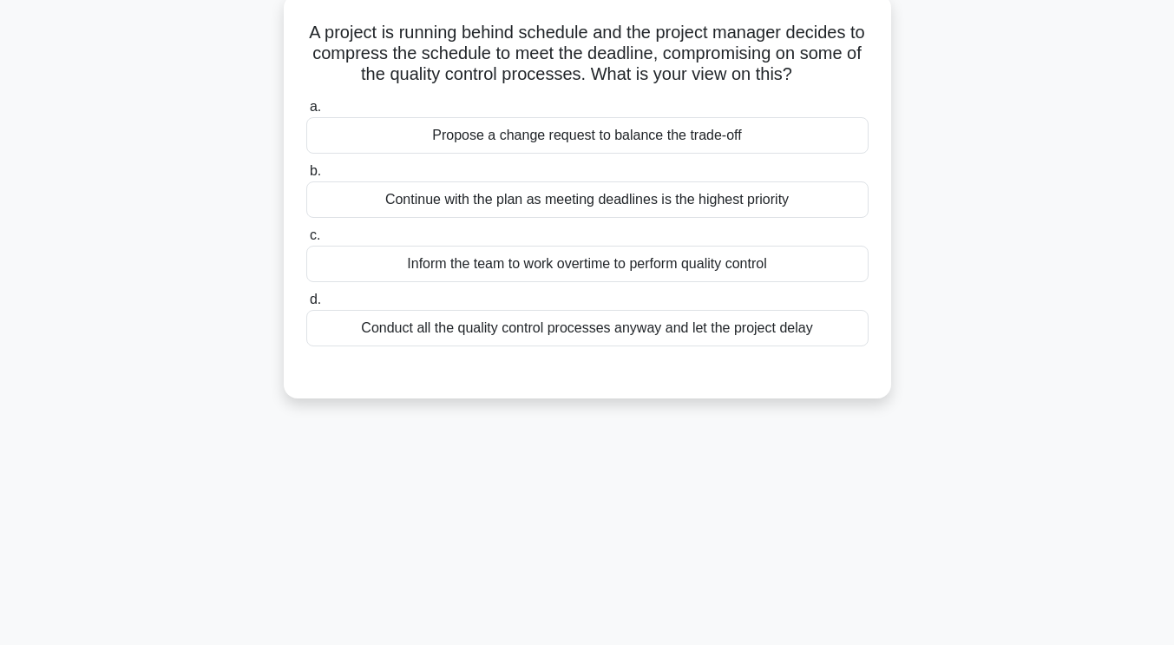
scroll to position [0, 0]
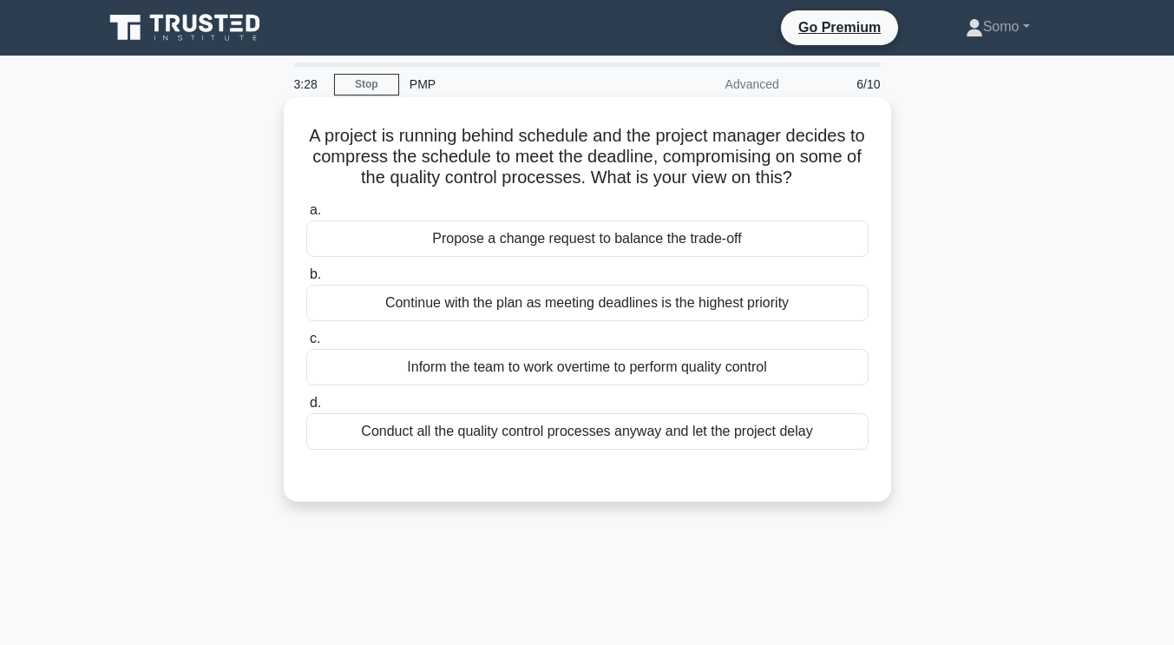
click at [646, 236] on div "Propose a change request to balance the trade-off" at bounding box center [587, 238] width 562 height 36
click at [306, 216] on input "a. Propose a change request to balance the trade-off" at bounding box center [306, 210] width 0 height 11
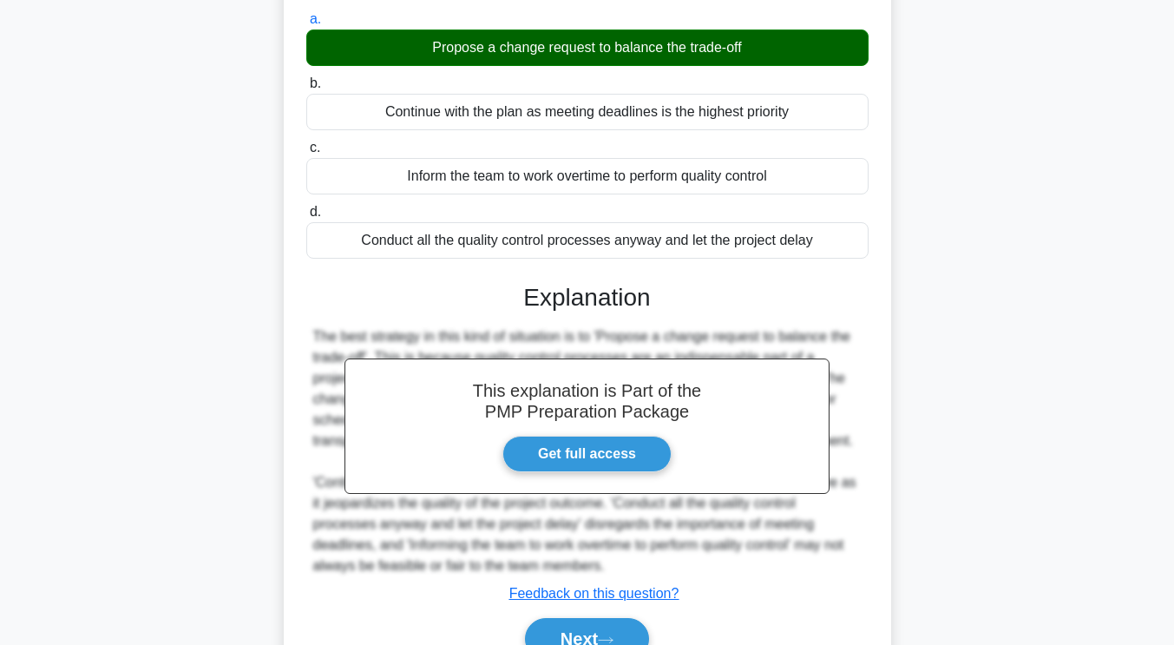
scroll to position [292, 0]
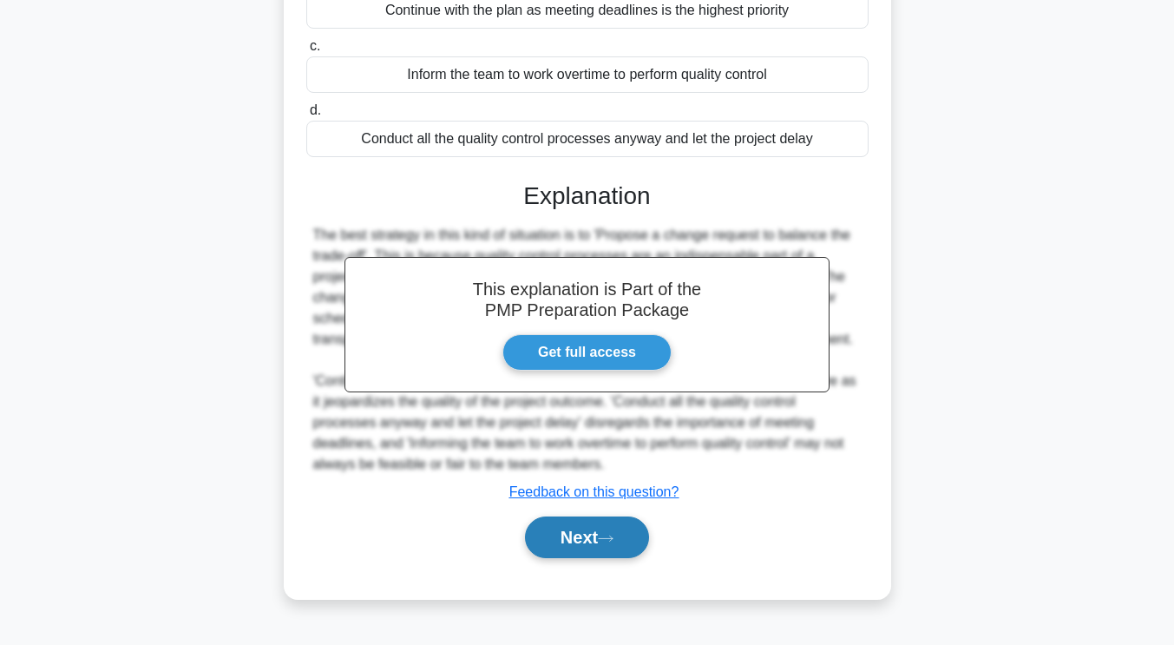
click at [613, 532] on button "Next" at bounding box center [587, 537] width 124 height 42
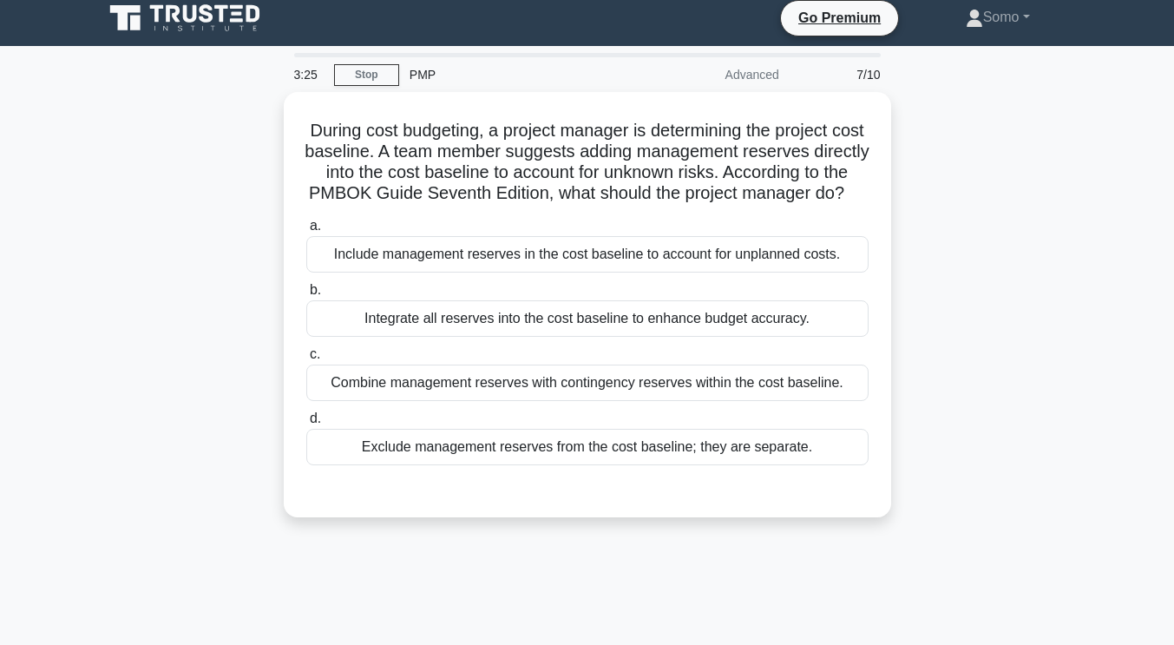
scroll to position [0, 0]
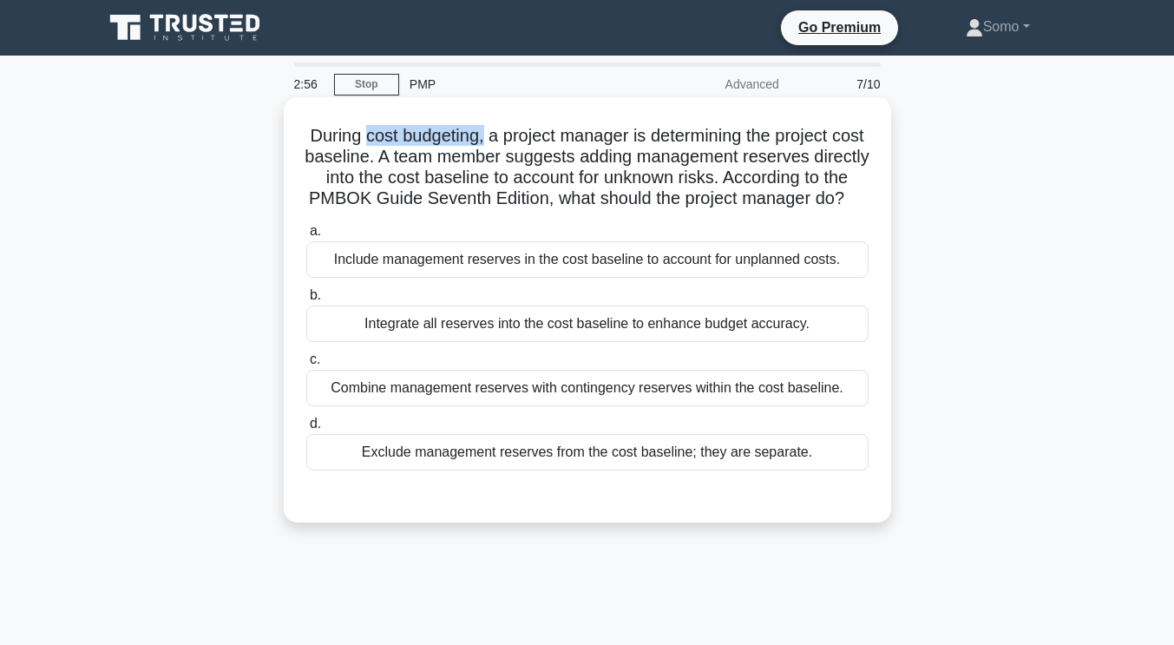
drag, startPoint x: 377, startPoint y: 136, endPoint x: 497, endPoint y: 141, distance: 120.7
click at [497, 141] on h5 "During cost budgeting, a project manager is determining the project cost baseli…" at bounding box center [588, 167] width 566 height 85
click at [744, 470] on div "Exclude management reserves from the cost baseline; they are separate." at bounding box center [587, 452] width 562 height 36
click at [306, 430] on input "d. Exclude management reserves from the cost baseline; they are separate." at bounding box center [306, 423] width 0 height 11
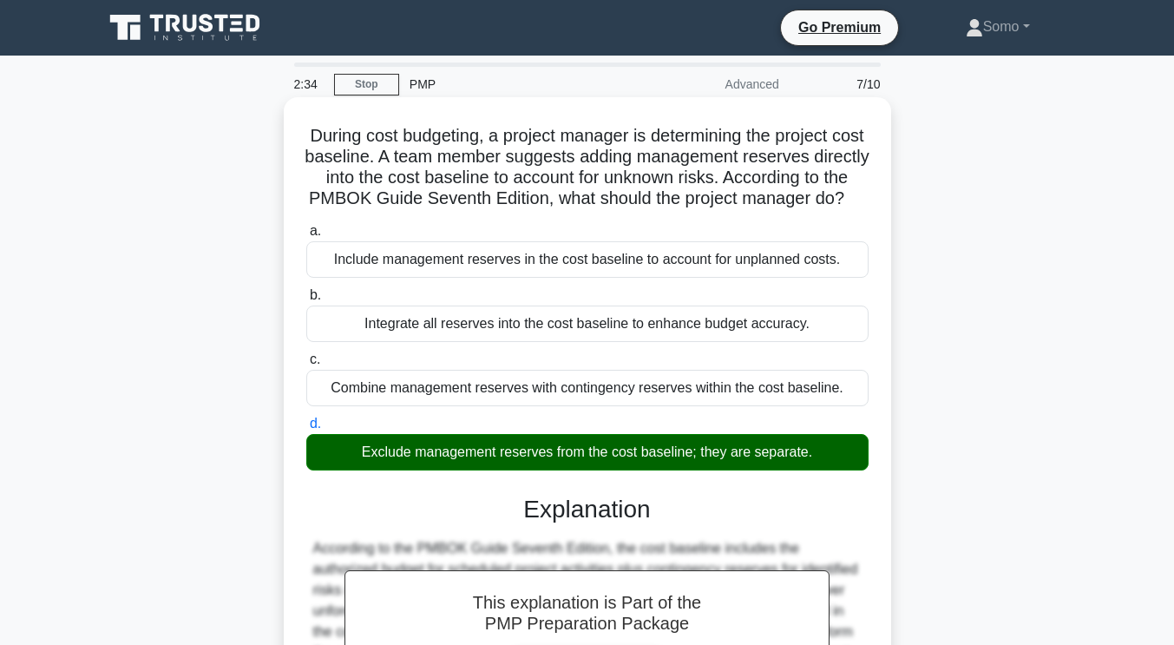
scroll to position [292, 0]
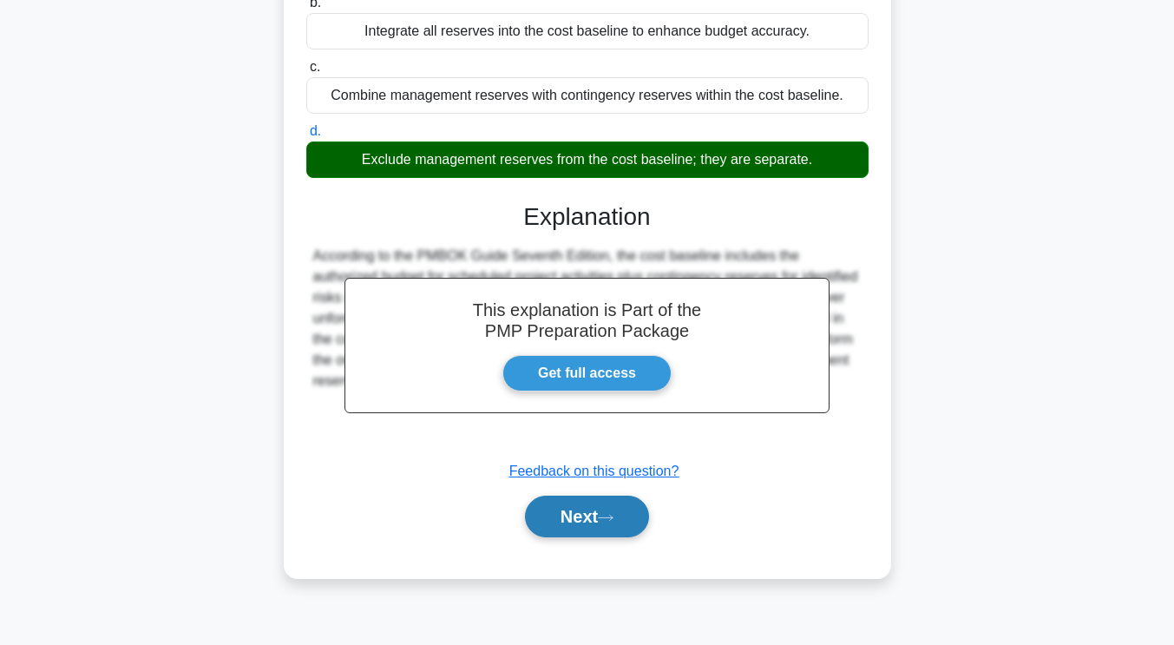
click at [607, 537] on button "Next" at bounding box center [587, 516] width 124 height 42
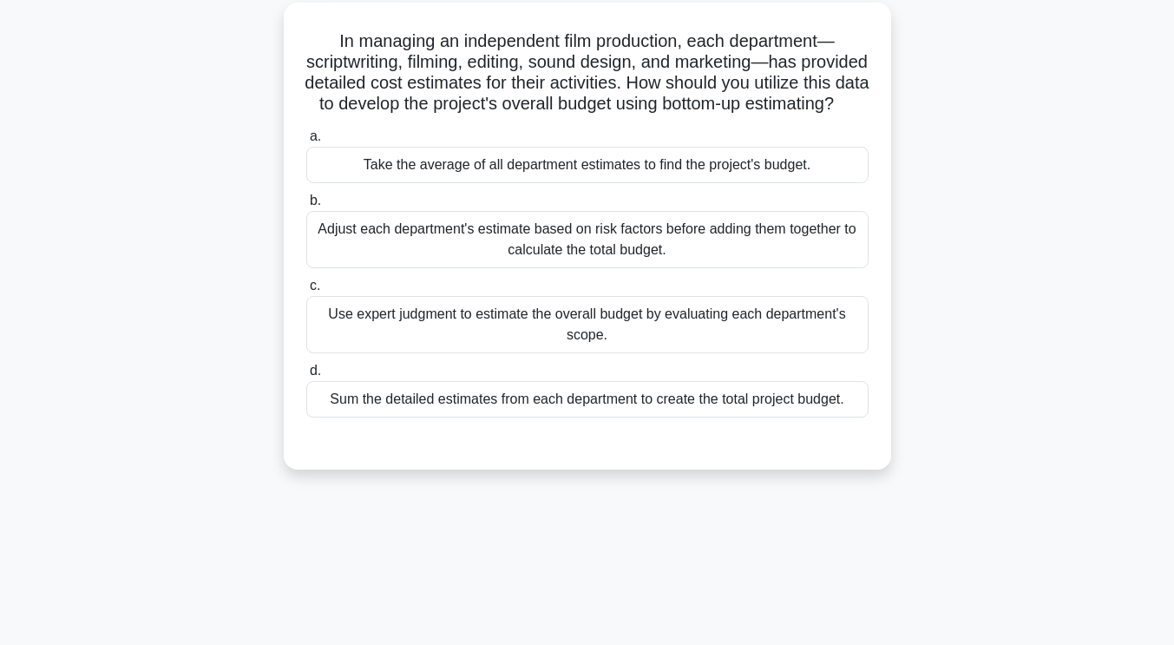
scroll to position [0, 0]
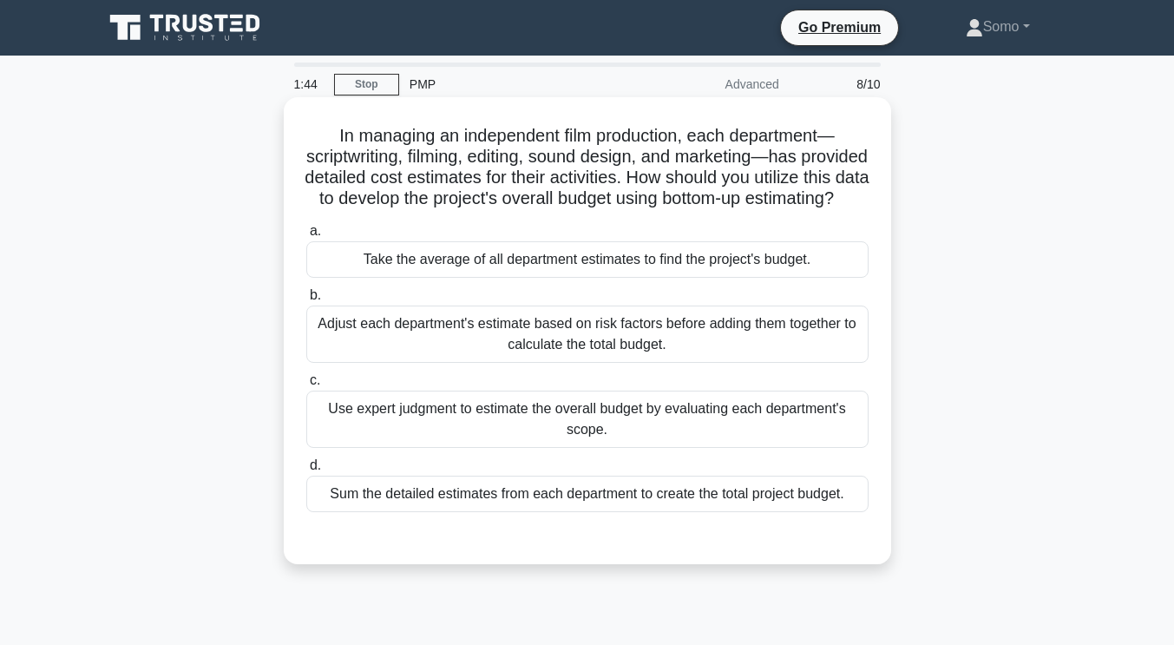
click at [794, 362] on div "Adjust each department's estimate based on risk factors before adding them toge…" at bounding box center [587, 333] width 562 height 57
click at [306, 301] on input "b. Adjust each department's estimate based on risk factors before adding them t…" at bounding box center [306, 295] width 0 height 11
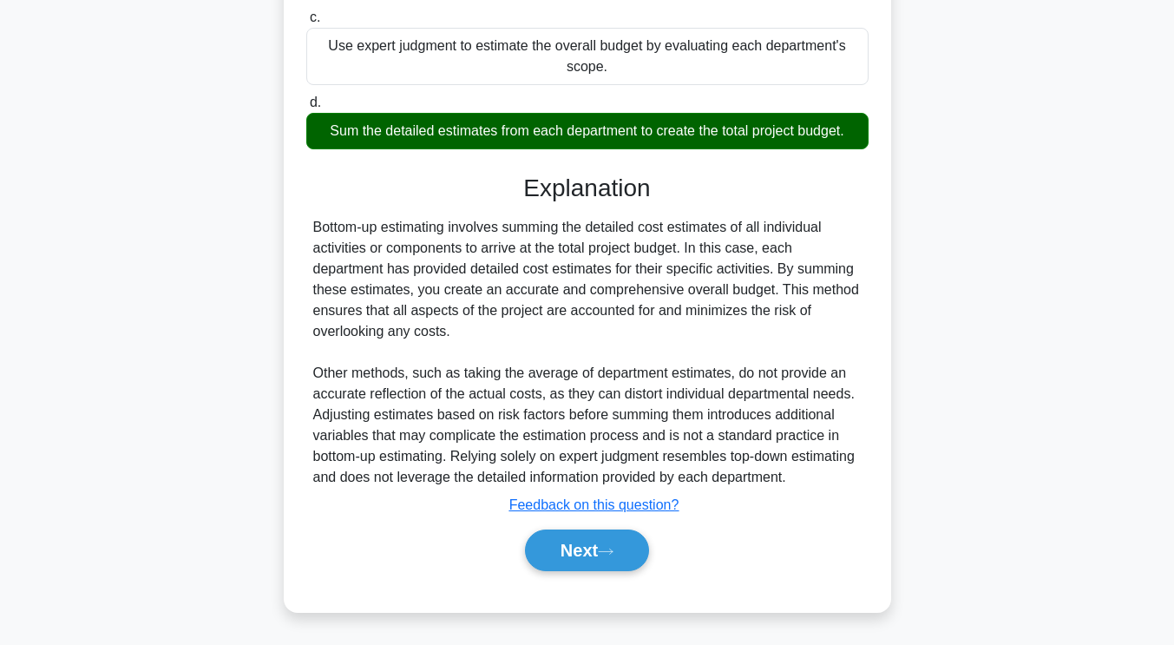
scroll to position [386, 0]
click at [604, 552] on button "Next" at bounding box center [587, 550] width 124 height 42
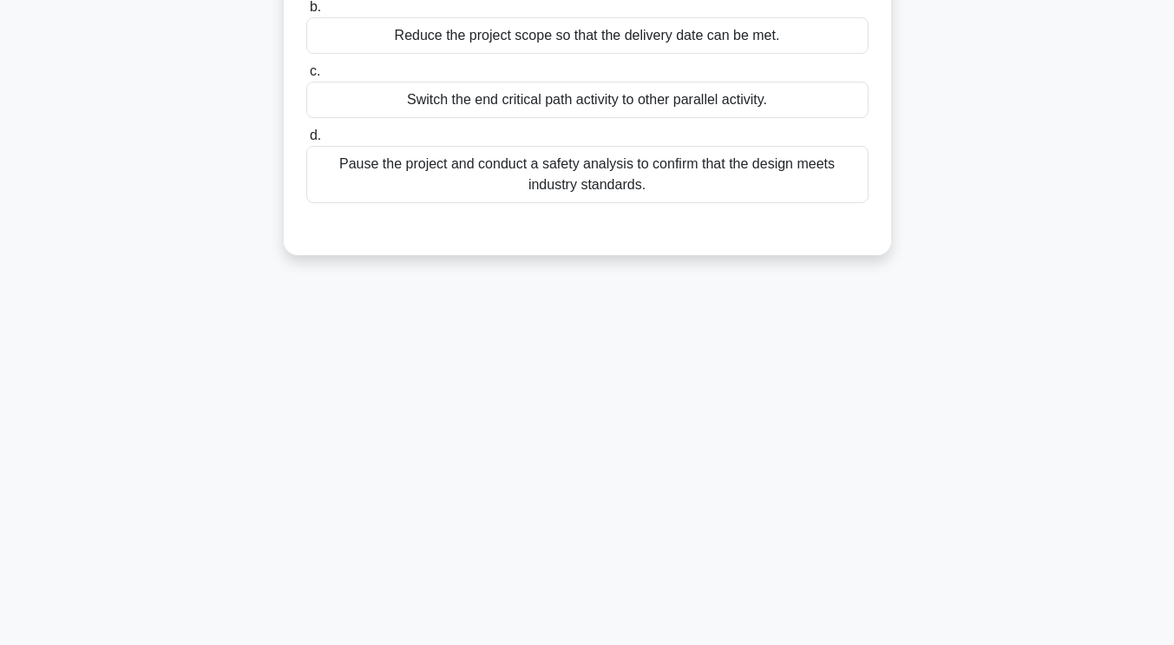
scroll to position [0, 0]
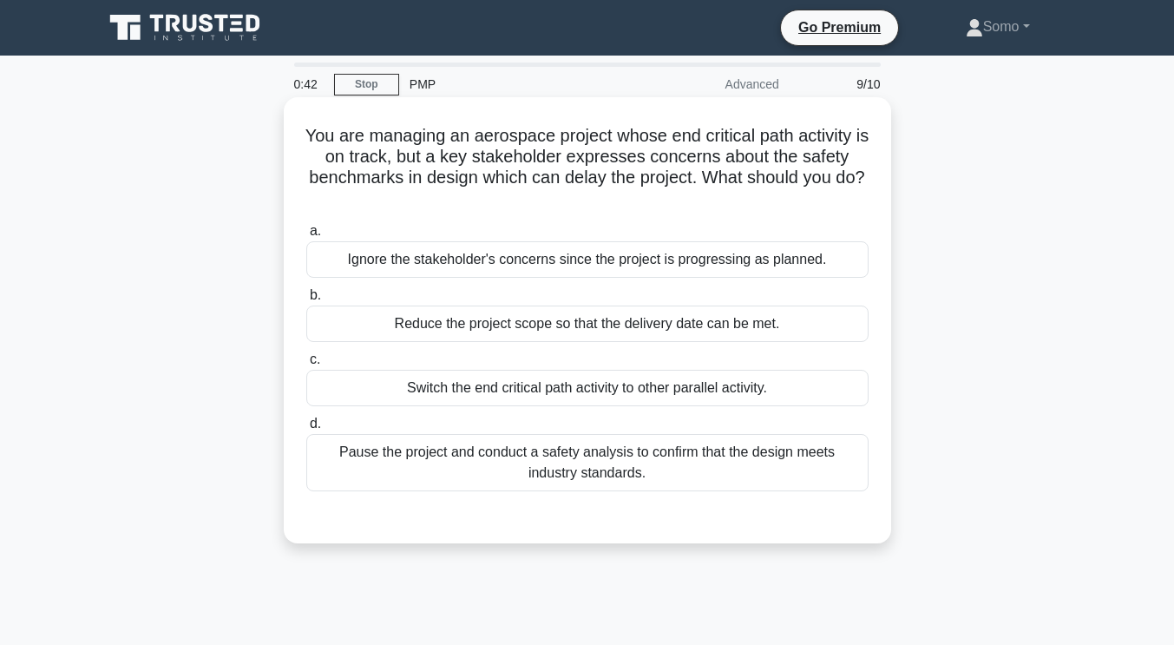
click at [732, 397] on div "Switch the end critical path activity to other parallel activity." at bounding box center [587, 388] width 562 height 36
click at [306, 365] on input "c. Switch the end critical path activity to other parallel activity." at bounding box center [306, 359] width 0 height 11
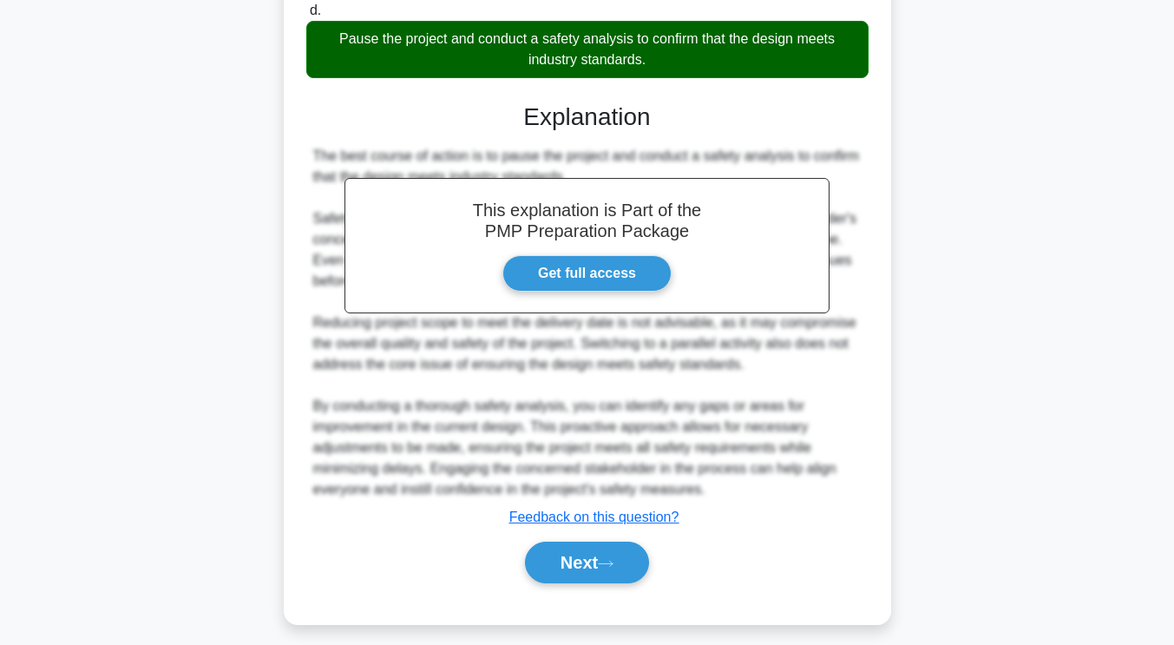
scroll to position [428, 0]
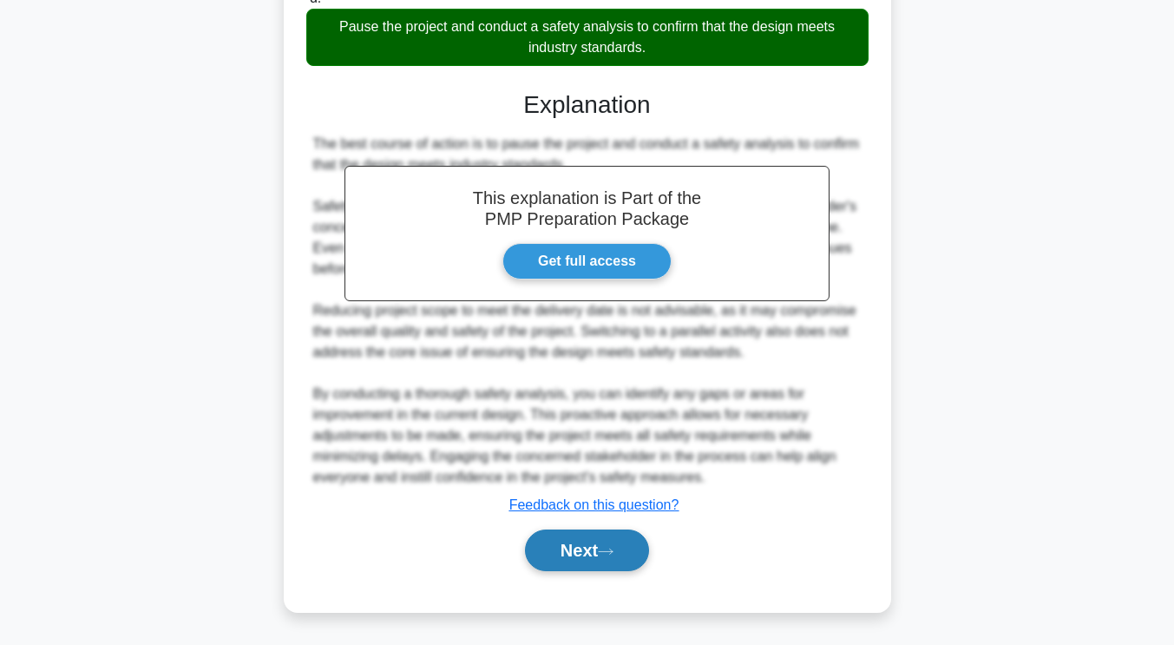
click at [588, 545] on button "Next" at bounding box center [587, 550] width 124 height 42
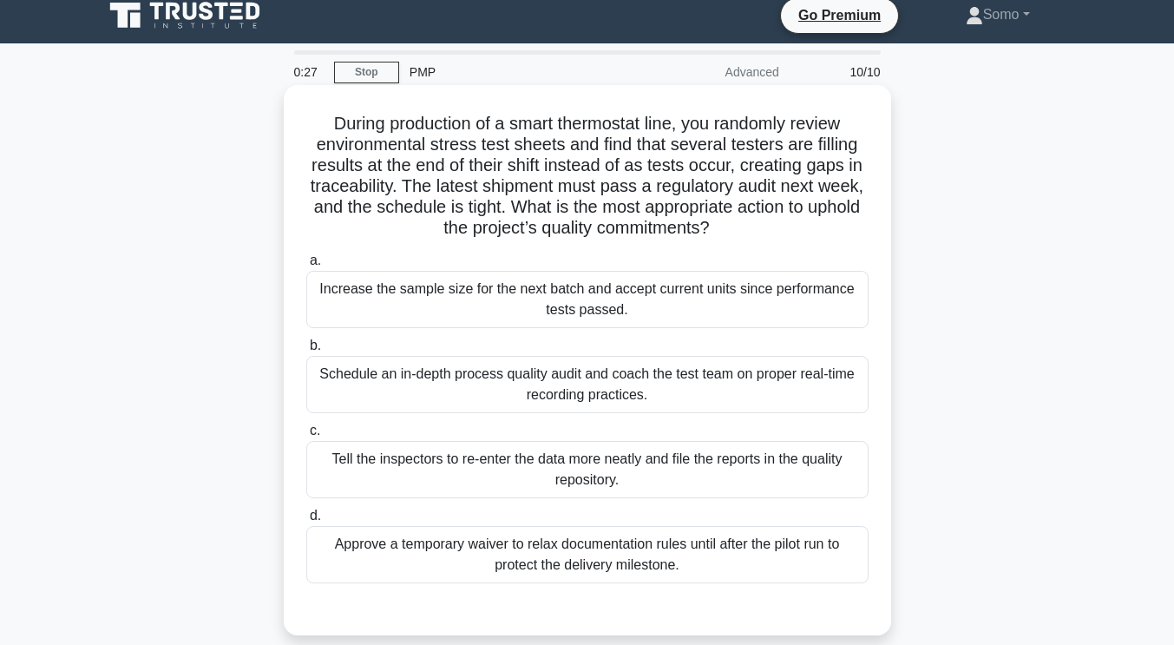
scroll to position [0, 0]
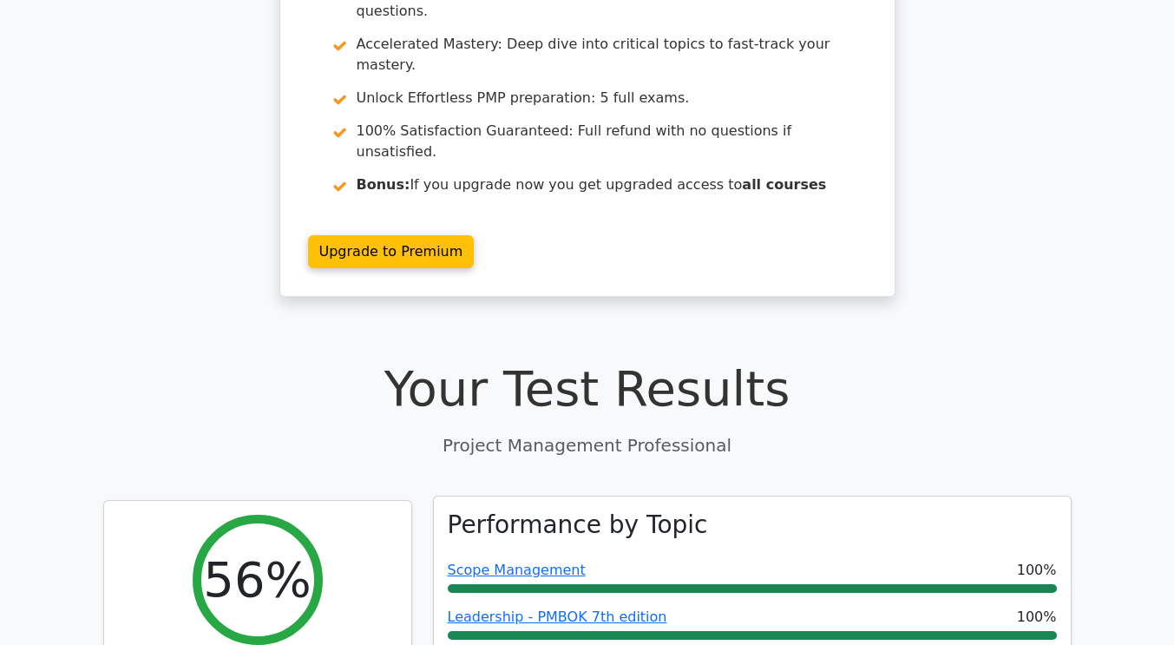
scroll to position [521, 0]
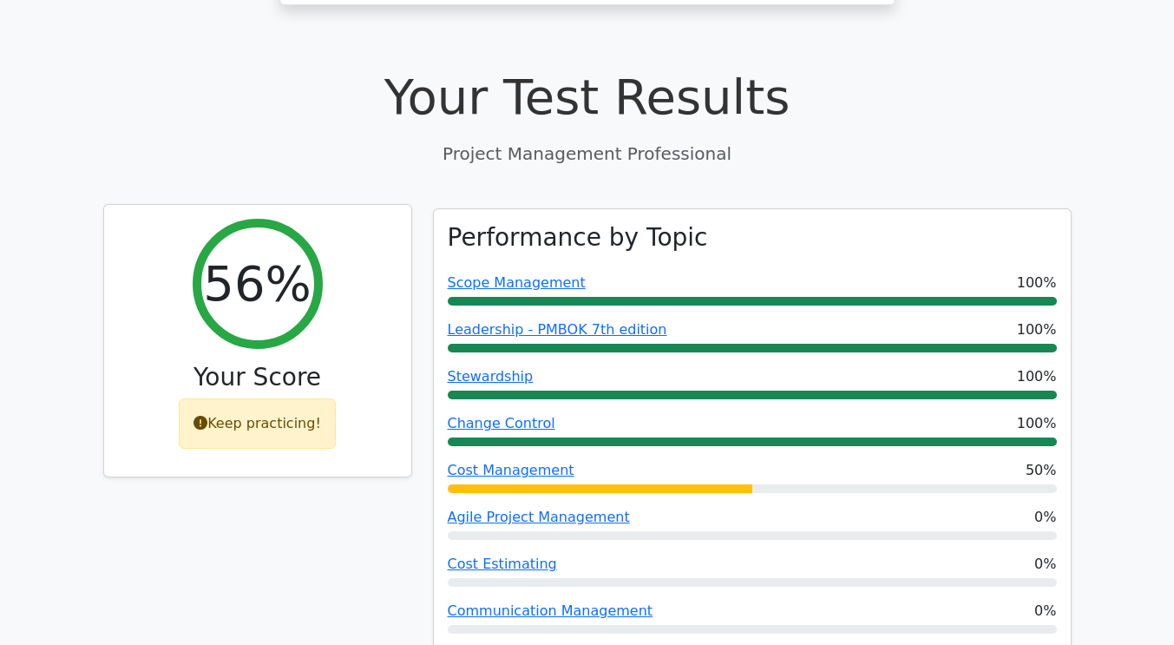
click at [259, 398] on div "Keep practicing!" at bounding box center [257, 423] width 157 height 50
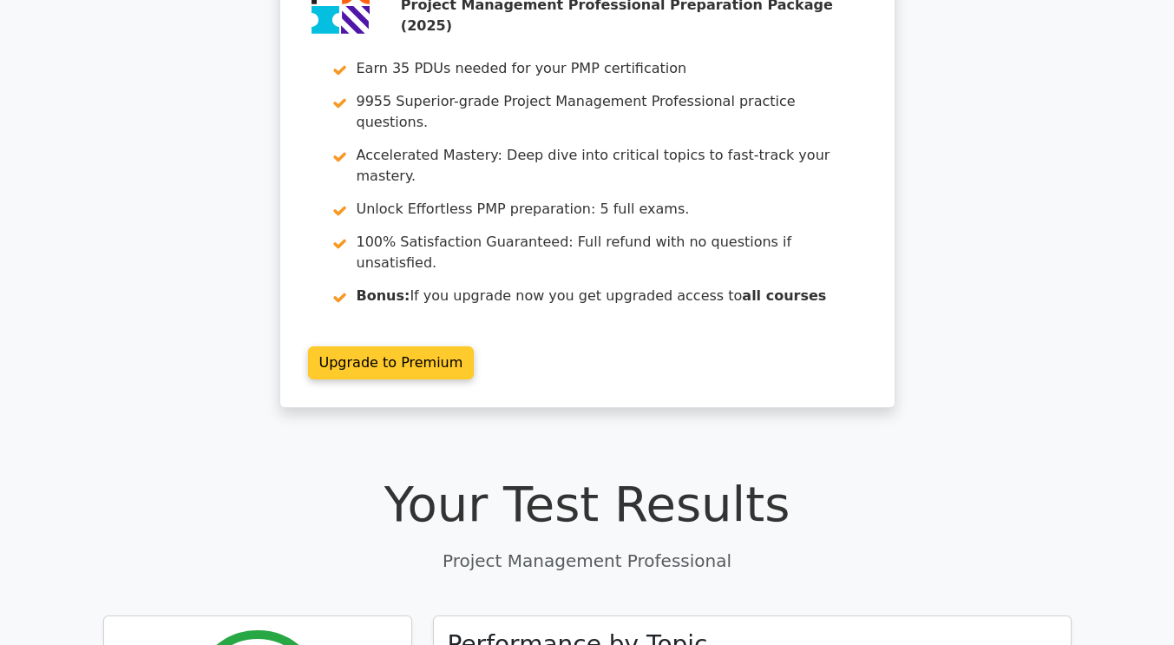
scroll to position [0, 0]
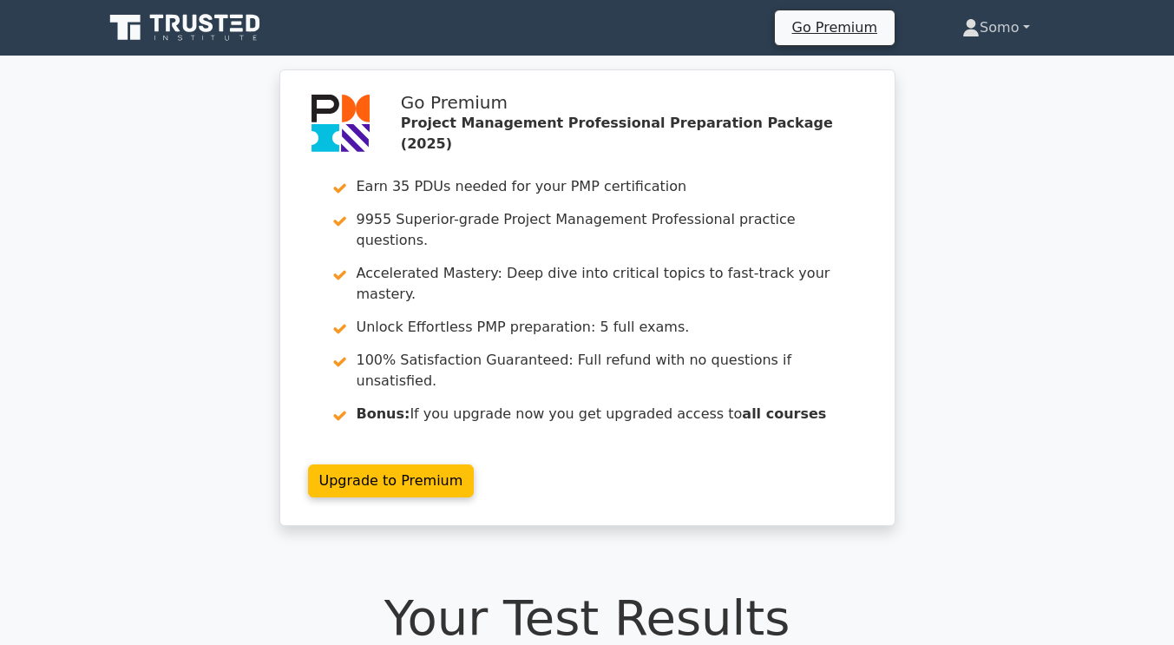
click at [1018, 30] on link "Somo" at bounding box center [996, 27] width 150 height 35
click at [1046, 279] on div "Go Premium Project Management Professional Preparation Package (2025) Earn 35 P…" at bounding box center [587, 307] width 1174 height 477
